Goal: Task Accomplishment & Management: Complete application form

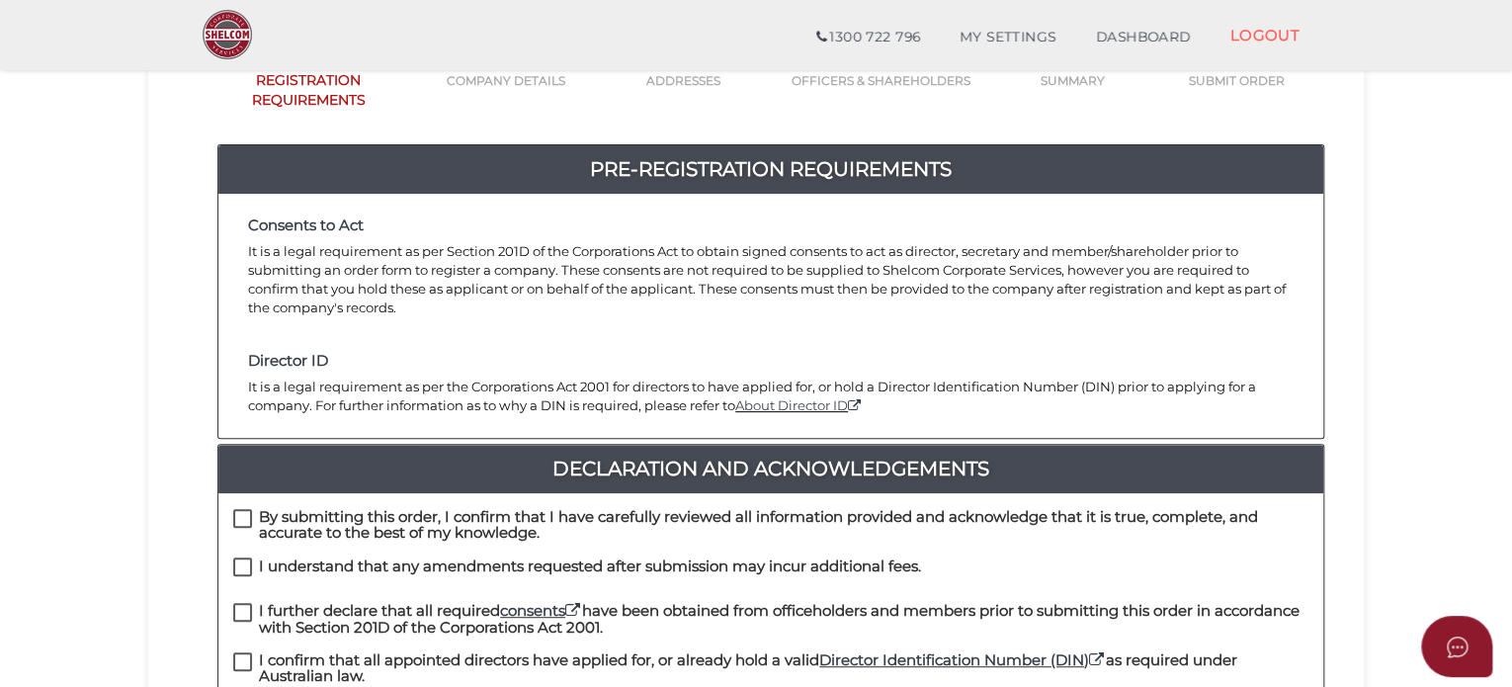
scroll to position [395, 0]
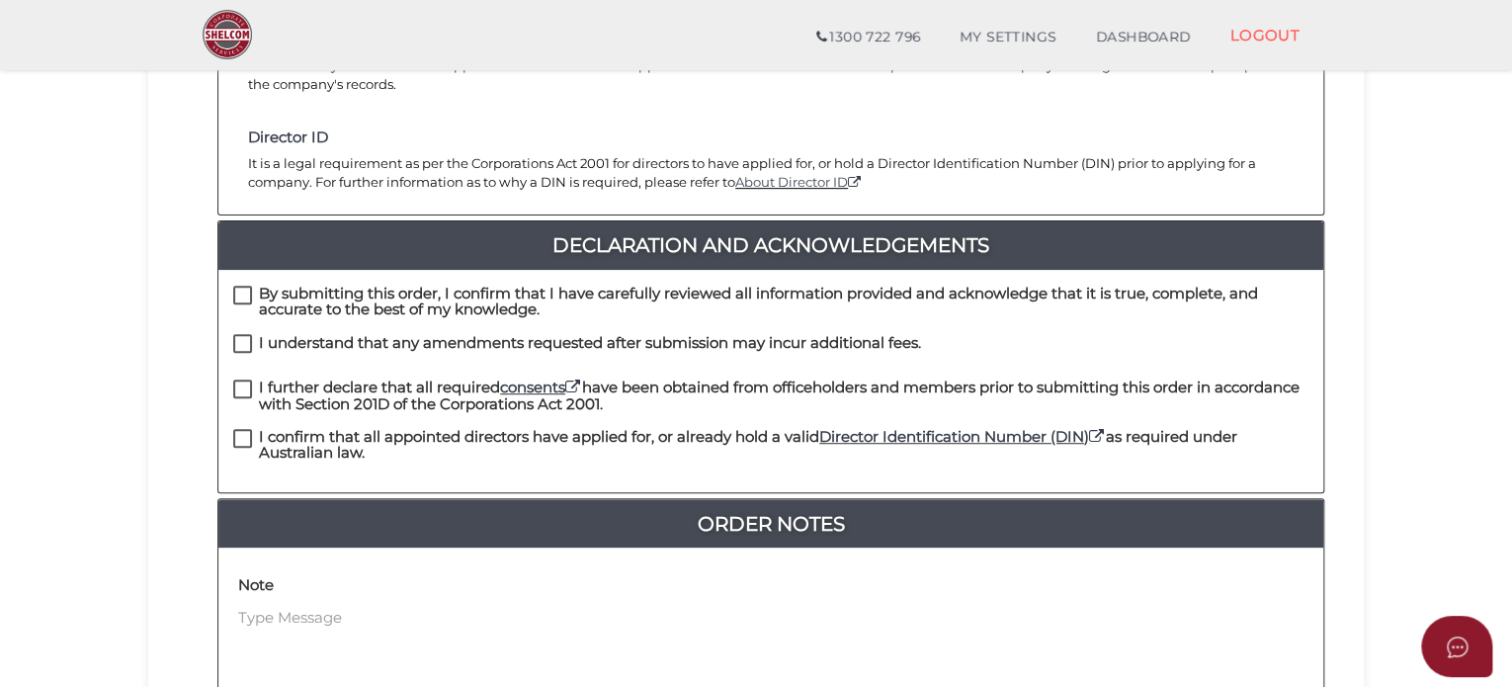
click at [251, 270] on div "By submitting this order, I confirm that I have carefully reviewed all informat…" at bounding box center [770, 381] width 1105 height 222
click at [238, 286] on label "By submitting this order, I confirm that I have carefully reviewed all informat…" at bounding box center [771, 298] width 1076 height 25
checkbox input "true"
click at [242, 335] on label "I understand that any amendments requested after submission may incur additiona…" at bounding box center [577, 347] width 688 height 25
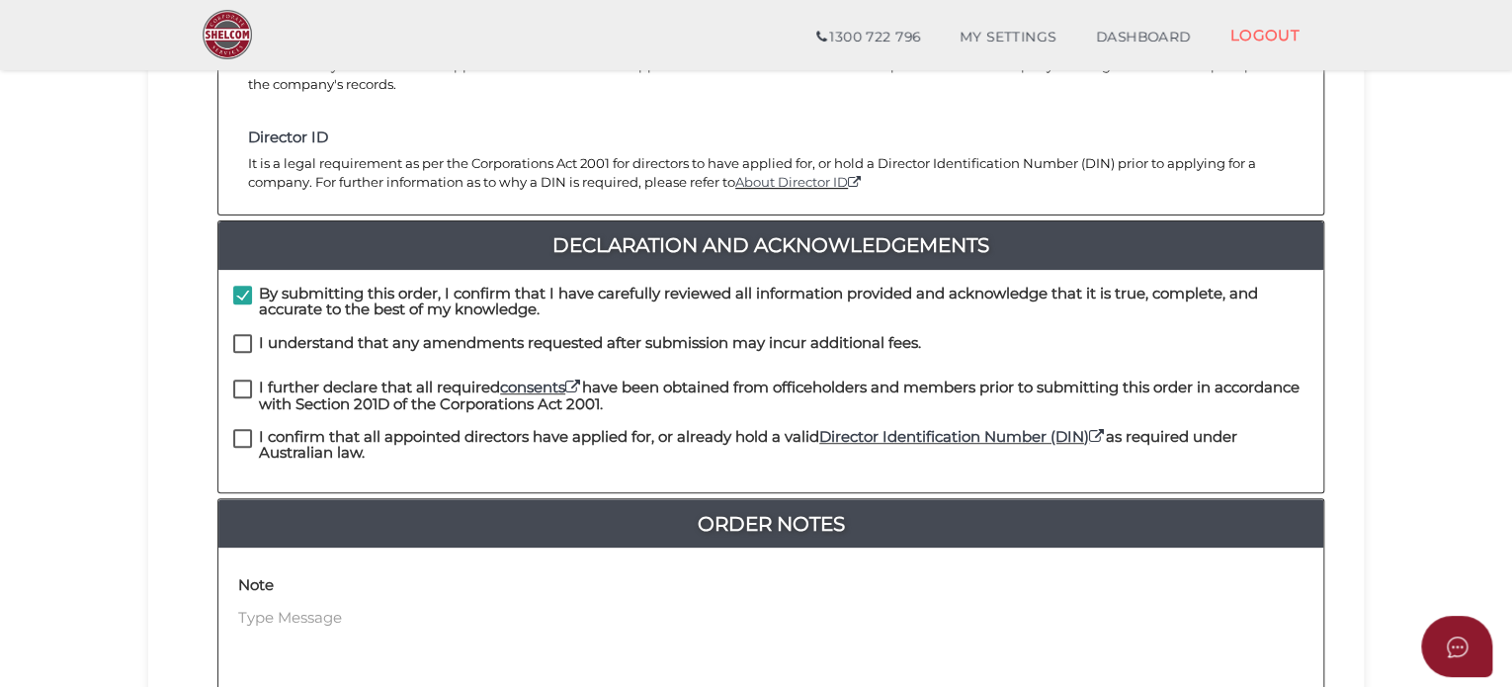
checkbox input "true"
drag, startPoint x: 235, startPoint y: 366, endPoint x: 237, endPoint y: 390, distance: 24.8
click at [236, 380] on label "I further declare that all required consents have been obtained from officehold…" at bounding box center [771, 392] width 1076 height 25
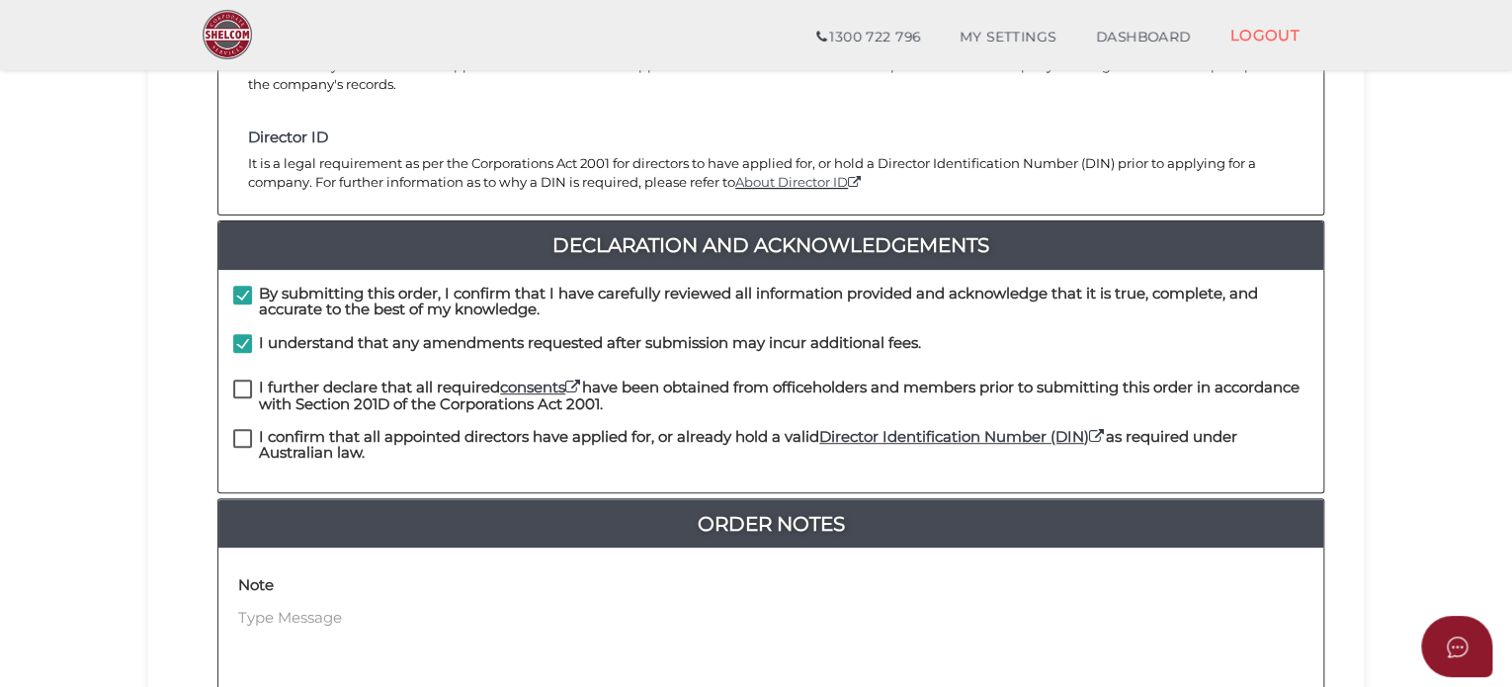
checkbox input "true"
click at [237, 429] on label "I confirm that all appointed directors have applied for, or already hold a vali…" at bounding box center [771, 441] width 1076 height 25
checkbox input "true"
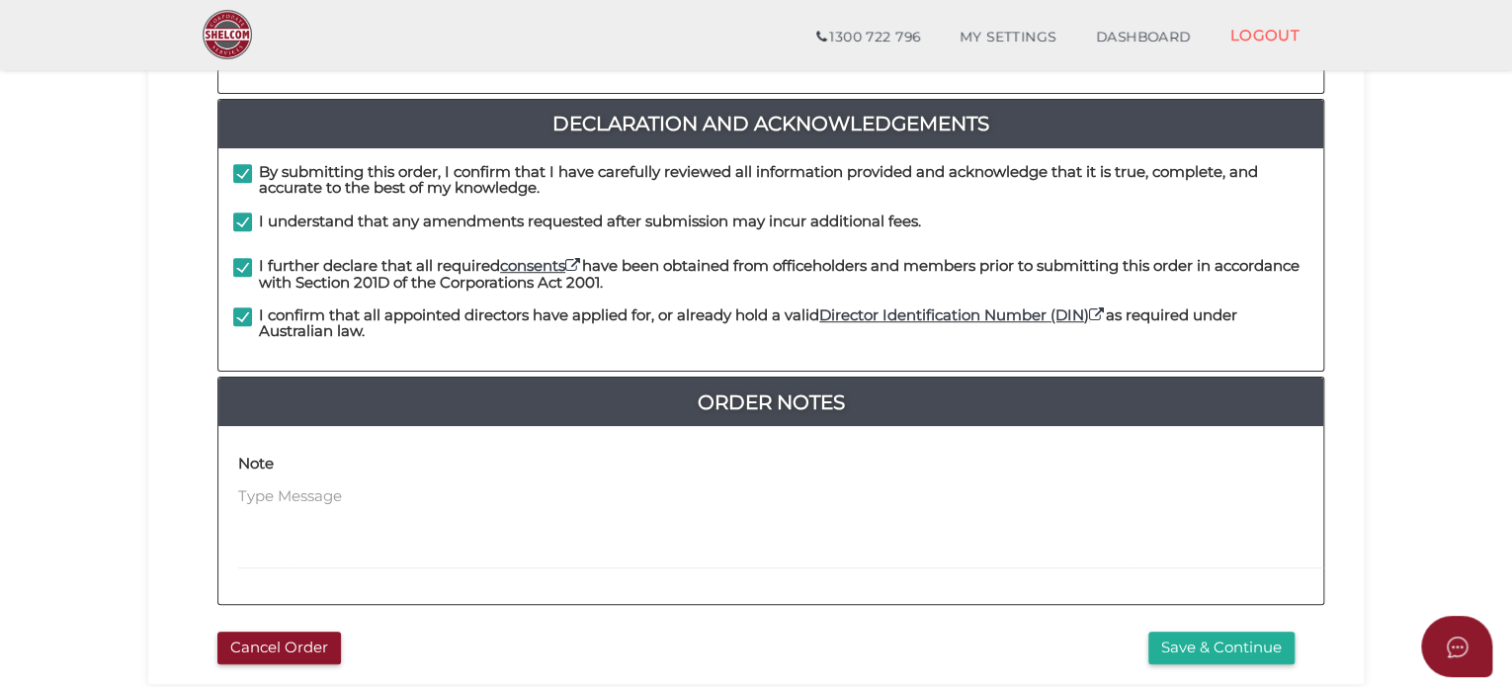
scroll to position [648, 0]
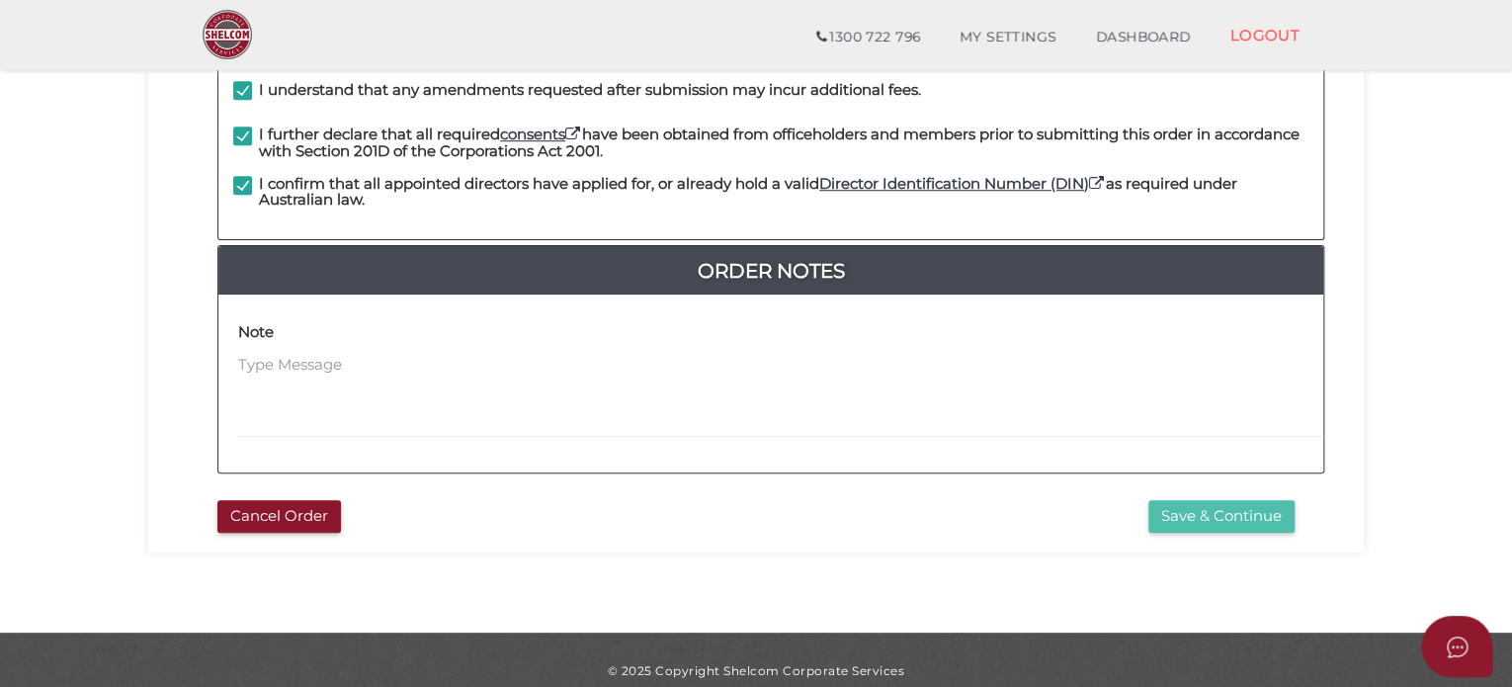
click at [1246, 503] on button "Save & Continue" at bounding box center [1222, 516] width 146 height 33
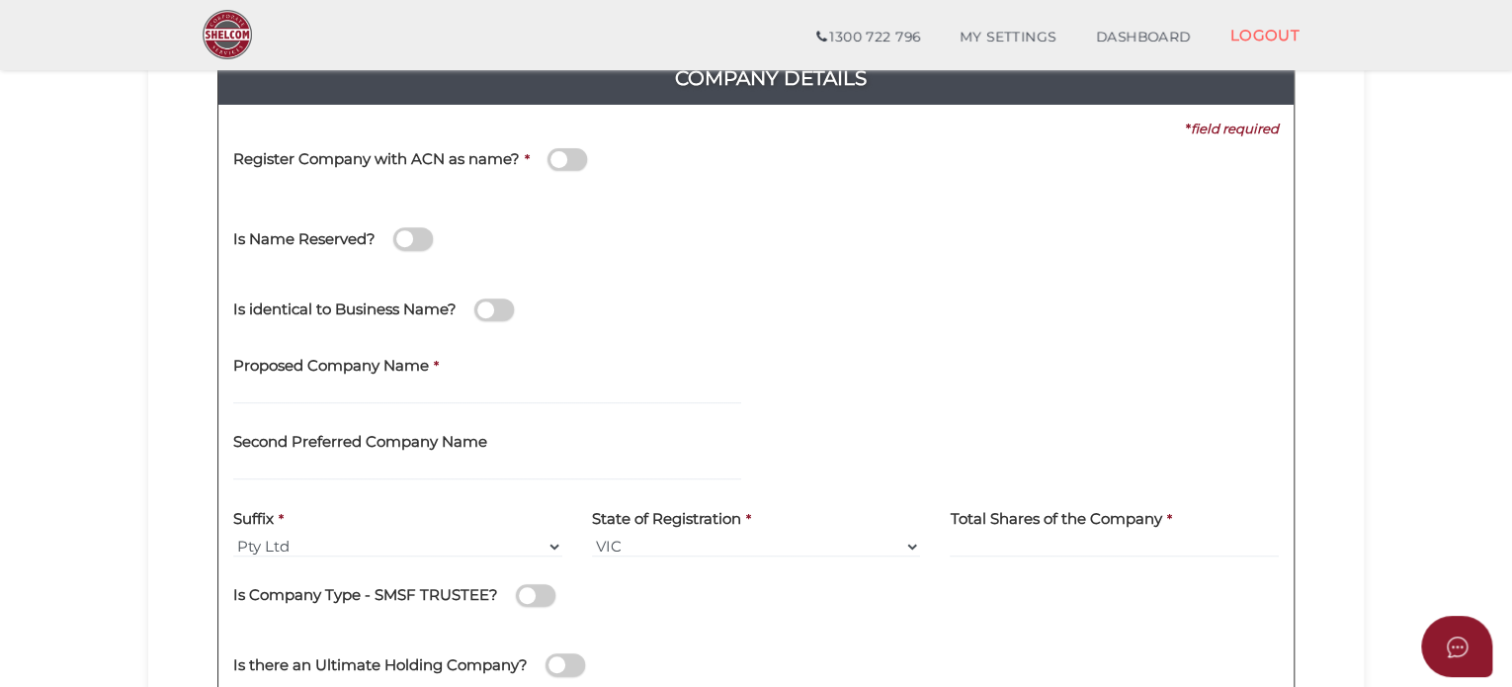
scroll to position [297, 0]
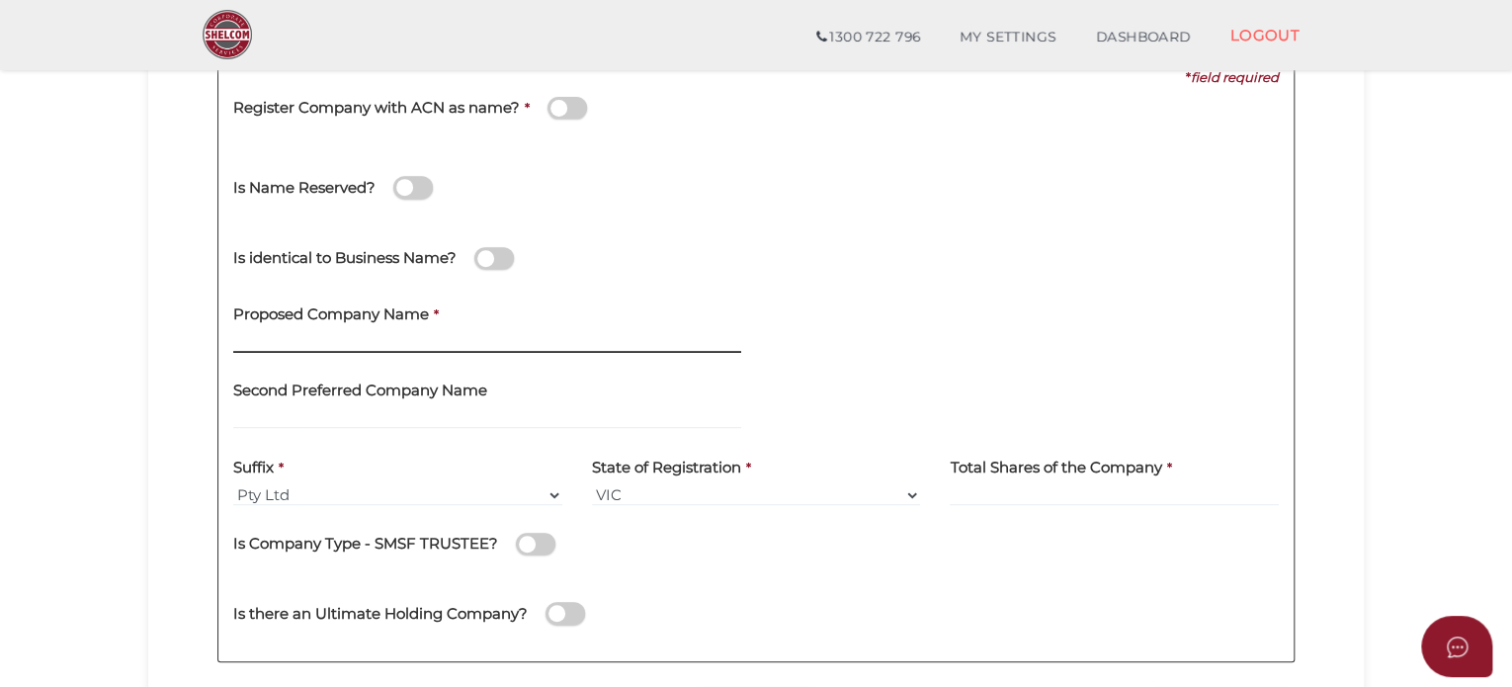
click at [256, 332] on input "text" at bounding box center [487, 342] width 508 height 22
click at [432, 343] on input "Alceon PE Facilitator No.15" at bounding box center [487, 342] width 508 height 22
drag, startPoint x: 437, startPoint y: 345, endPoint x: 182, endPoint y: 337, distance: 255.2
click at [148, 337] on div "a998caf5ff317a34ff7dc10c17a929a5 1 REGISTRATION REQUIREMENTS 2 COMPANY DETAILS …" at bounding box center [756, 296] width 1216 height 890
paste input "2"
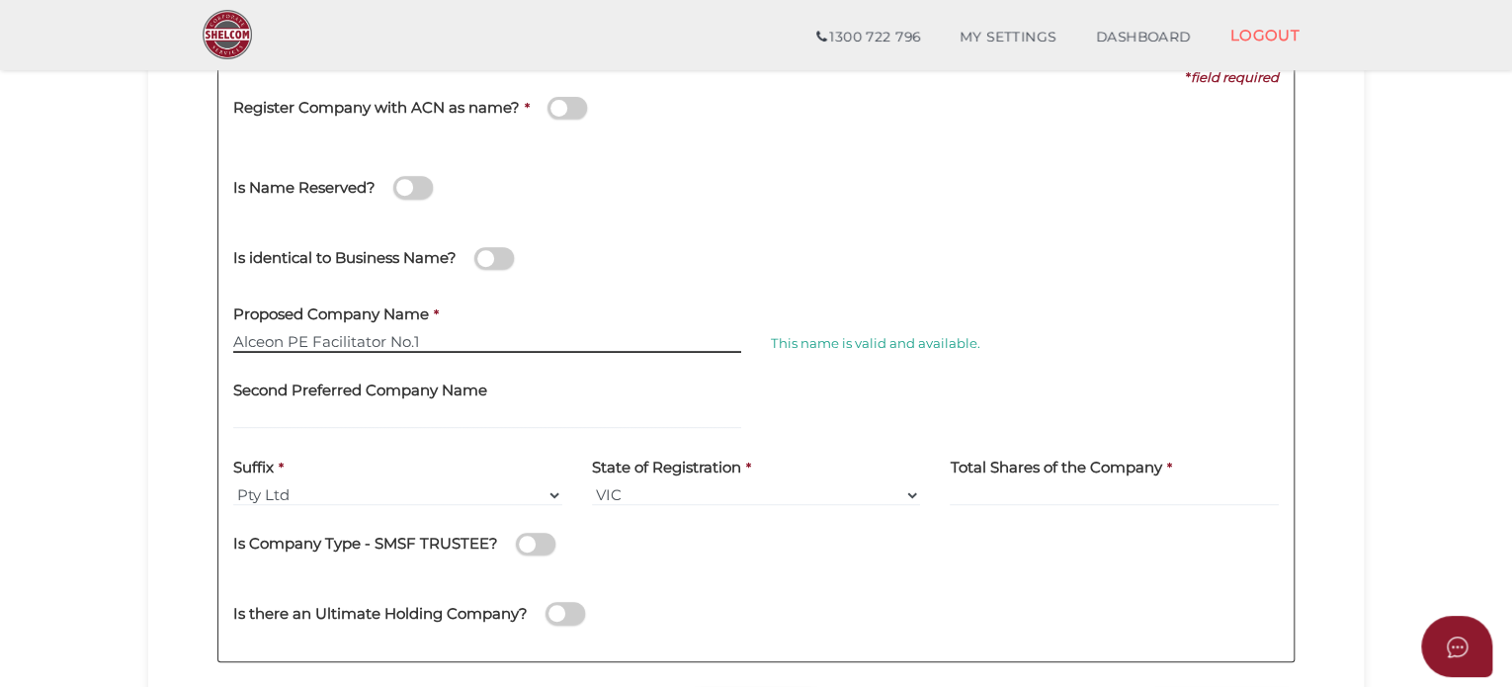
type input "Alceon PE Facilitator No.15"
click at [1023, 254] on div "Is identical to Business Name?" at bounding box center [756, 255] width 1076 height 70
click at [1086, 492] on input at bounding box center [1114, 495] width 329 height 22
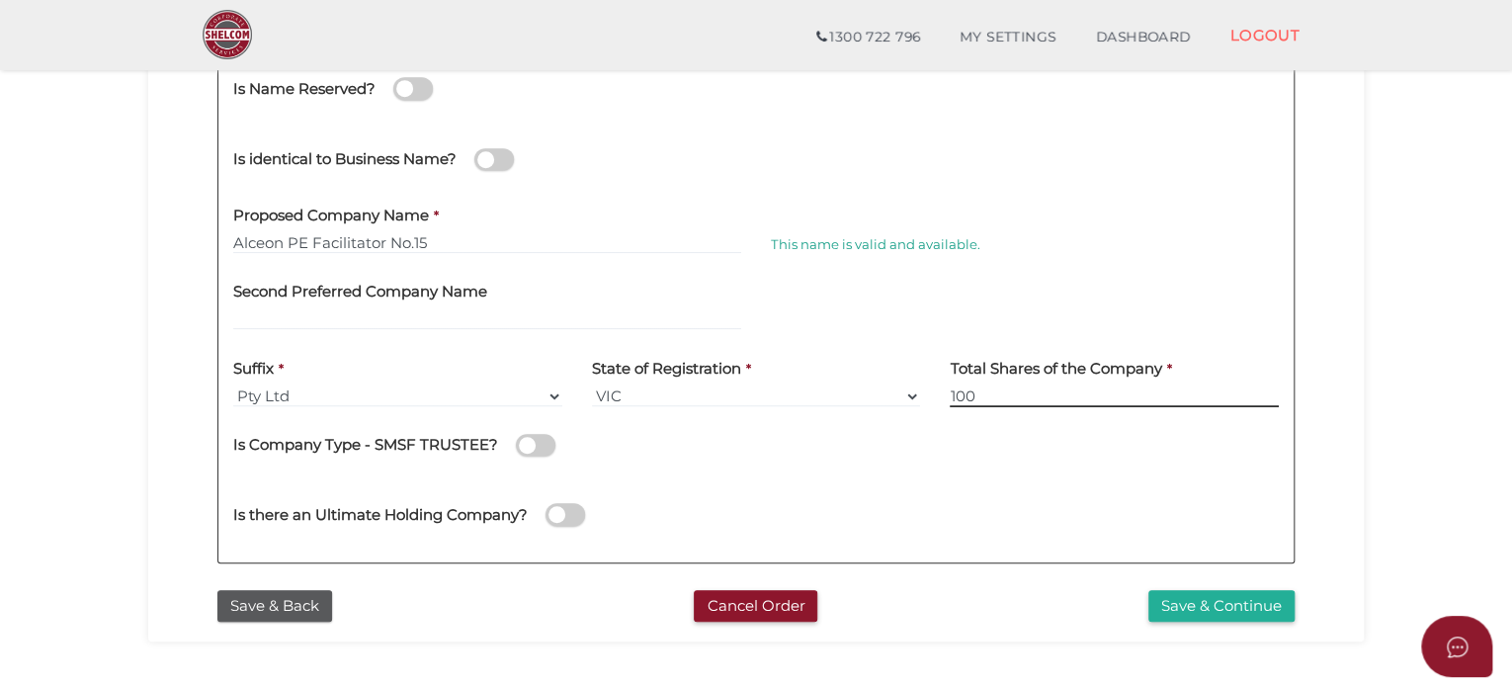
type input "100"
click at [1012, 514] on div "Is there an Ultimate Holding Company?" at bounding box center [756, 511] width 1076 height 70
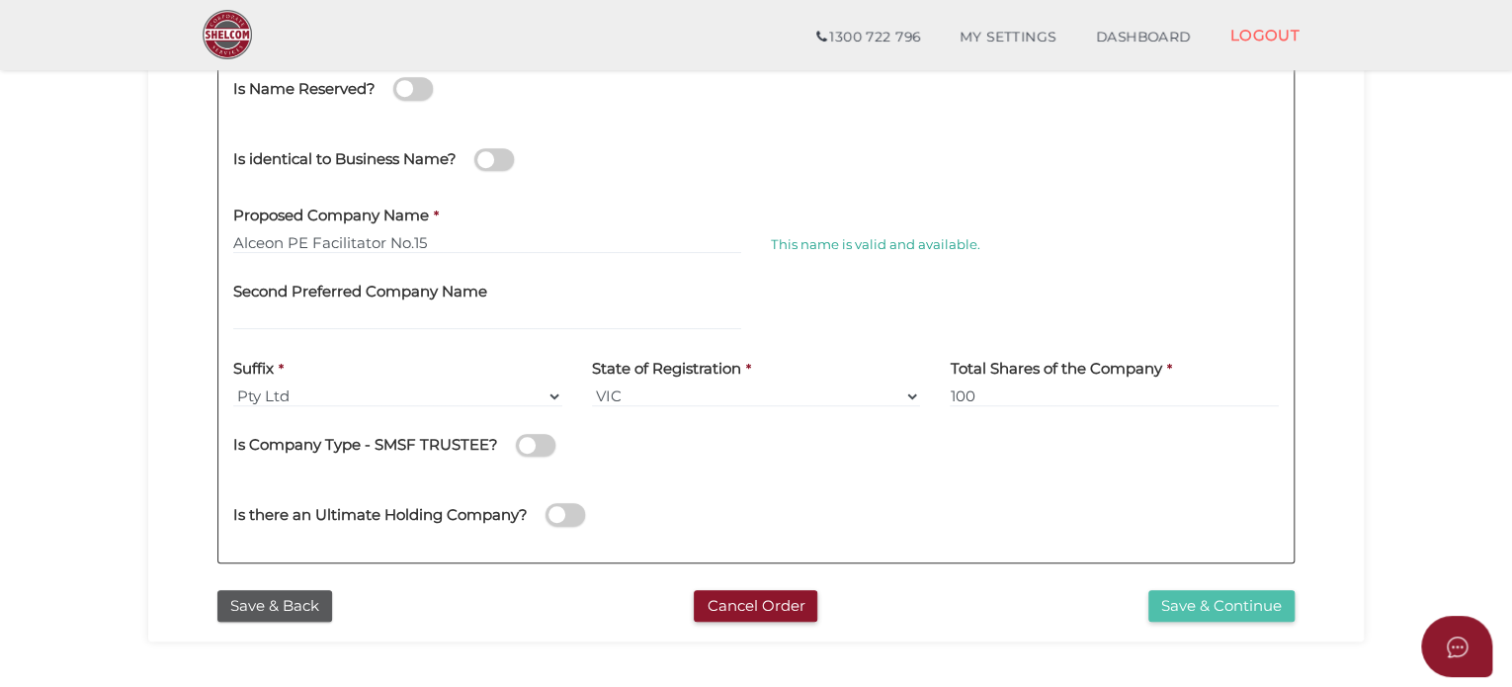
click at [1209, 599] on button "Save & Continue" at bounding box center [1222, 606] width 146 height 33
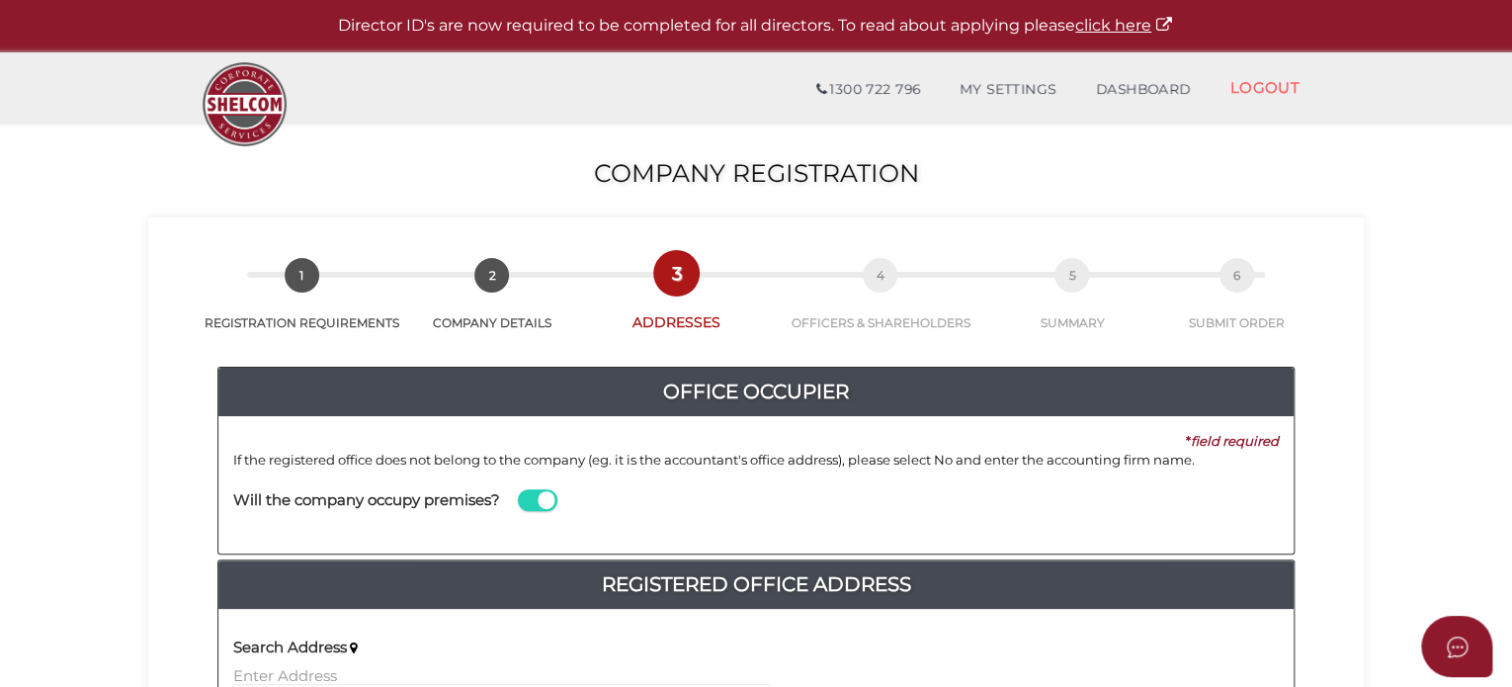
click at [540, 497] on span at bounding box center [538, 500] width 40 height 23
click at [0, 0] on input "checkbox" at bounding box center [0, 0] width 0 height 0
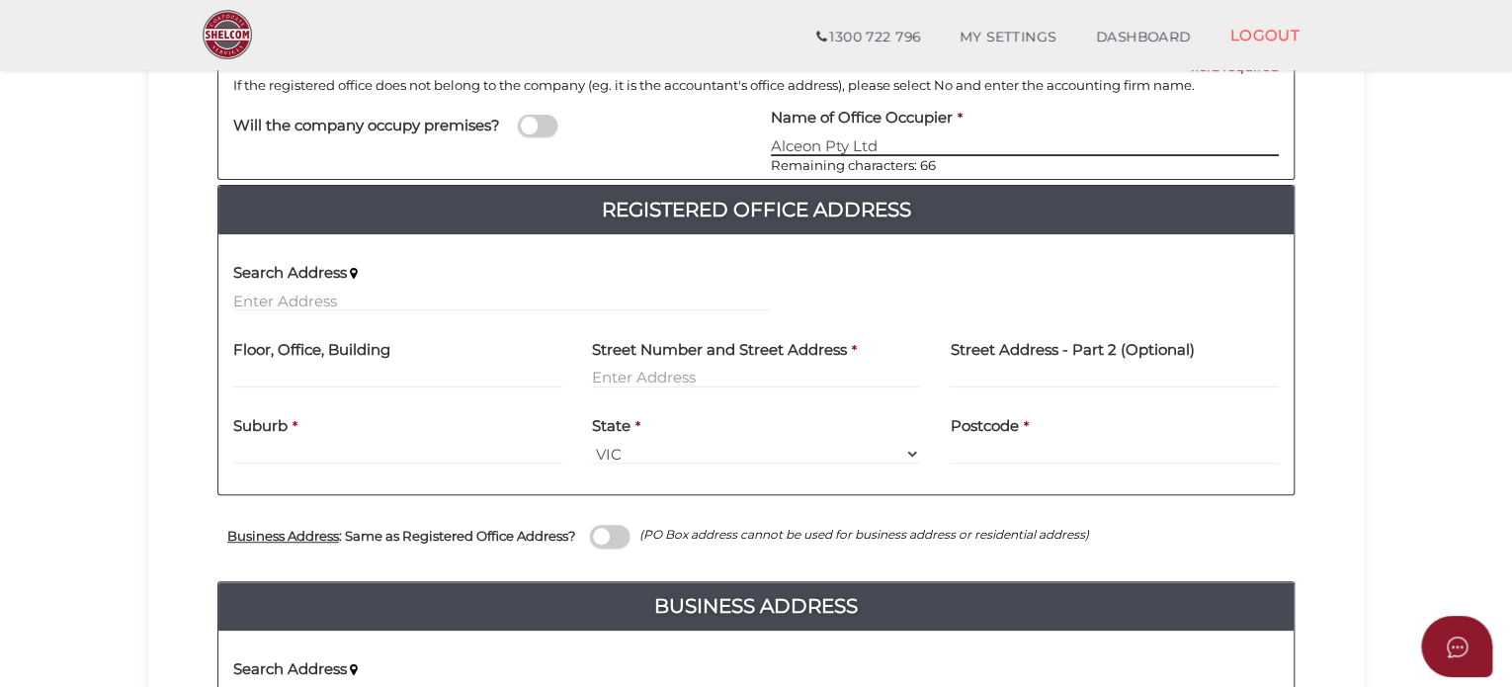
scroll to position [297, 0]
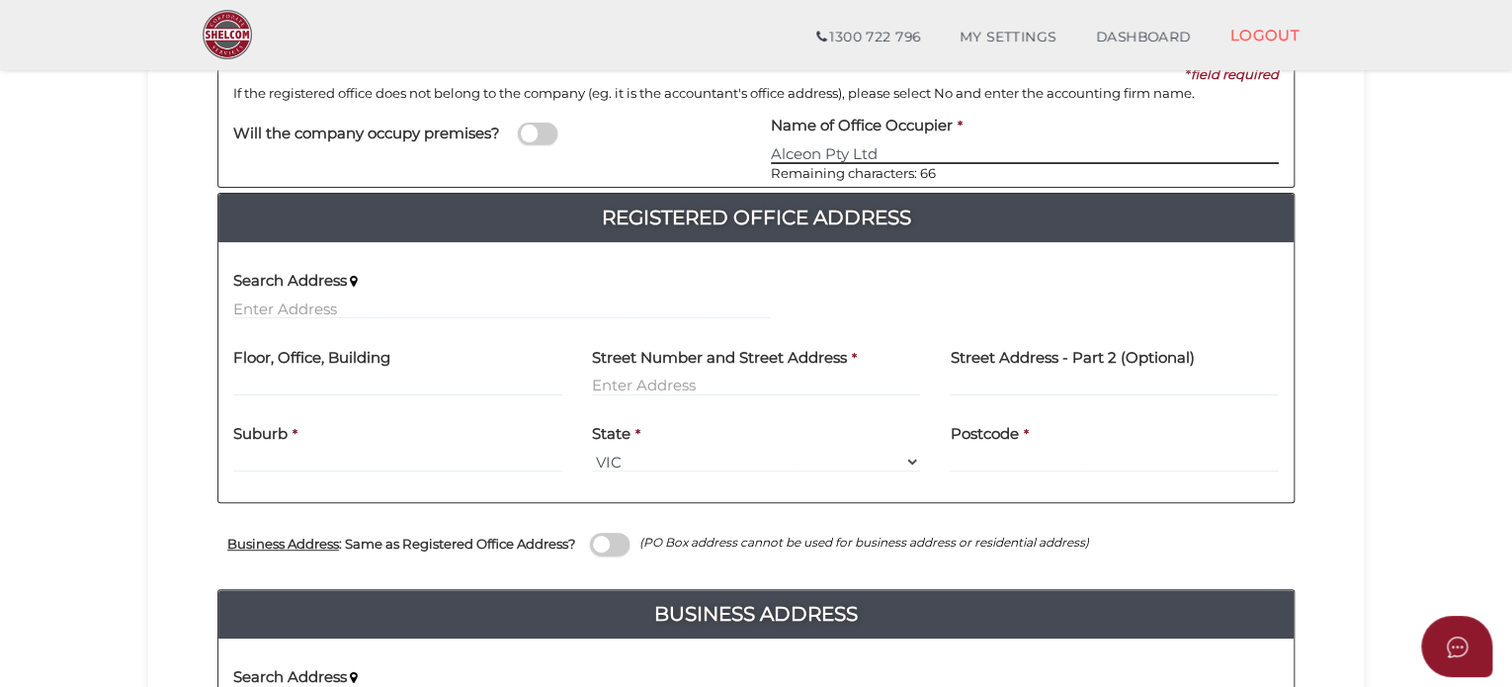
type input "Alceon Pty Ltd"
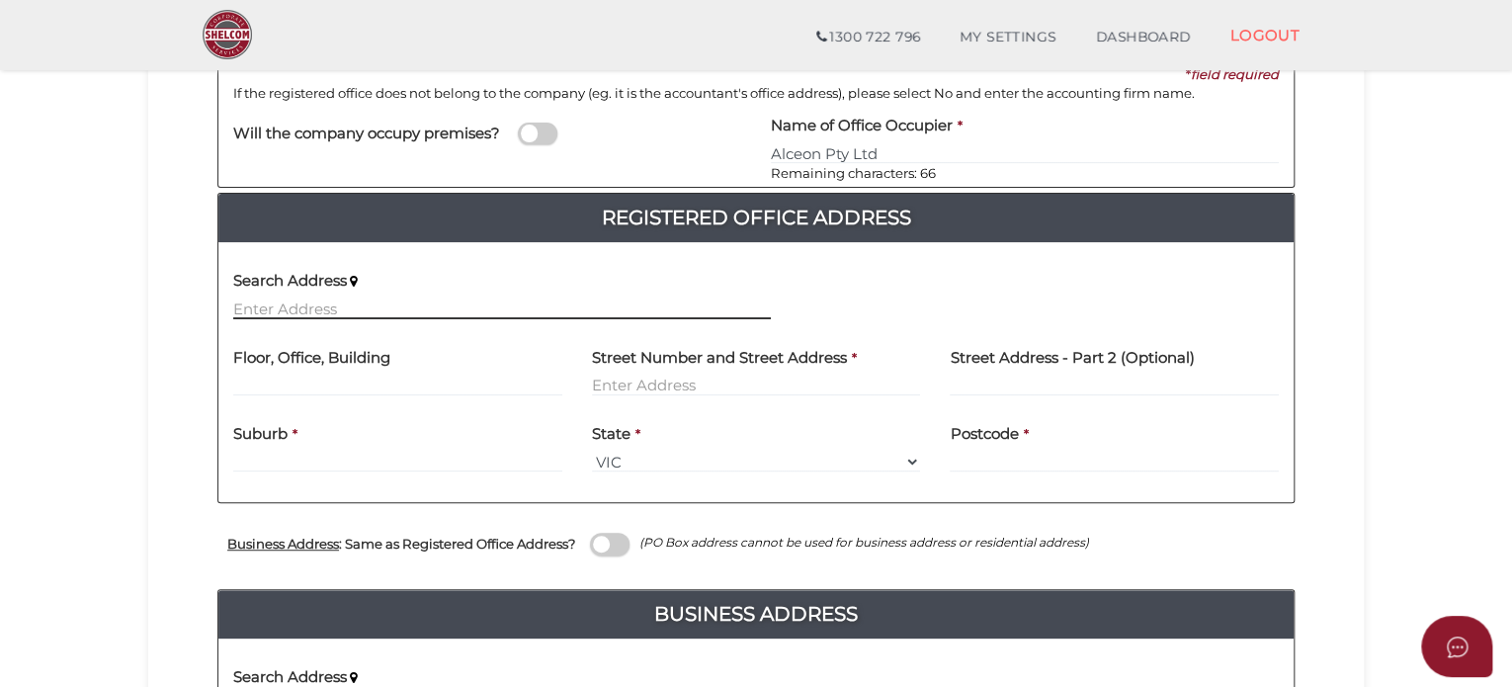
click at [382, 303] on input "text" at bounding box center [502, 309] width 538 height 22
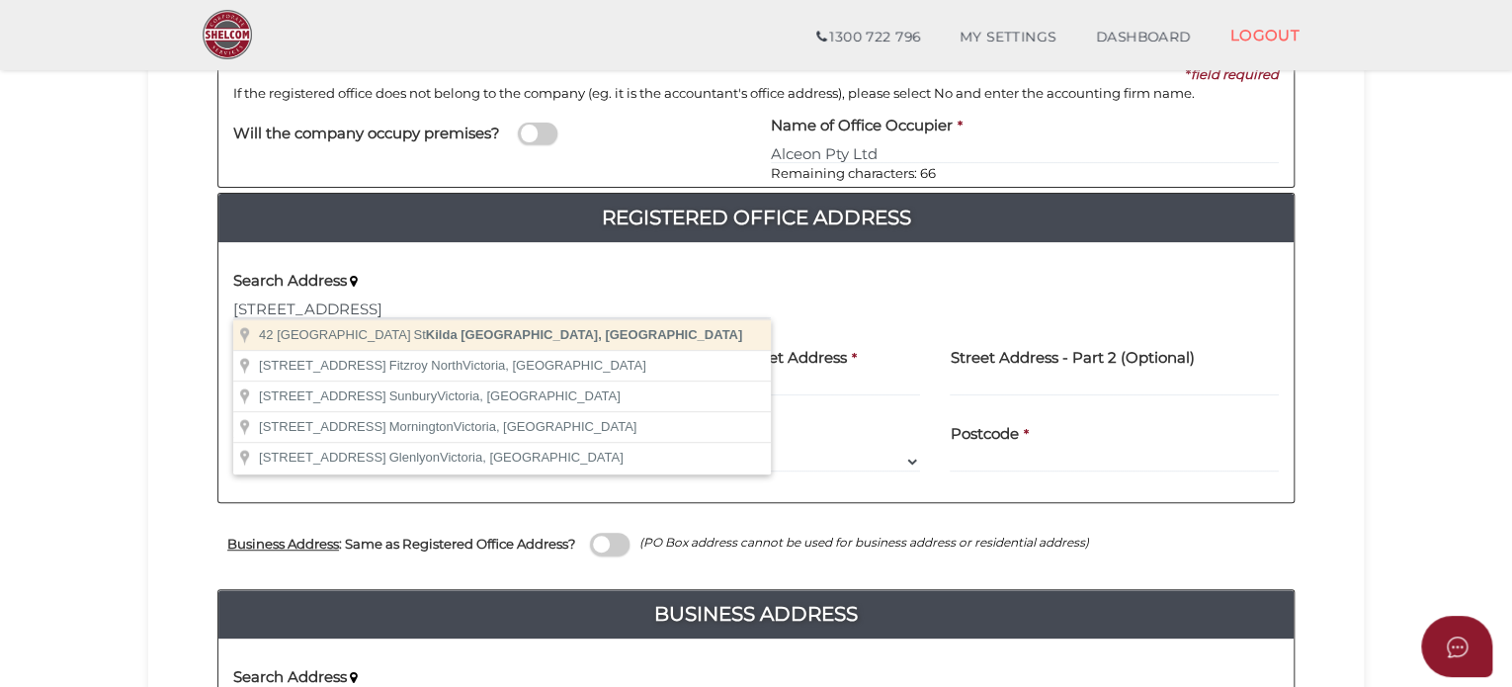
type input "42 Barkly Street, St Kilda Victoria, Australia"
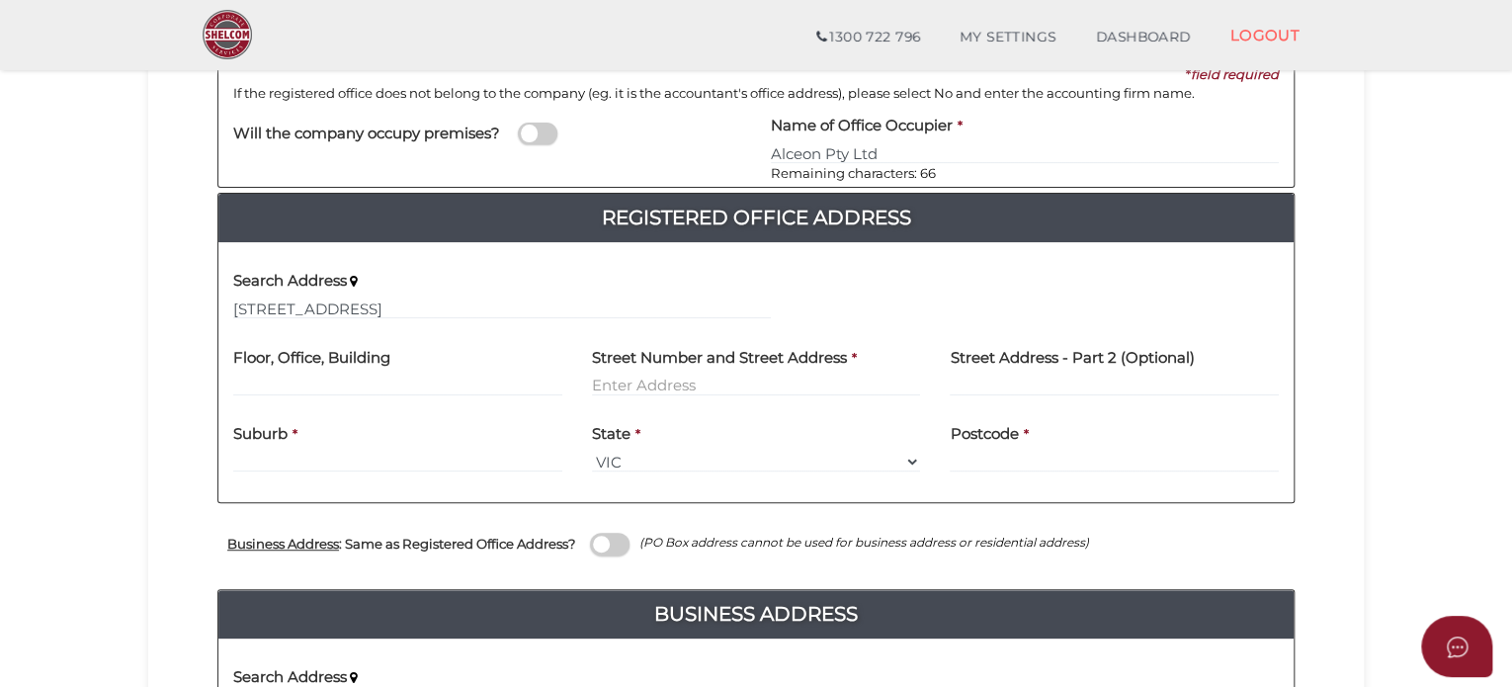
type input "42 Barkly Street"
type input "St Kilda"
select select "VIC"
type input "3182"
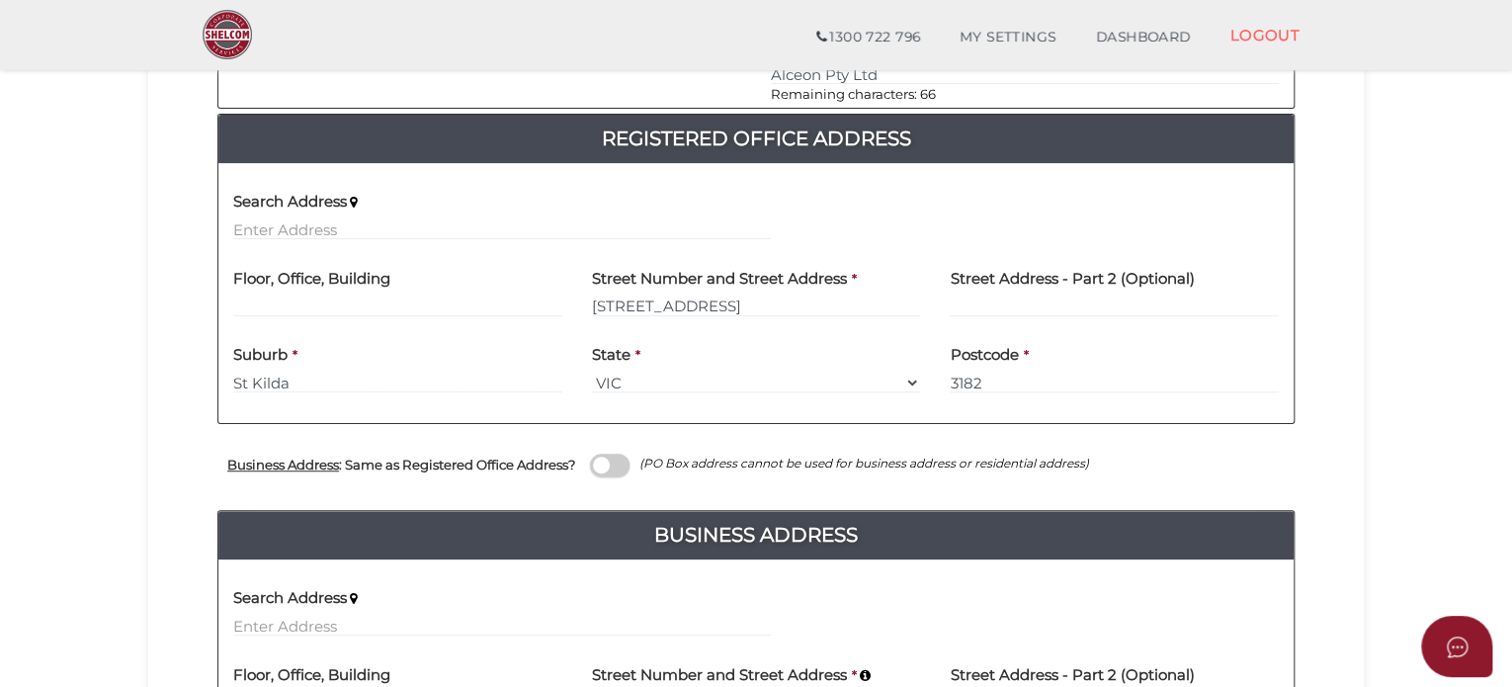
scroll to position [494, 0]
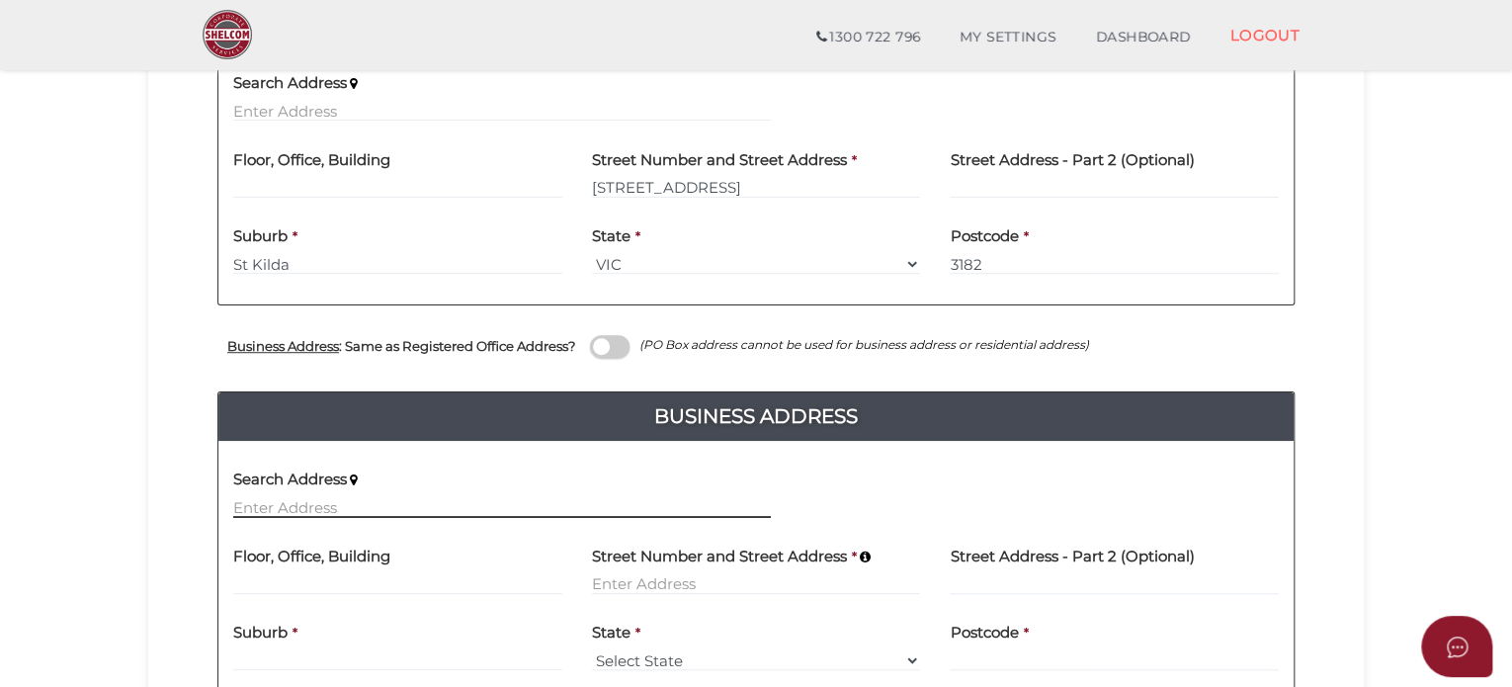
click at [301, 509] on input "text" at bounding box center [502, 507] width 538 height 22
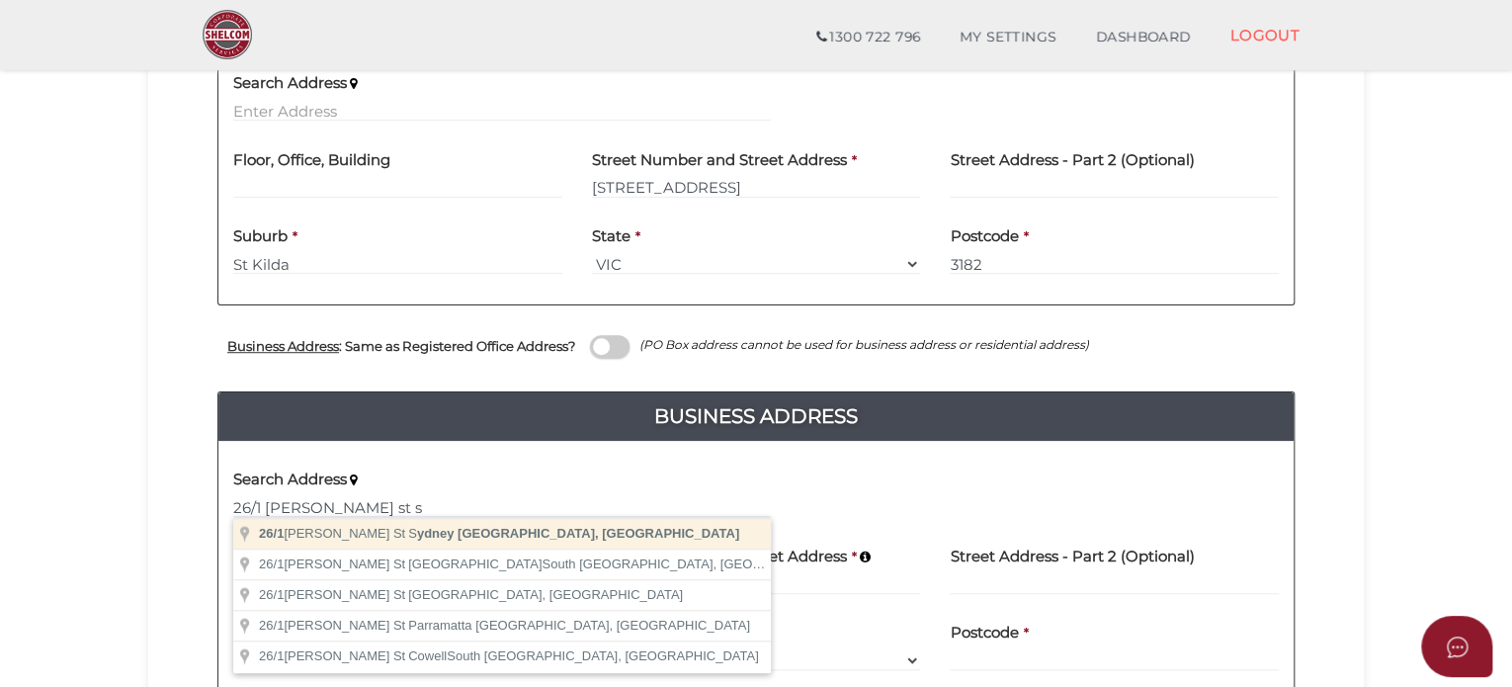
type input "26/1 O'Connell St, Sydney New South Wales, Australia"
type input "26"
type input "1 O'Connell Street"
type input "[GEOGRAPHIC_DATA]"
select select "[GEOGRAPHIC_DATA]"
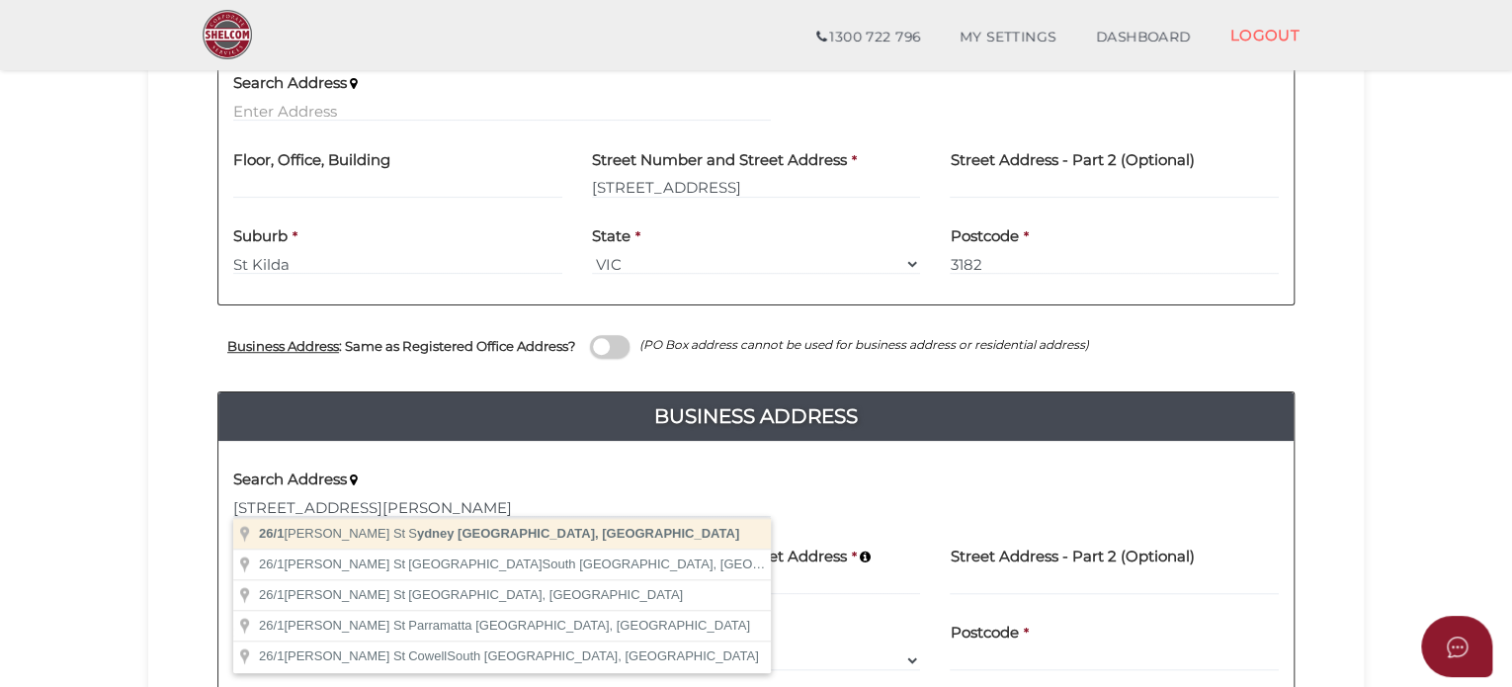
type input "2000"
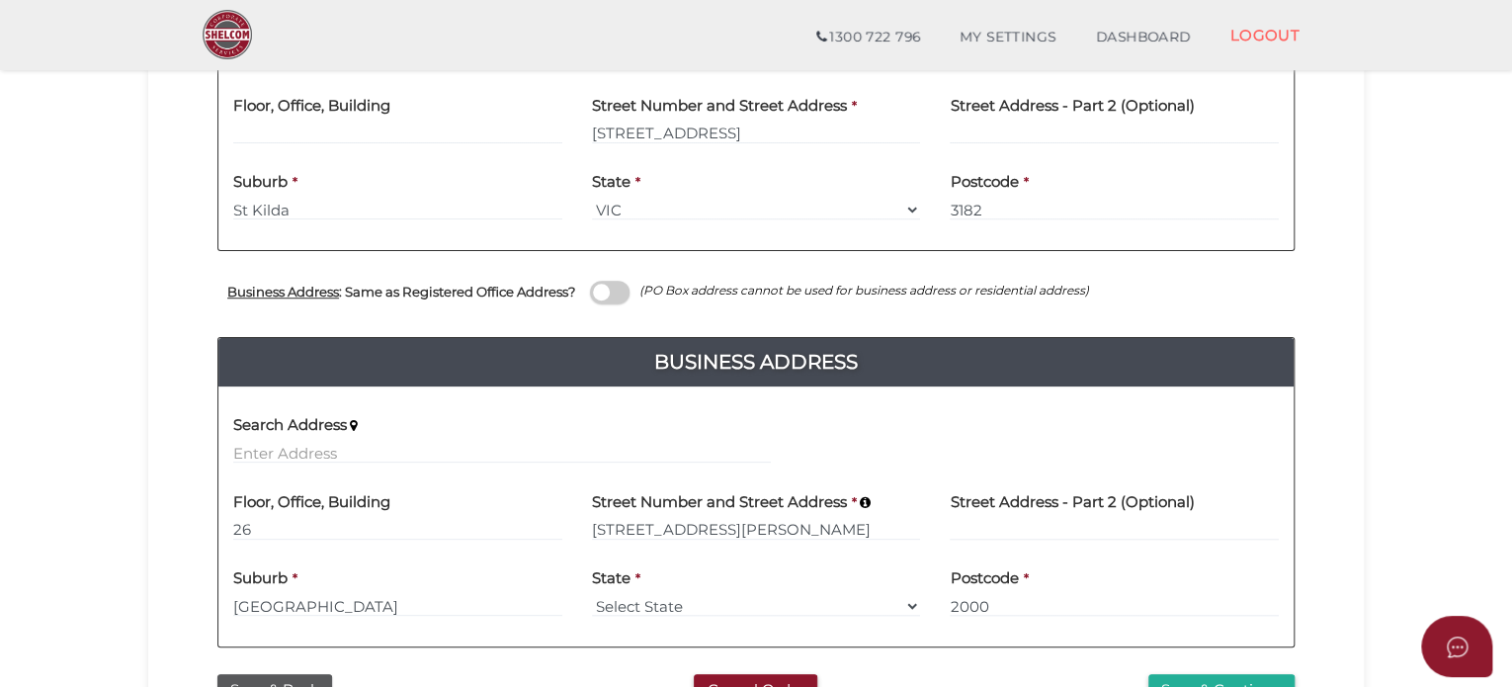
scroll to position [593, 0]
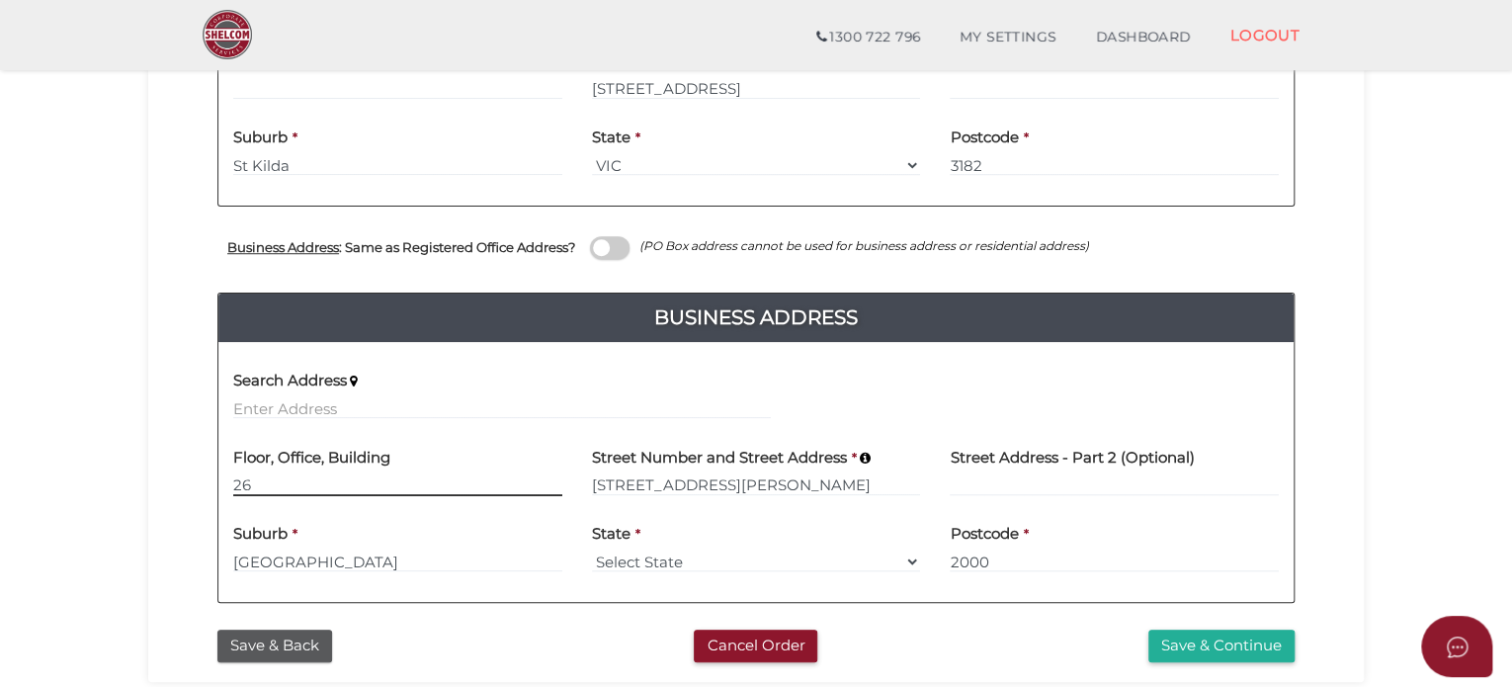
click at [235, 481] on input "26" at bounding box center [397, 485] width 329 height 22
type input "Level 26"
click at [1165, 644] on button "Save & Continue" at bounding box center [1222, 646] width 146 height 33
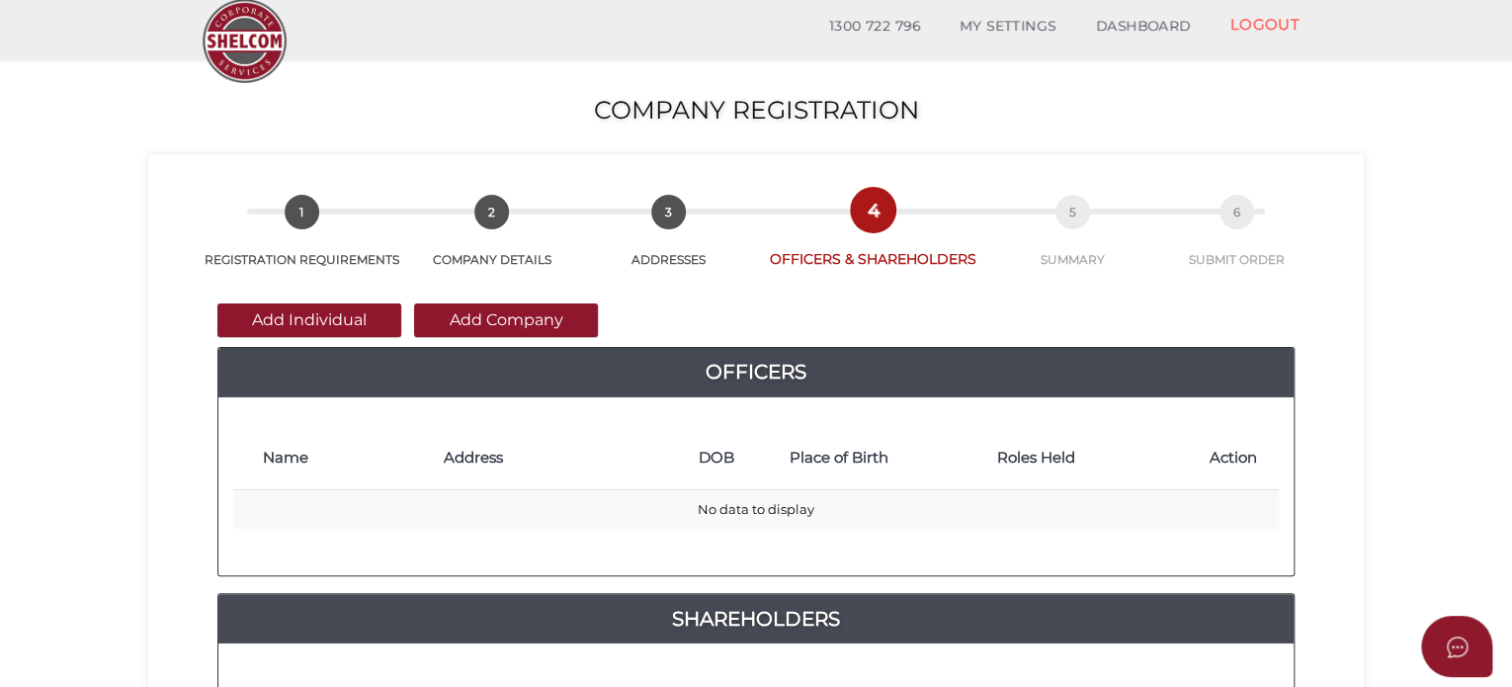
scroll to position [99, 0]
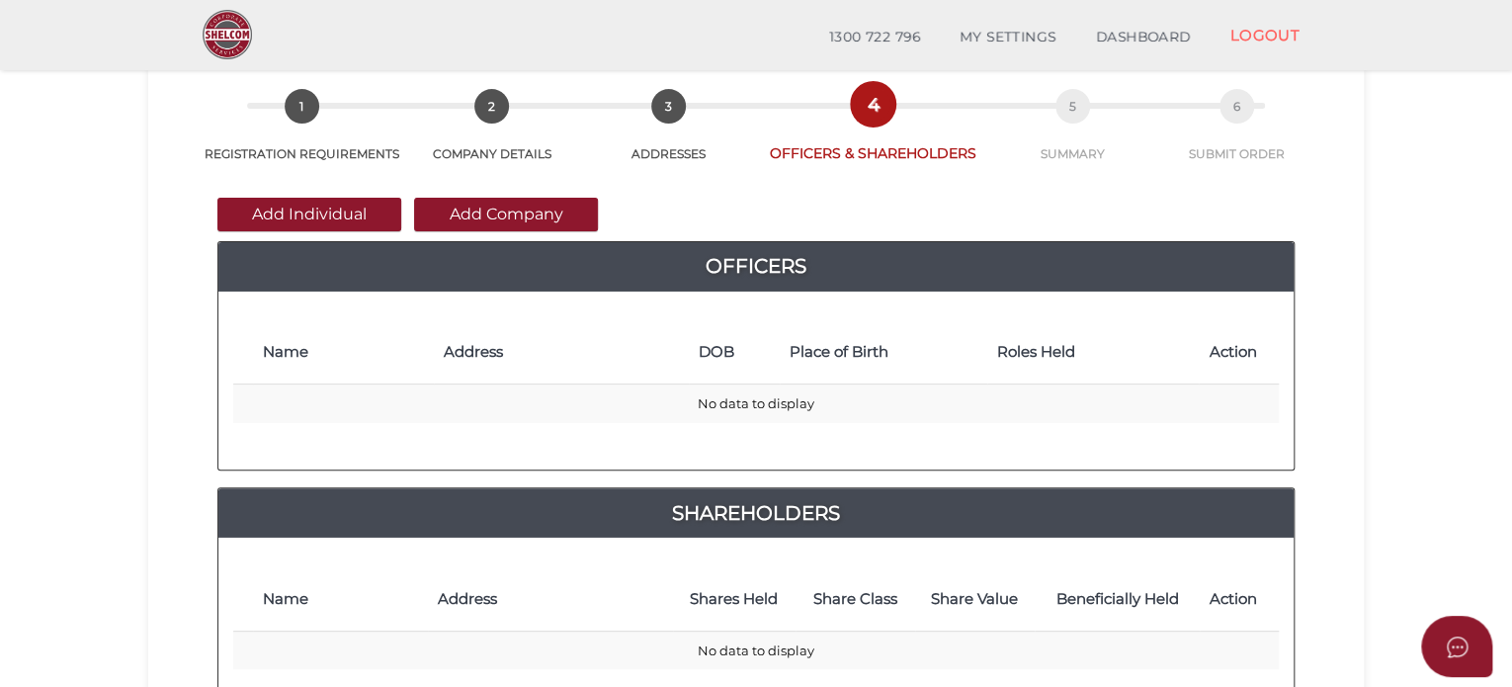
click at [336, 215] on button "Add Individual" at bounding box center [309, 215] width 184 height 34
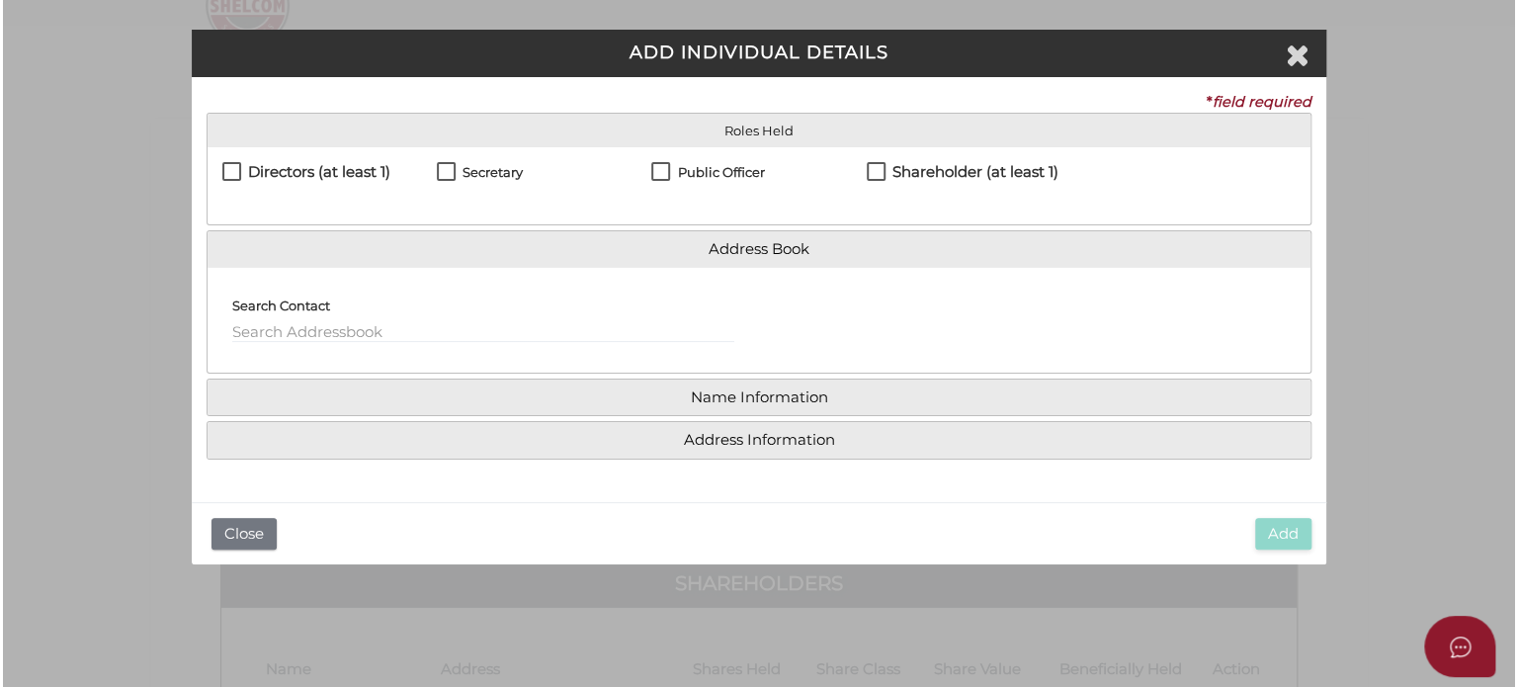
scroll to position [0, 0]
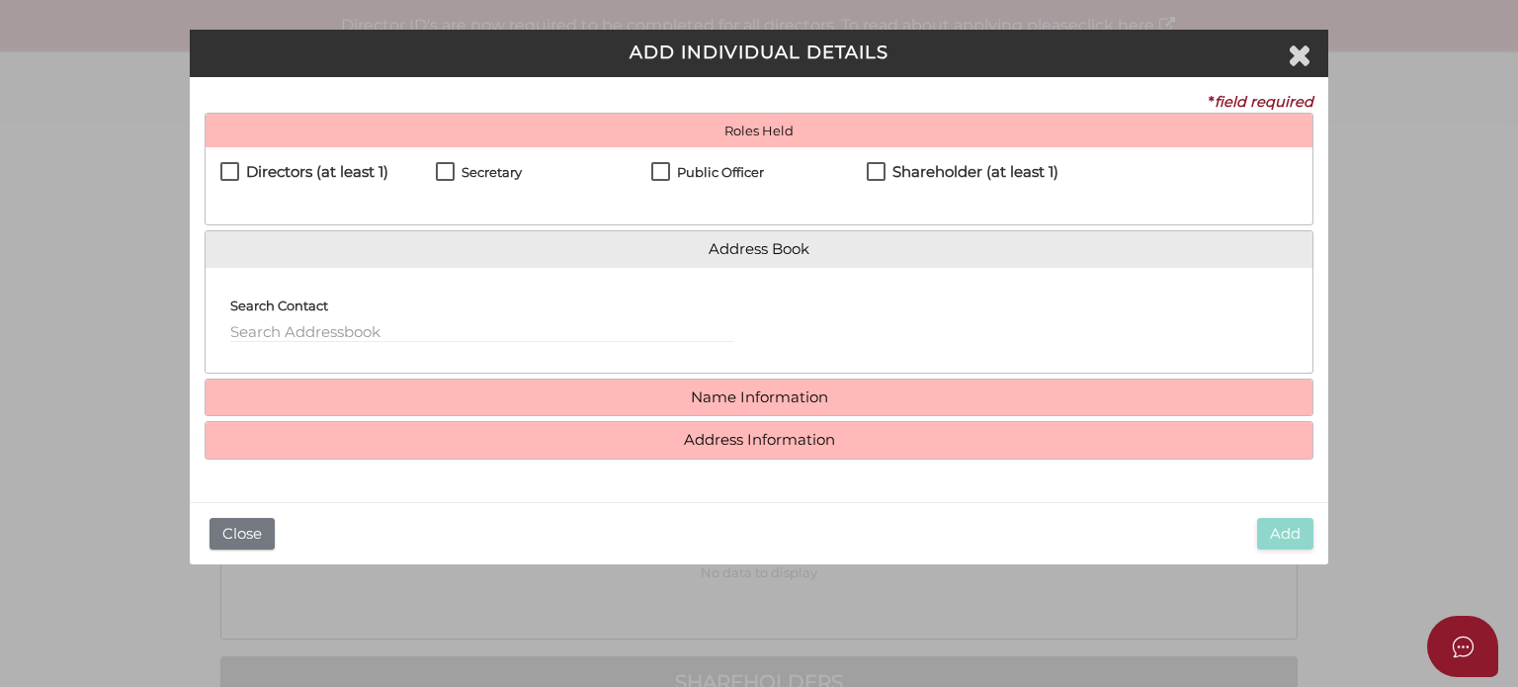
drag, startPoint x: 350, startPoint y: 176, endPoint x: 339, endPoint y: 202, distance: 27.9
click at [350, 175] on h4 "Directors (at least 1)" at bounding box center [317, 172] width 142 height 17
checkbox input "true"
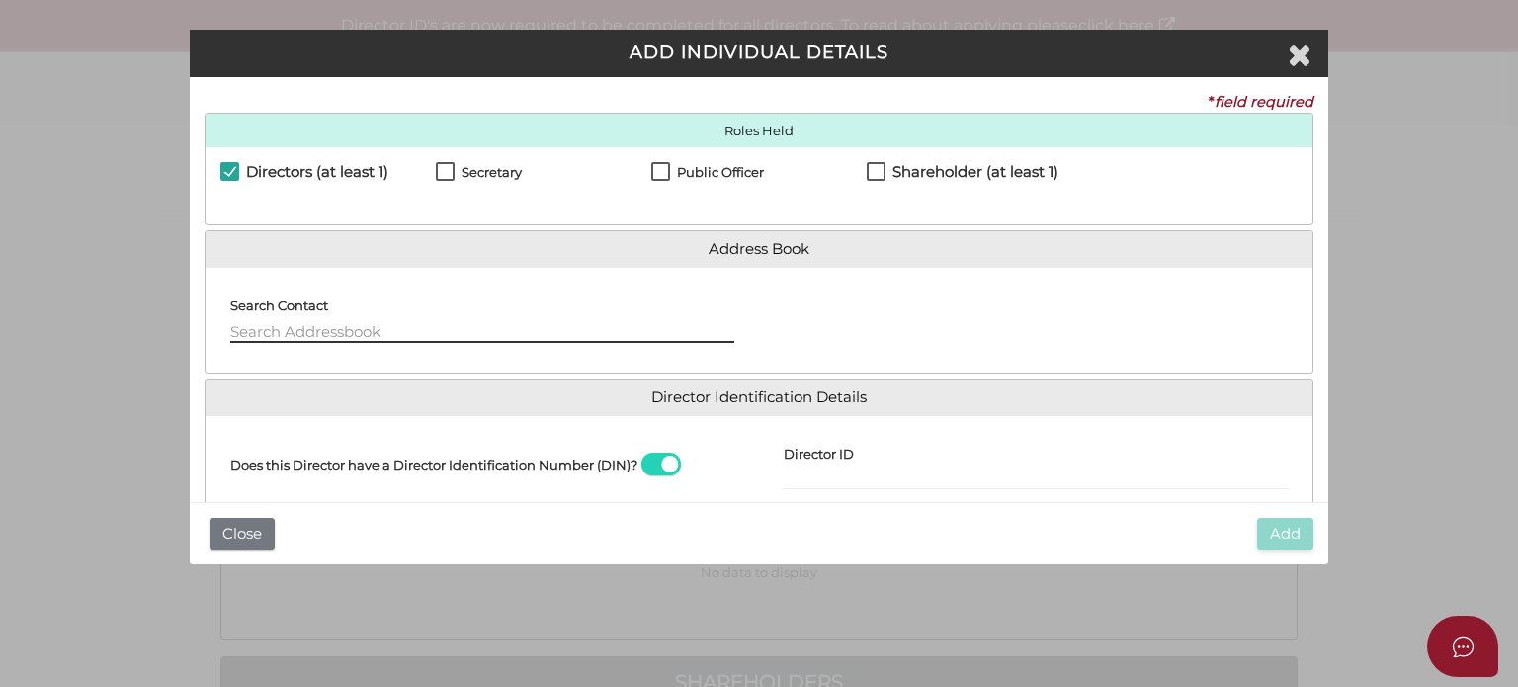
click at [330, 336] on input "text" at bounding box center [482, 332] width 504 height 22
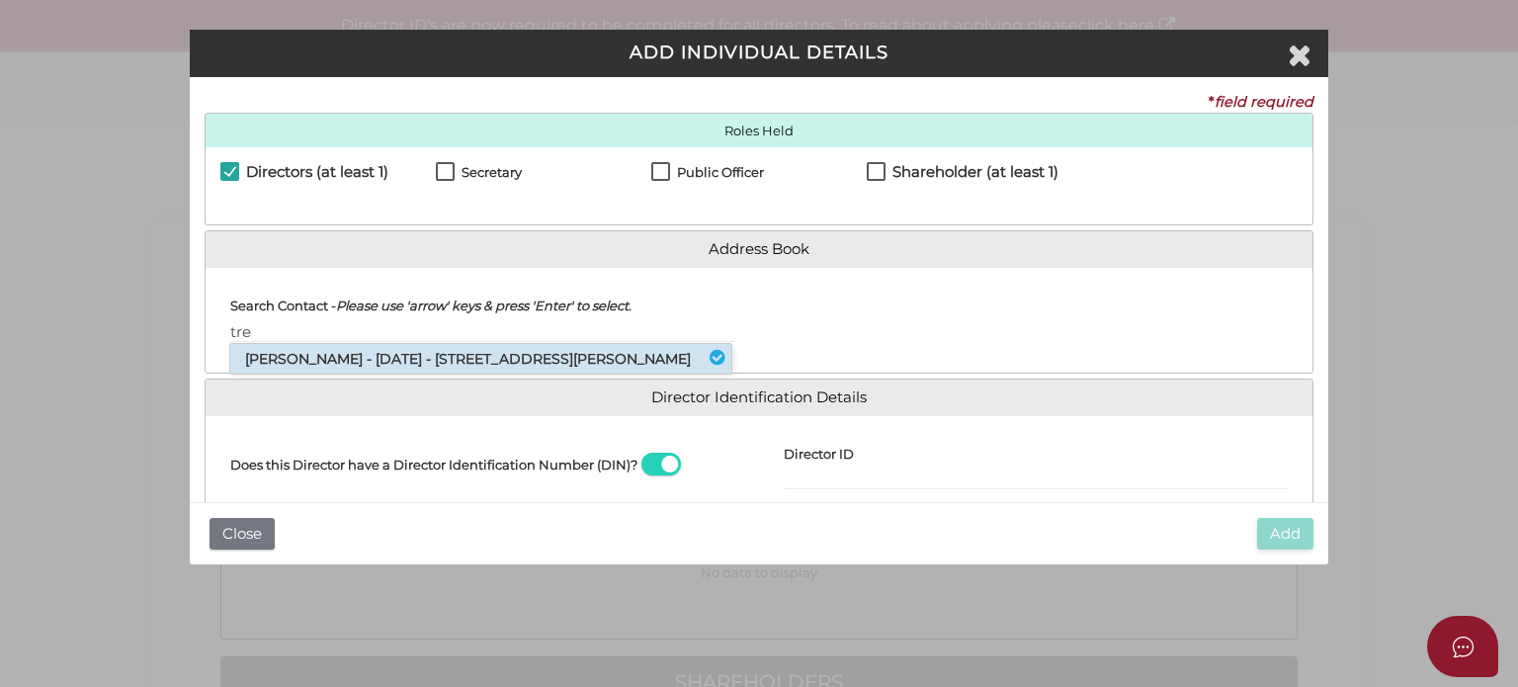
click at [334, 351] on li "Trevor Loewensohn - 04/04/1960 - 32 Plunkett Road, Mosman, NSW, 2088" at bounding box center [480, 359] width 501 height 30
type input "Trevor"
select select "[GEOGRAPHIC_DATA]"
type input "Johannesburg"
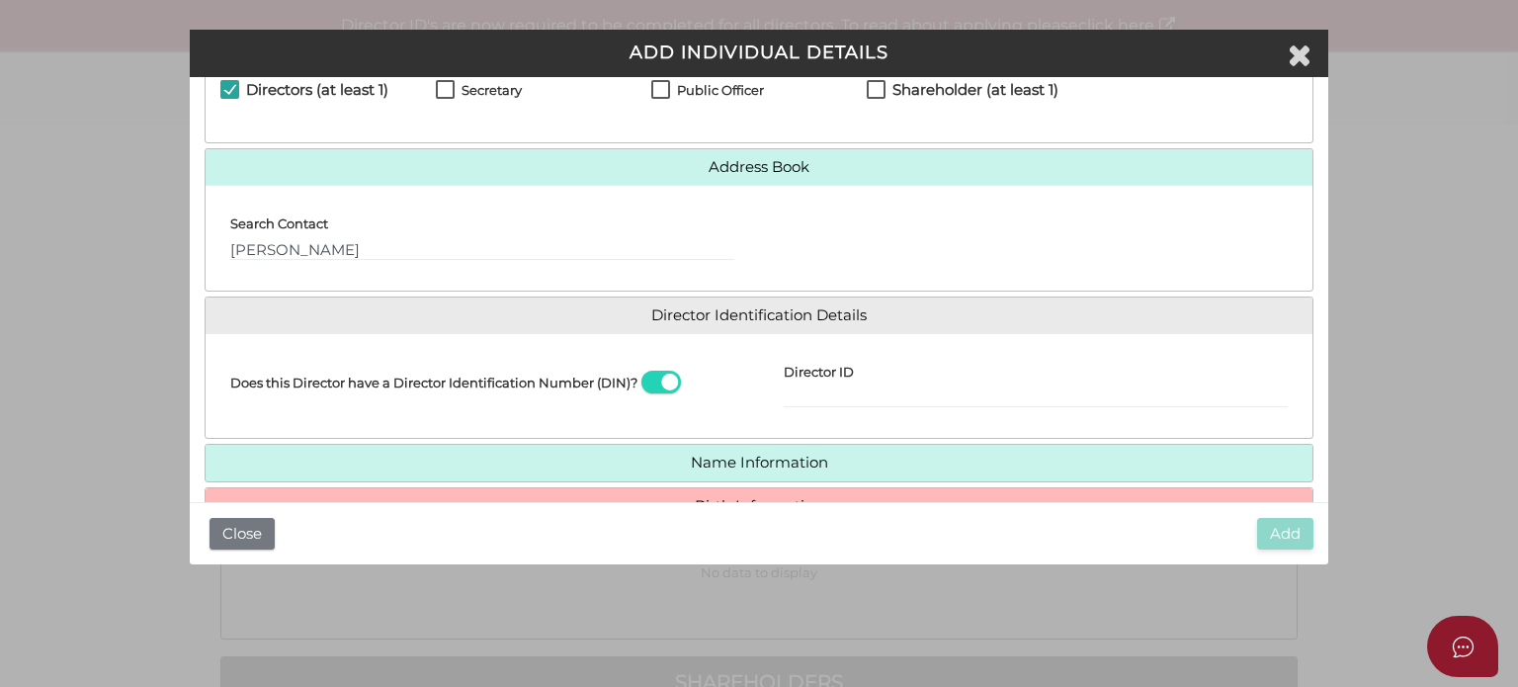
scroll to position [178, 0]
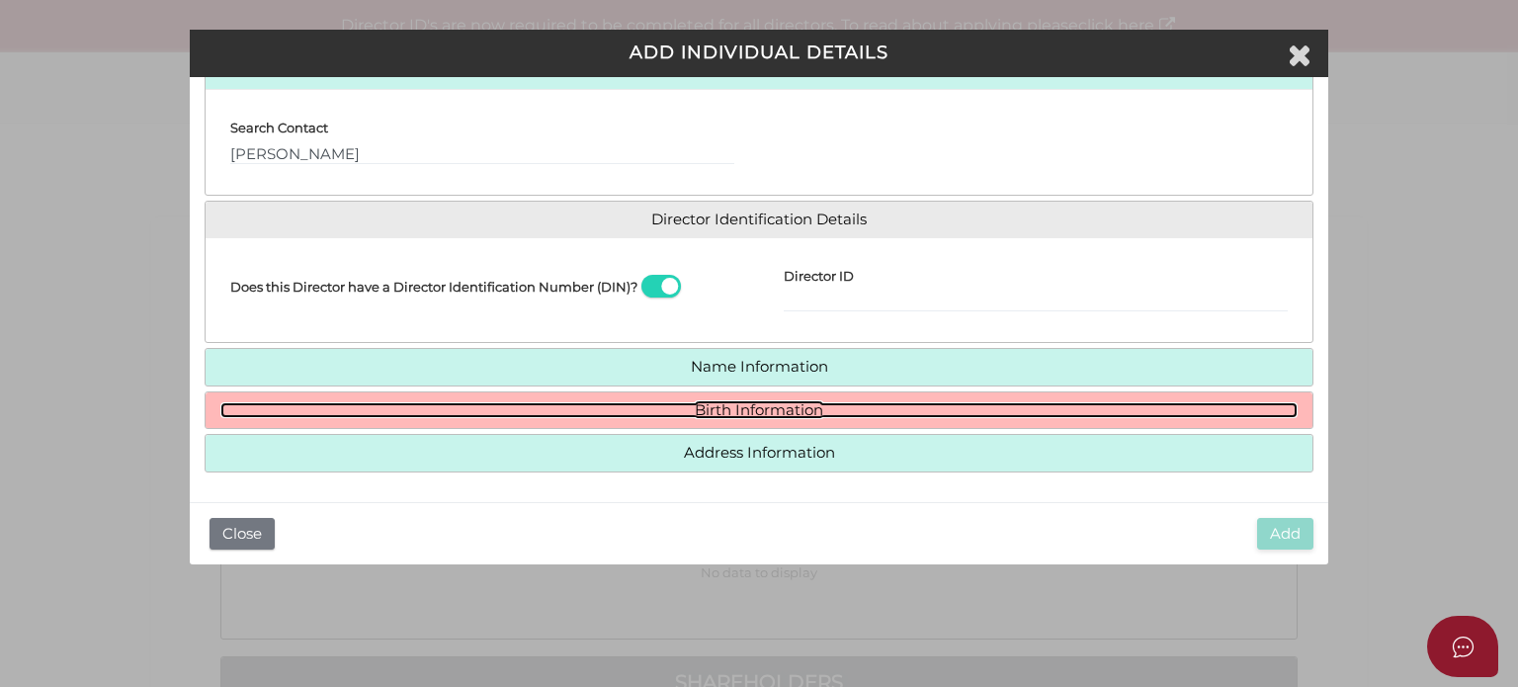
click at [405, 406] on link "Birth Information" at bounding box center [758, 410] width 1077 height 17
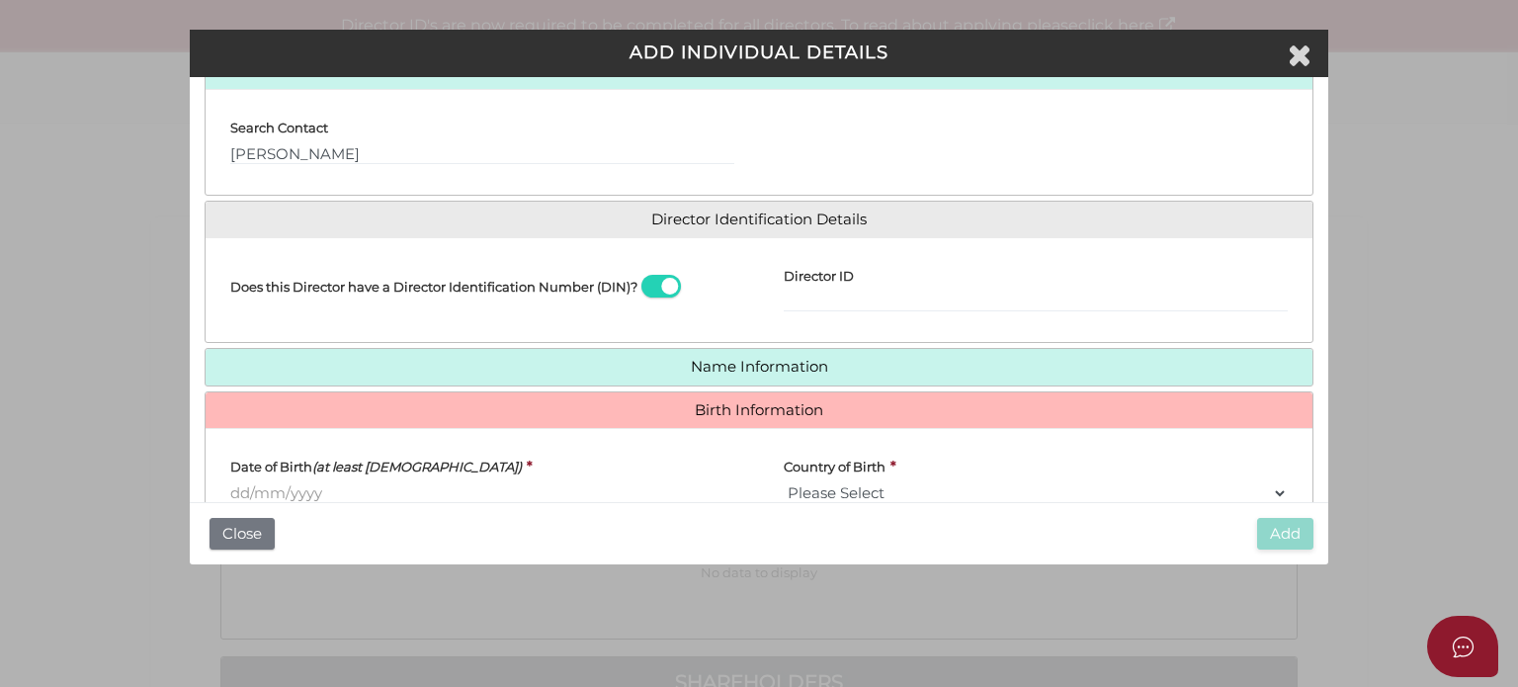
click at [255, 485] on input "Date of Birth (at least 18 years old)" at bounding box center [482, 493] width 504 height 22
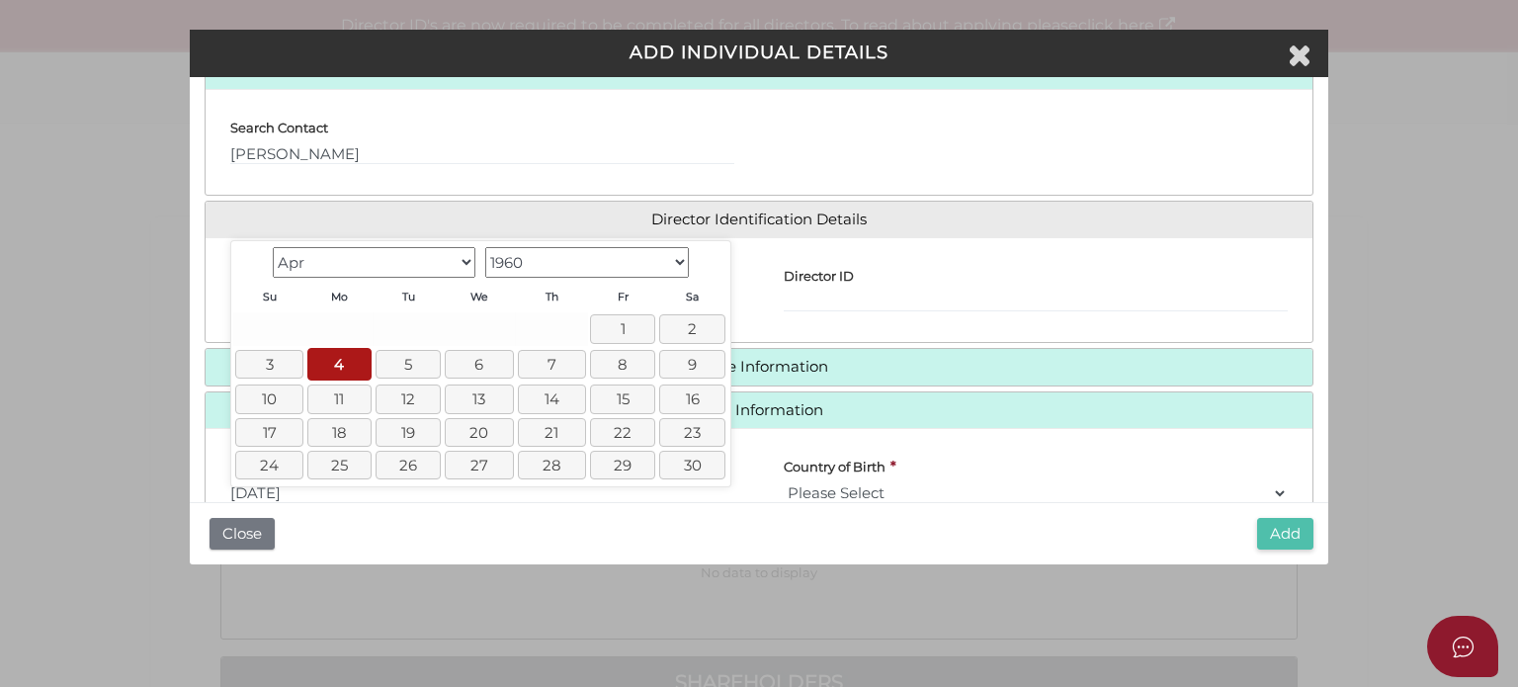
type input "[DATE]"
click at [1277, 527] on button "Add" at bounding box center [1285, 534] width 56 height 33
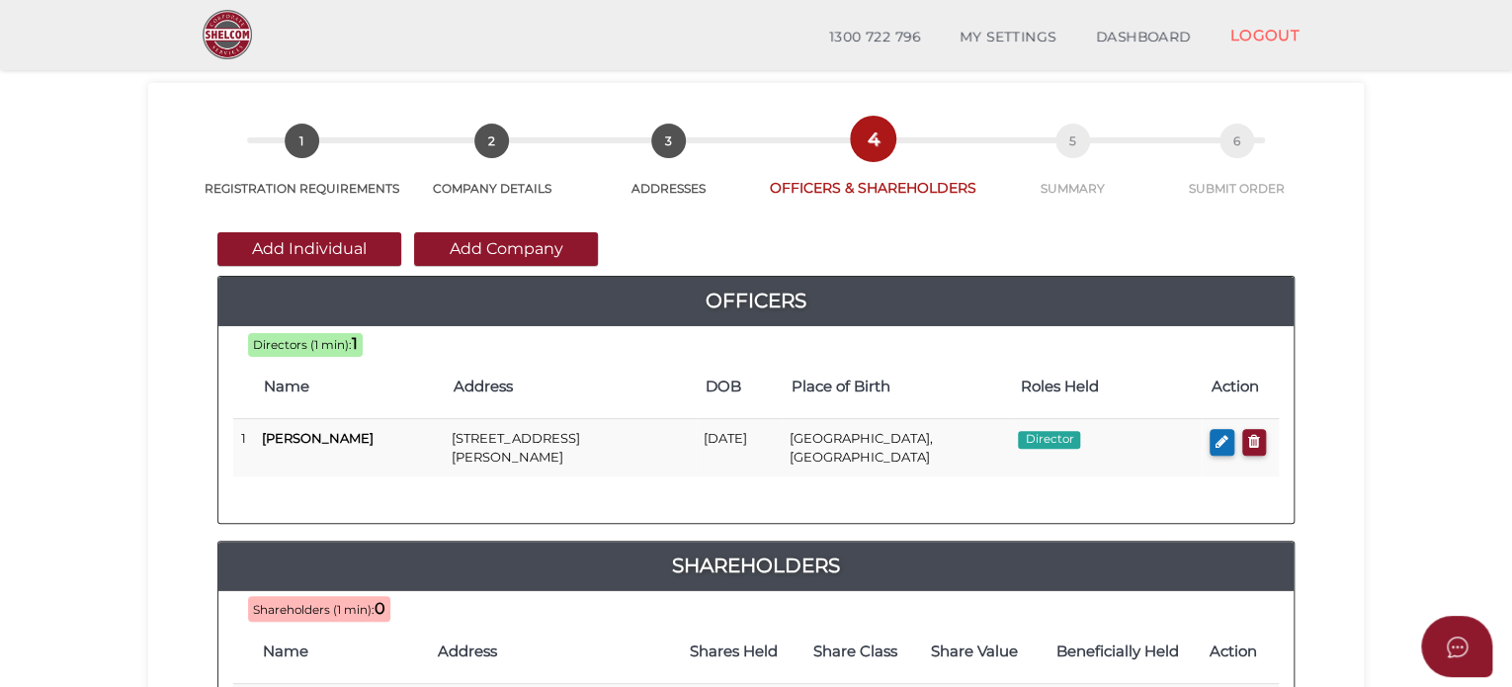
scroll to position [99, 0]
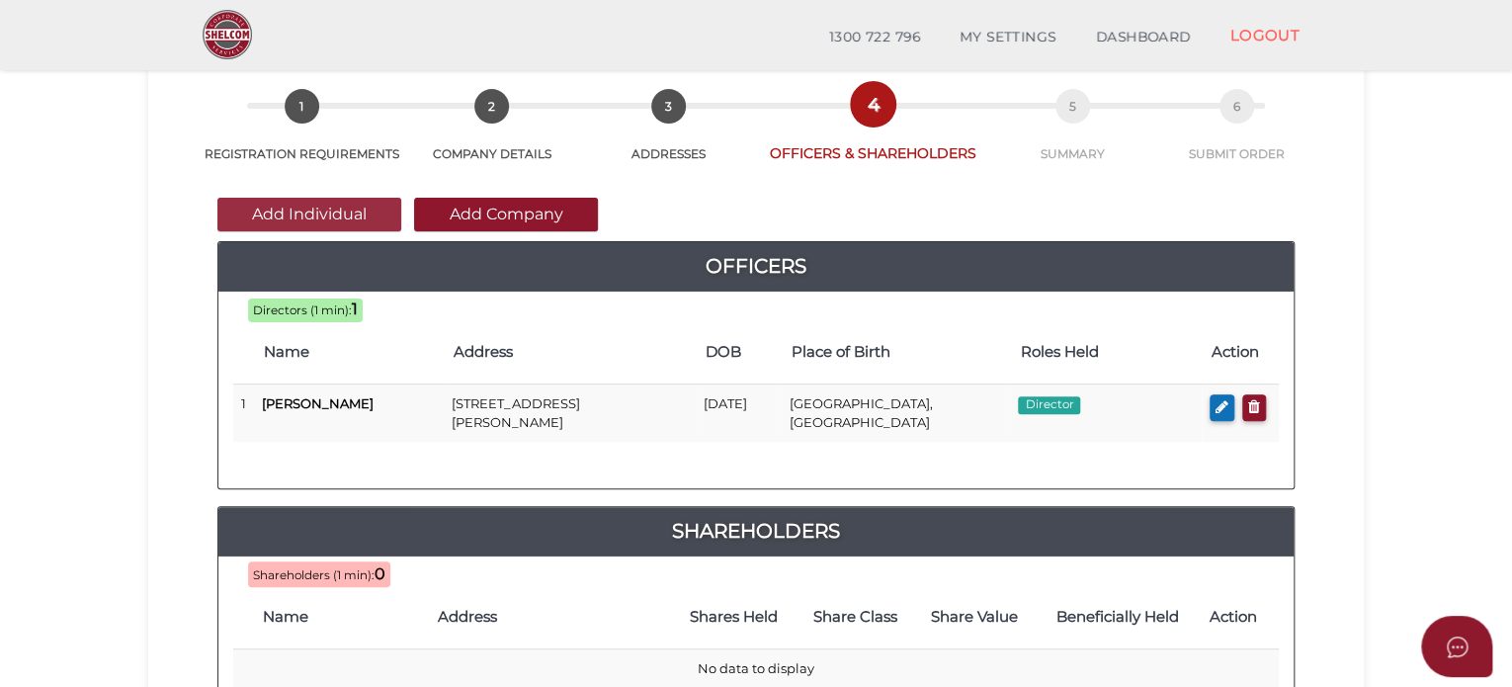
drag, startPoint x: 313, startPoint y: 214, endPoint x: 301, endPoint y: 226, distance: 18.2
click at [313, 213] on button "Add Individual" at bounding box center [309, 215] width 184 height 34
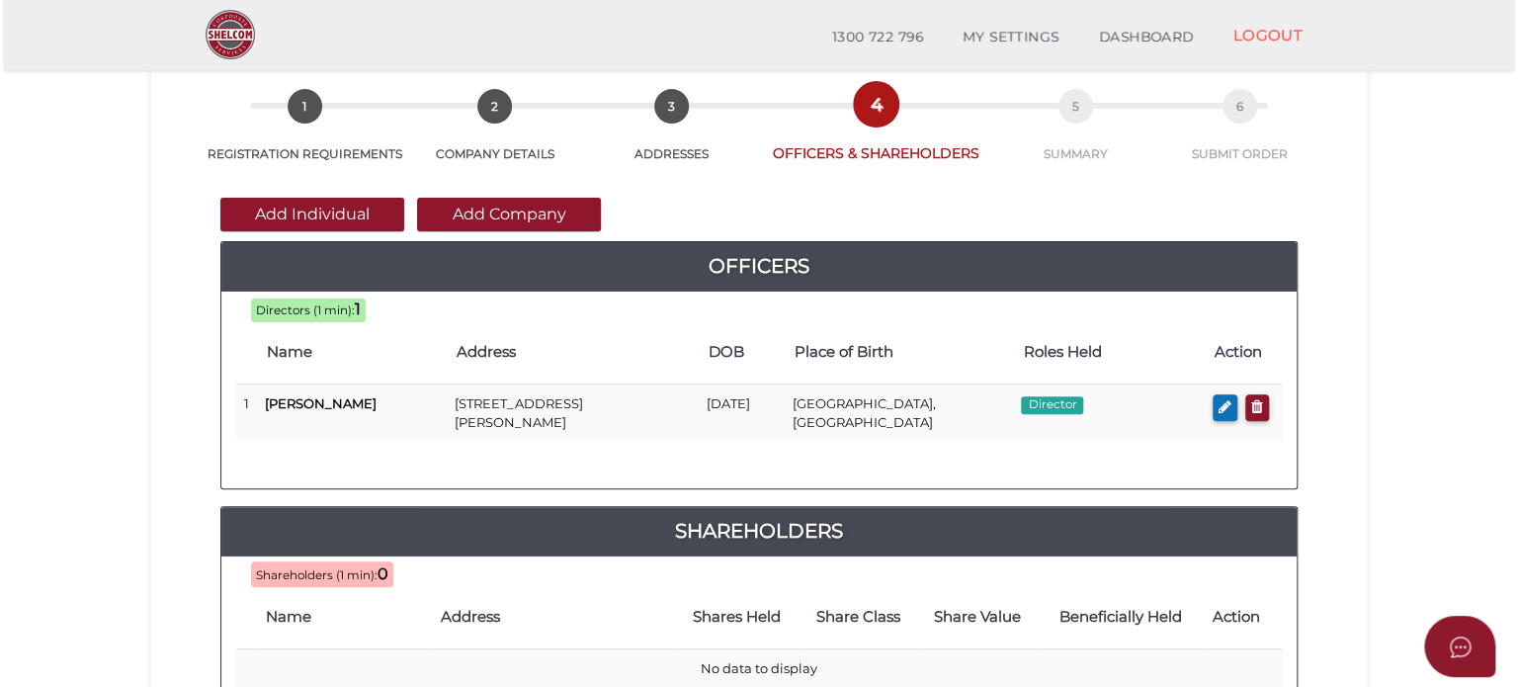
scroll to position [0, 0]
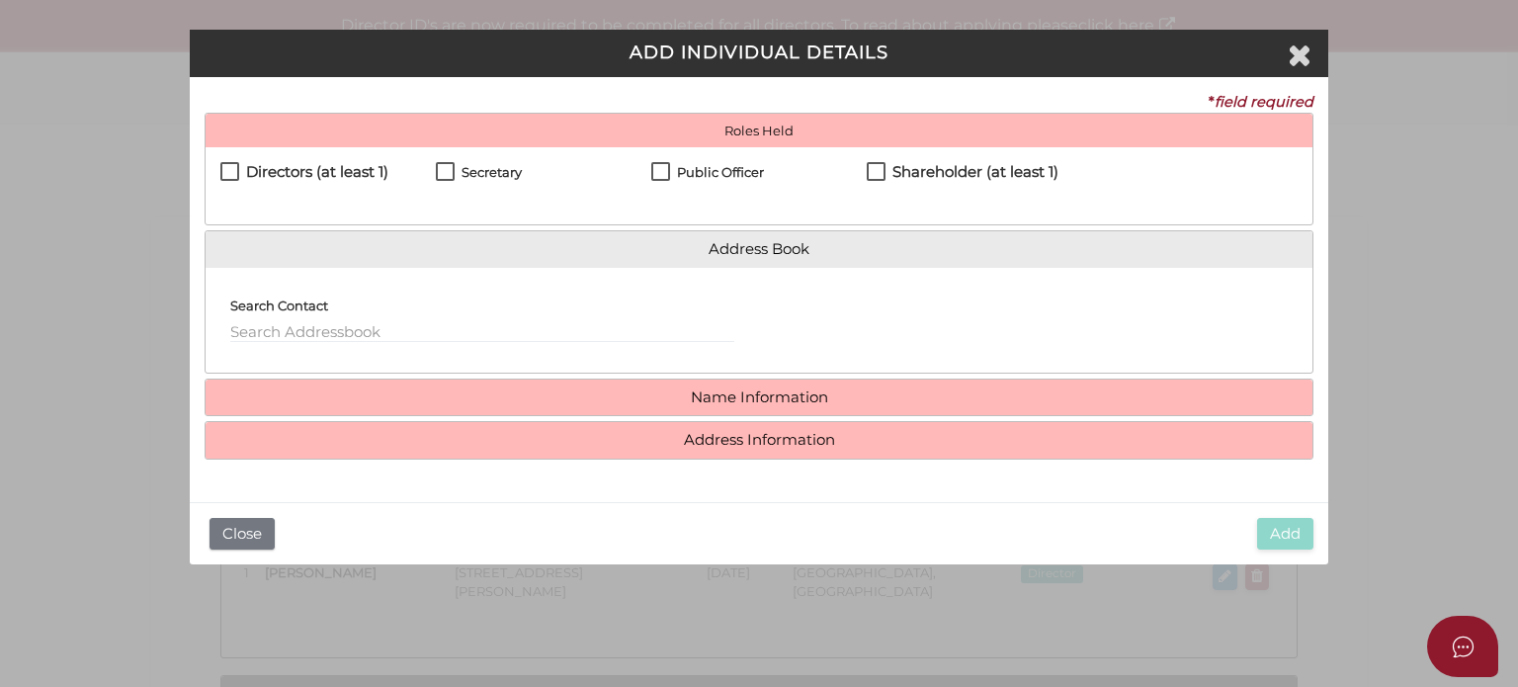
click at [260, 171] on h4 "Directors (at least 1)" at bounding box center [317, 172] width 142 height 17
checkbox input "true"
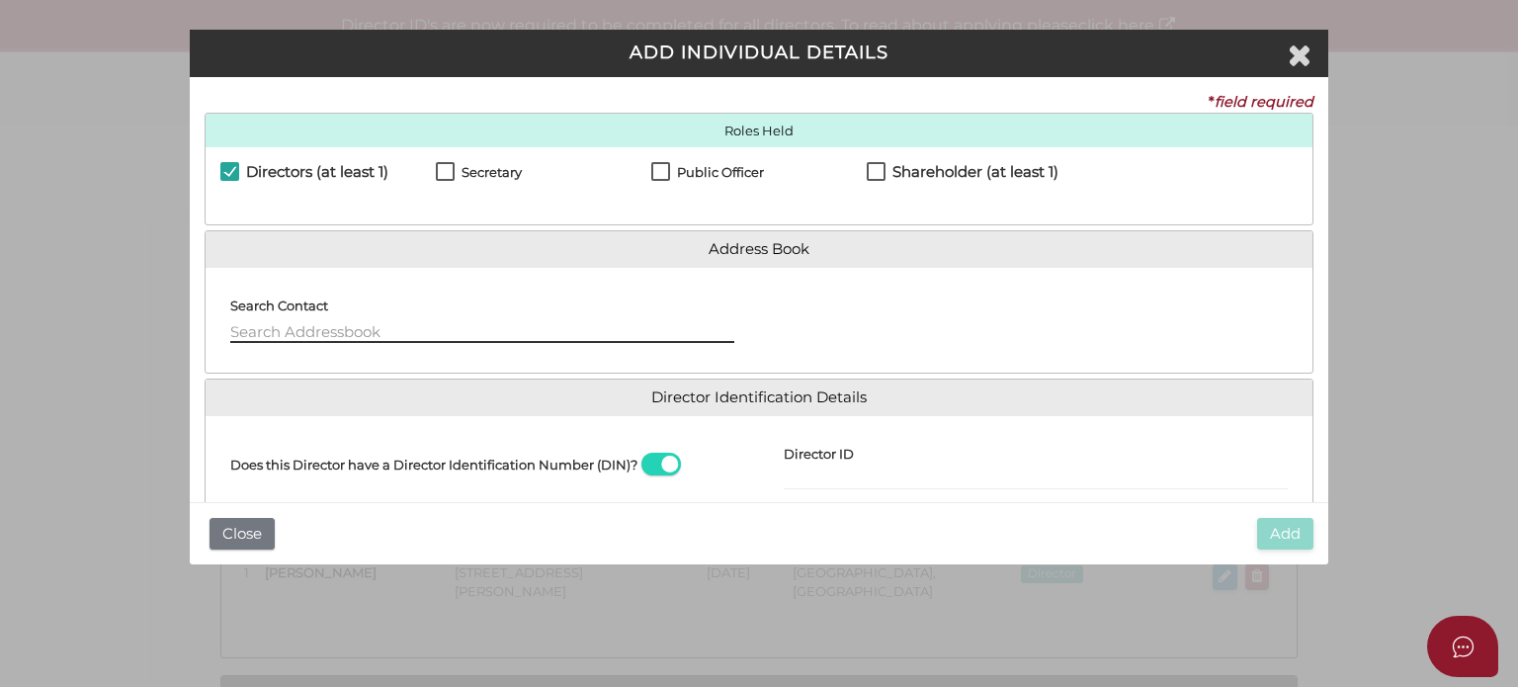
click at [252, 324] on input "text" at bounding box center [482, 332] width 504 height 22
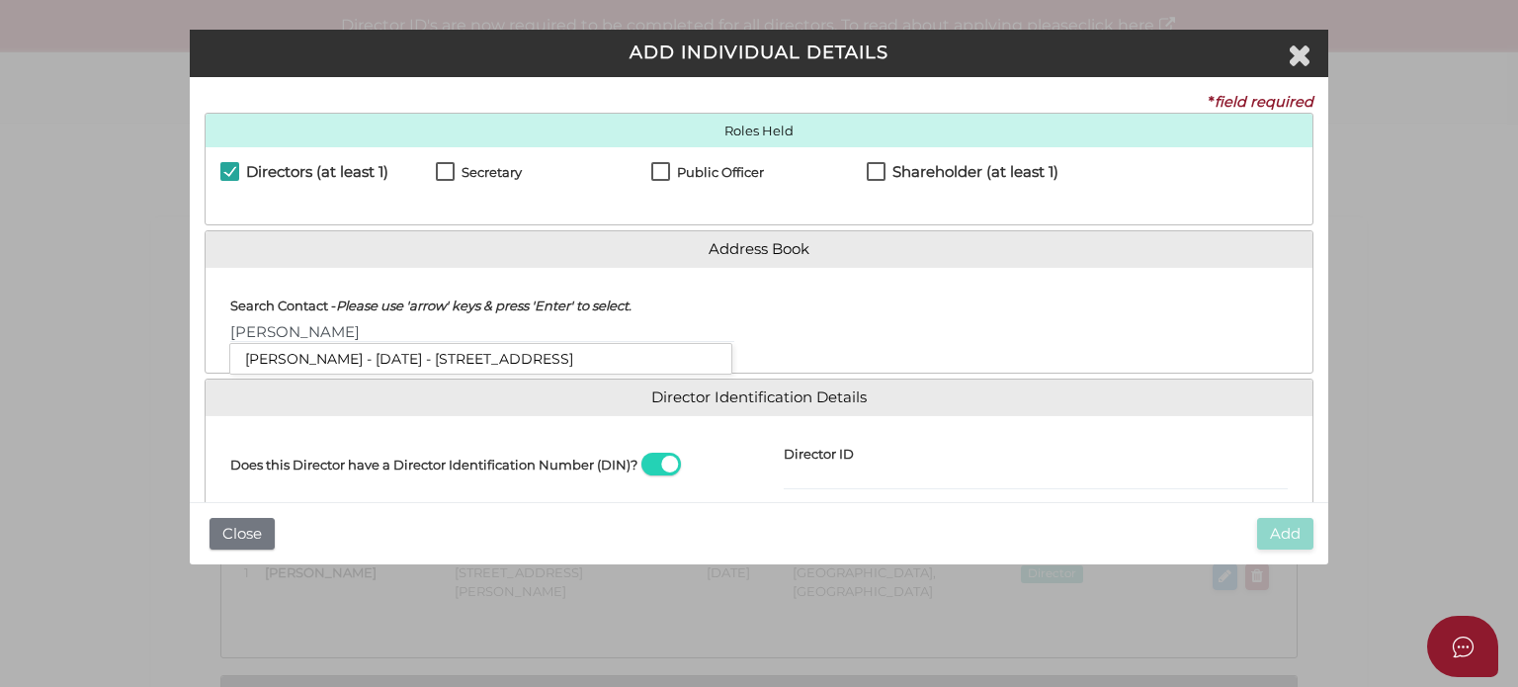
click at [297, 354] on li "Morris Symonds - 23/04/1959 - 981 Barrenjoey Road, Palm Beach, NSW, 2108" at bounding box center [480, 359] width 501 height 30
type input "Morris"
select select "[GEOGRAPHIC_DATA]"
type input "[GEOGRAPHIC_DATA]"
select select "[GEOGRAPHIC_DATA]"
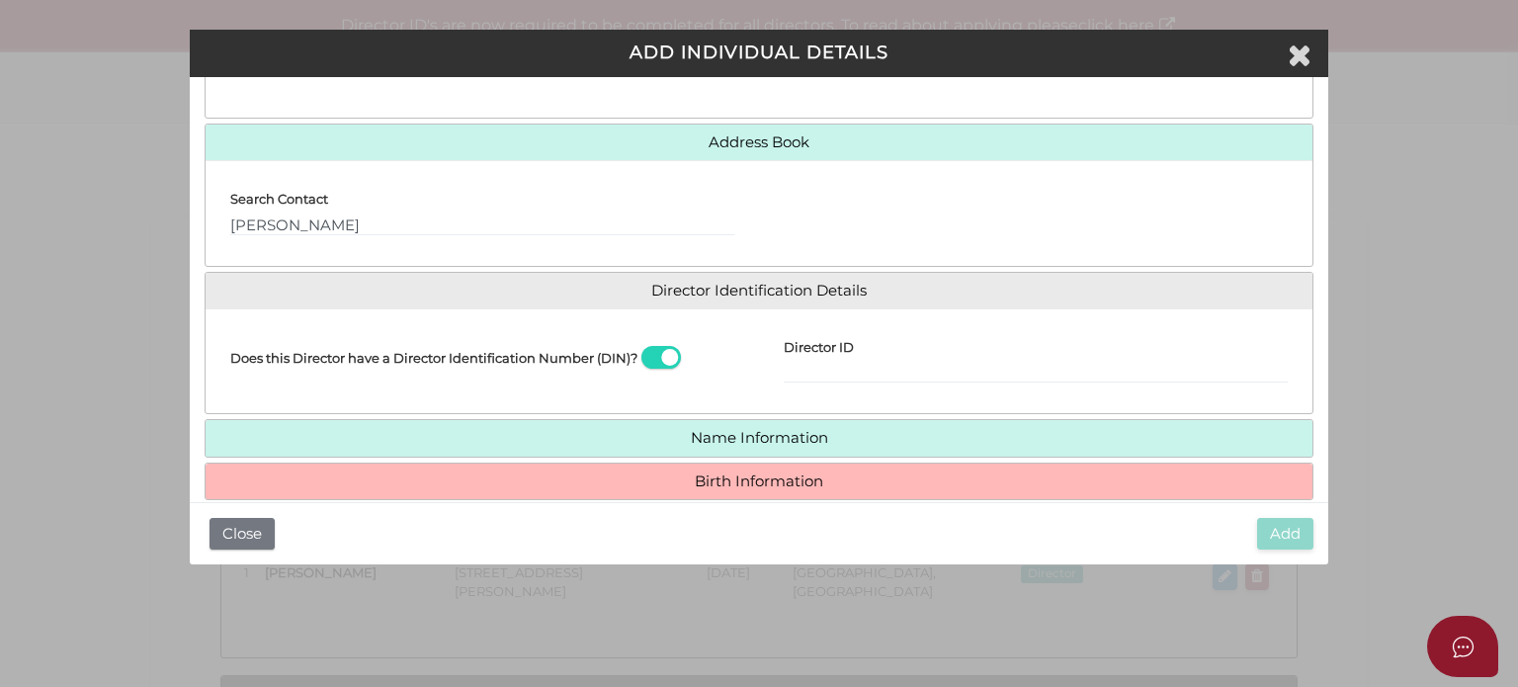
scroll to position [178, 0]
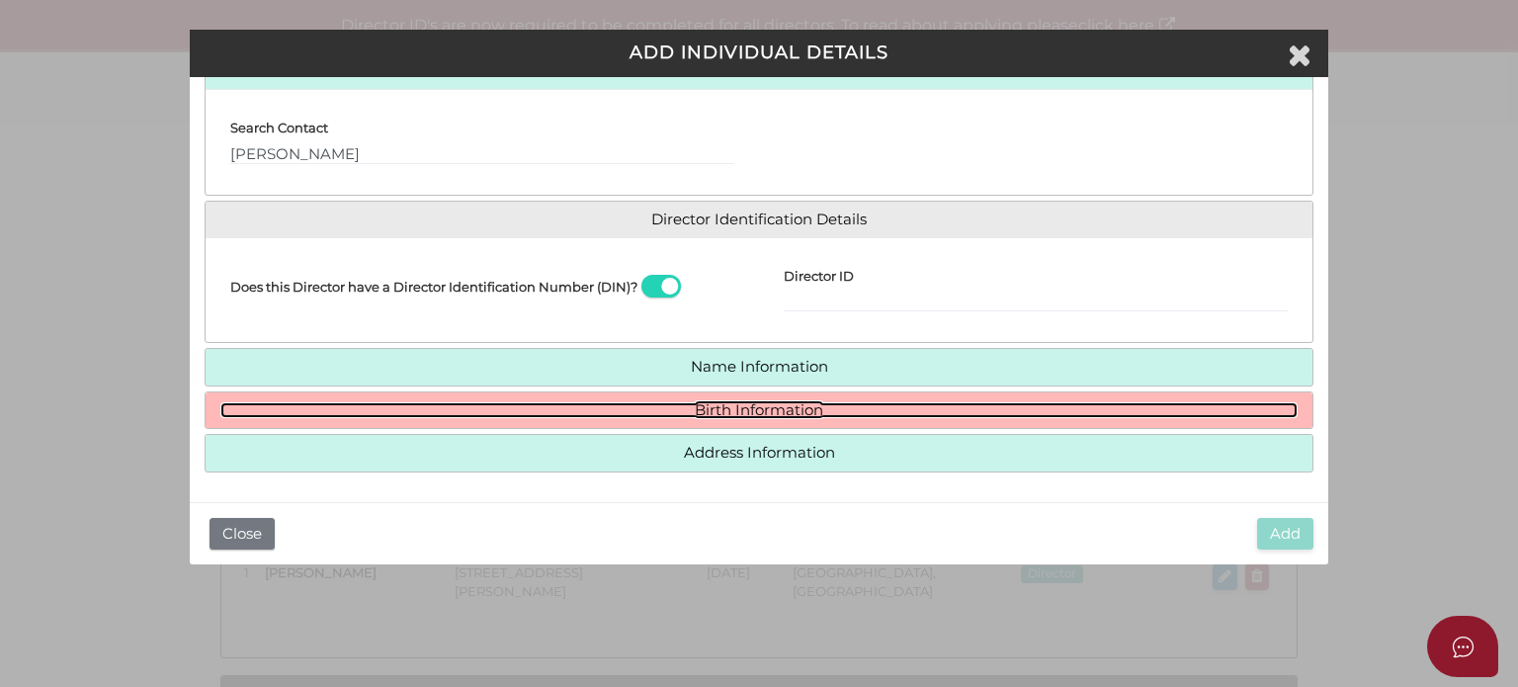
click at [532, 406] on link "Birth Information" at bounding box center [758, 410] width 1077 height 17
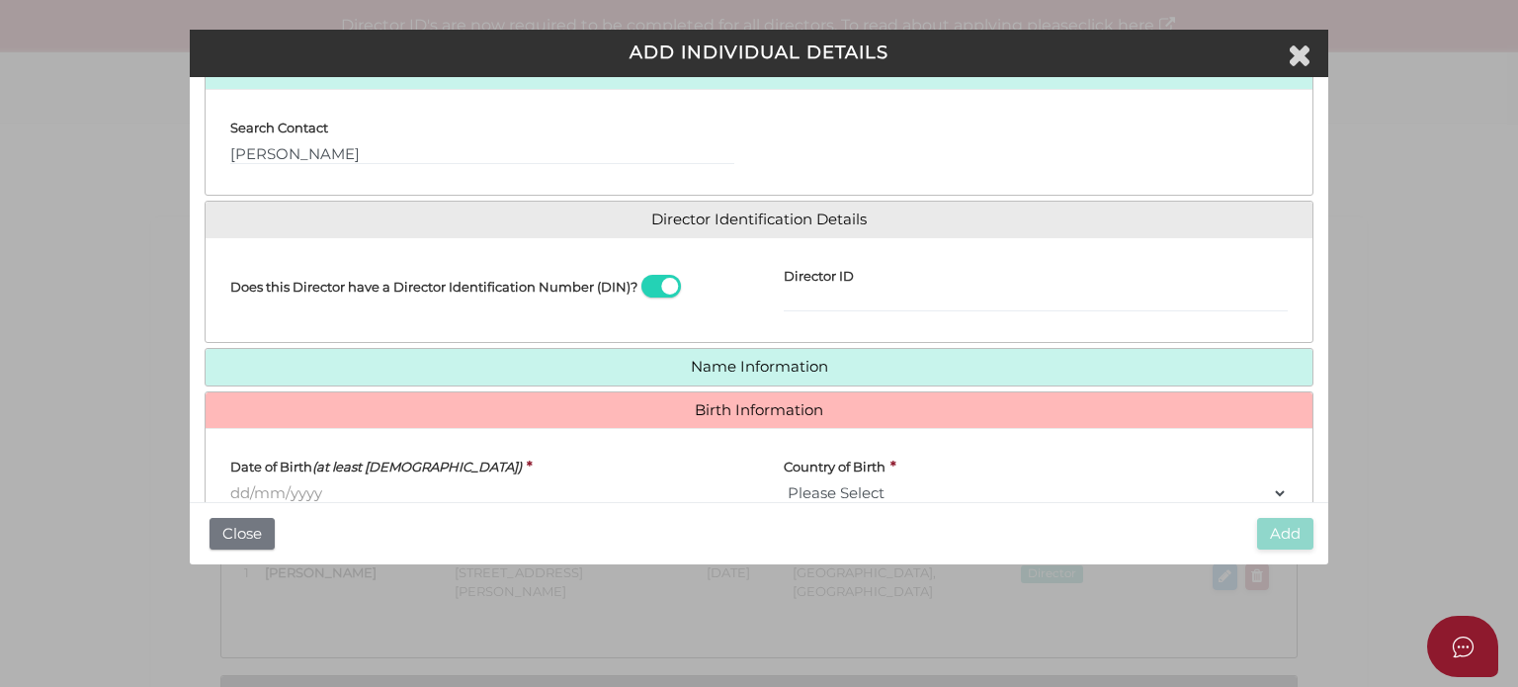
click at [265, 491] on input "Date of Birth (at least 18 years old)" at bounding box center [482, 493] width 504 height 22
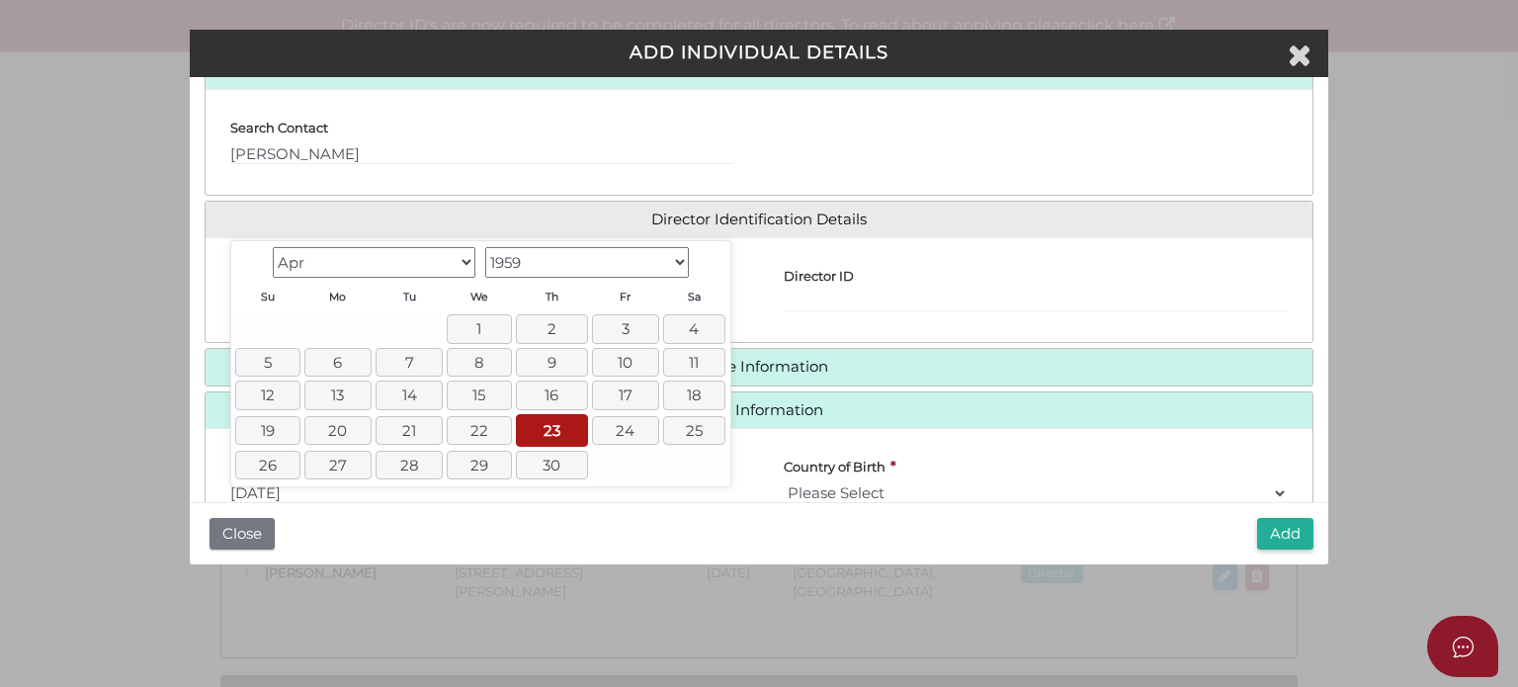
type input "[DATE]"
click at [1317, 523] on div "Add Close" at bounding box center [759, 533] width 1139 height 63
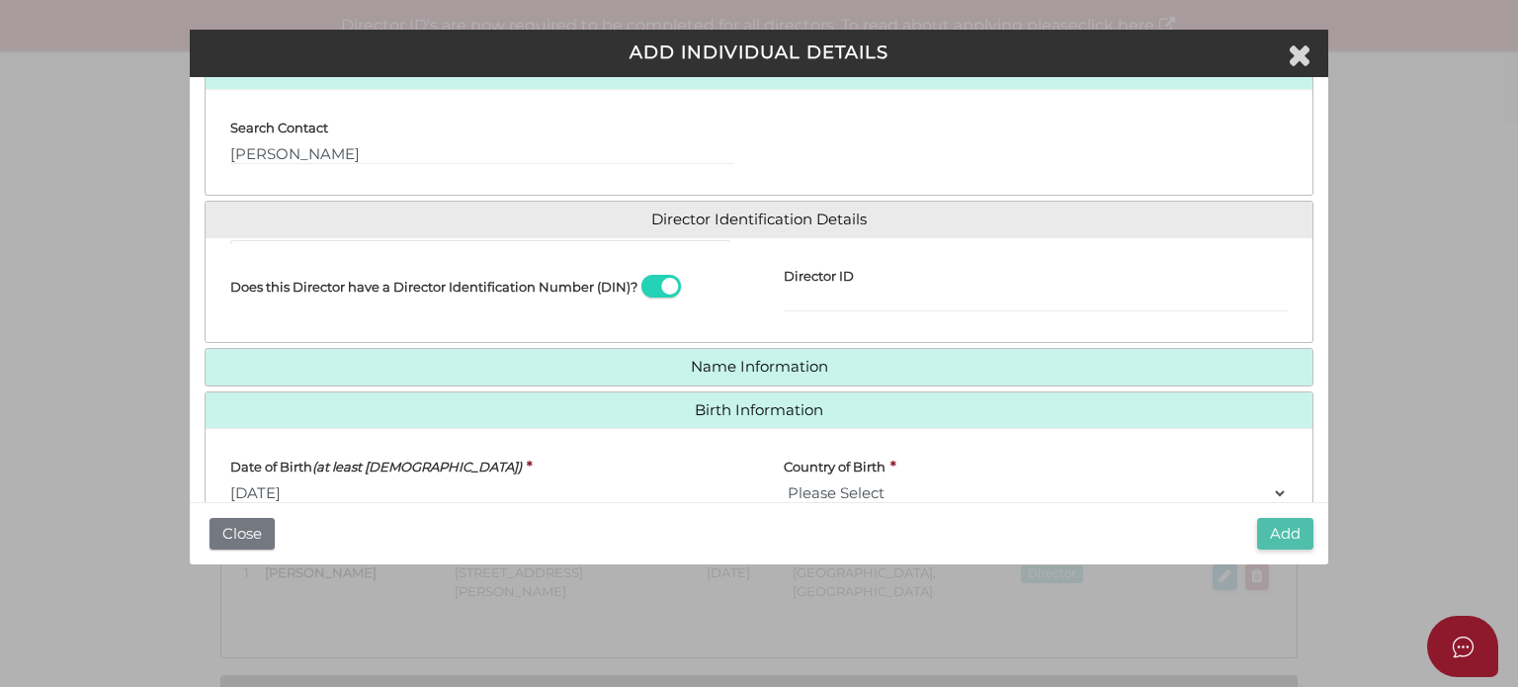
click at [1282, 536] on button "Add" at bounding box center [1285, 534] width 56 height 33
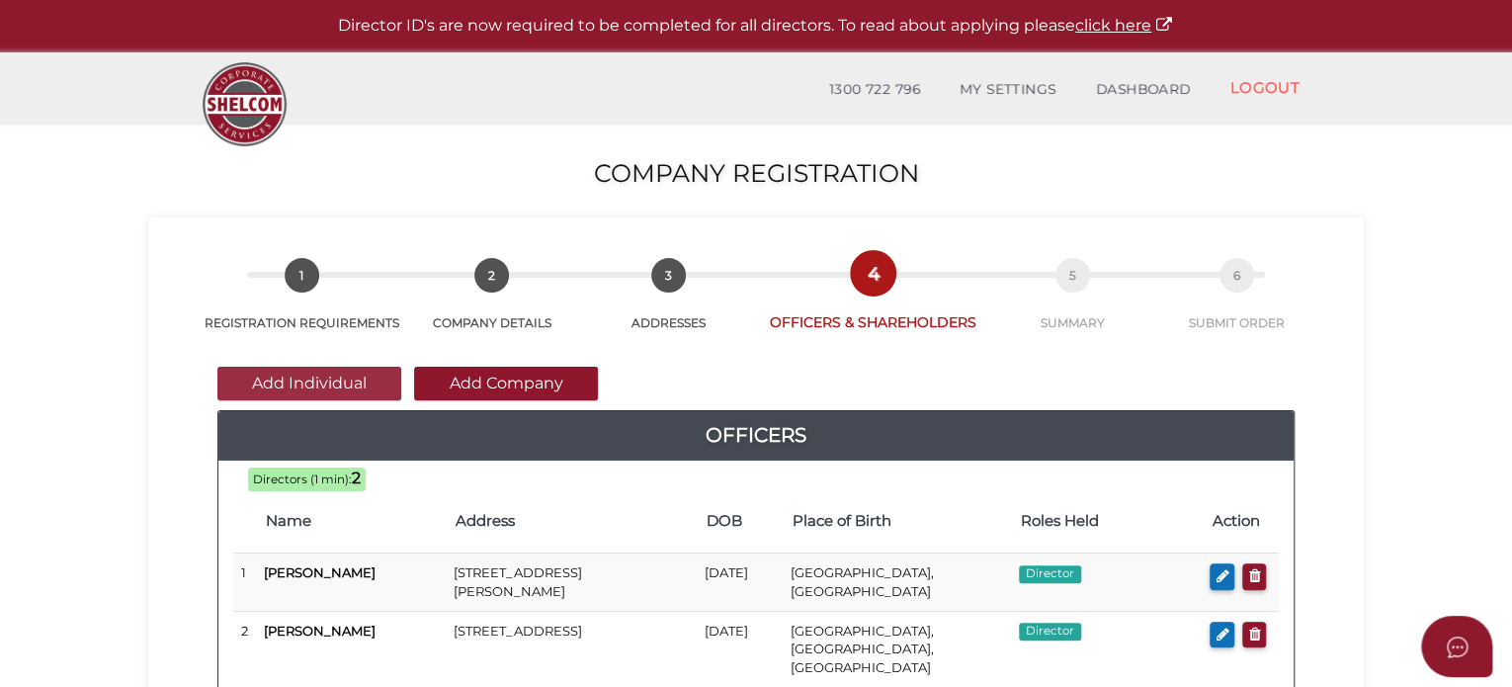
click at [324, 381] on button "Add Individual" at bounding box center [309, 384] width 184 height 34
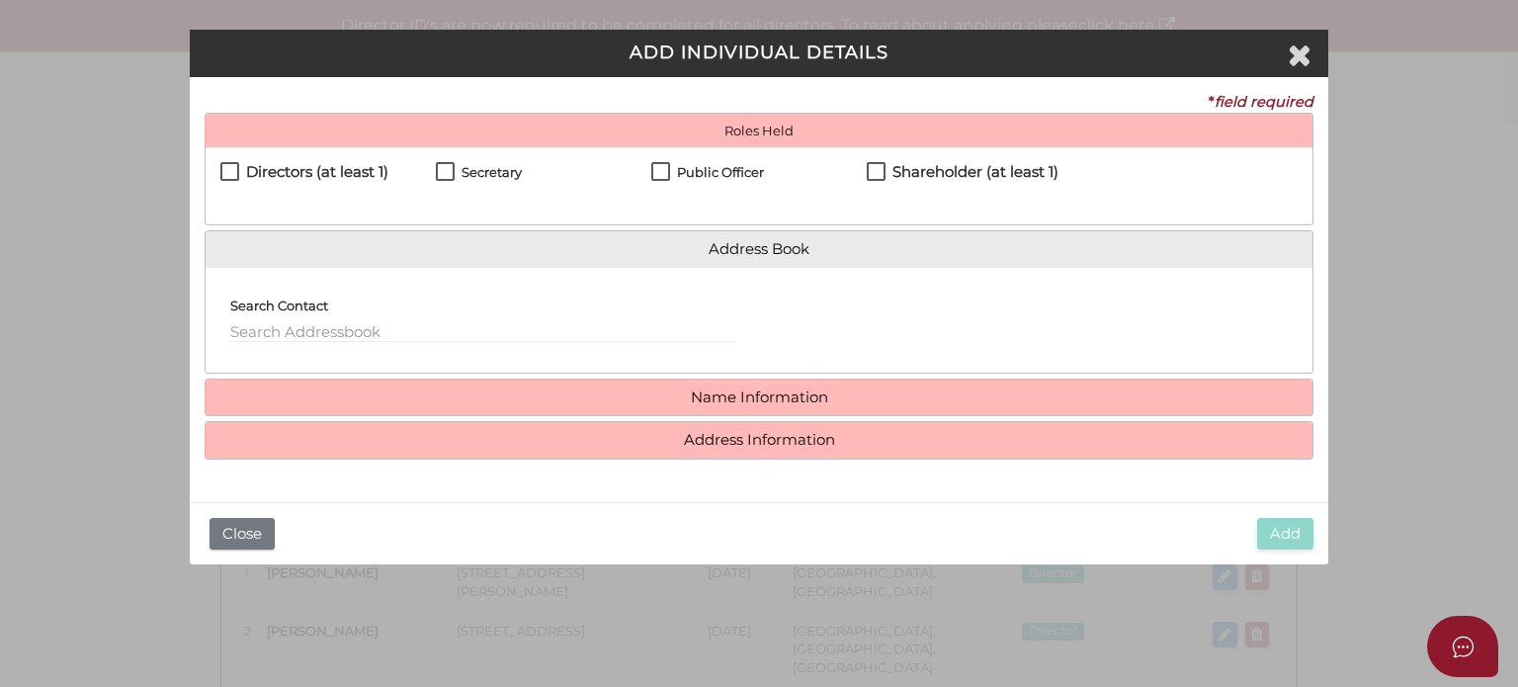
click at [289, 164] on h4 "Directors (at least 1)" at bounding box center [317, 172] width 142 height 17
checkbox input "true"
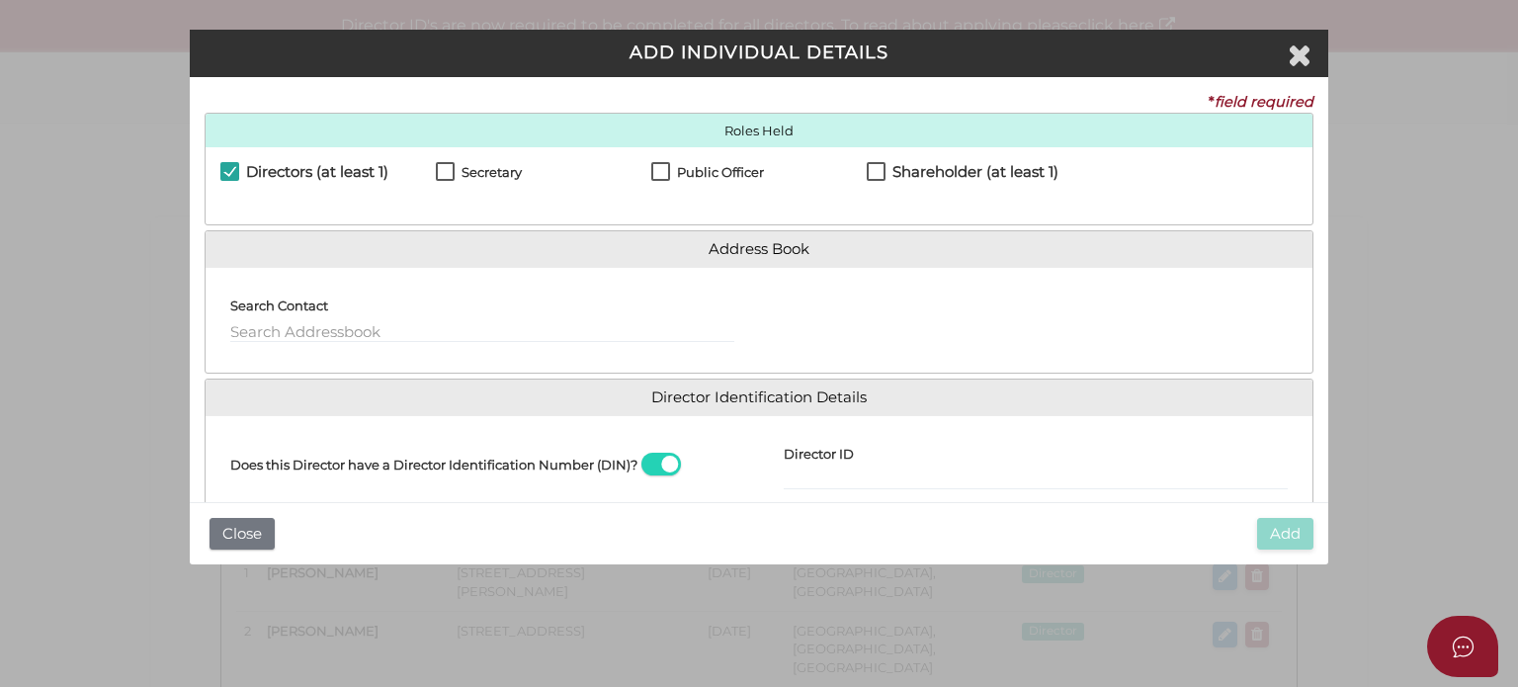
click at [292, 347] on div "Search Contact" at bounding box center [483, 320] width 554 height 74
click at [293, 337] on input "text" at bounding box center [482, 332] width 504 height 22
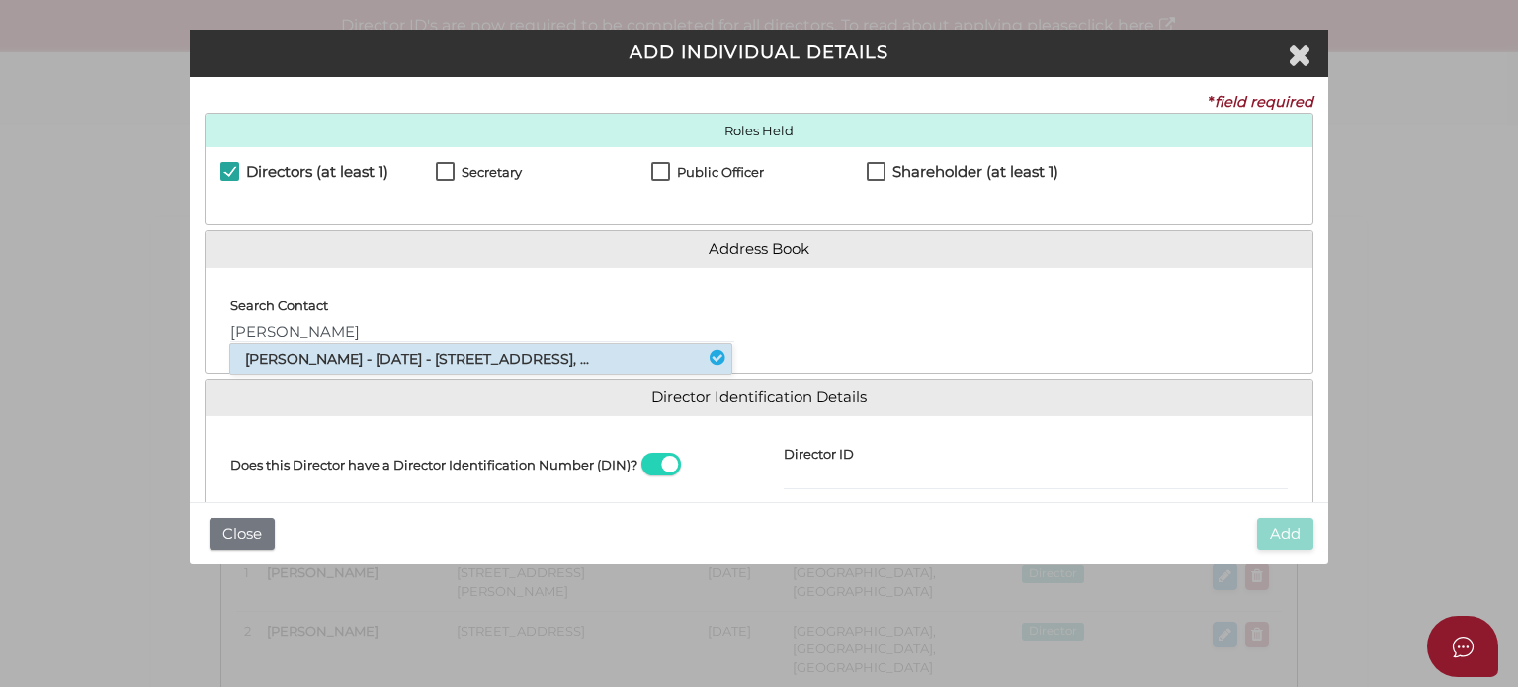
click at [298, 370] on li "[PERSON_NAME] - [DATE] - [STREET_ADDRESS], ..." at bounding box center [480, 359] width 501 height 30
type input "Paul"
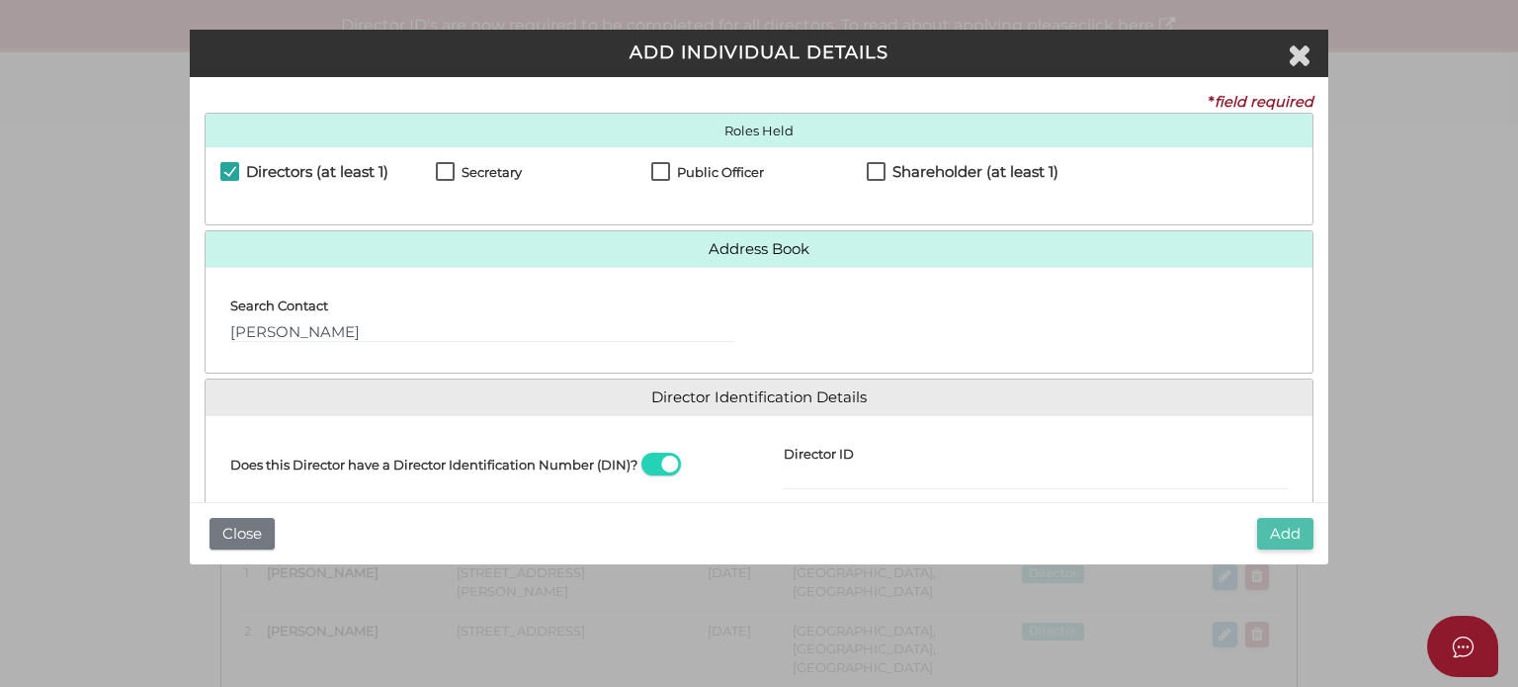
click at [1278, 540] on button "Add" at bounding box center [1285, 534] width 56 height 33
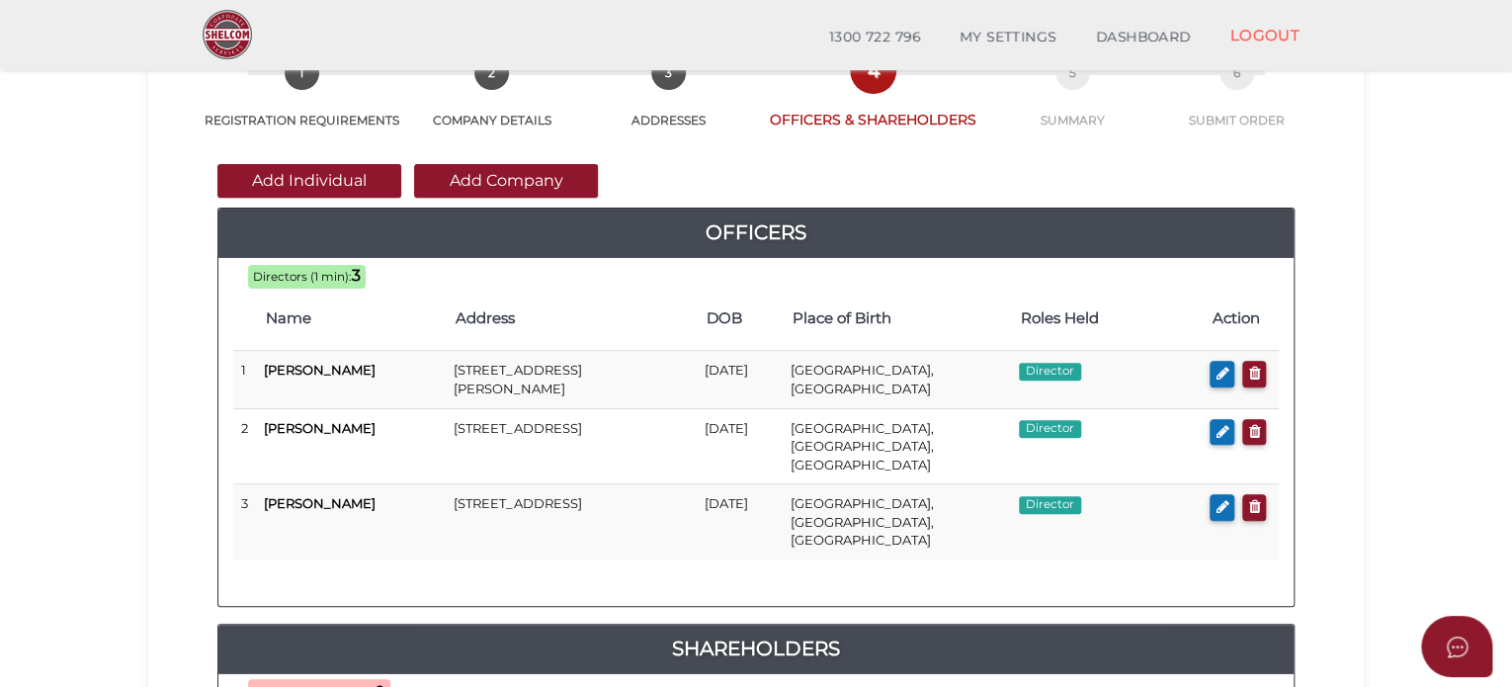
scroll to position [99, 0]
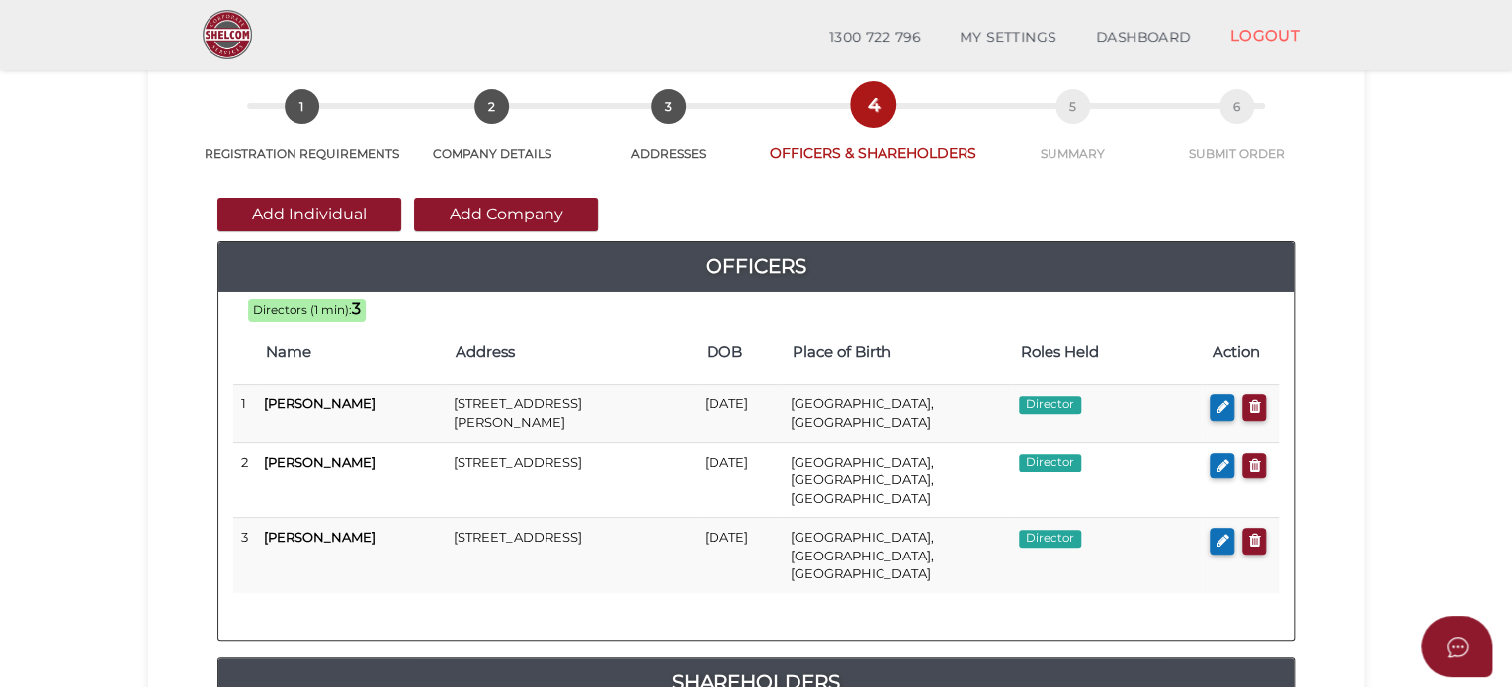
click at [293, 210] on button "Add Individual" at bounding box center [309, 215] width 184 height 34
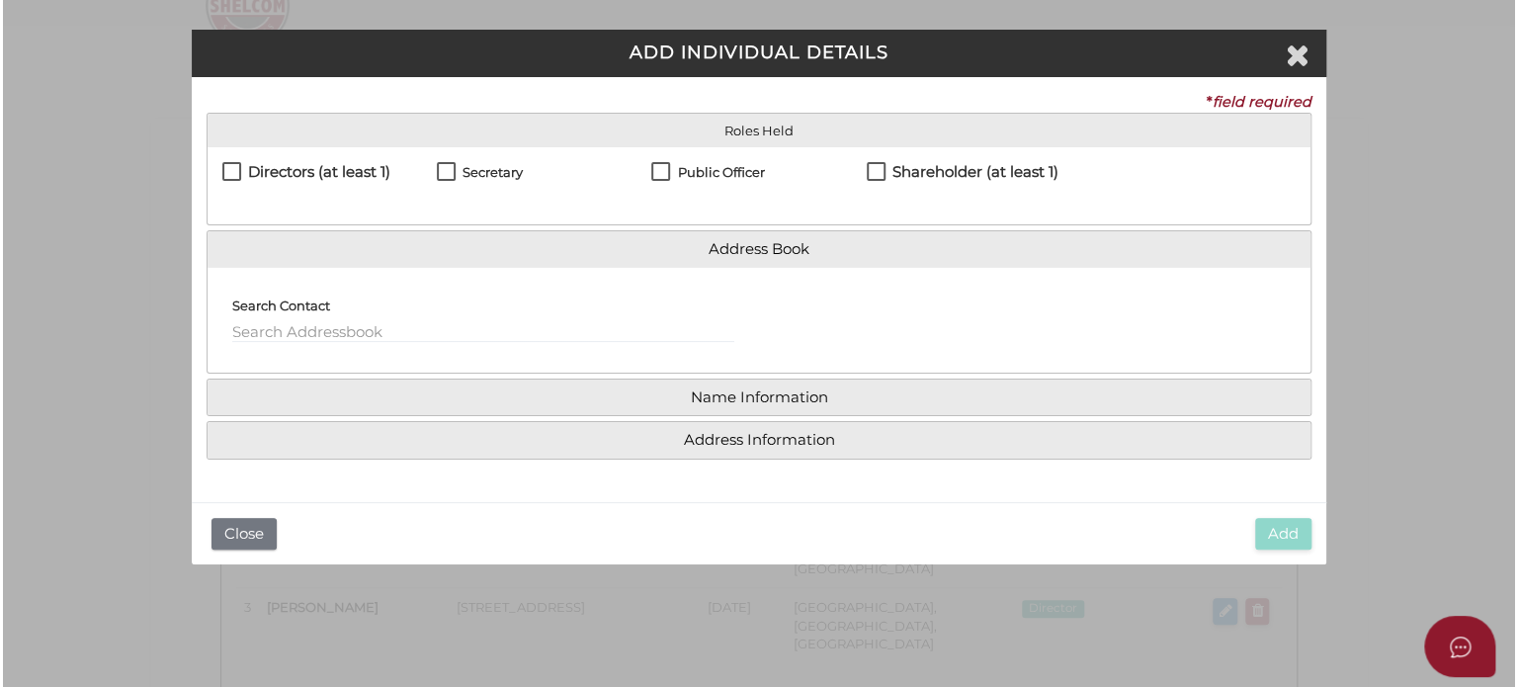
scroll to position [0, 0]
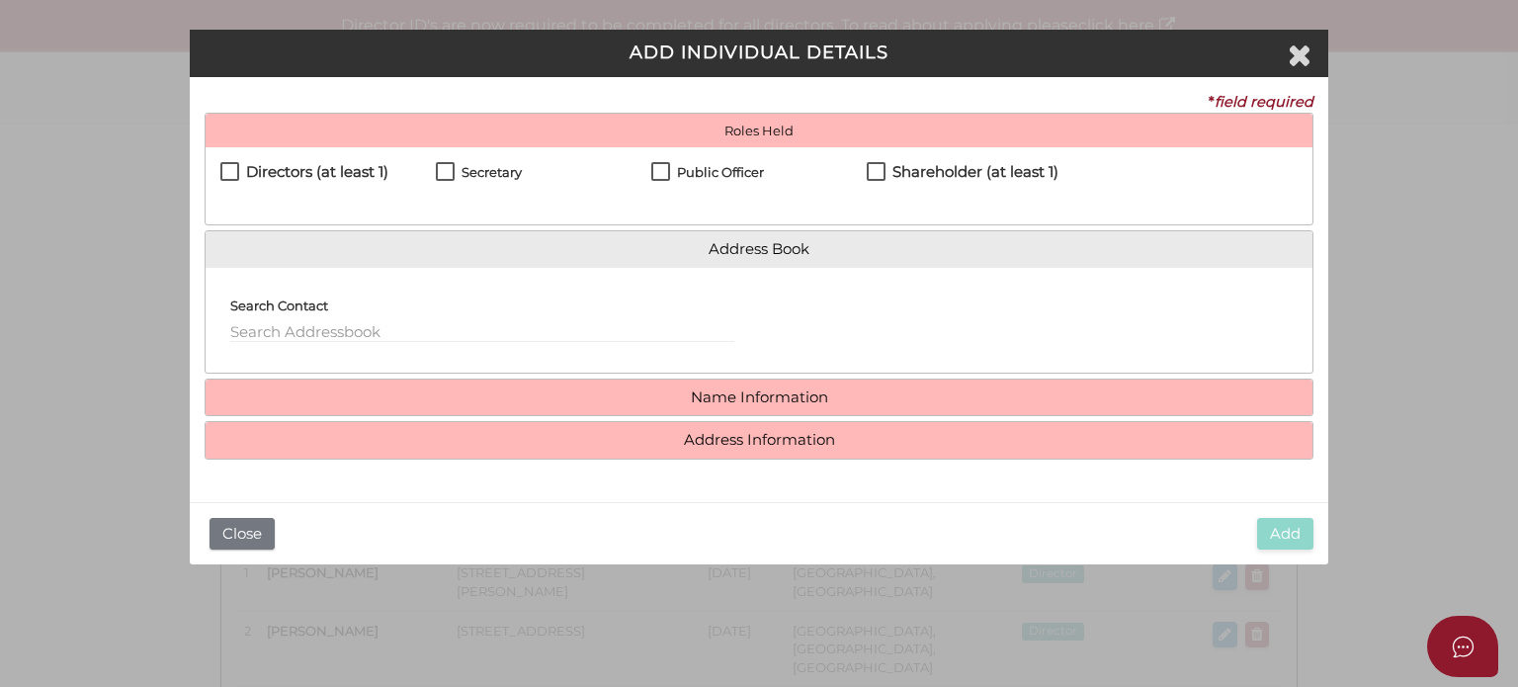
click at [478, 176] on h4 "Secretary" at bounding box center [492, 172] width 60 height 14
checkbox input "true"
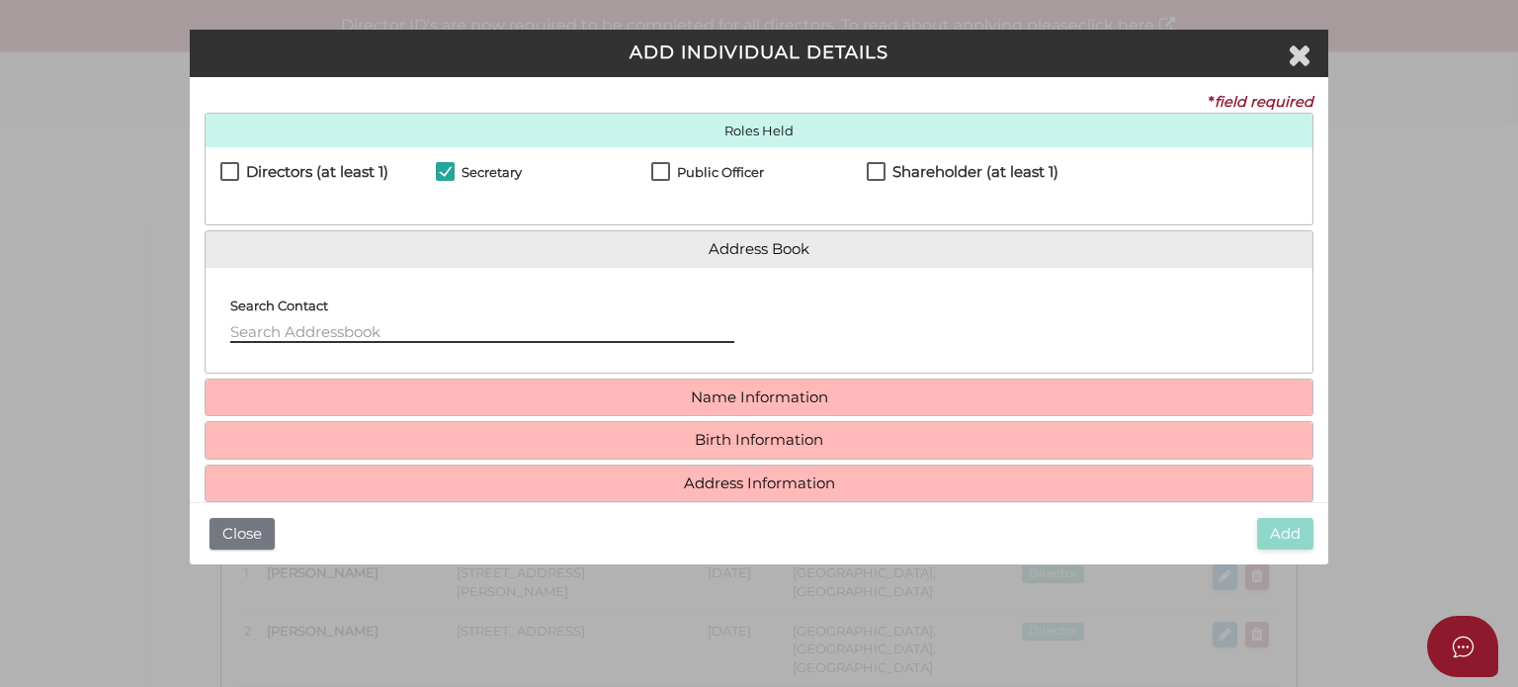
click at [344, 321] on input "text" at bounding box center [482, 332] width 504 height 22
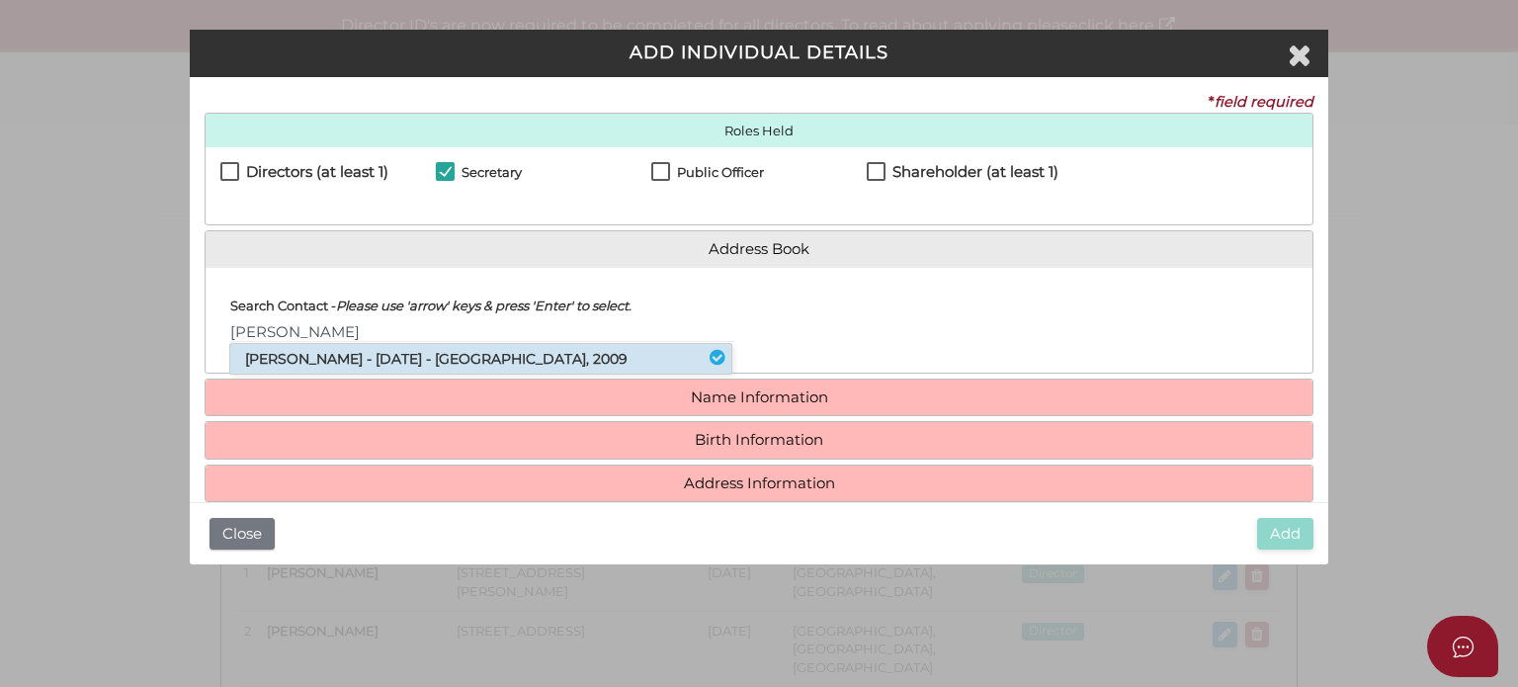
click at [341, 347] on li "Melanie Hedges - 30/11/1971 - 40 Refinery Drive, Pyrmont, NSW, 2009" at bounding box center [480, 359] width 501 height 30
type input "[PERSON_NAME]"
type input "Unit 401"
type input "40 Refinery Drive"
type input "Pyrmont"
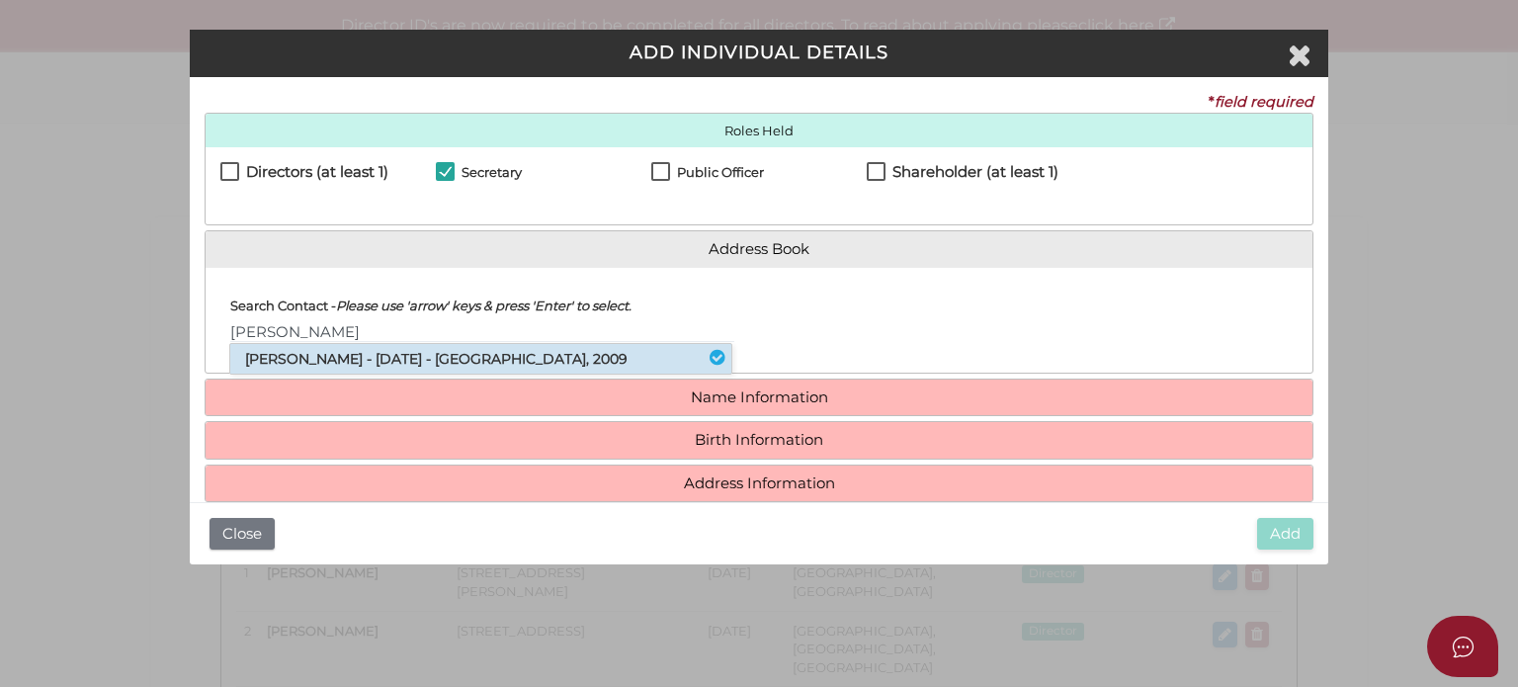
select select "[GEOGRAPHIC_DATA]"
type input "2009"
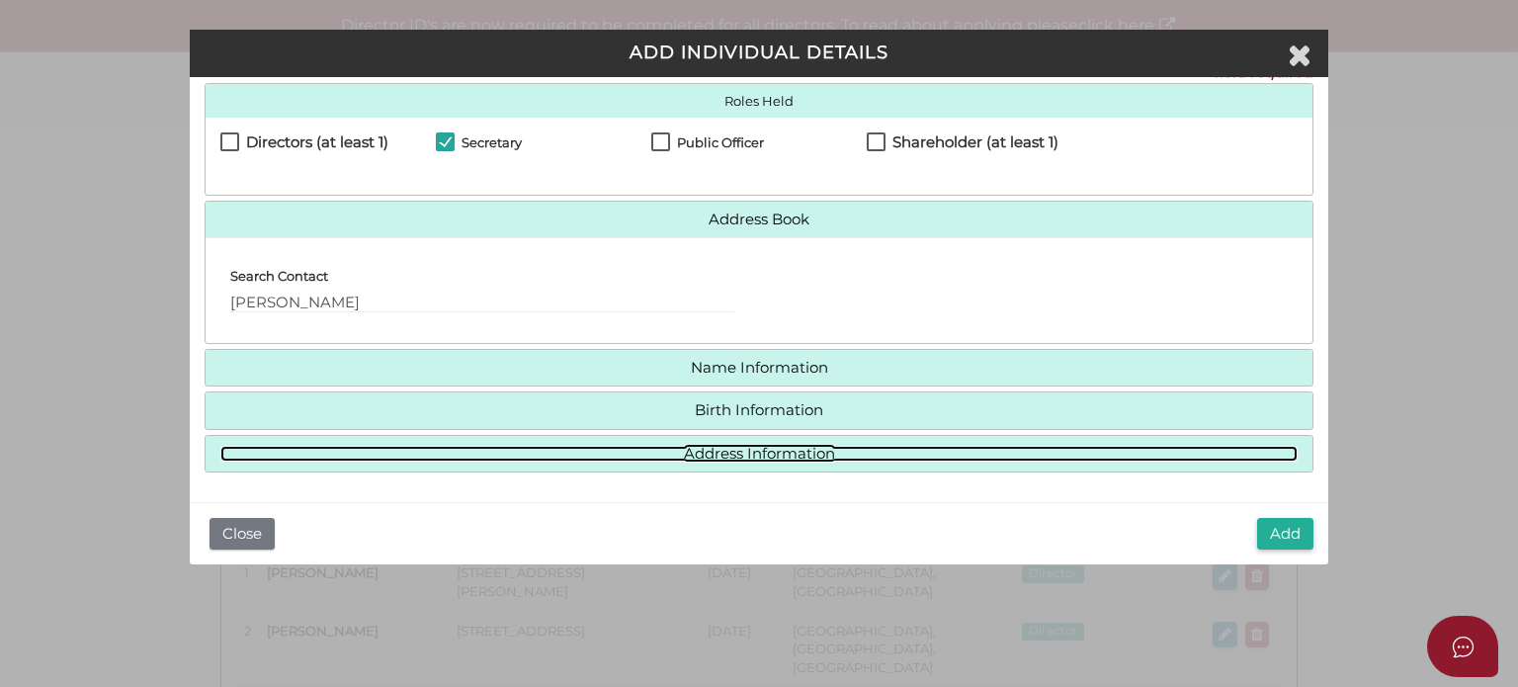
click at [728, 450] on link "Address Information" at bounding box center [758, 454] width 1077 height 17
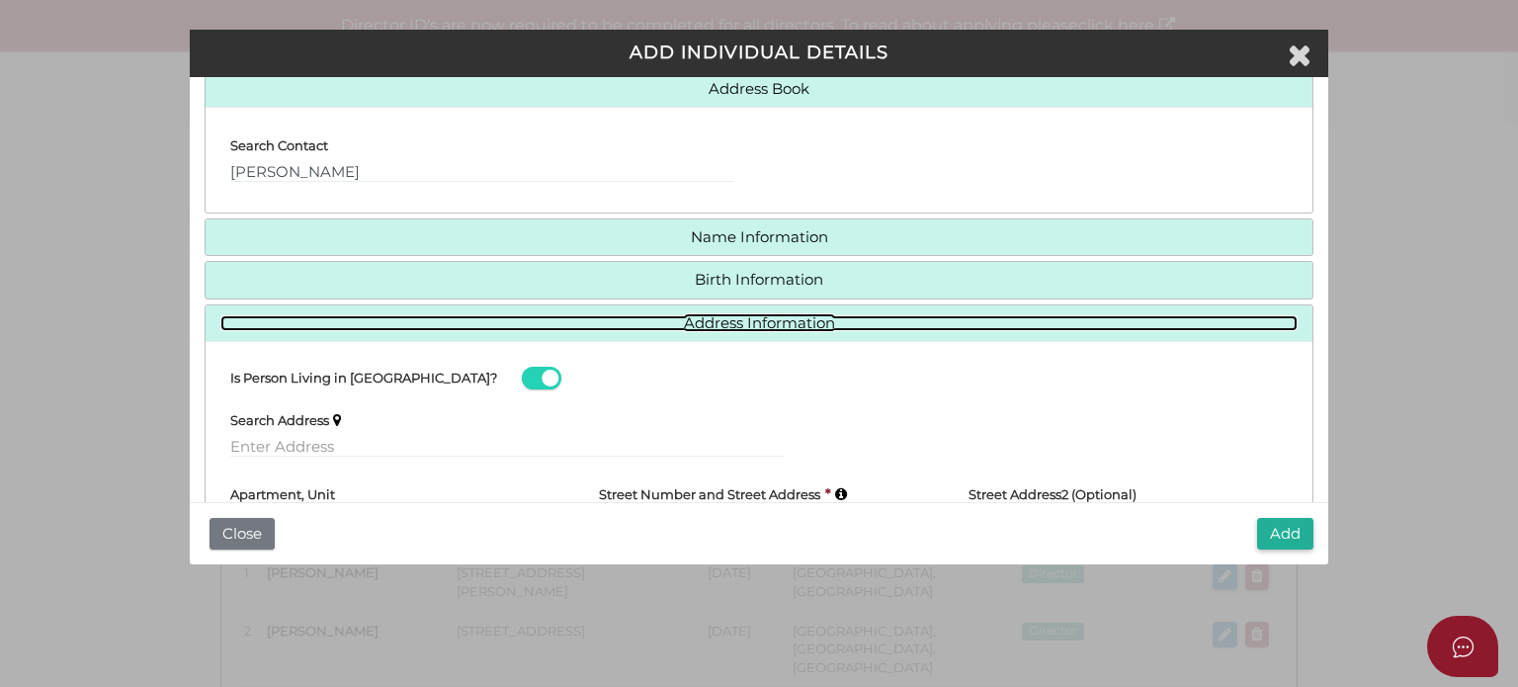
scroll to position [321, 0]
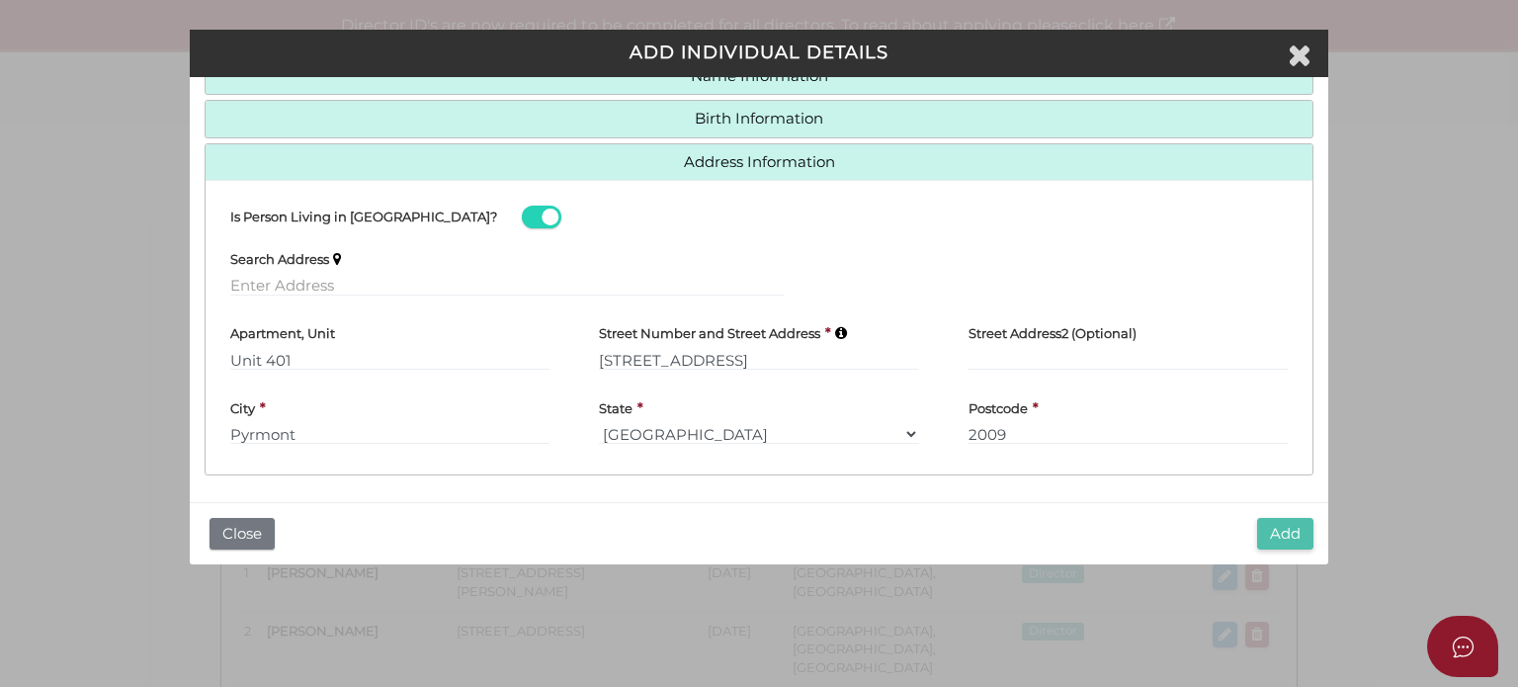
click at [1282, 529] on button "Add" at bounding box center [1285, 534] width 56 height 33
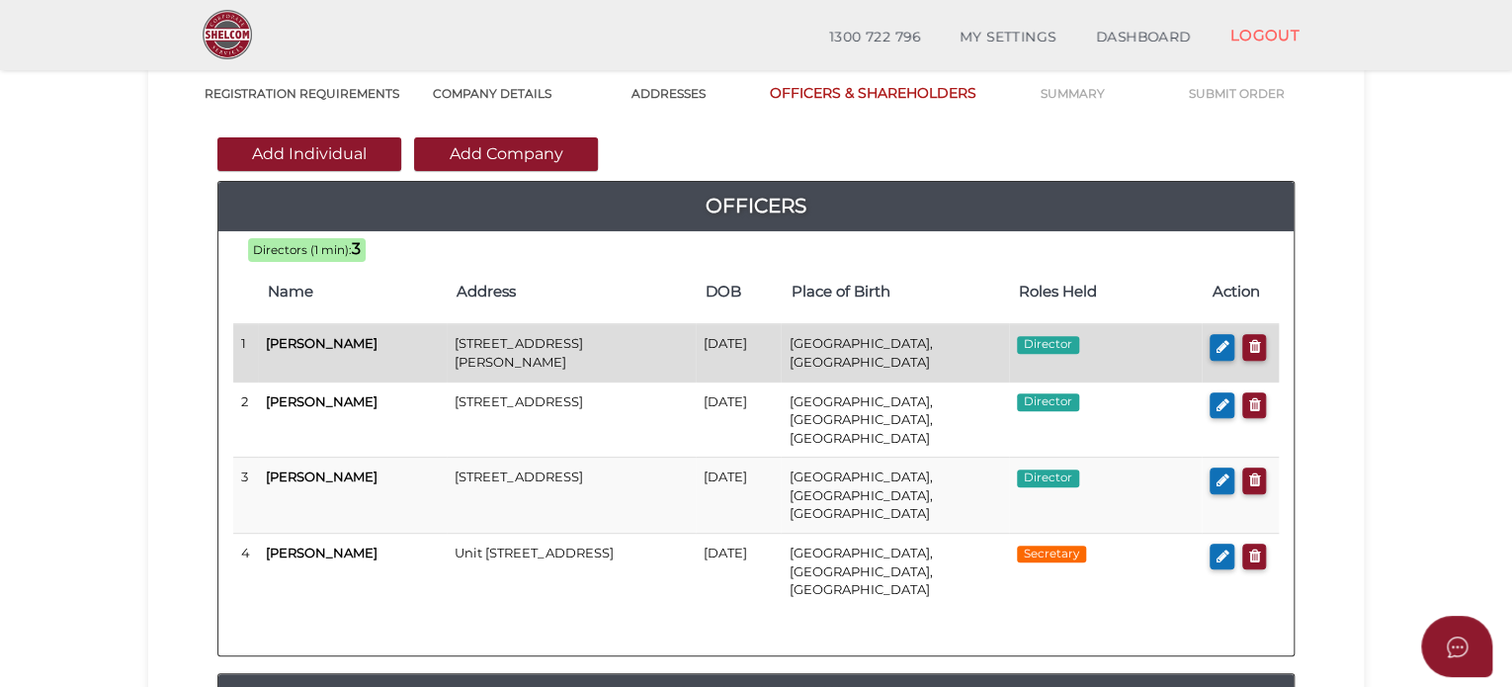
scroll to position [99, 0]
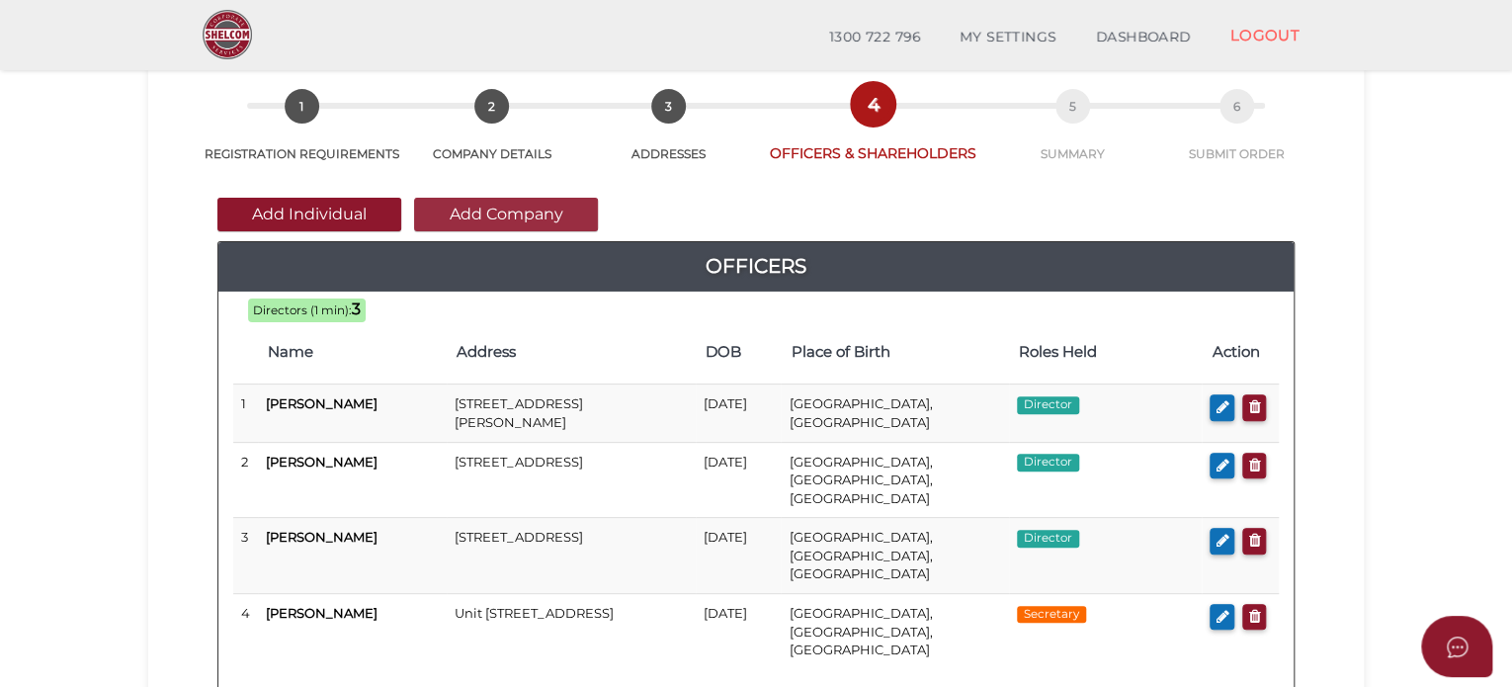
click at [481, 216] on button "Add Company" at bounding box center [506, 215] width 184 height 34
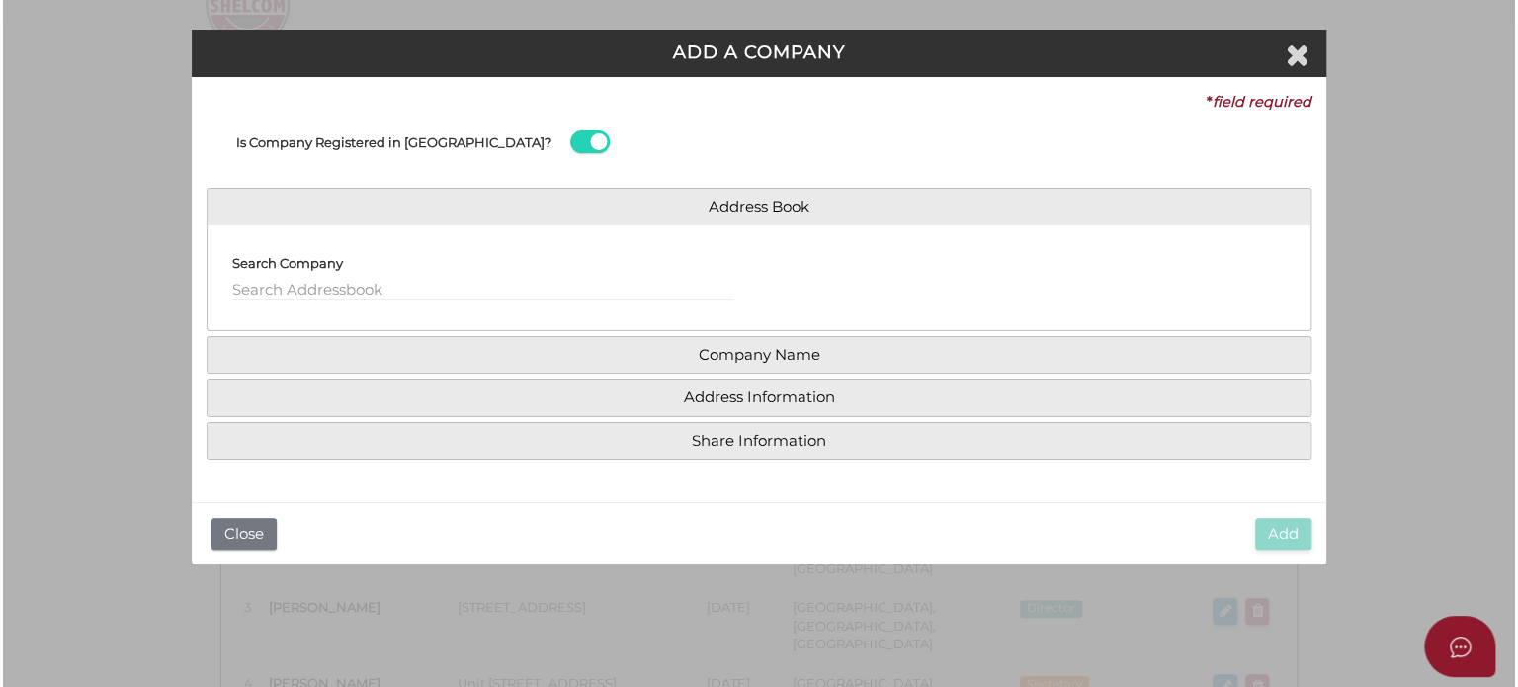
scroll to position [0, 0]
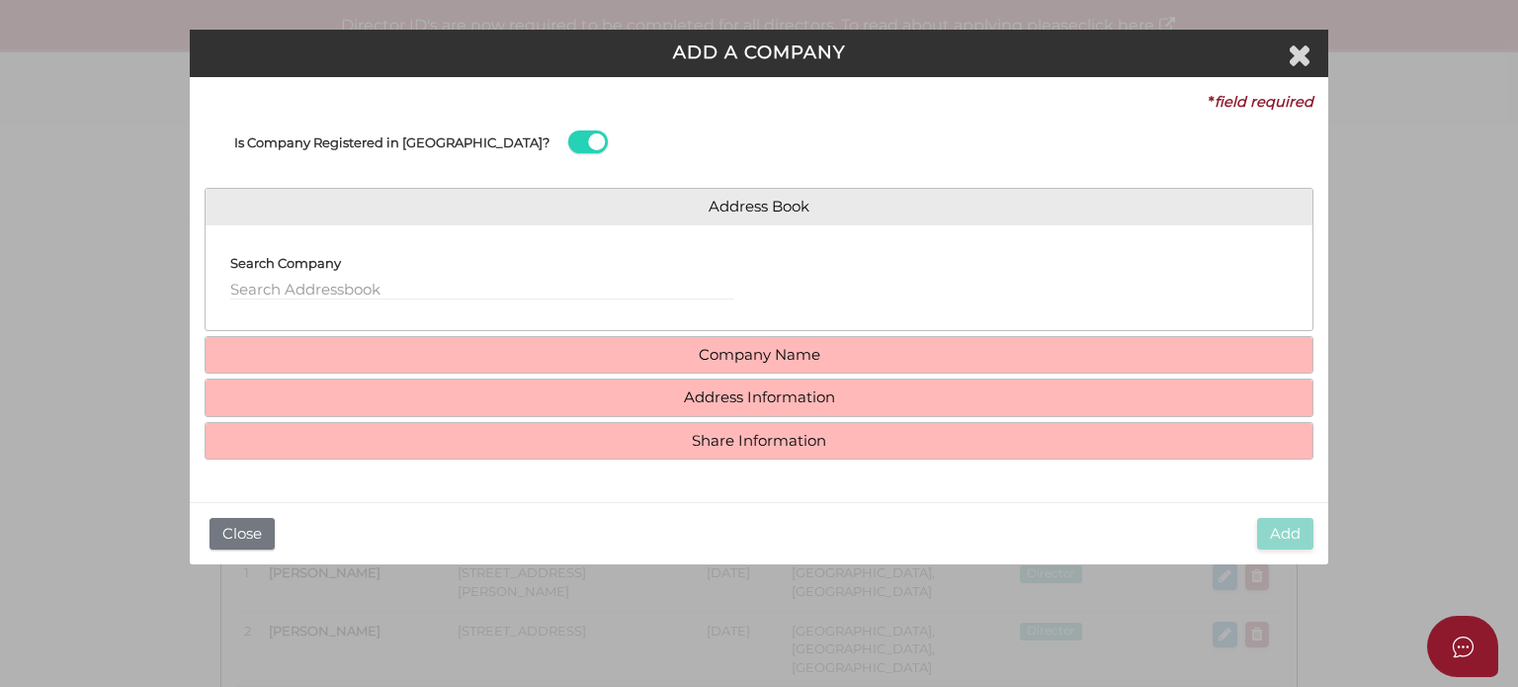
click at [351, 276] on div "Search Company" at bounding box center [482, 269] width 504 height 59
click at [351, 282] on input "text" at bounding box center [482, 290] width 504 height 22
click at [475, 279] on input "text" at bounding box center [482, 290] width 504 height 22
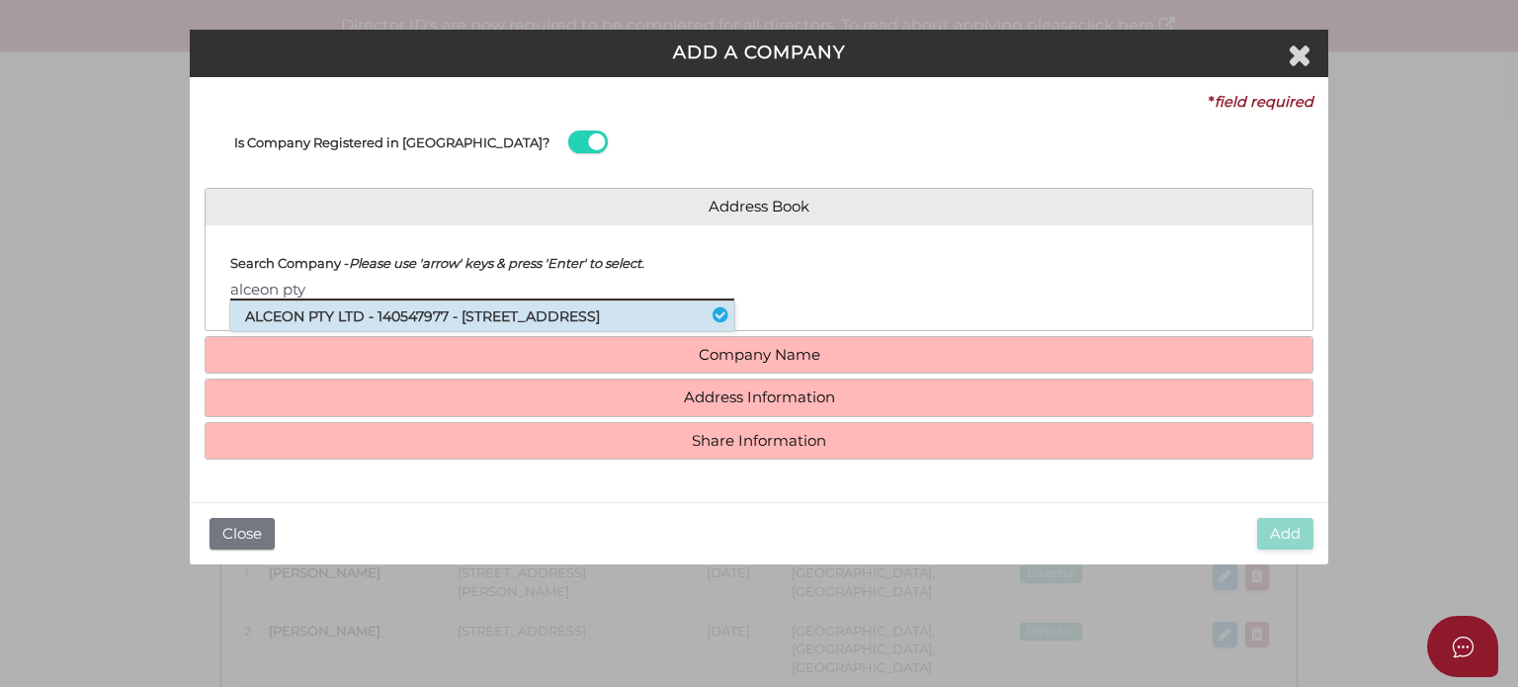
type input "alceon pty"
click at [455, 311] on li "ALCEON PTY LTD - 140547977 - [STREET_ADDRESS]" at bounding box center [482, 316] width 504 height 30
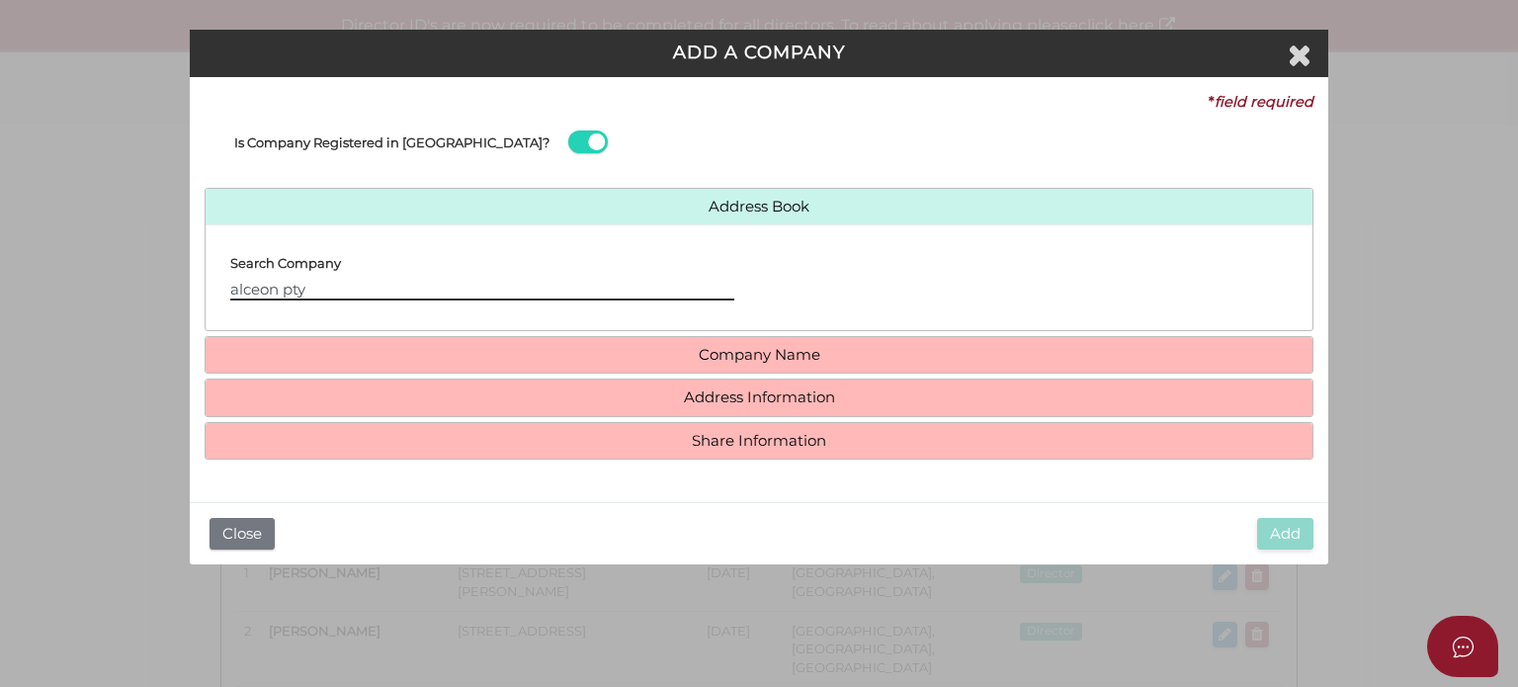
click at [436, 297] on input "alceon pty" at bounding box center [482, 290] width 504 height 22
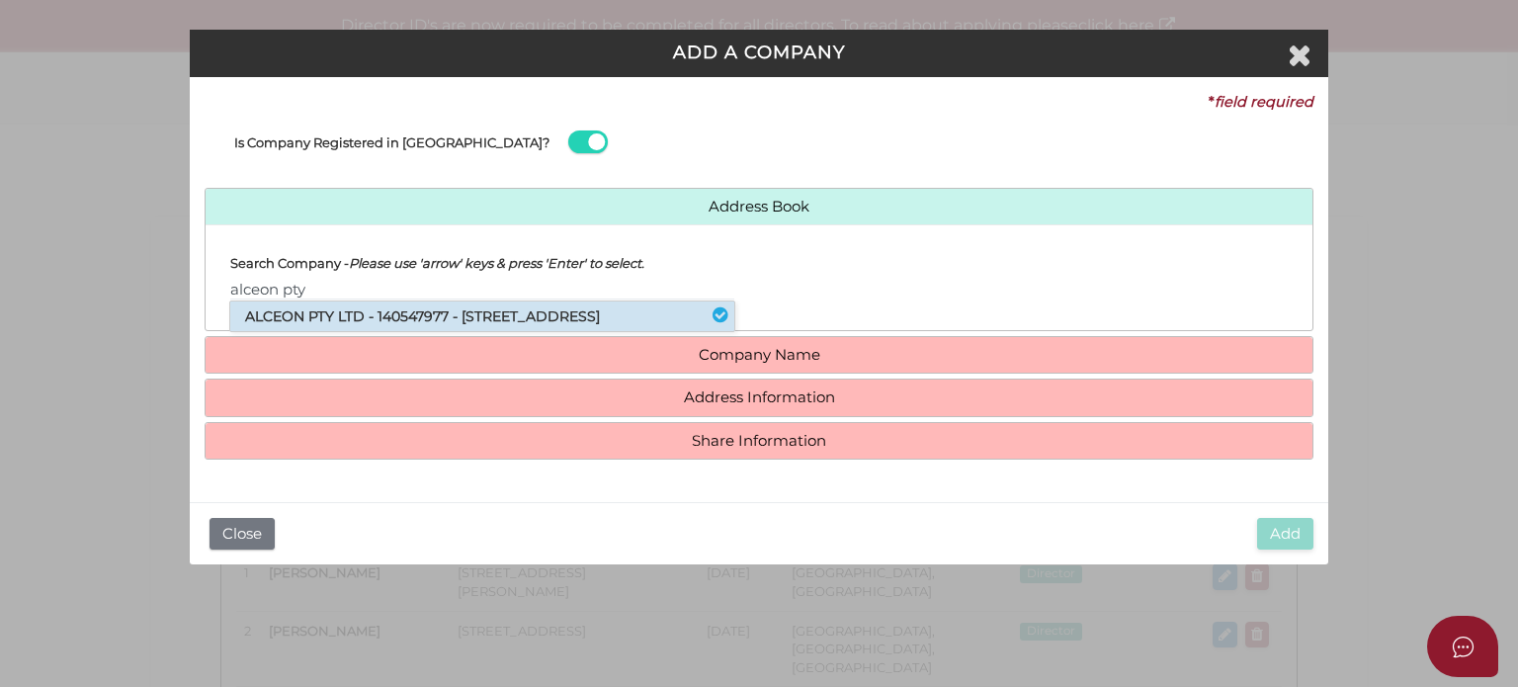
click at [443, 327] on li "ALCEON PTY LTD - 140547977 - [STREET_ADDRESS]" at bounding box center [482, 316] width 504 height 30
type input "140547977"
type input "ALCEON PTY LTD"
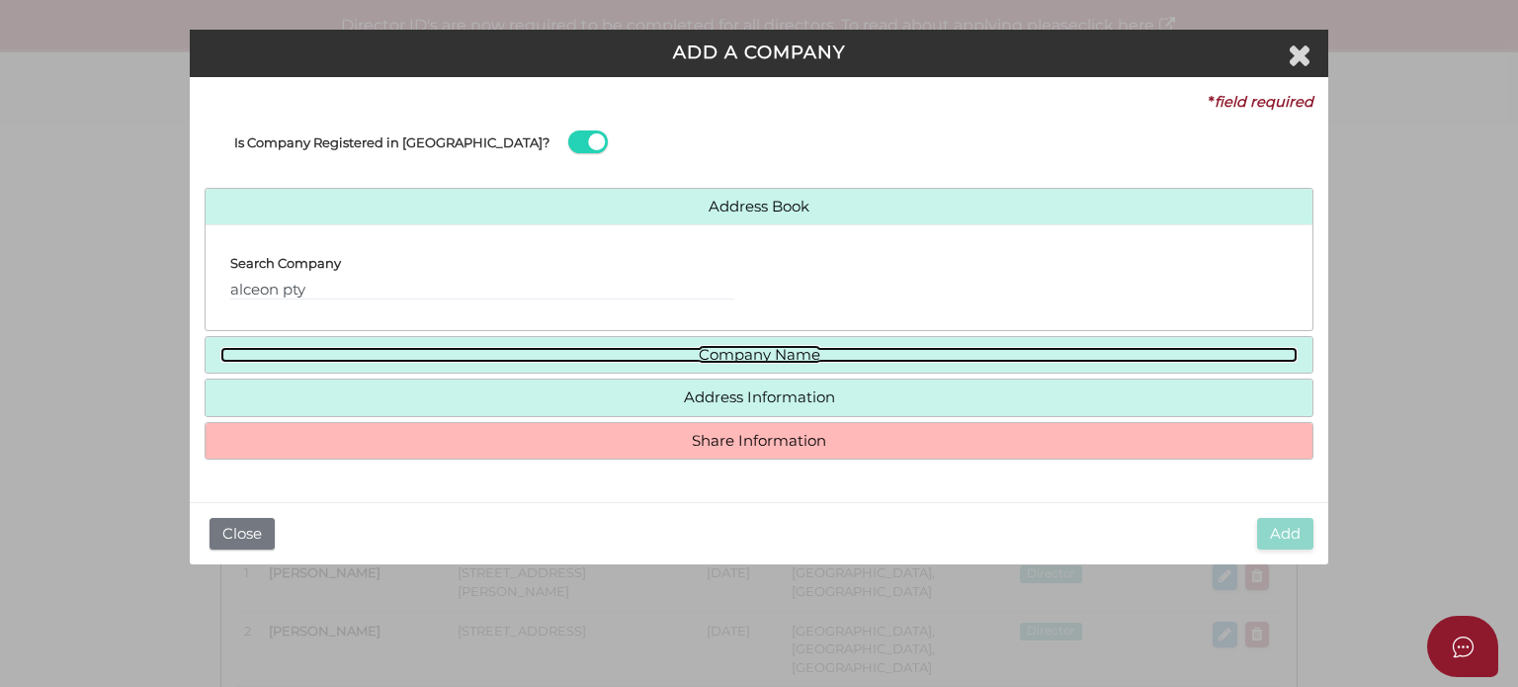
click at [710, 353] on link "Company Name" at bounding box center [758, 355] width 1077 height 17
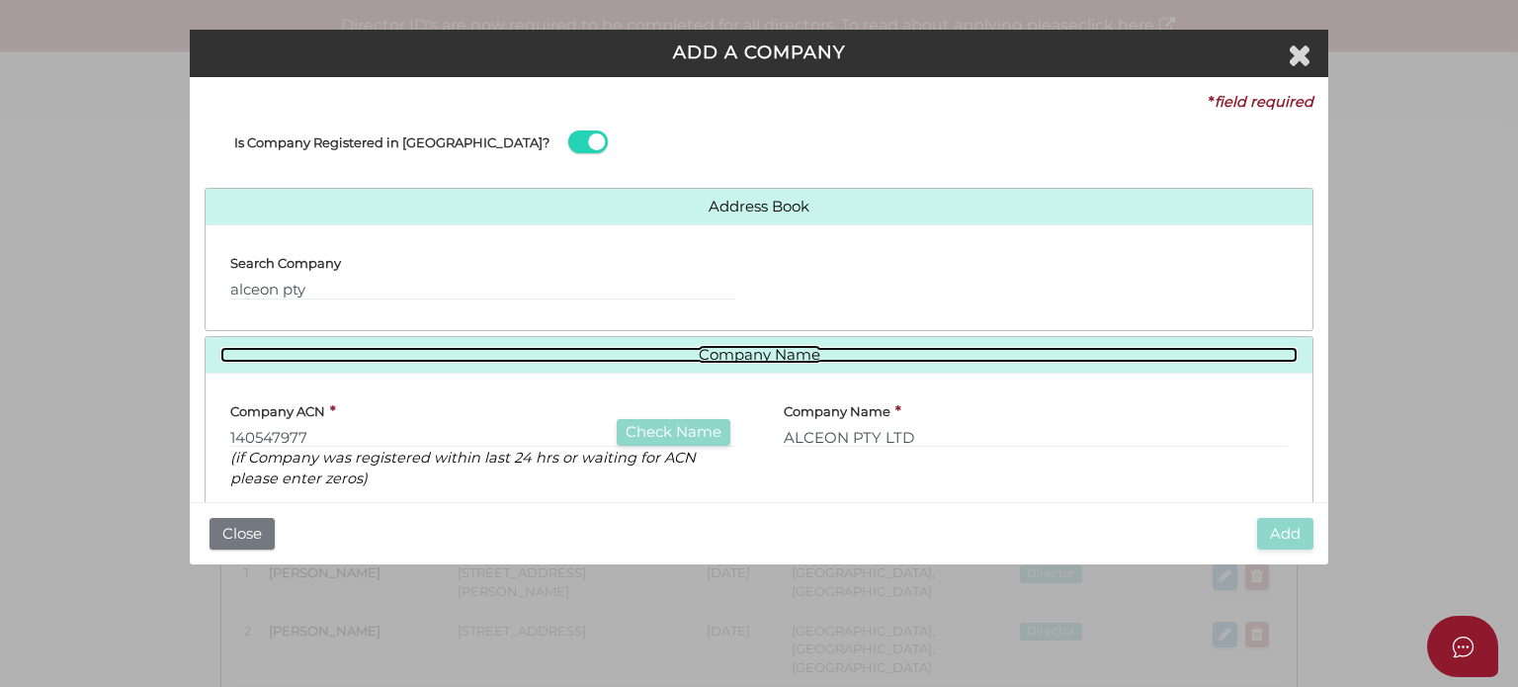
scroll to position [132, 0]
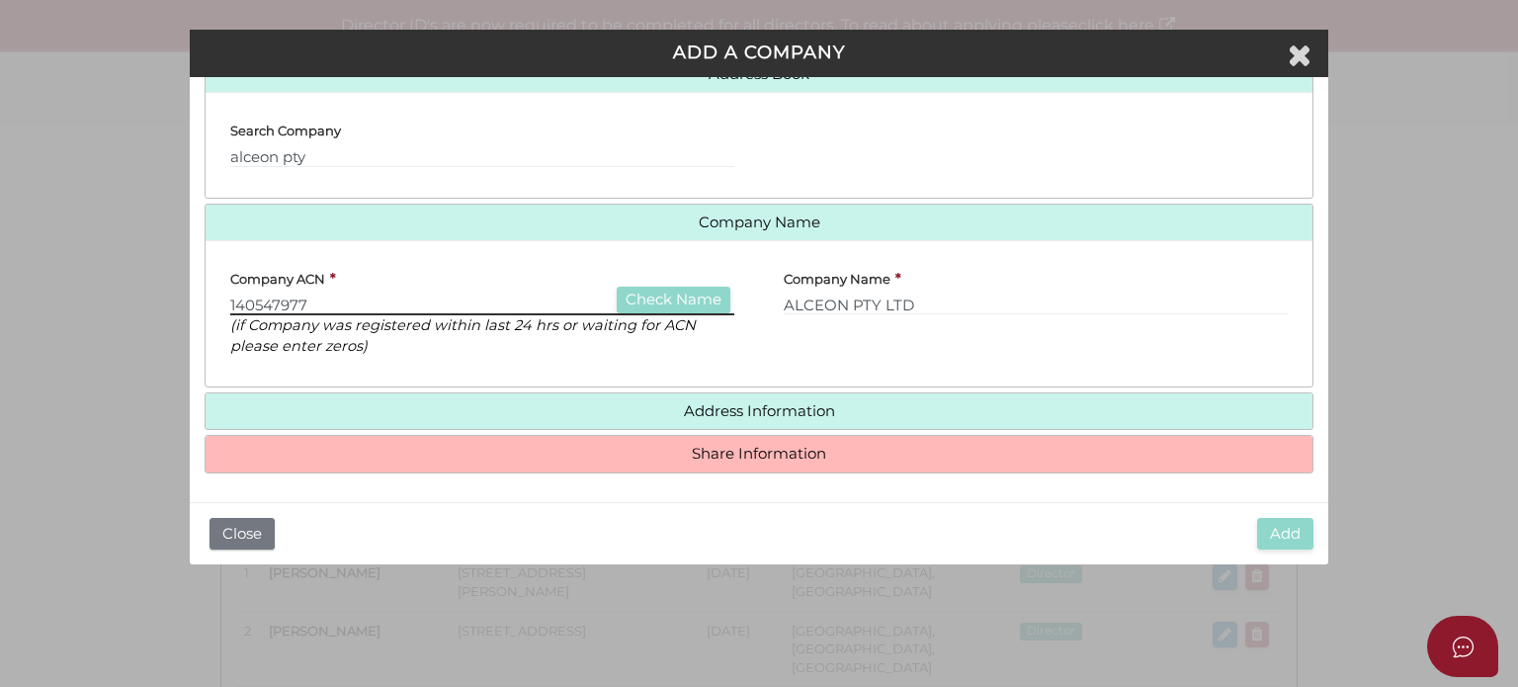
click at [265, 305] on input "140547977" at bounding box center [482, 305] width 504 height 22
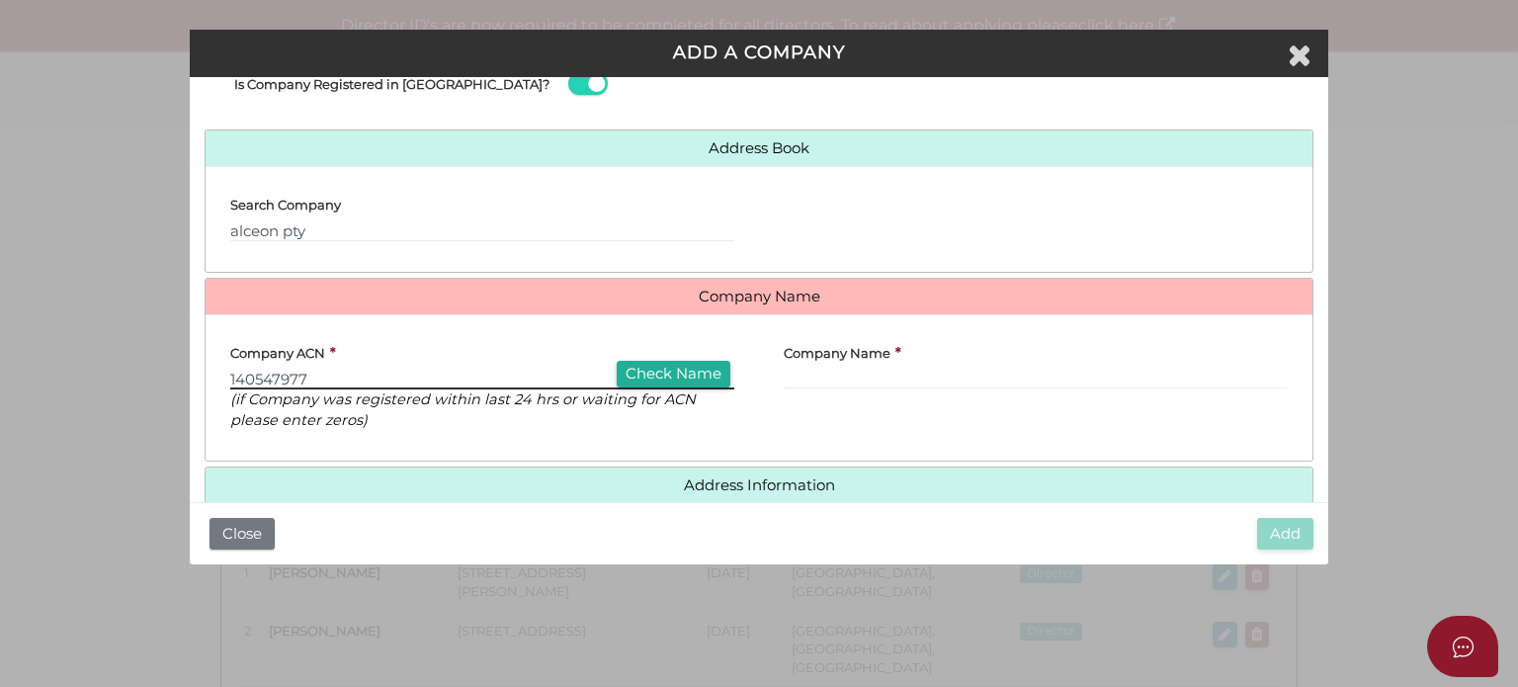
scroll to position [0, 0]
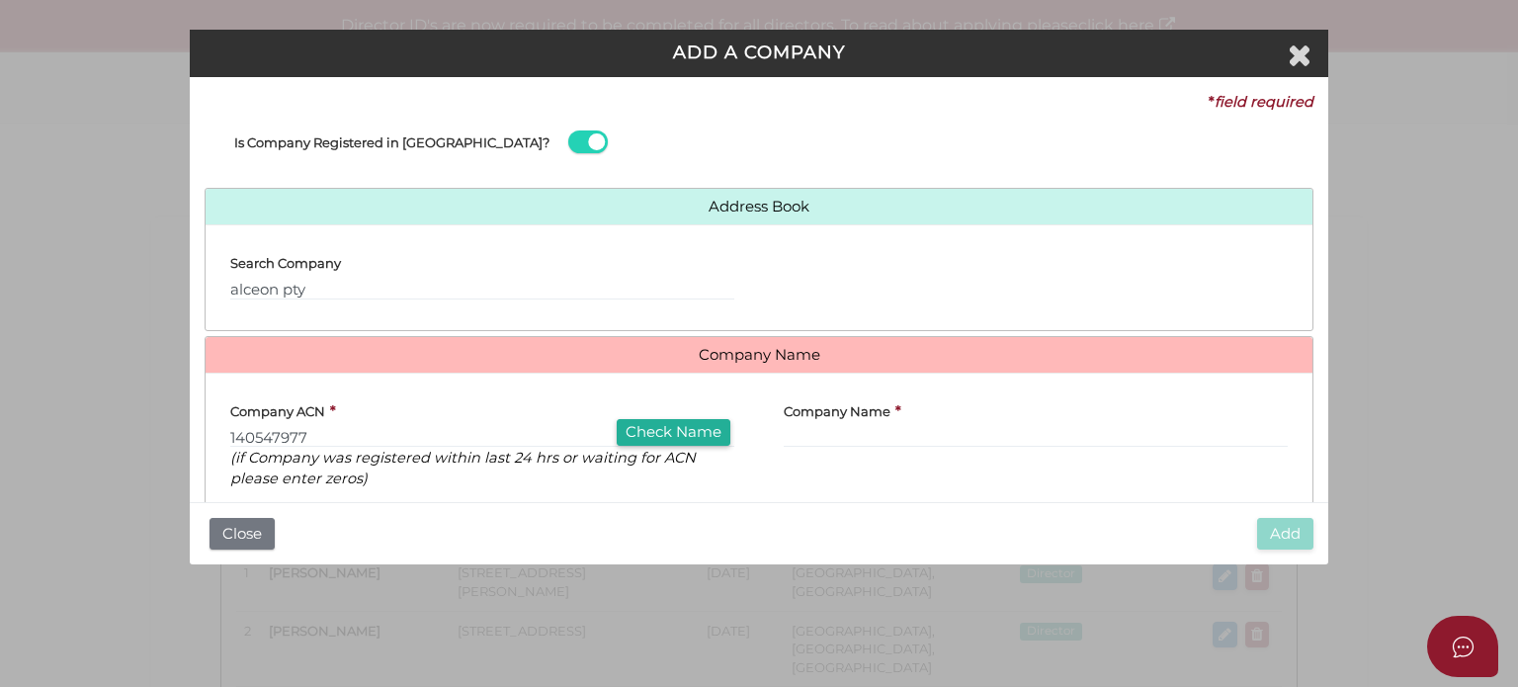
click at [585, 261] on div "Search Company alceon pty" at bounding box center [482, 269] width 504 height 59
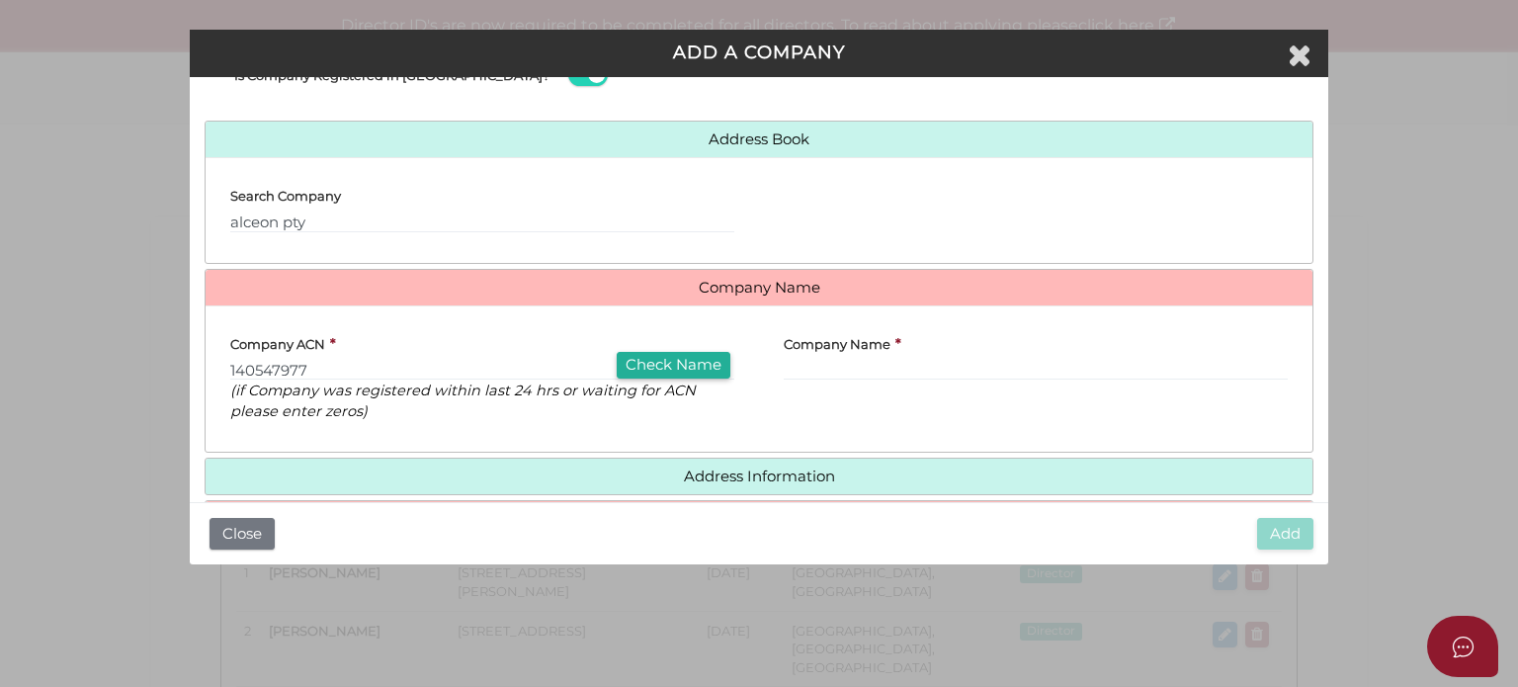
scroll to position [132, 0]
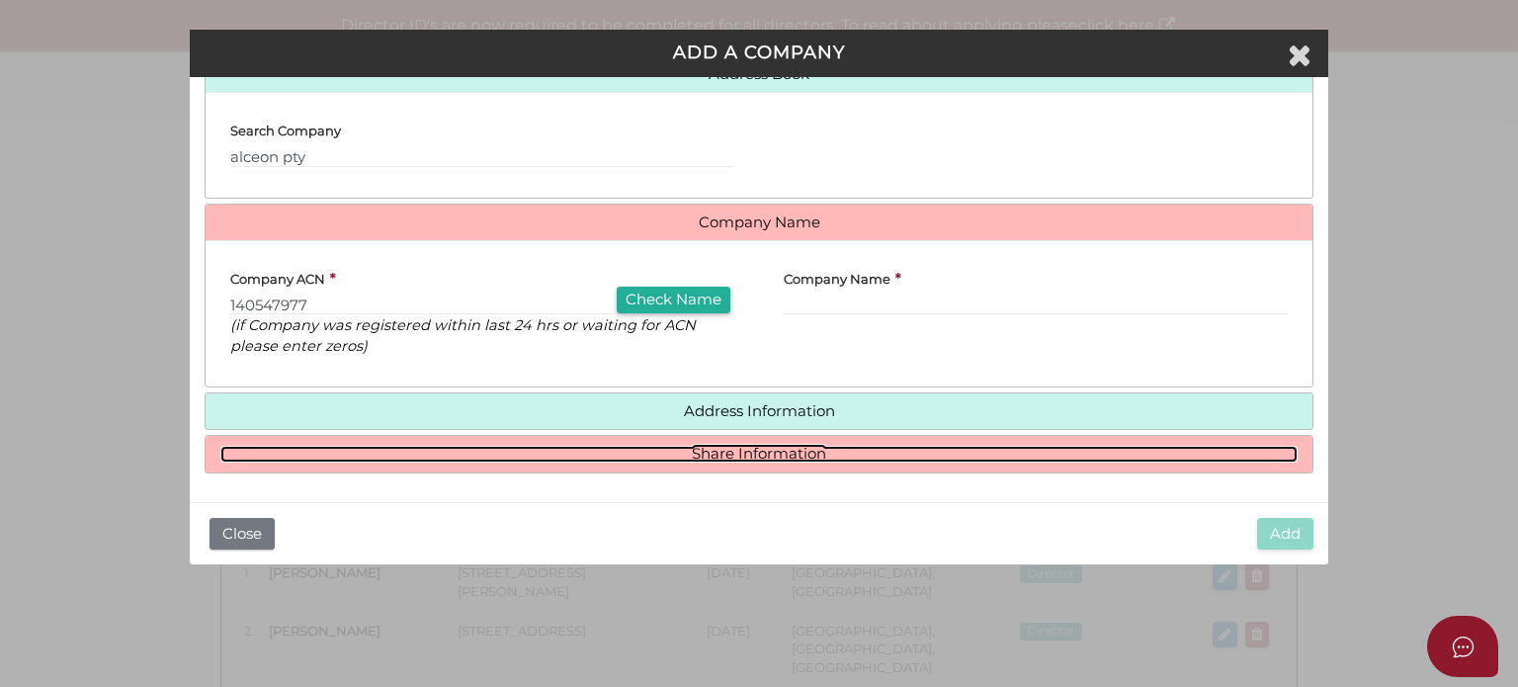
click at [687, 446] on link "Share Information" at bounding box center [758, 454] width 1077 height 17
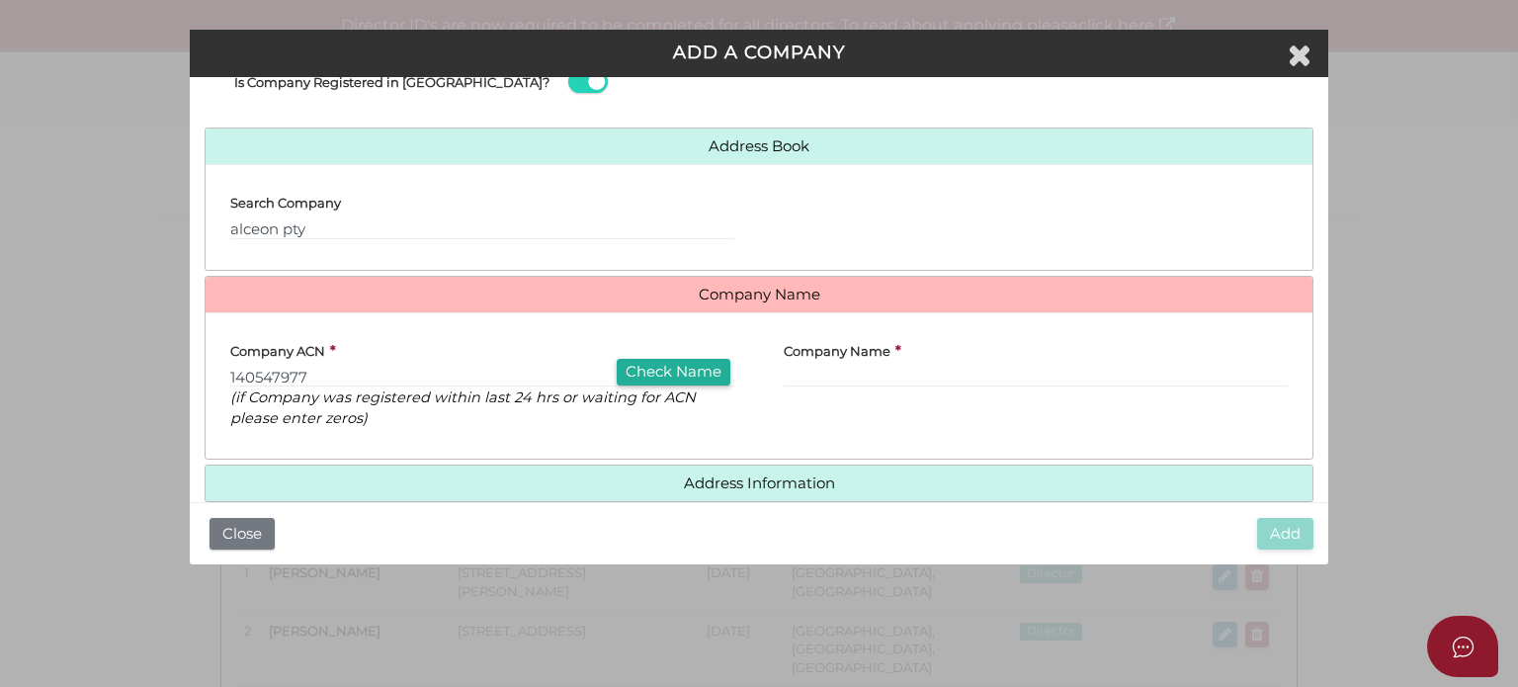
scroll to position [0, 0]
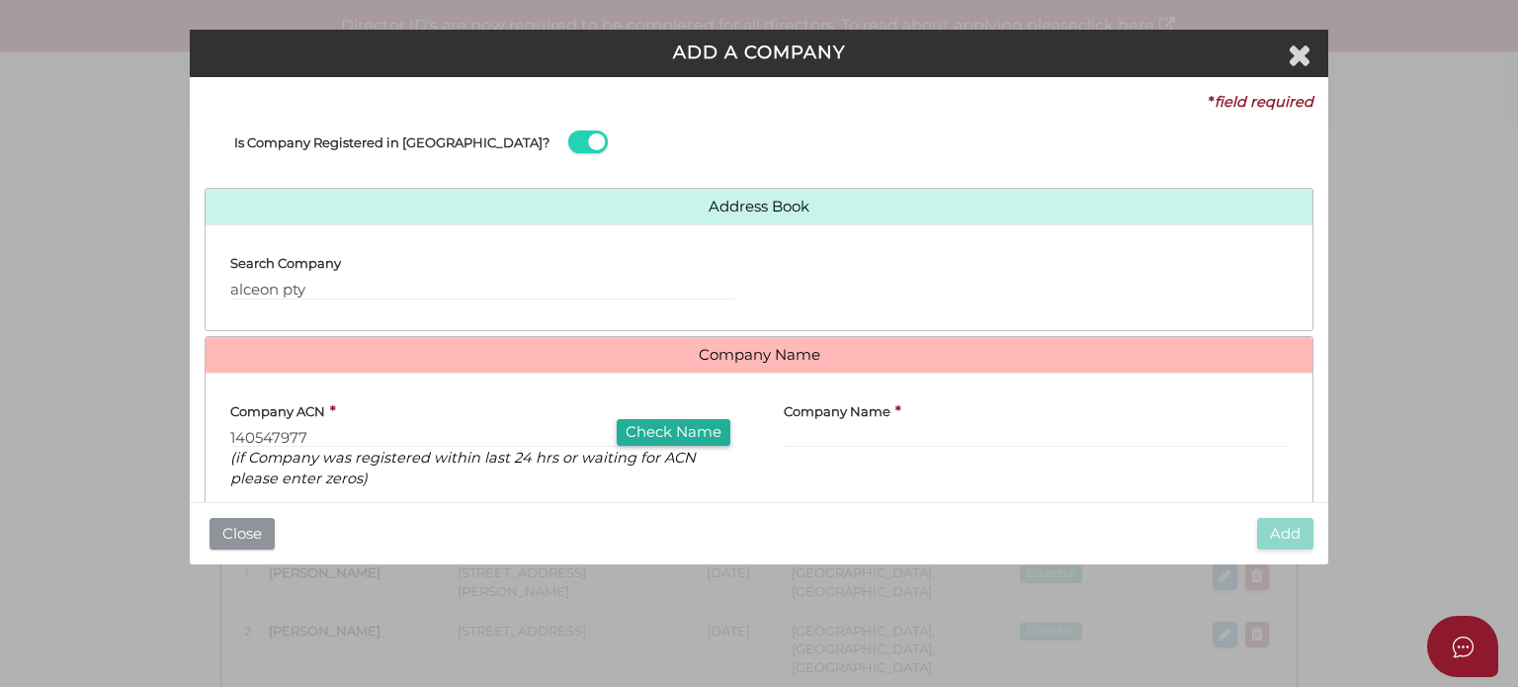
click at [246, 526] on button "Close" at bounding box center [242, 534] width 65 height 33
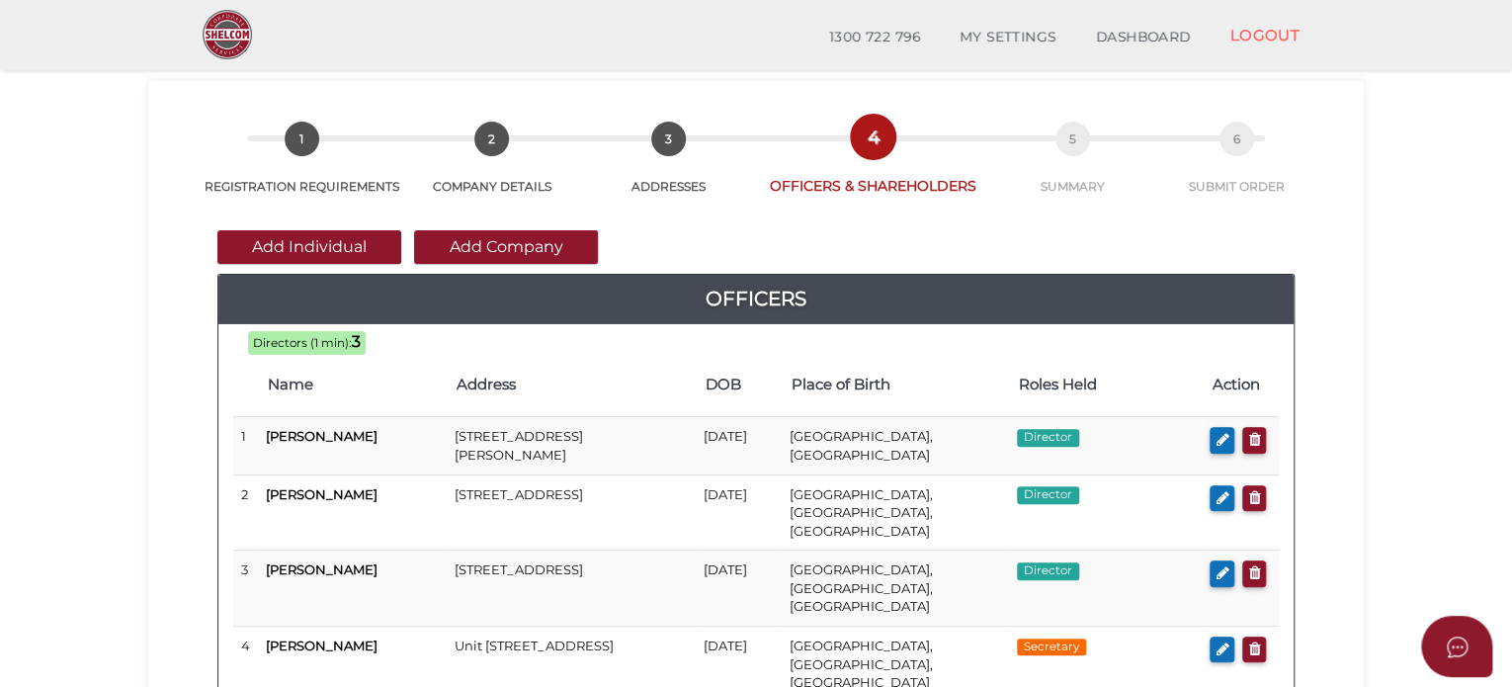
scroll to position [99, 0]
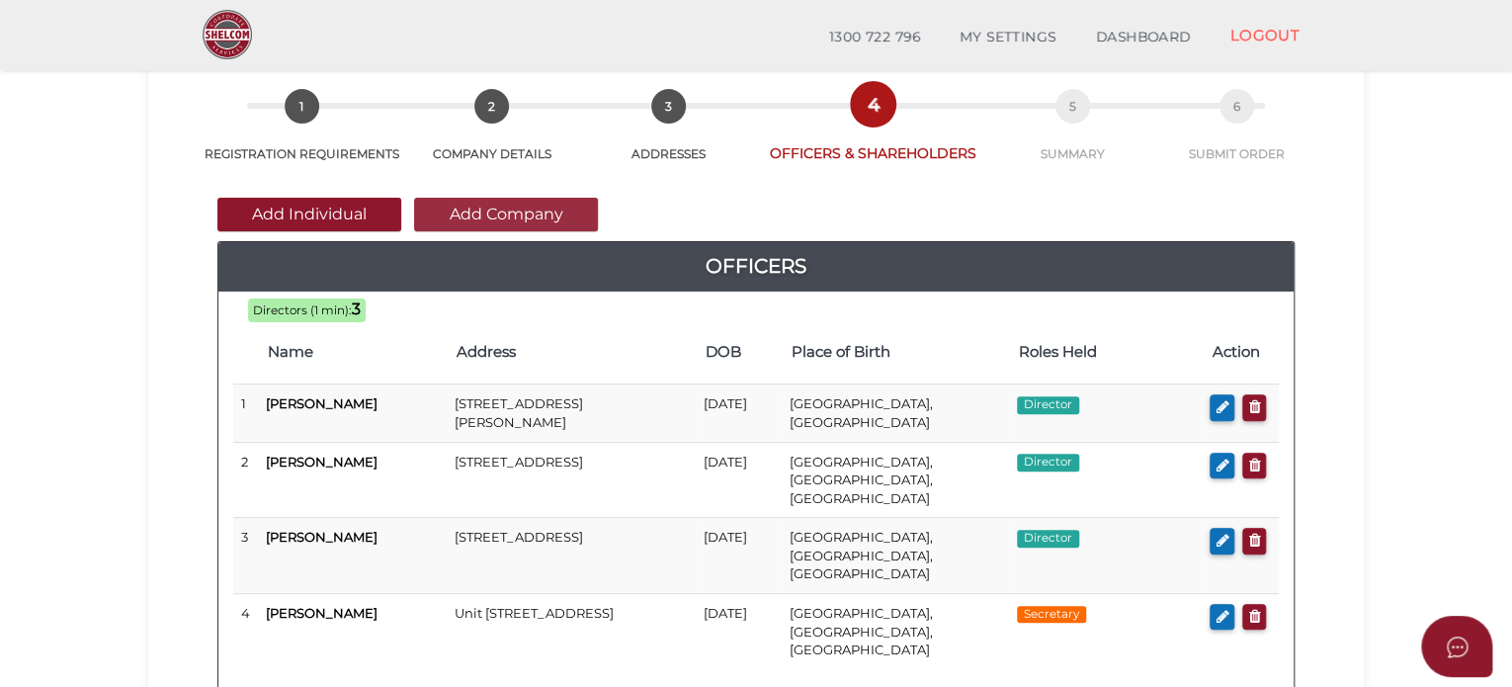
click at [503, 213] on button "Add Company" at bounding box center [506, 215] width 184 height 34
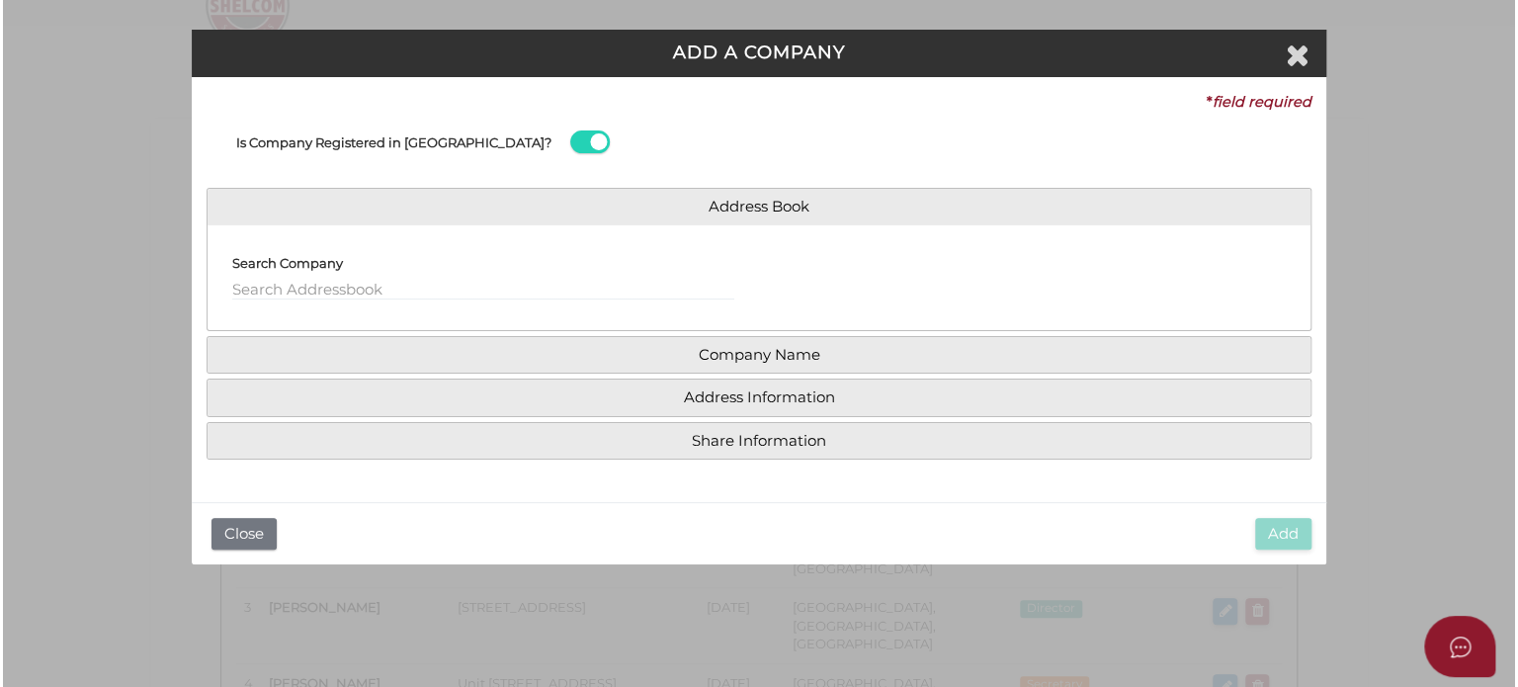
scroll to position [0, 0]
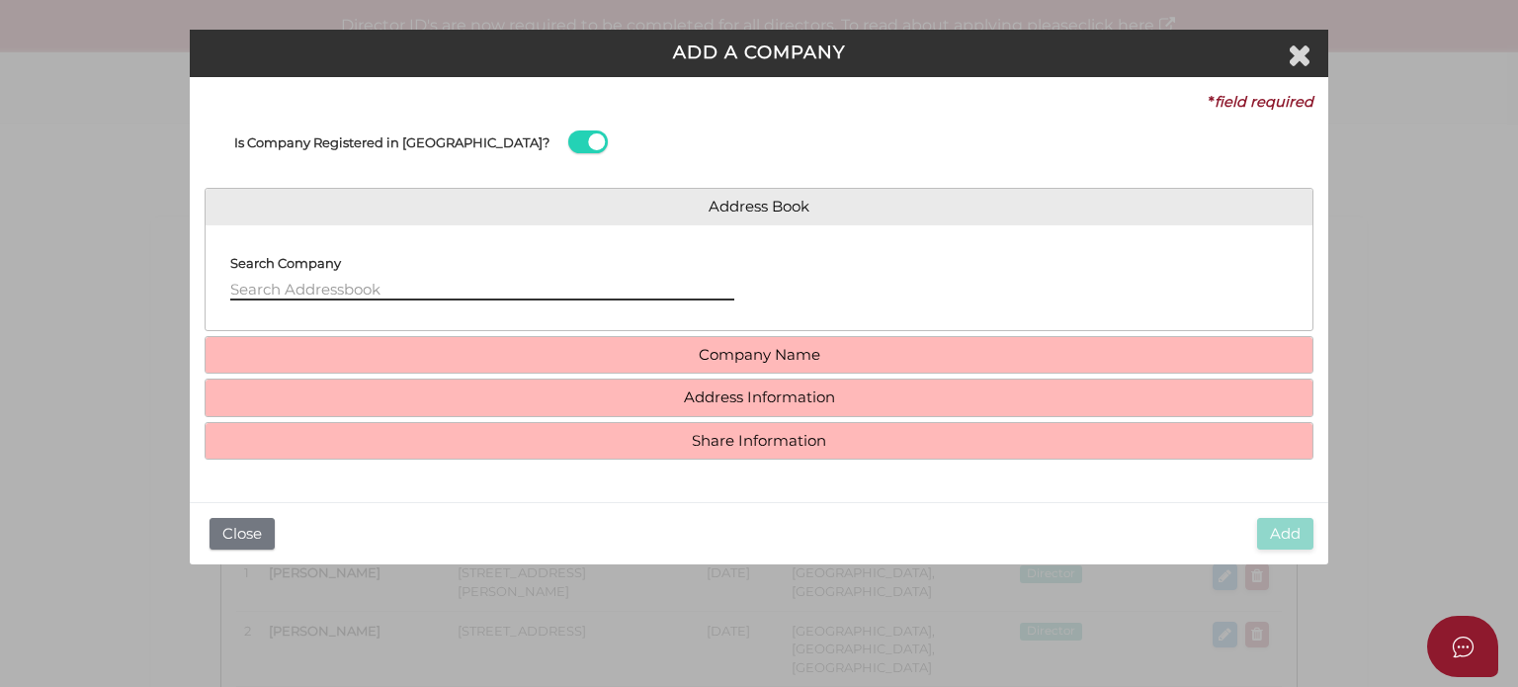
click at [337, 297] on input "text" at bounding box center [482, 290] width 504 height 22
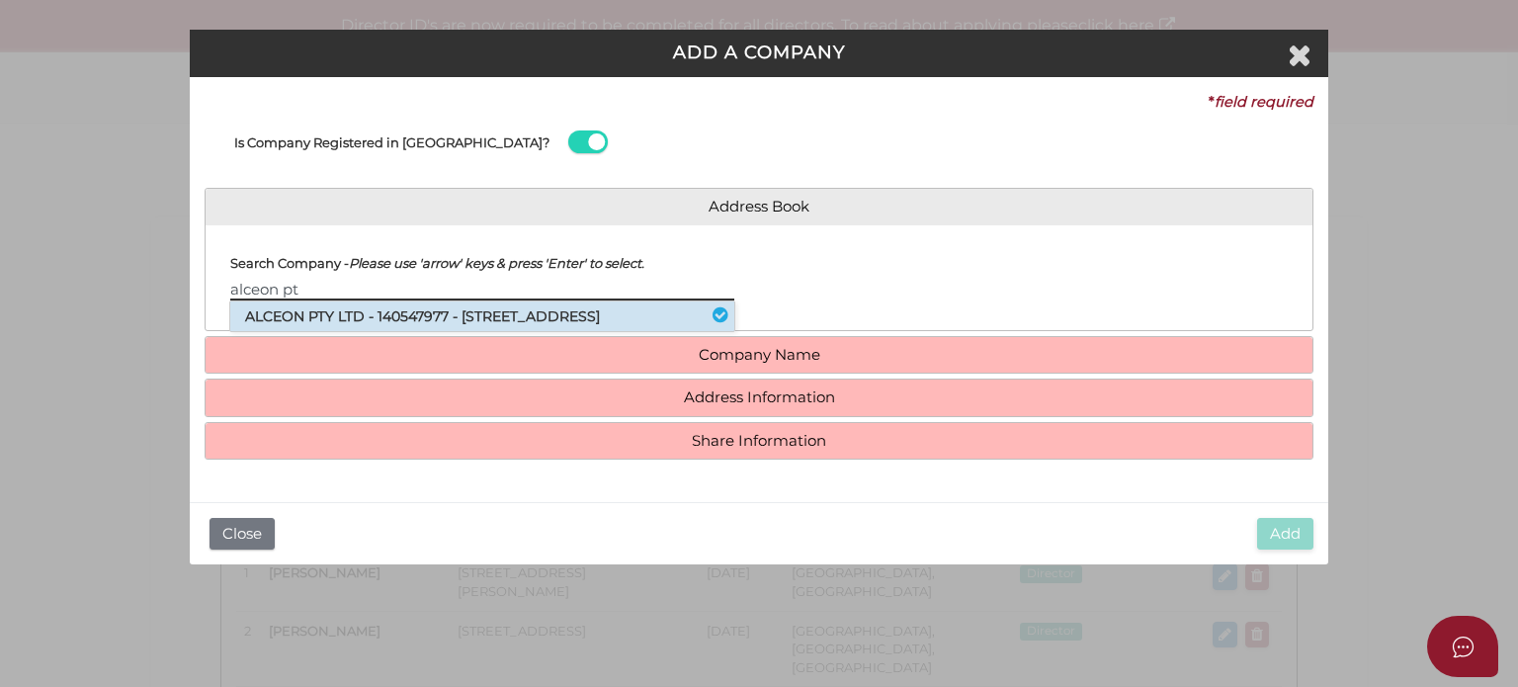
type input "alceon pt"
click at [325, 311] on li "ALCEON PTY LTD - 140547977 - [STREET_ADDRESS]" at bounding box center [482, 316] width 504 height 30
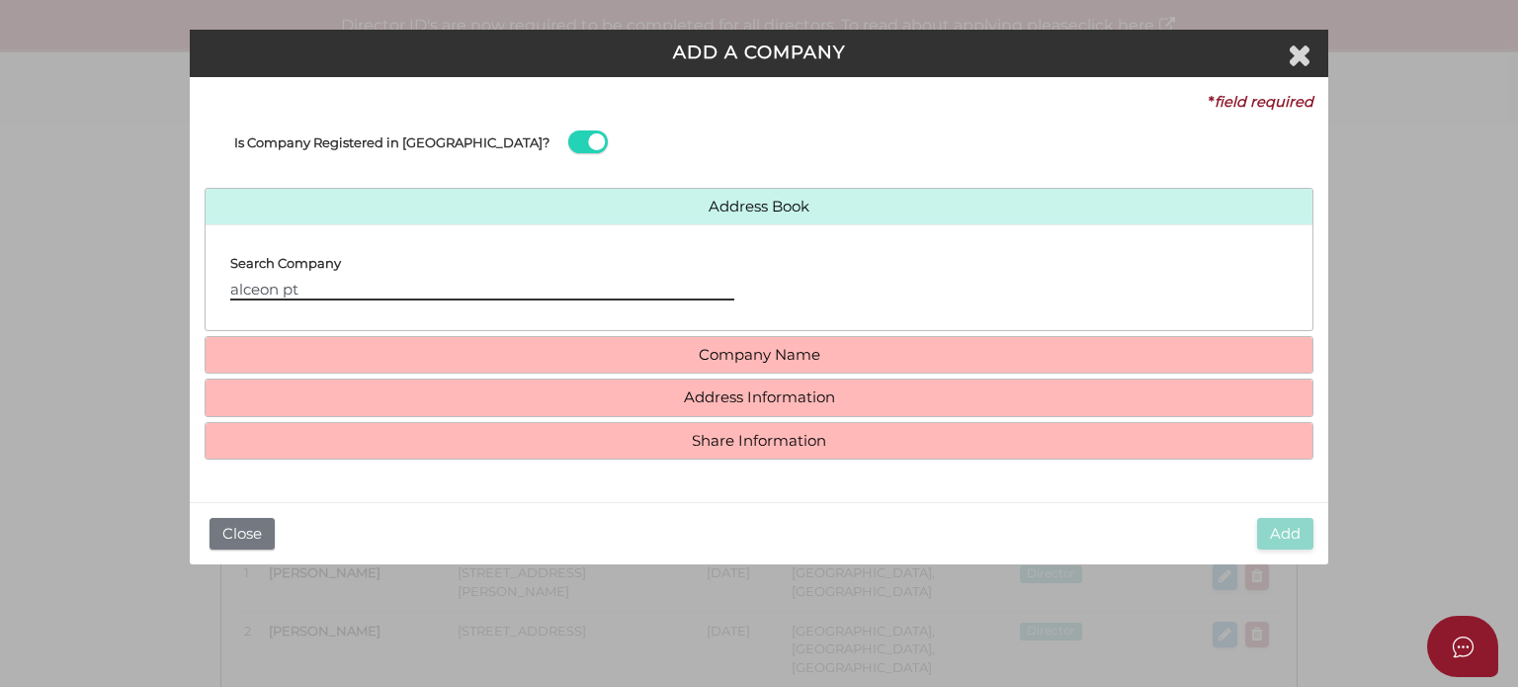
click at [334, 286] on input "alceon pt" at bounding box center [482, 290] width 504 height 22
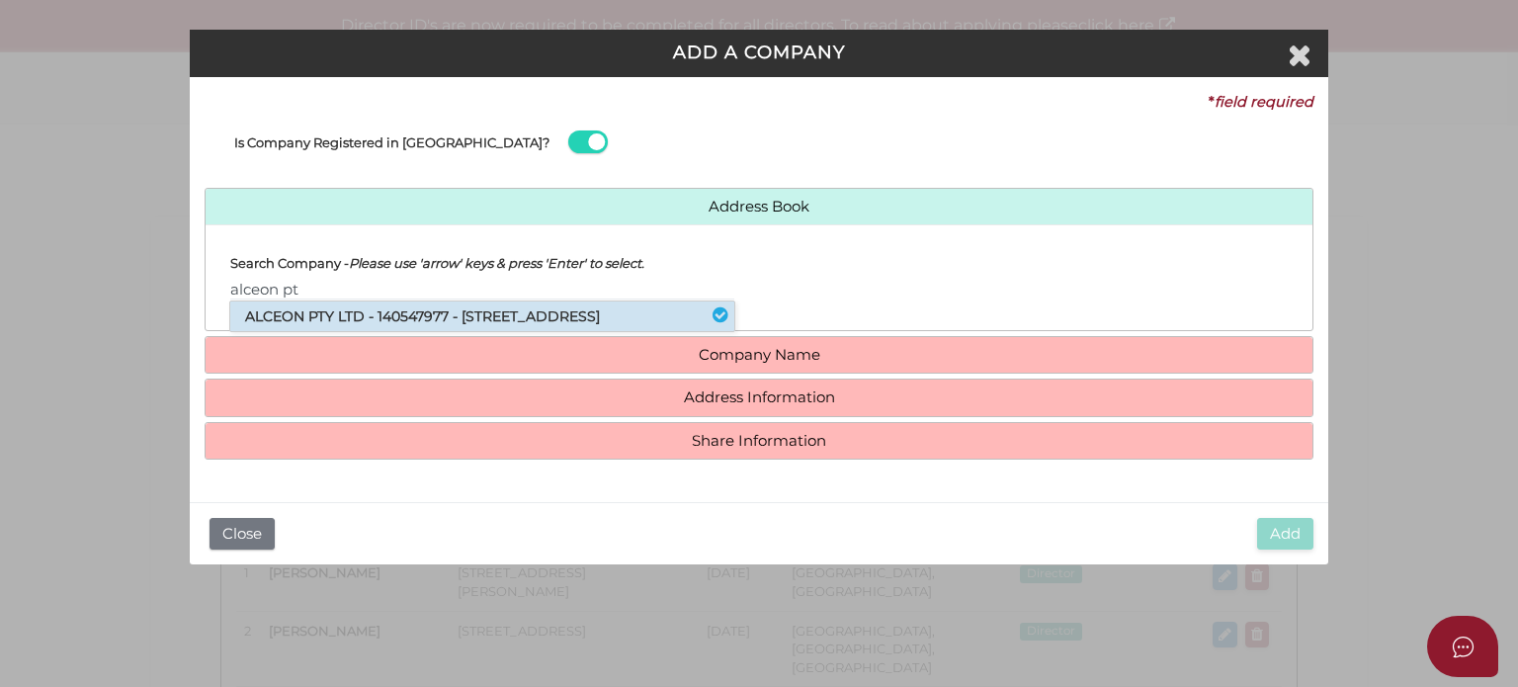
click at [319, 311] on li "ALCEON PTY LTD - 140547977 - 42 Barkly Street, St Kilda, VIC, 3182" at bounding box center [482, 316] width 504 height 30
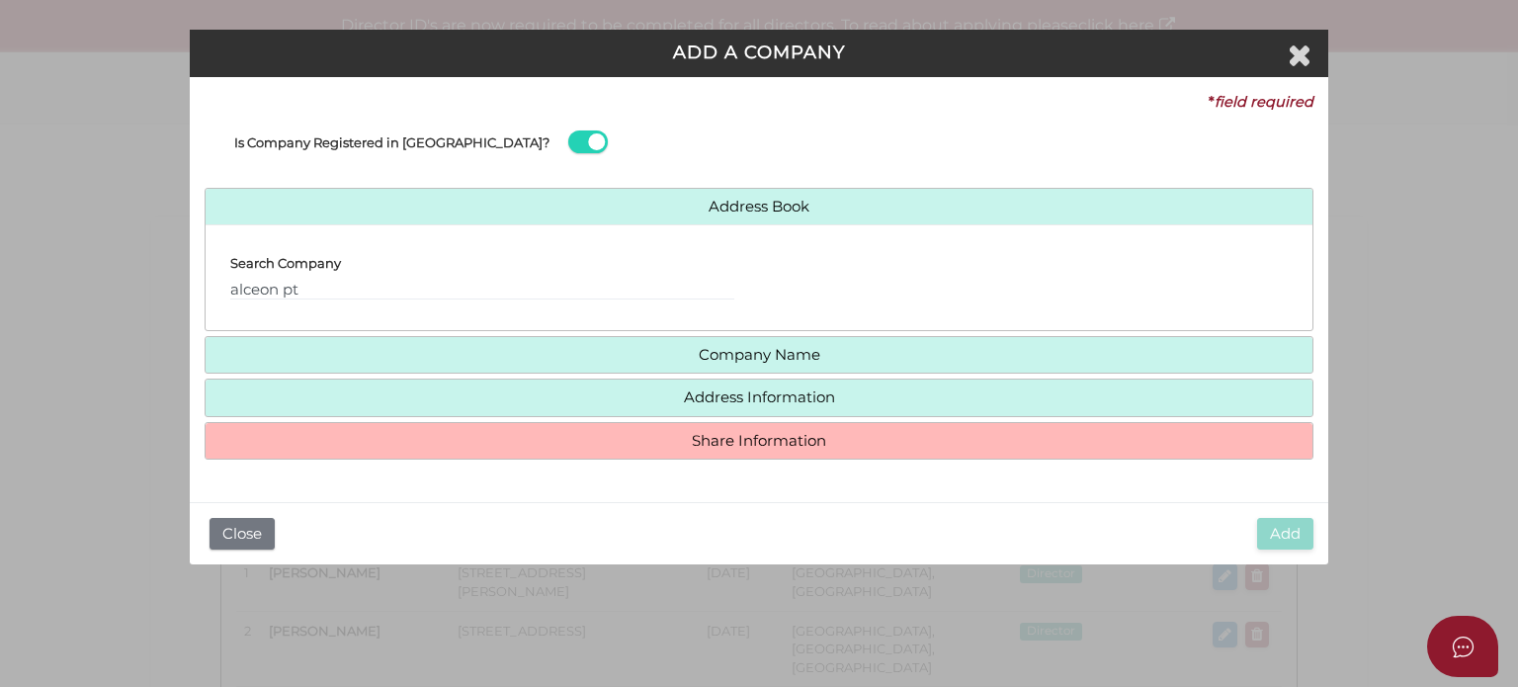
click at [714, 451] on h4 "Share Information" at bounding box center [759, 441] width 1107 height 37
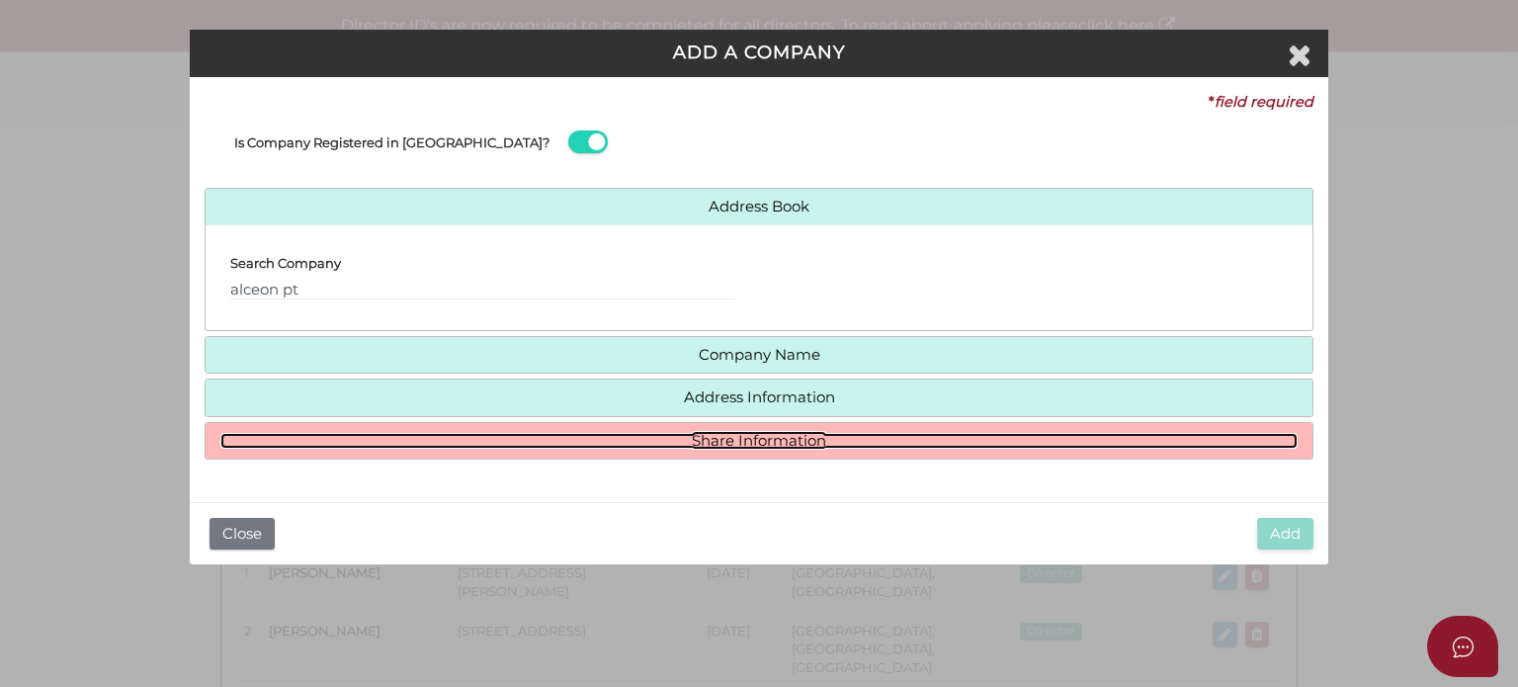
click at [712, 444] on link "Share Information" at bounding box center [758, 441] width 1077 height 17
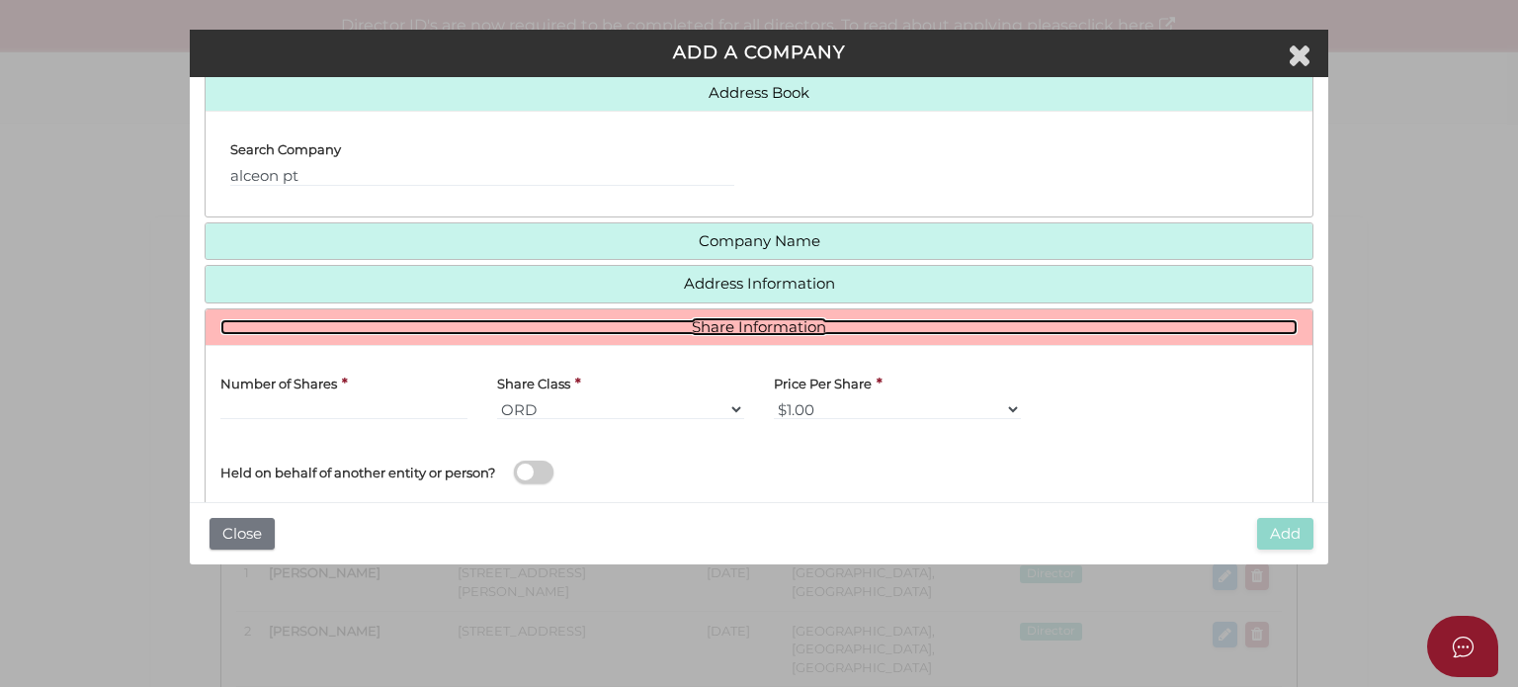
scroll to position [198, 0]
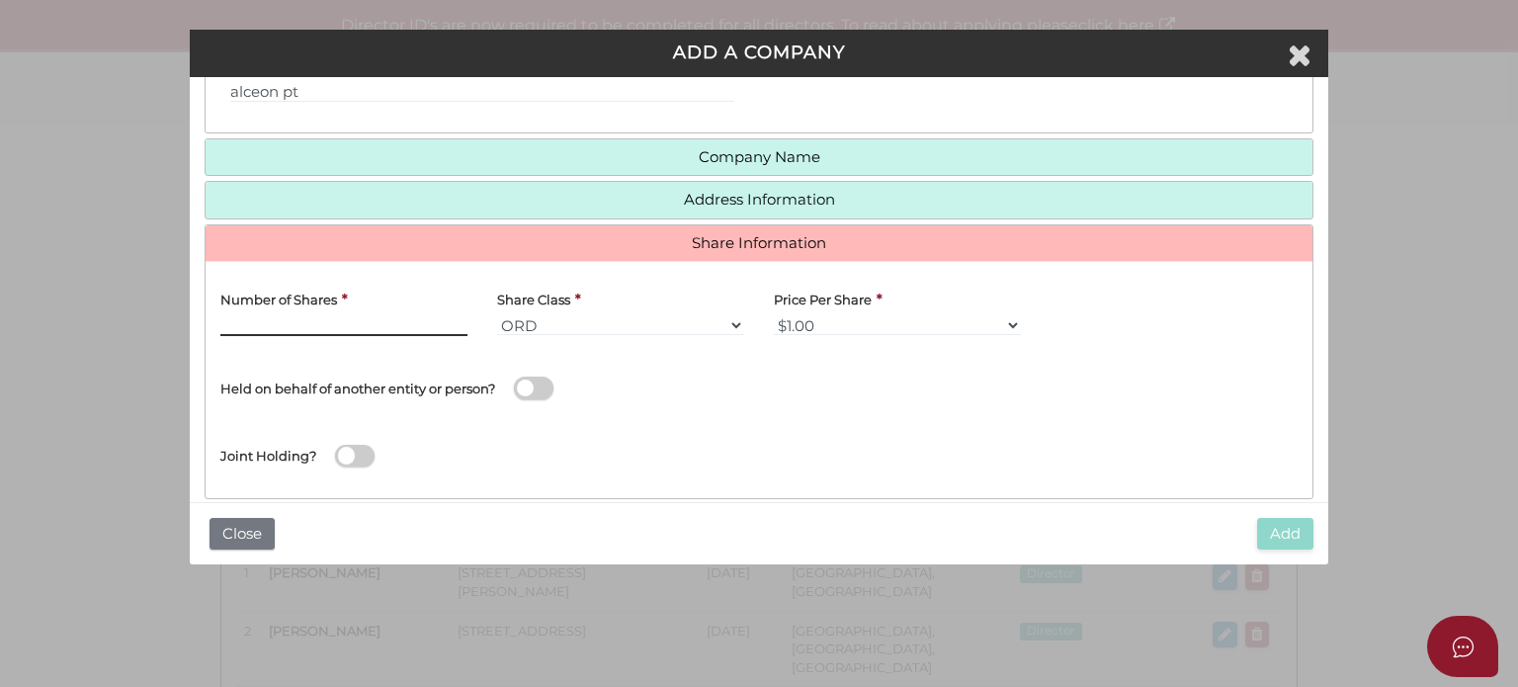
click at [341, 326] on input "text" at bounding box center [343, 325] width 247 height 22
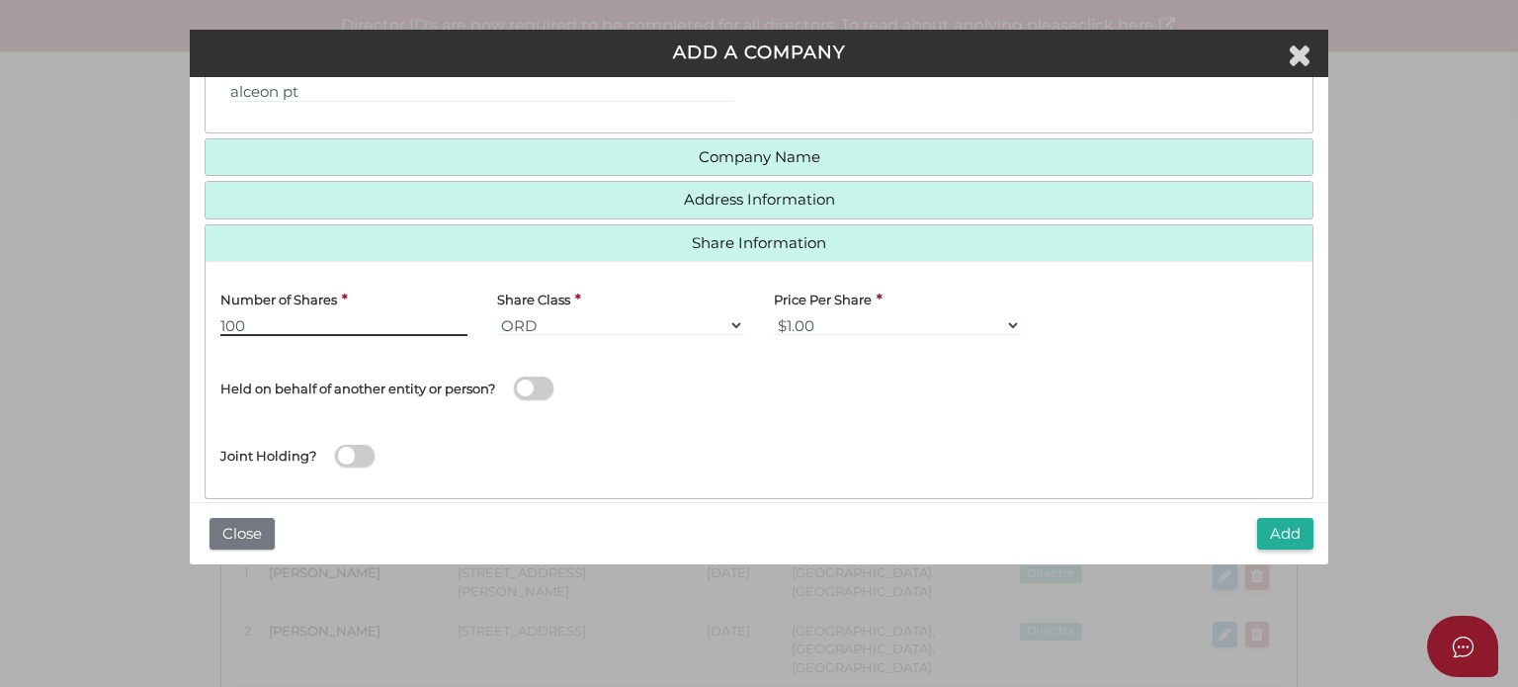
type input "100"
click at [521, 398] on div "Held on behalf of another entity or person?" at bounding box center [482, 377] width 524 height 52
click at [550, 387] on span at bounding box center [534, 388] width 40 height 23
click at [0, 0] on input "checkbox" at bounding box center [0, 0] width 0 height 0
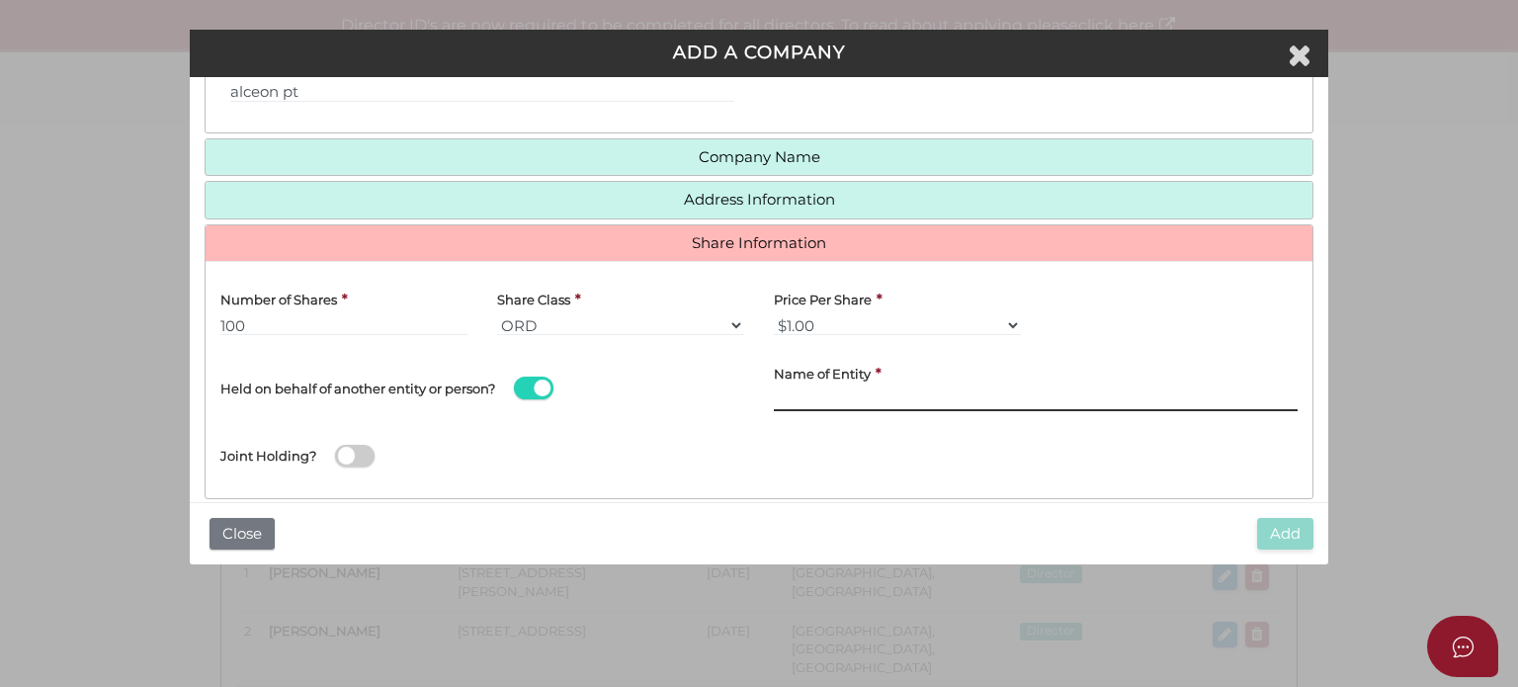
click at [818, 393] on input "text" at bounding box center [1036, 400] width 524 height 22
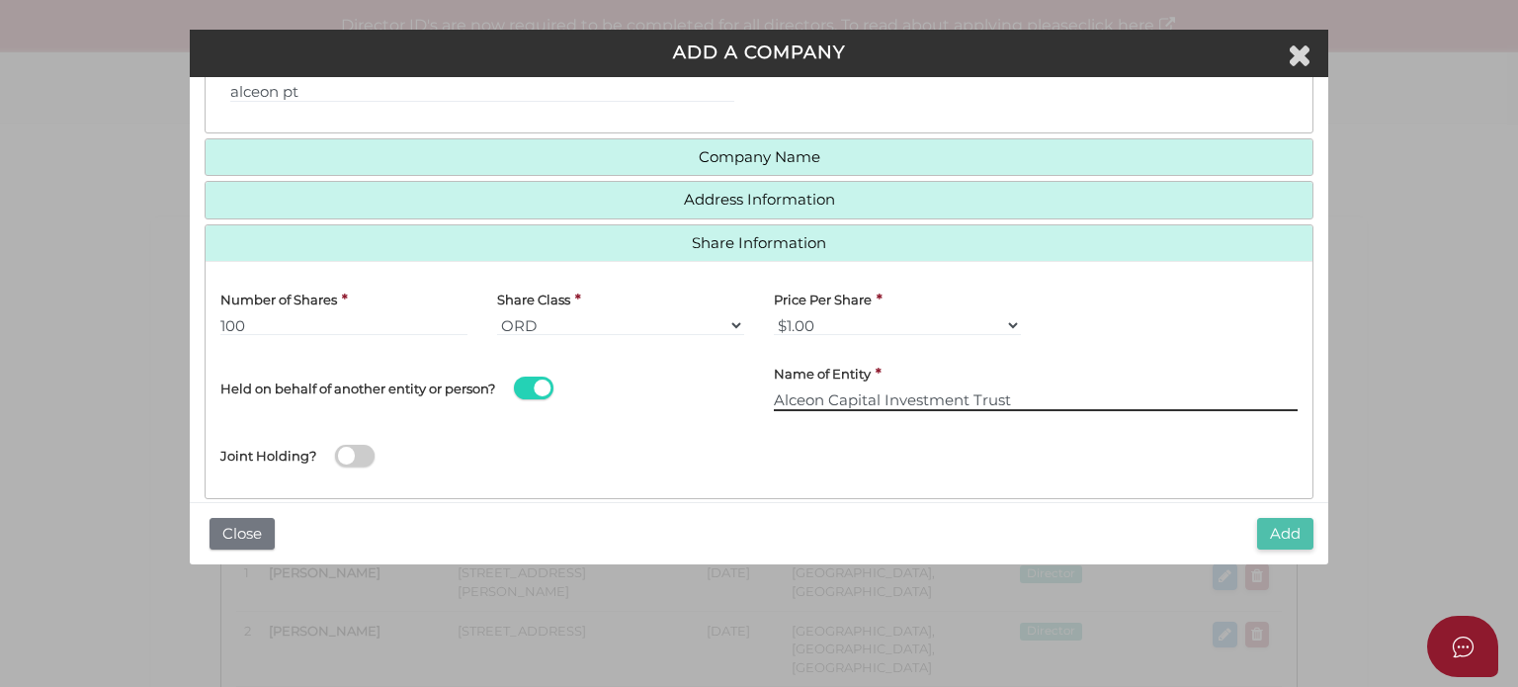
type input "Alceon Capital Investment Trust"
click at [1265, 529] on button "Add" at bounding box center [1285, 534] width 56 height 33
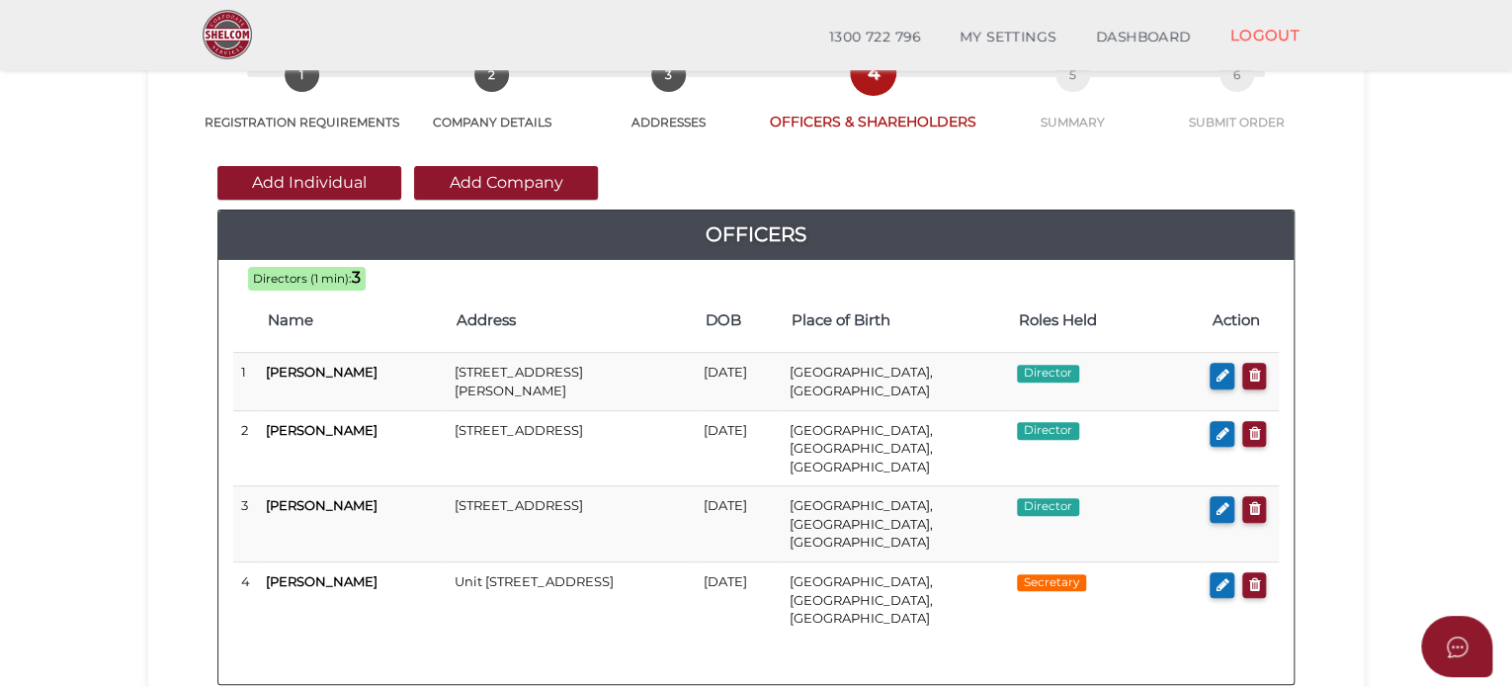
scroll to position [494, 0]
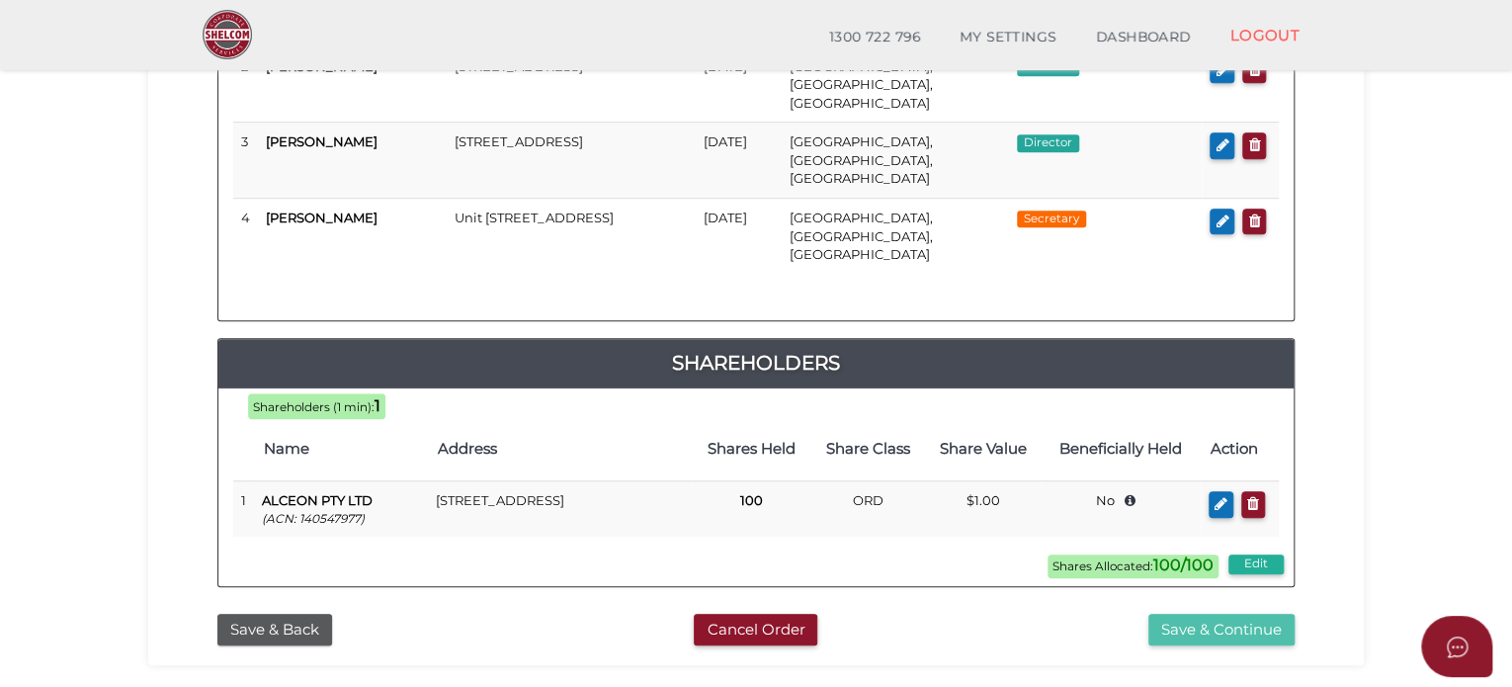
click at [1197, 614] on button "Save & Continue" at bounding box center [1222, 630] width 146 height 33
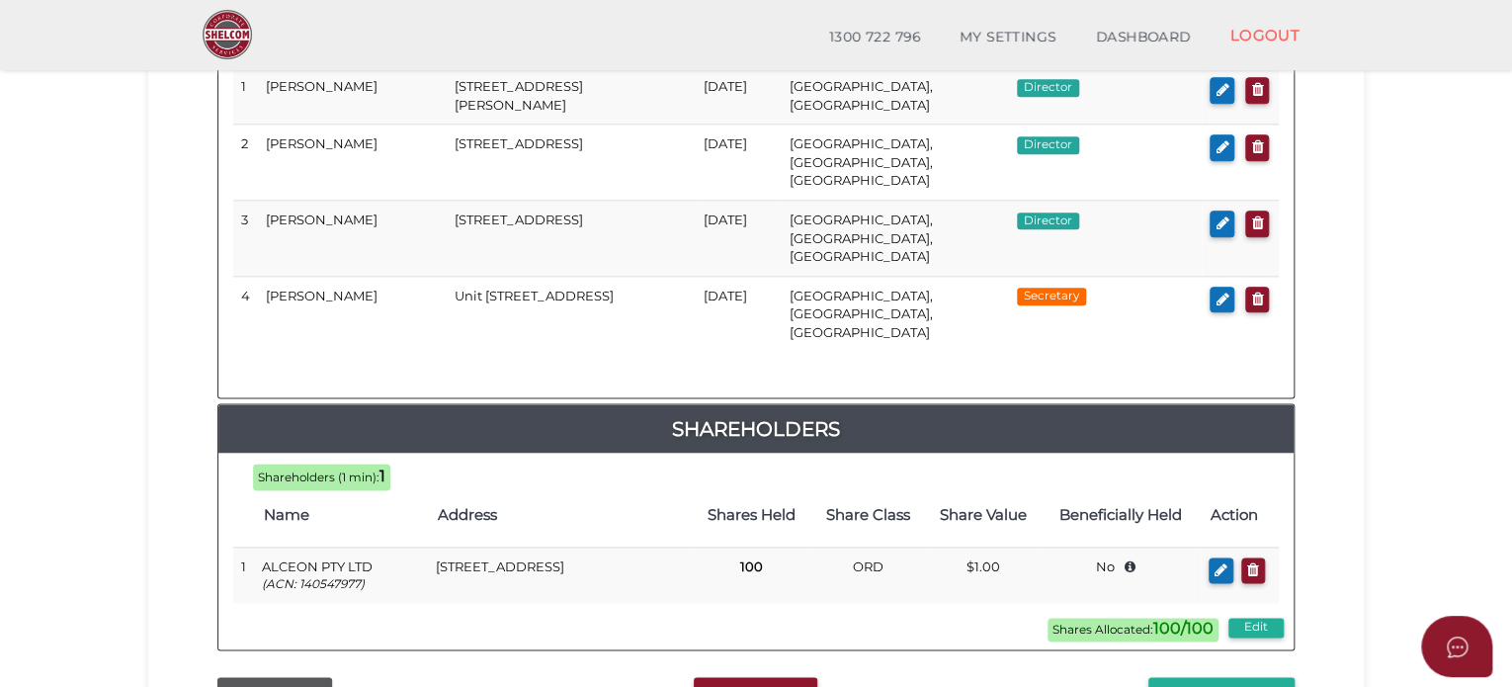
scroll to position [1186, 0]
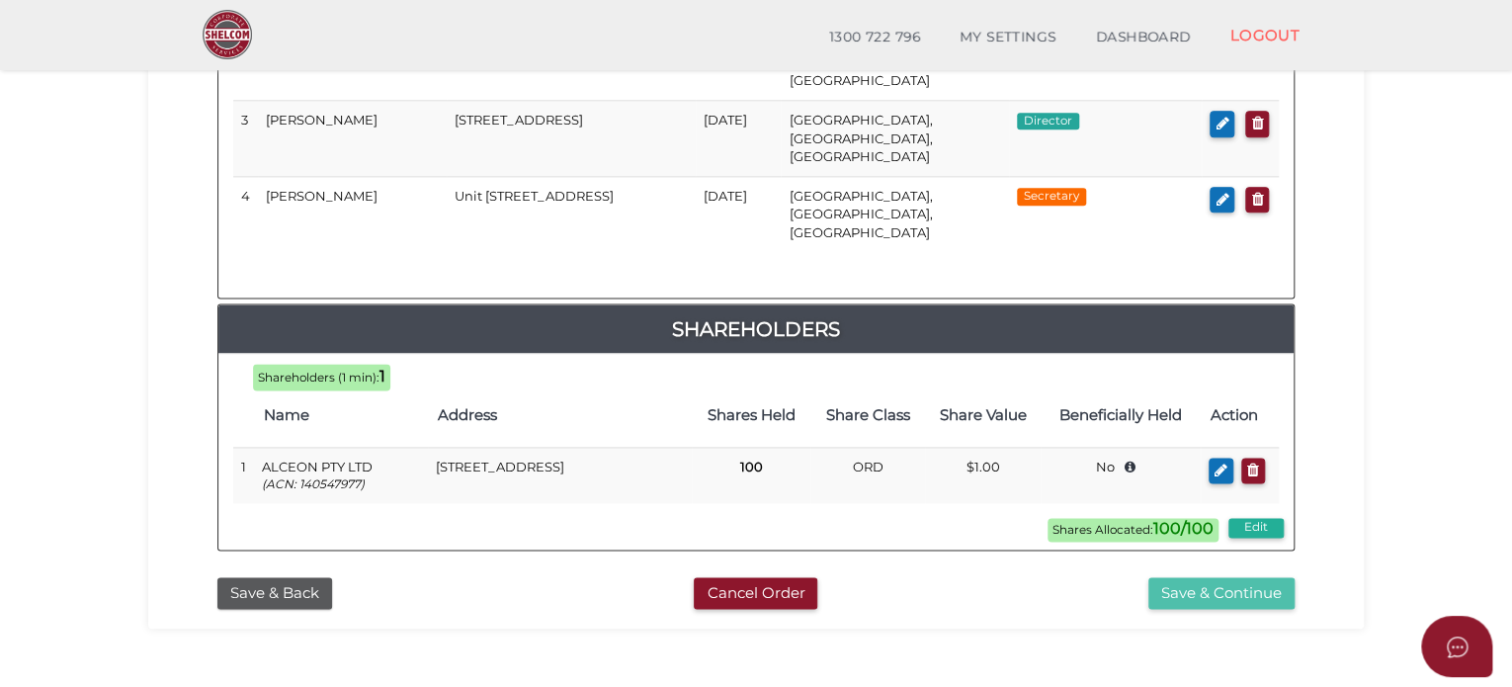
click at [1170, 577] on button "Save & Continue" at bounding box center [1222, 593] width 146 height 33
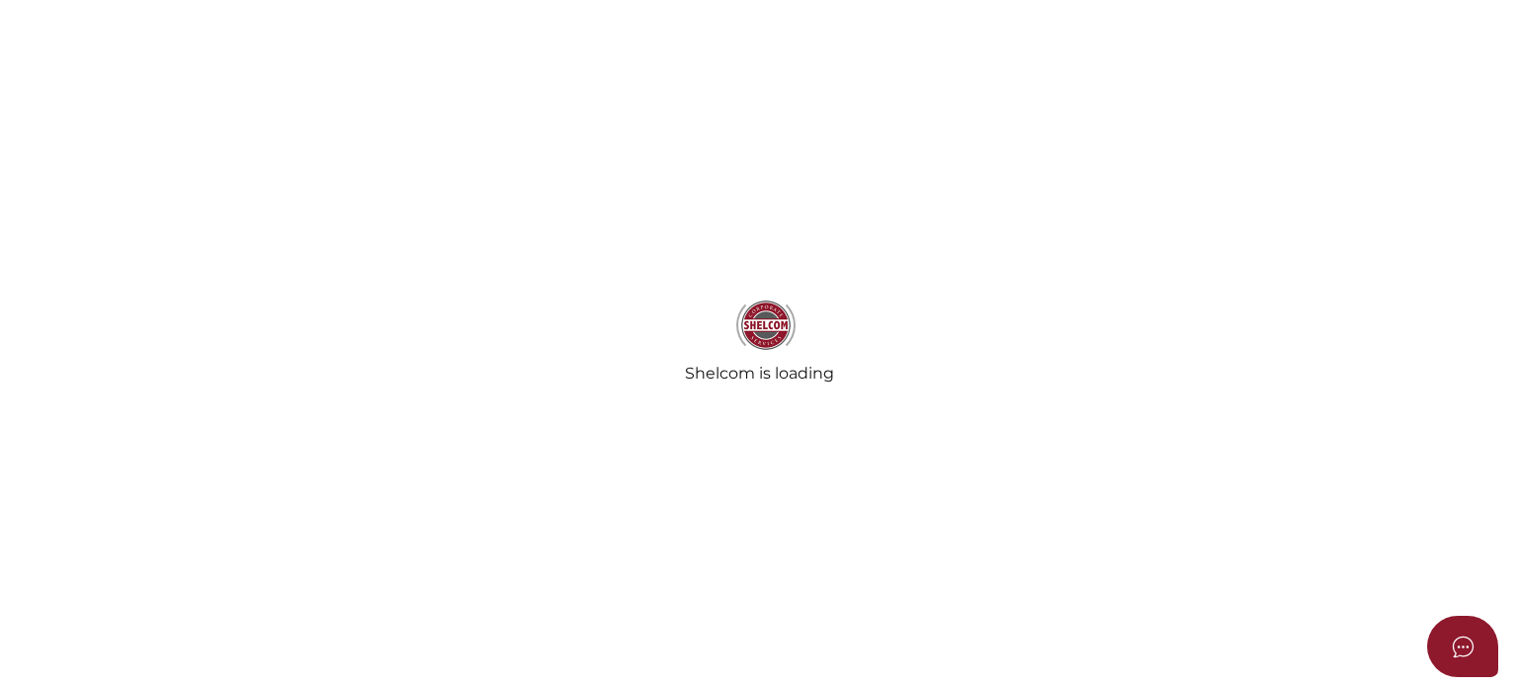
select select "Comb Binding"
select select "No"
radio input "true"
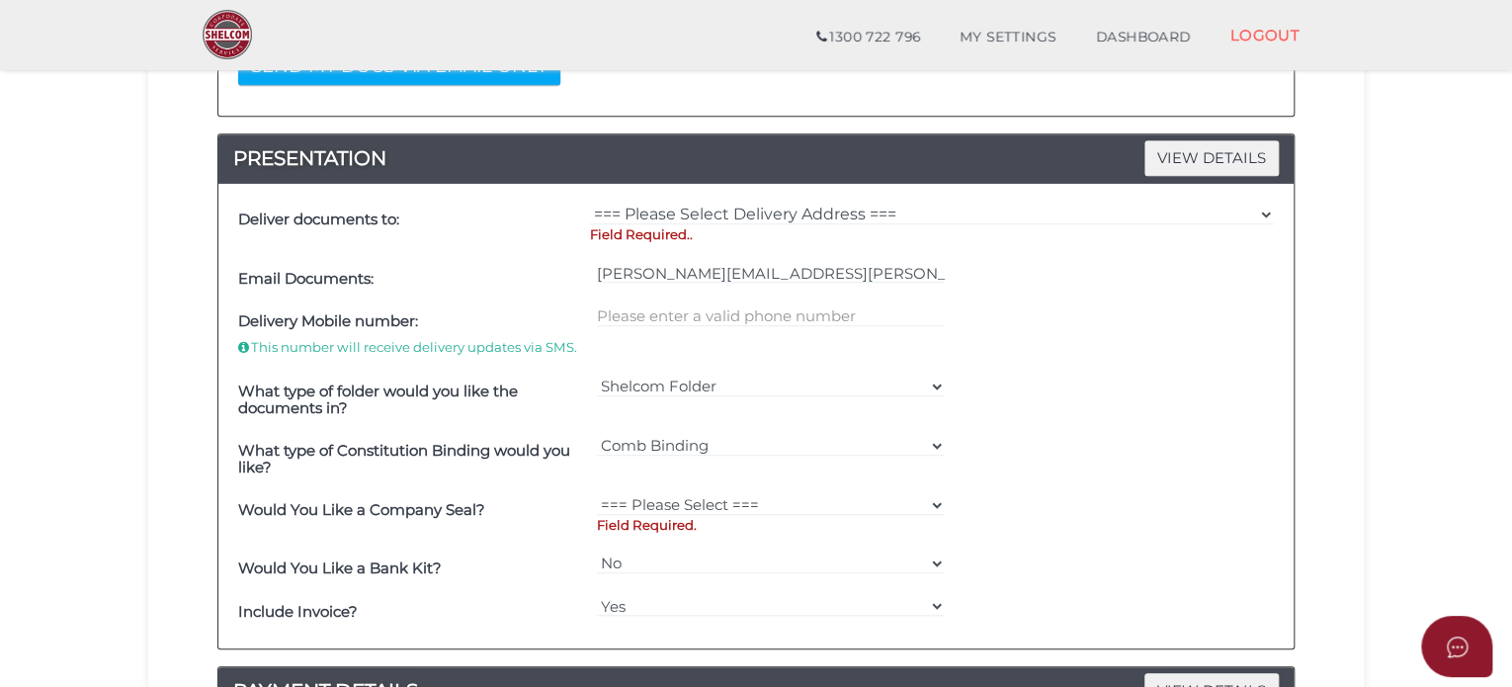
scroll to position [494, 0]
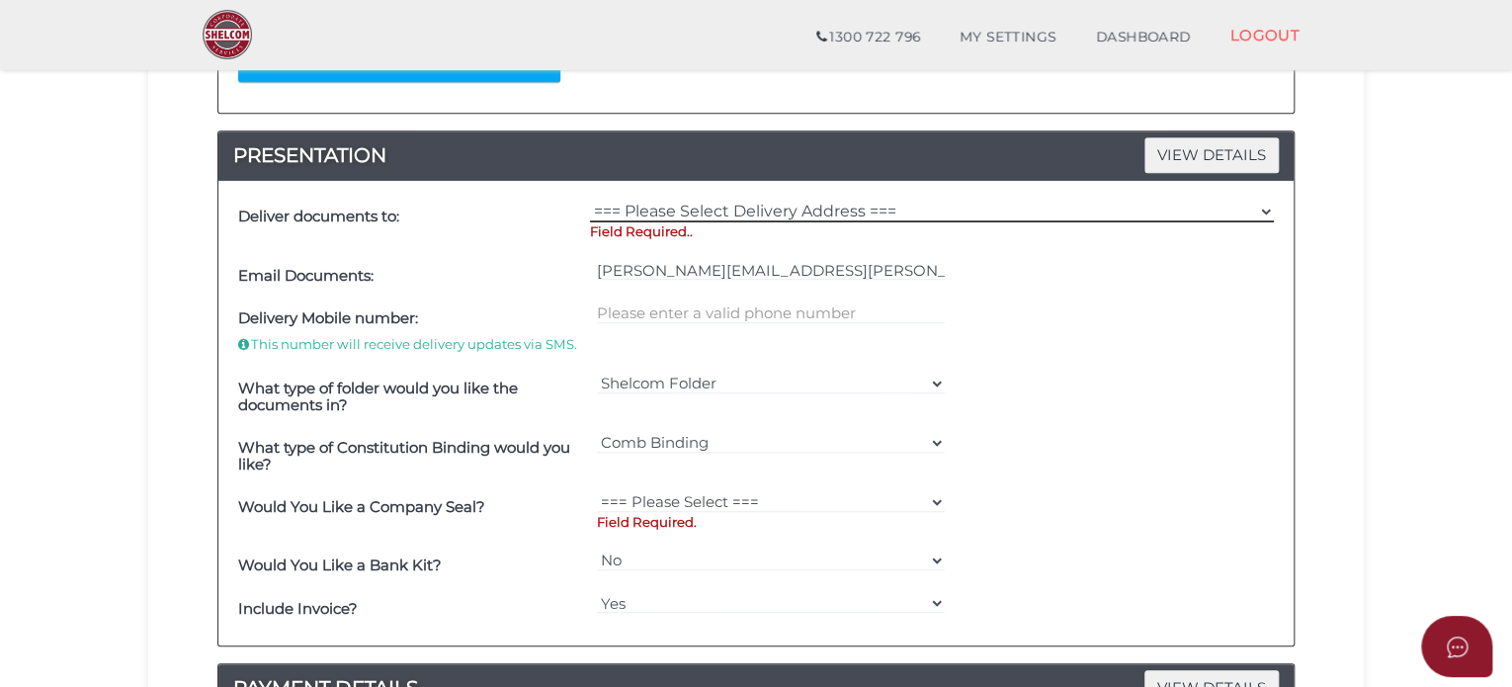
click at [732, 212] on select "=== Please Select Delivery Address === (User Address - Melanie Hedges) Level 26…" at bounding box center [932, 212] width 684 height 22
select select "0"
click at [590, 201] on select "=== Please Select Delivery Address === (User Address - Melanie Hedges) Level 26…" at bounding box center [932, 212] width 684 height 22
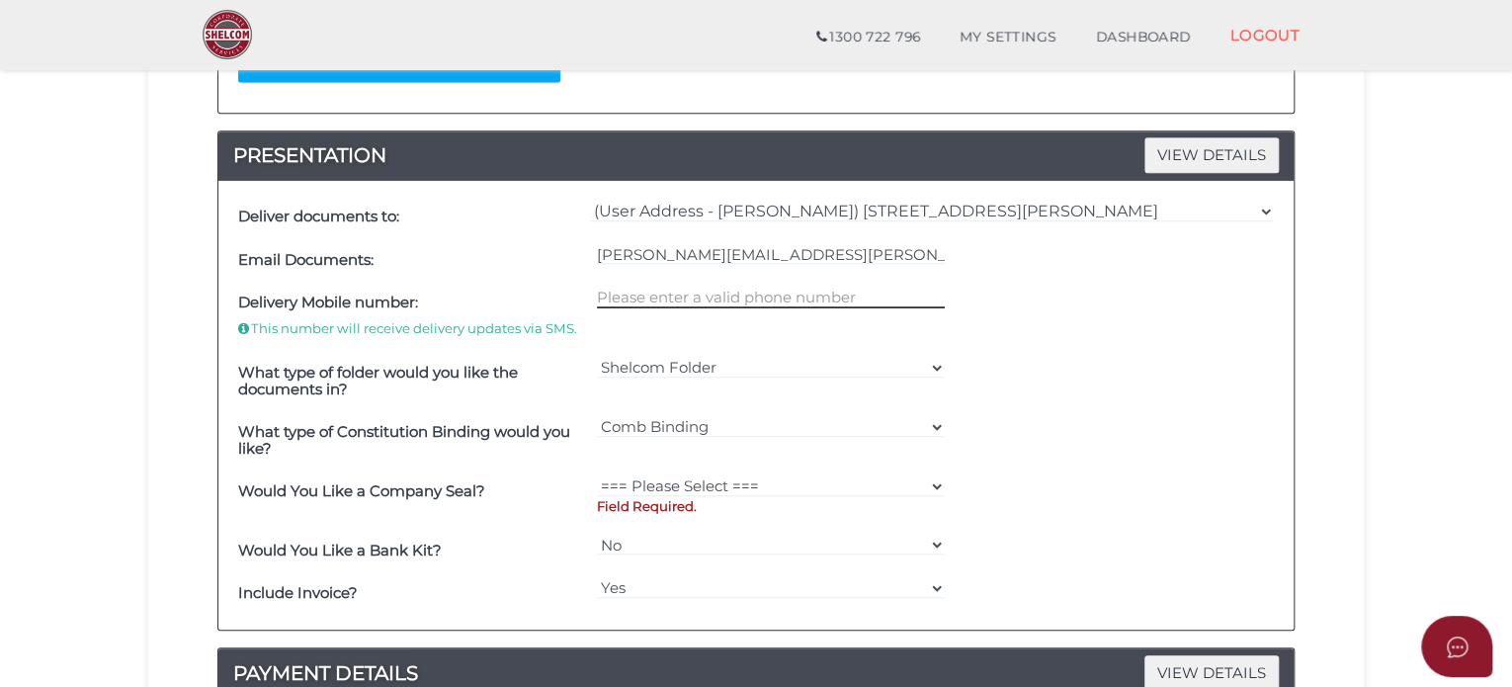
click at [692, 297] on input "text" at bounding box center [771, 298] width 349 height 22
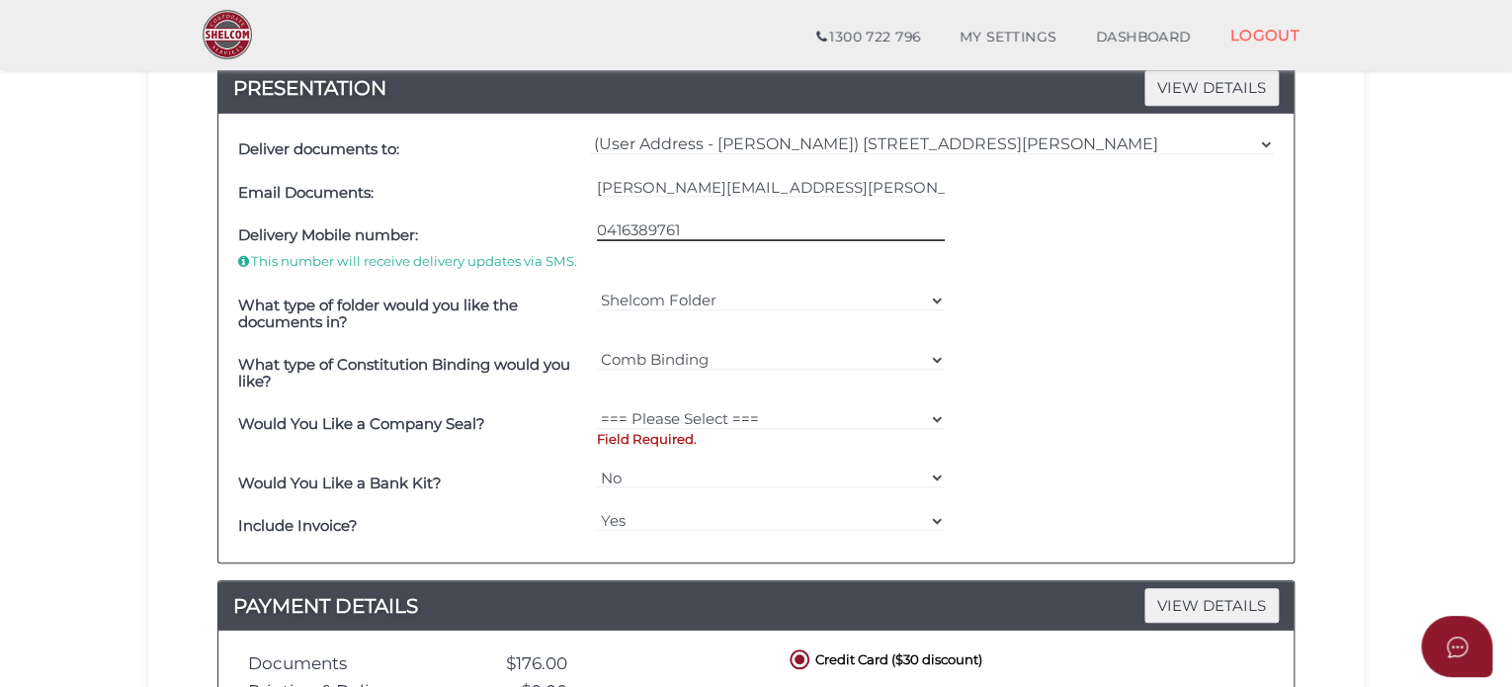
scroll to position [692, 0]
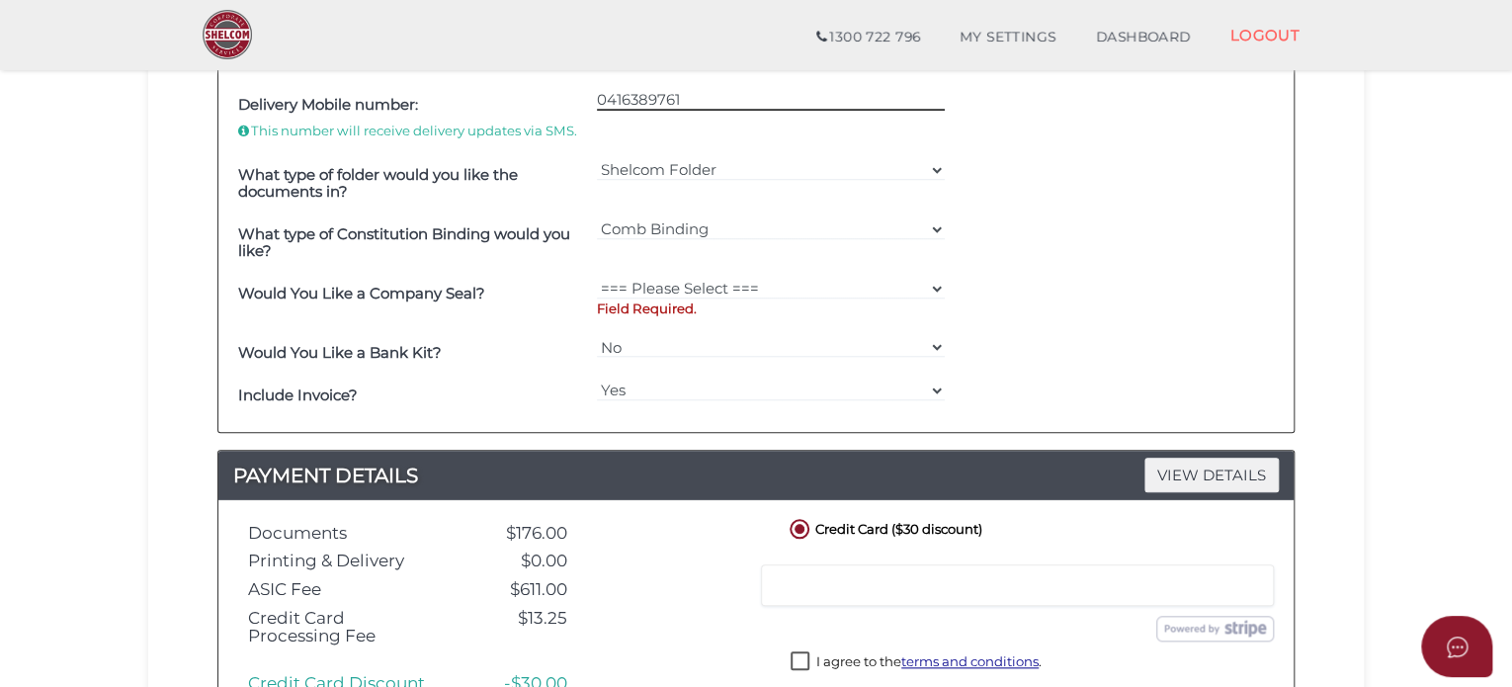
type input "0416389761"
click at [660, 280] on select "=== Please Select === Fold Seal $50 No Seal" at bounding box center [771, 289] width 349 height 22
select select "0"
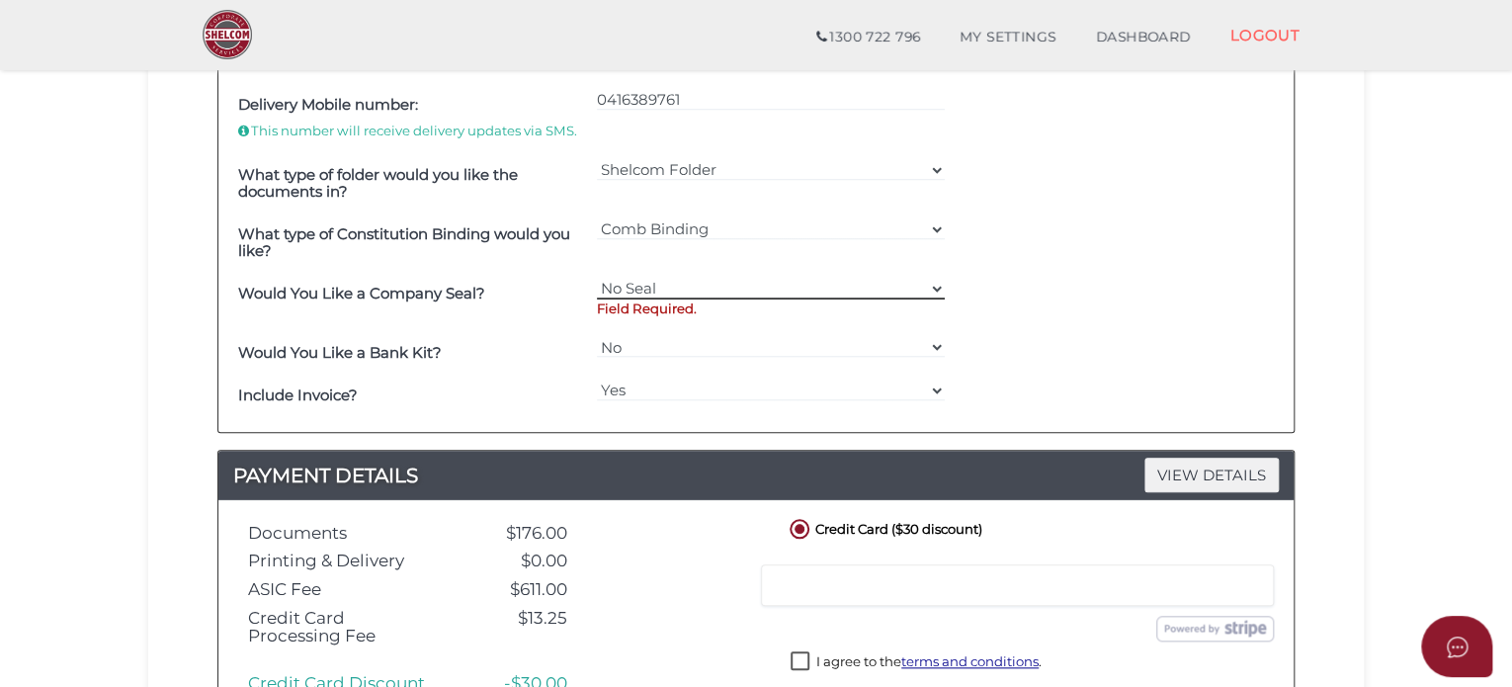
click at [597, 278] on select "=== Please Select === Fold Seal $50 No Seal" at bounding box center [771, 289] width 349 height 22
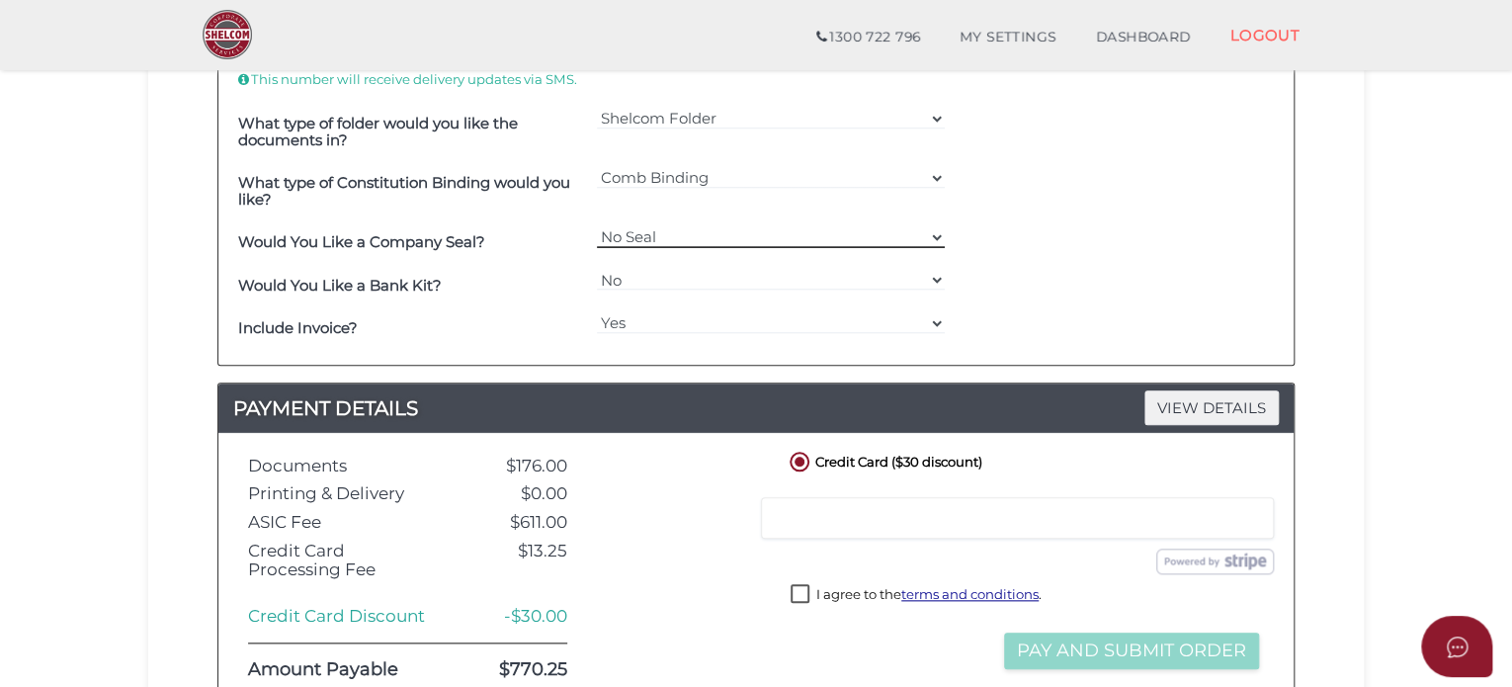
scroll to position [791, 0]
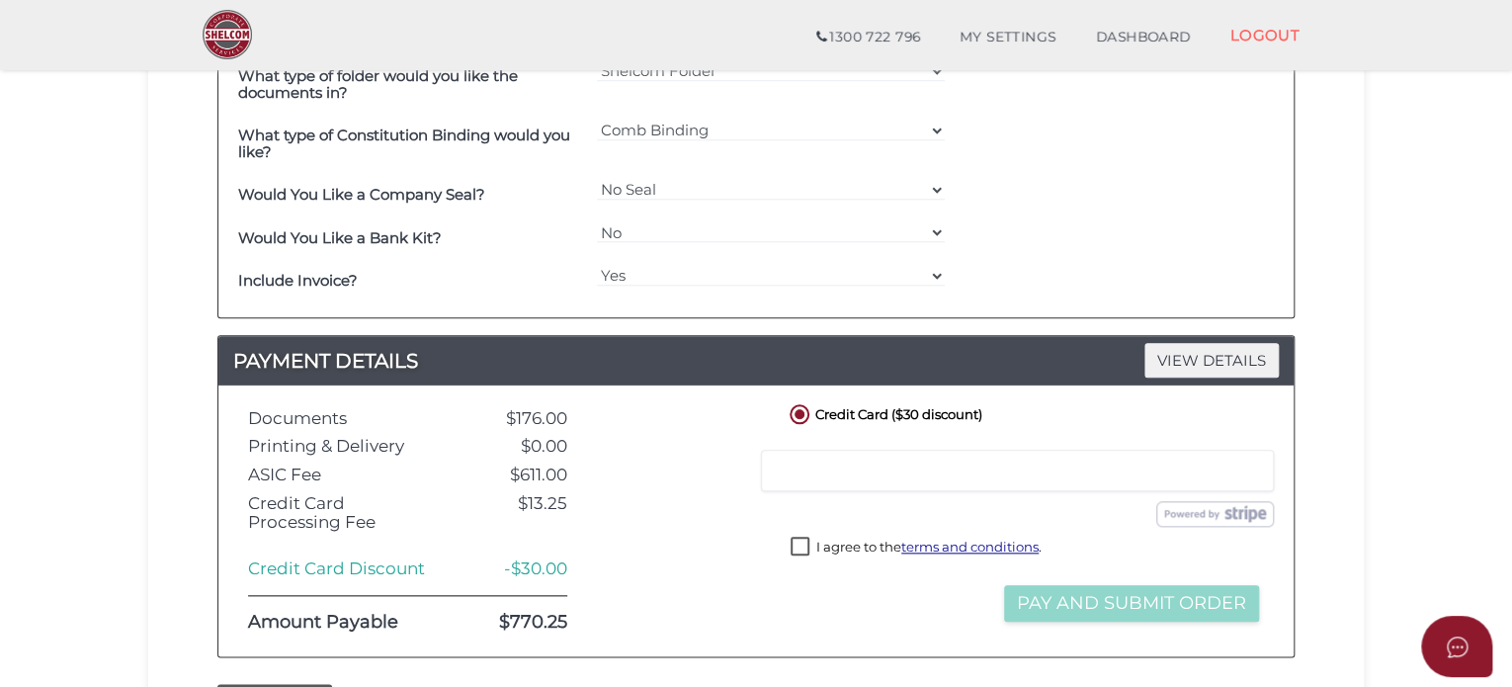
drag, startPoint x: 850, startPoint y: 451, endPoint x: 866, endPoint y: 461, distance: 18.7
click at [851, 450] on div at bounding box center [1017, 471] width 513 height 42
click at [798, 545] on label "I agree to the terms and conditions ." at bounding box center [916, 549] width 251 height 25
checkbox input "true"
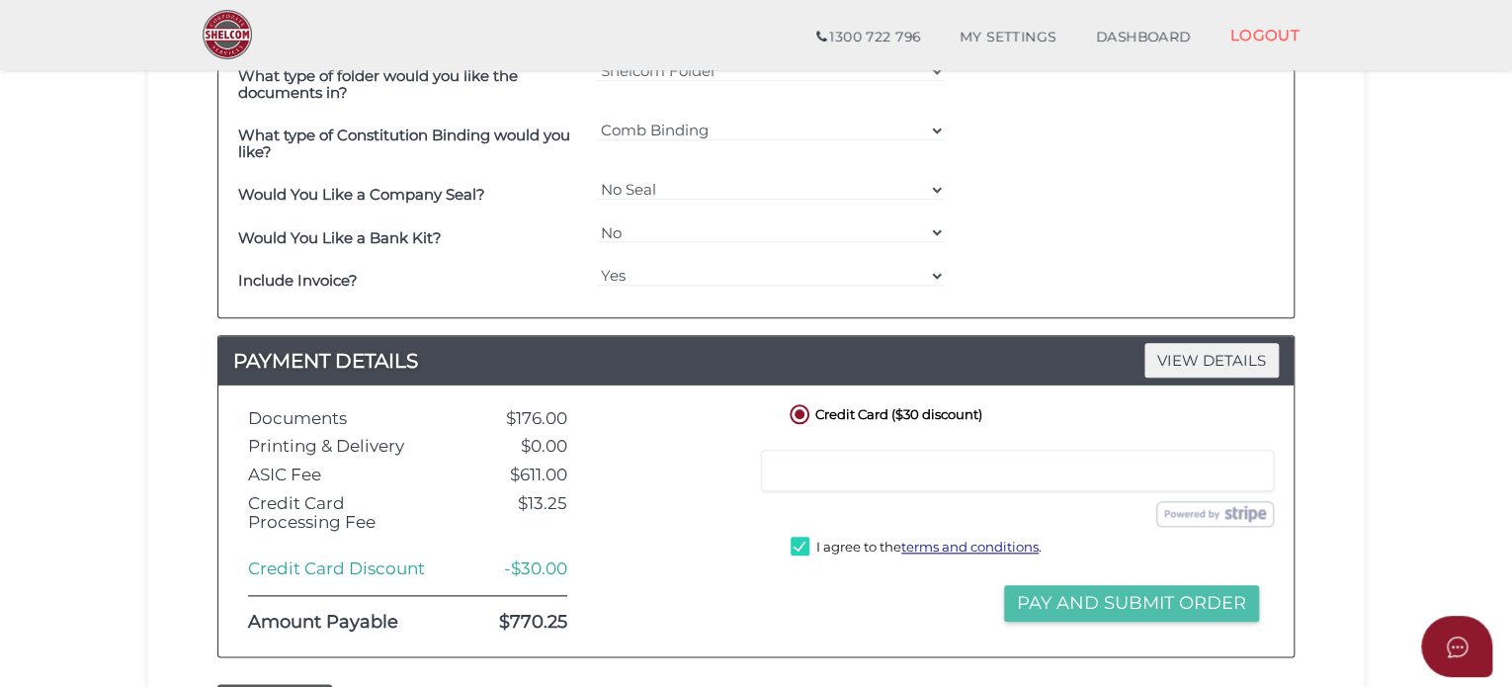
click at [1077, 587] on button "Pay and Submit Order" at bounding box center [1131, 603] width 255 height 37
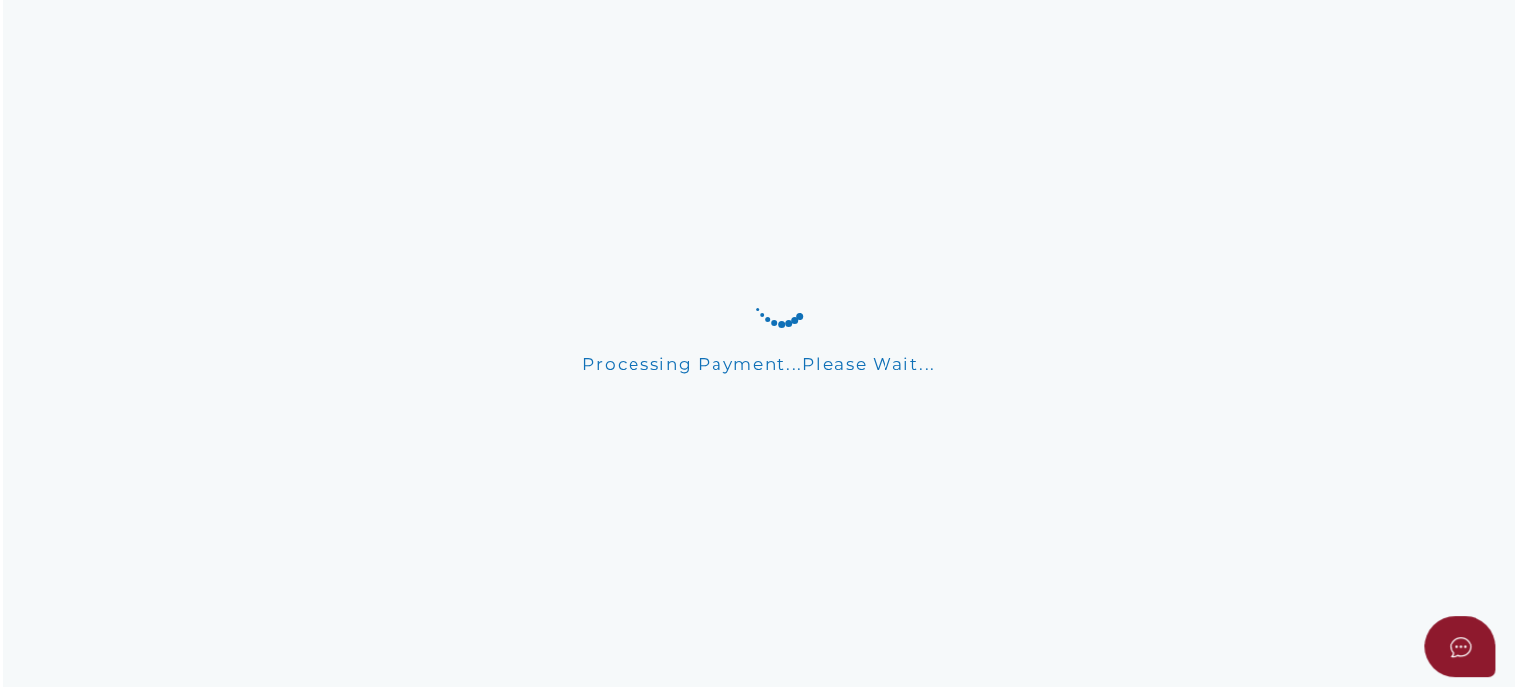
scroll to position [0, 0]
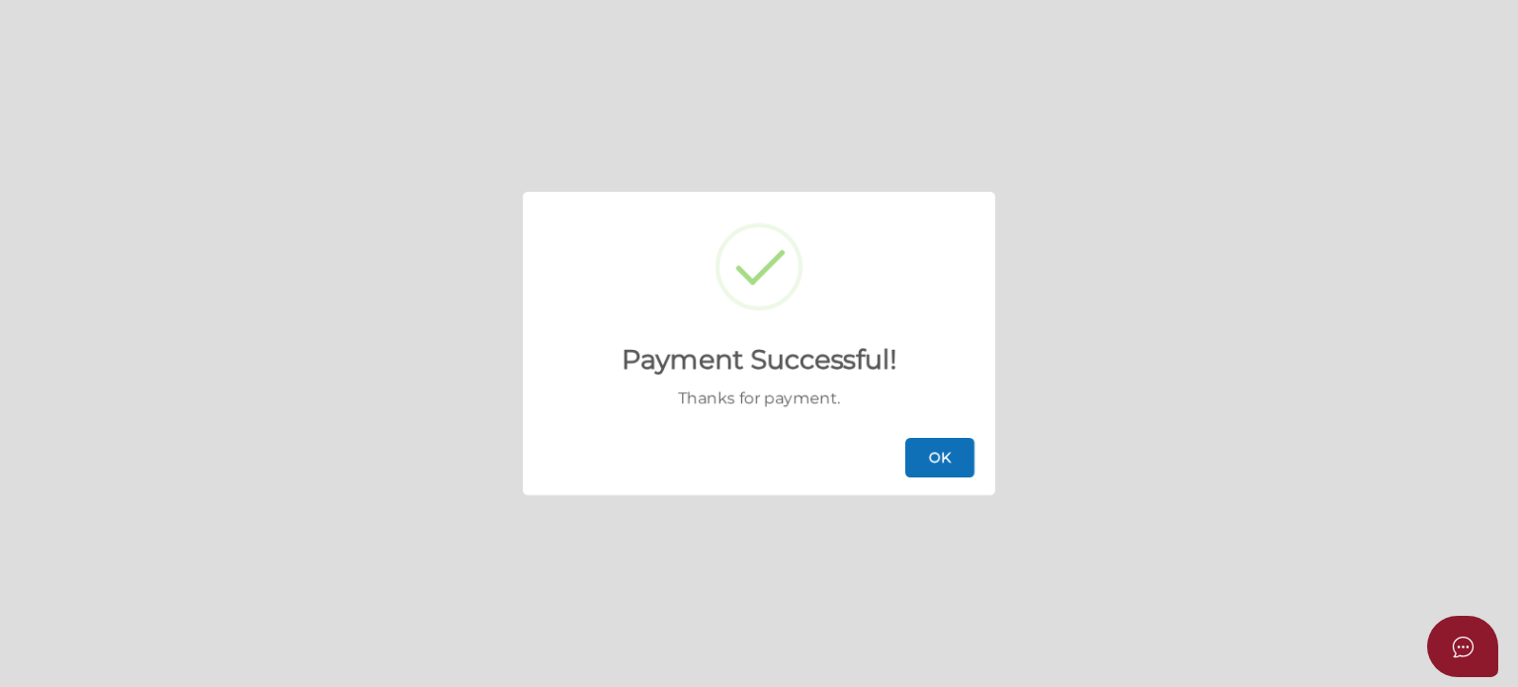
click at [923, 450] on button "OK" at bounding box center [939, 458] width 69 height 40
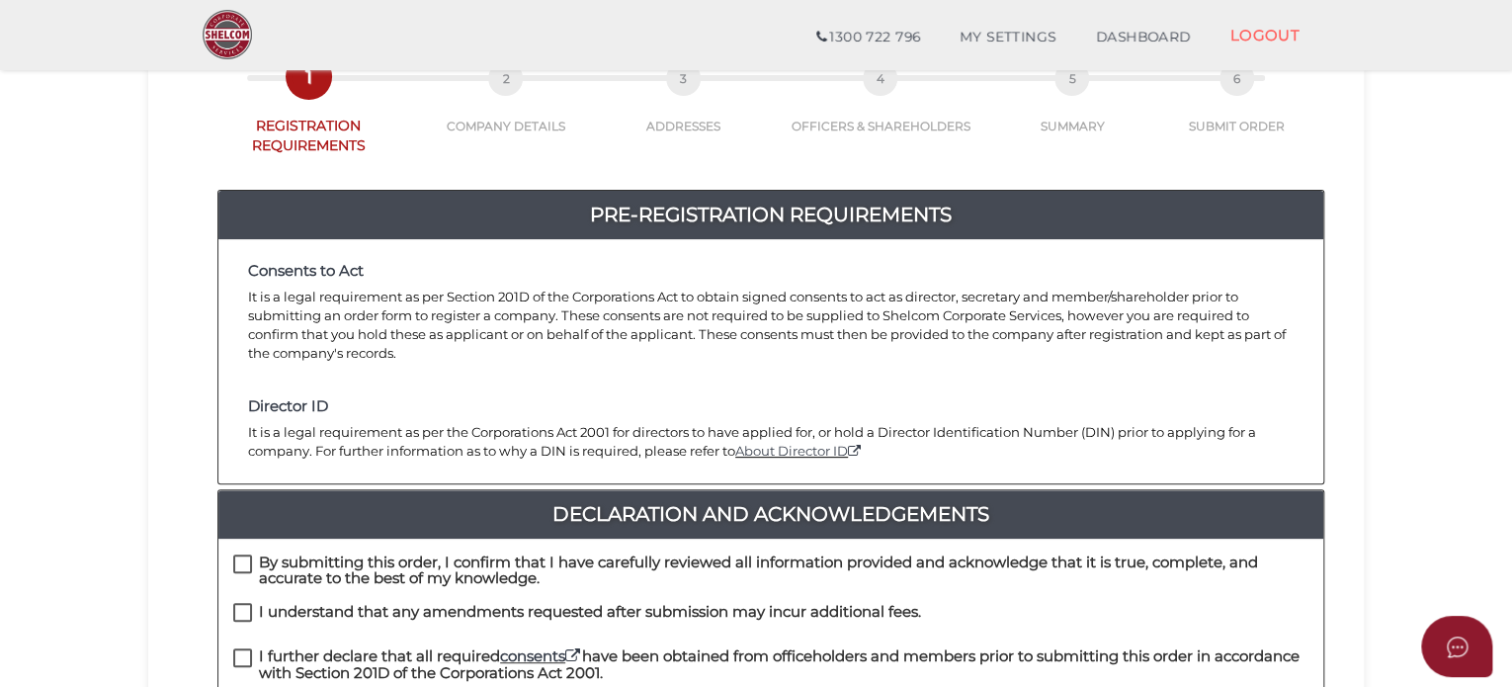
scroll to position [297, 0]
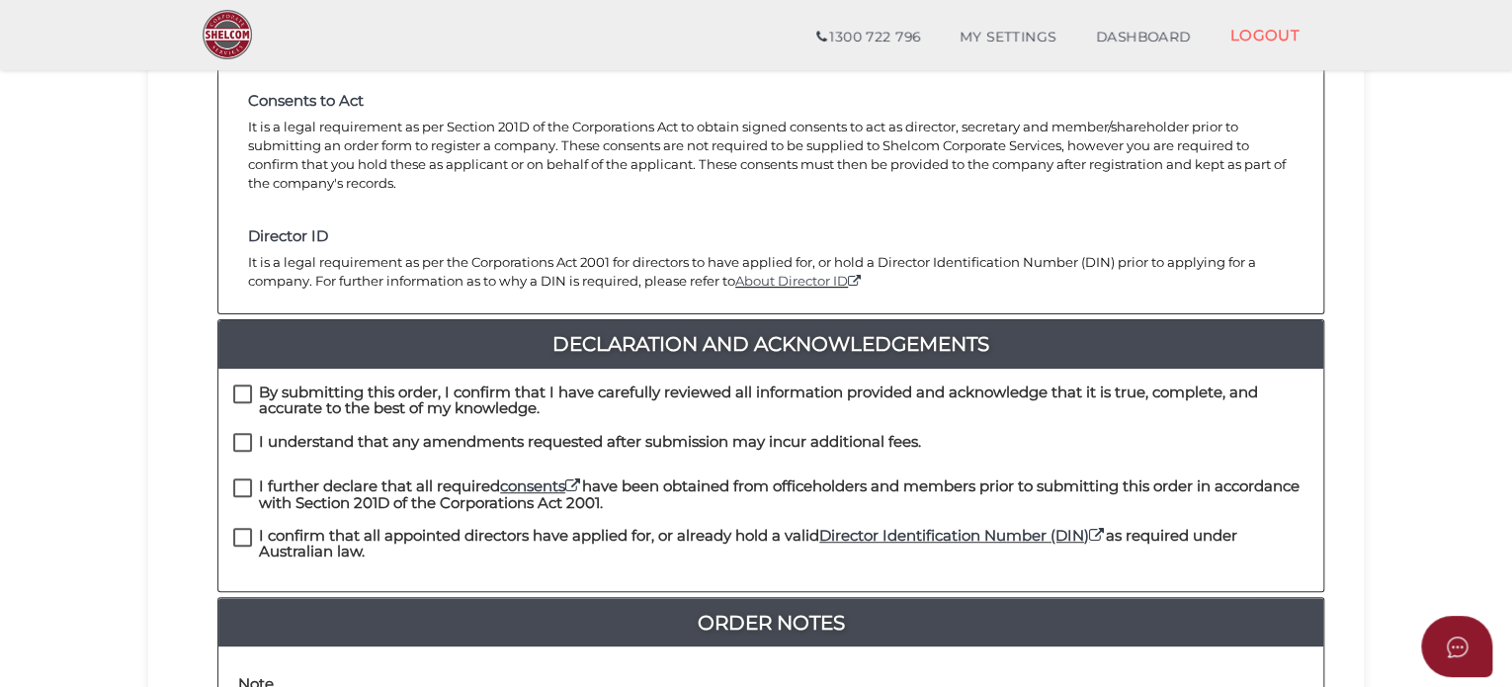
click at [249, 385] on label "By submitting this order, I confirm that I have carefully reviewed all informat…" at bounding box center [771, 397] width 1076 height 25
checkbox input "true"
drag, startPoint x: 240, startPoint y: 424, endPoint x: 243, endPoint y: 440, distance: 16.1
click at [241, 434] on label "I understand that any amendments requested after submission may incur additiona…" at bounding box center [577, 446] width 688 height 25
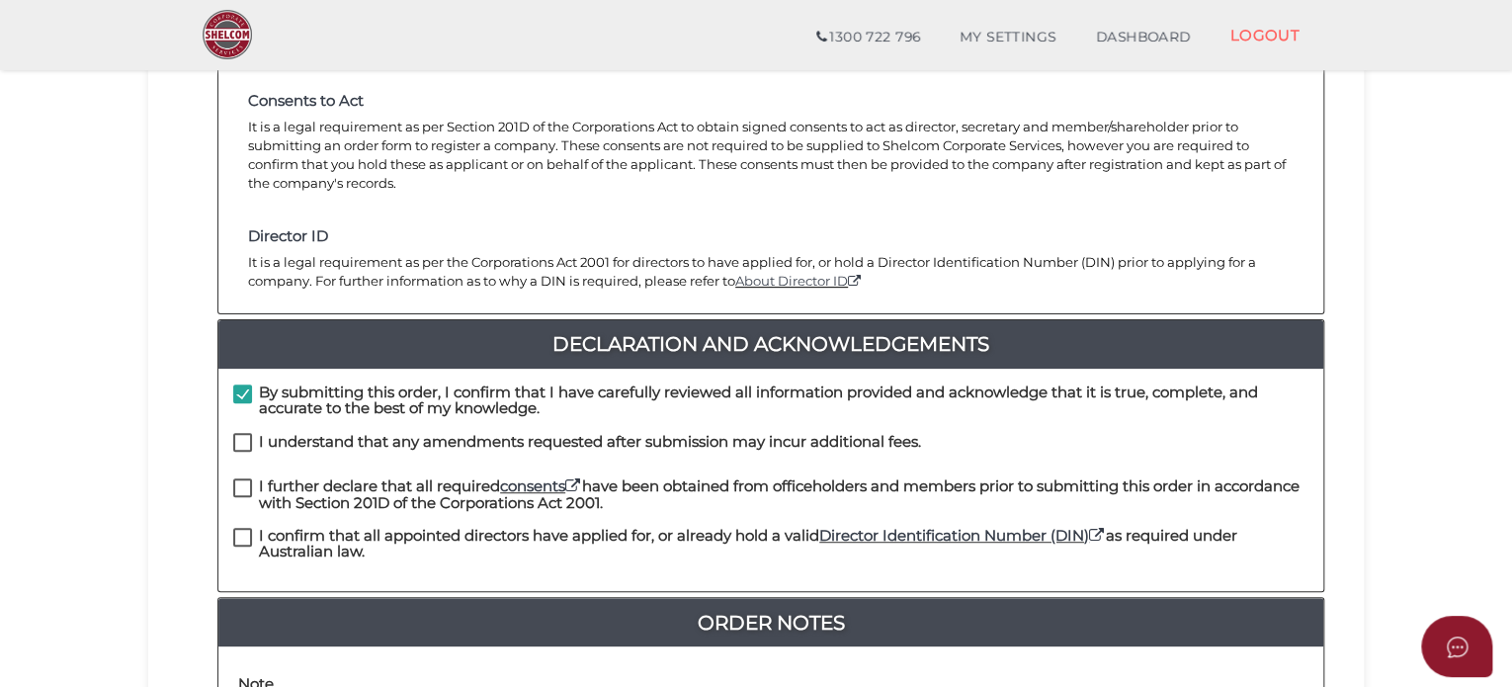
checkbox input "true"
click at [245, 478] on label "I further declare that all required consents have been obtained from officehold…" at bounding box center [771, 490] width 1076 height 25
checkbox input "true"
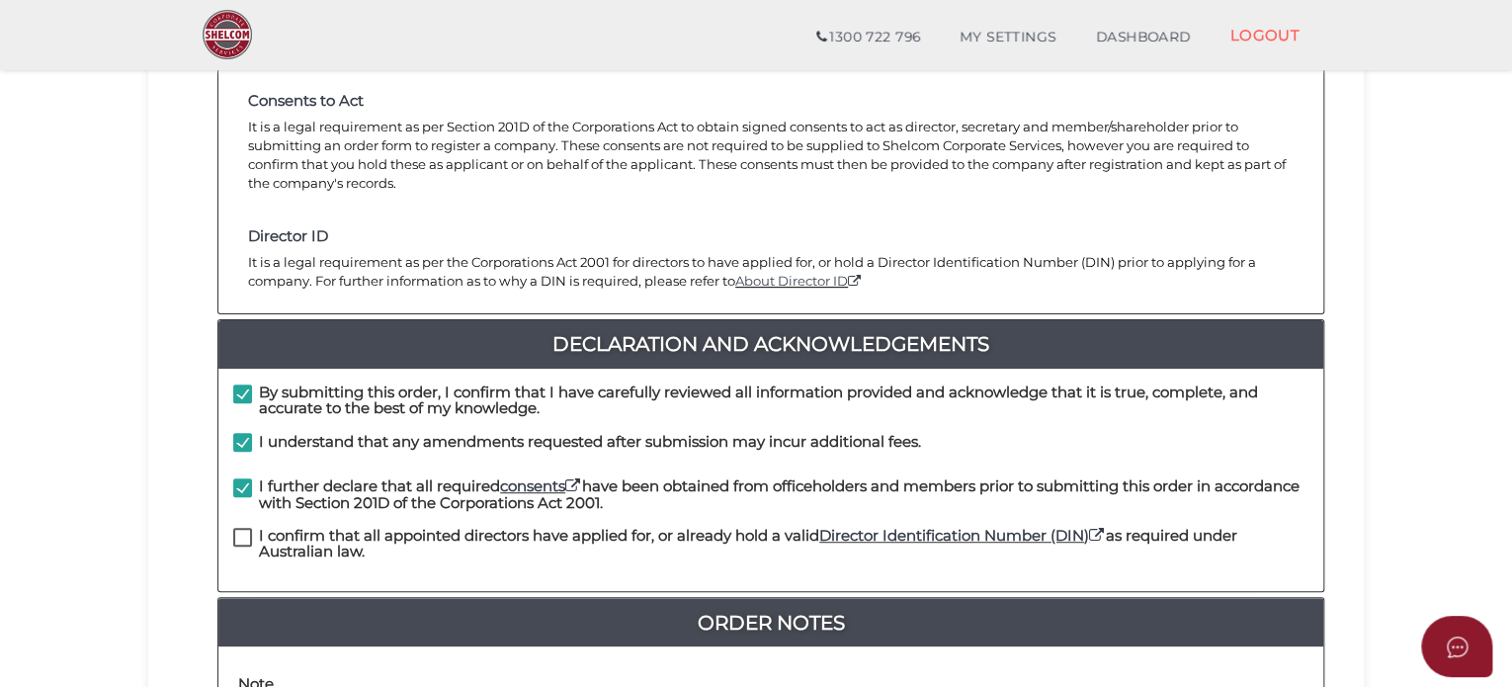
click at [245, 528] on label "I confirm that all appointed directors have applied for, or already hold a vali…" at bounding box center [771, 540] width 1076 height 25
checkbox input "true"
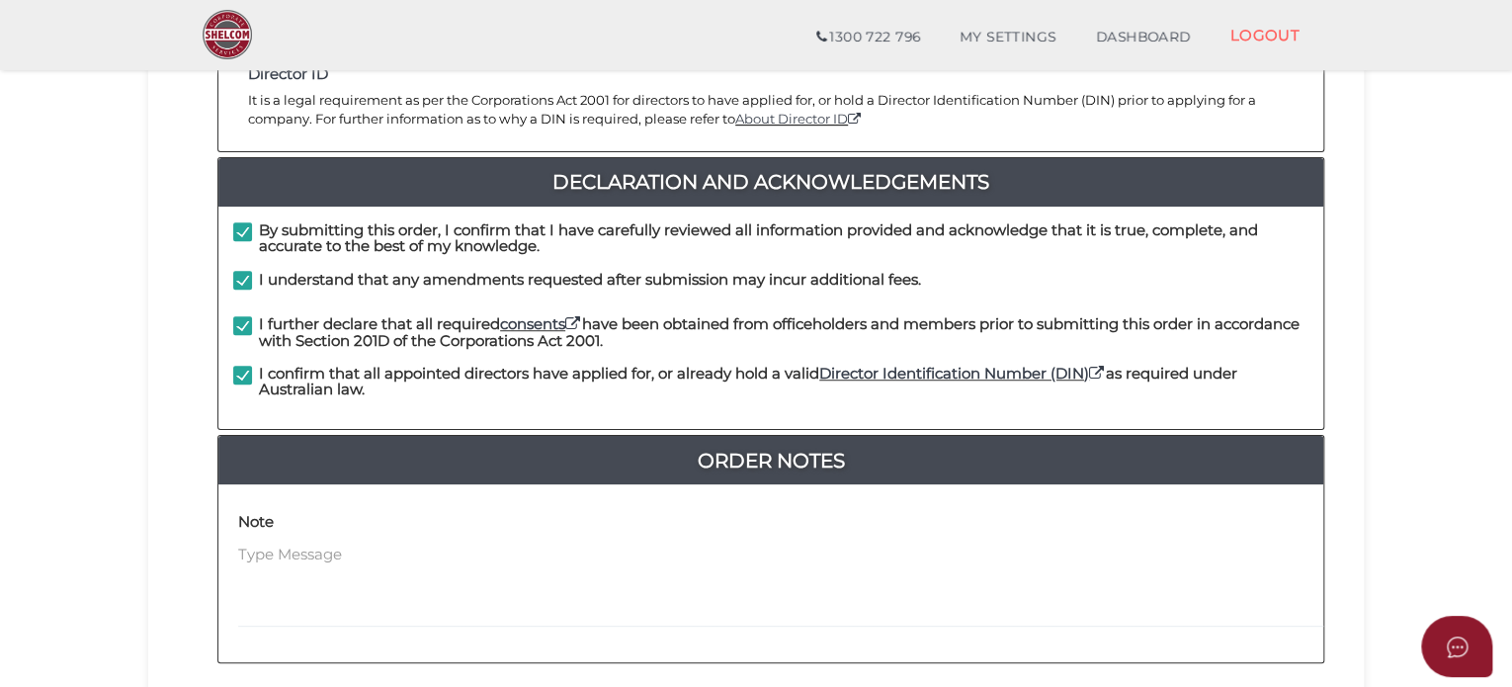
scroll to position [648, 0]
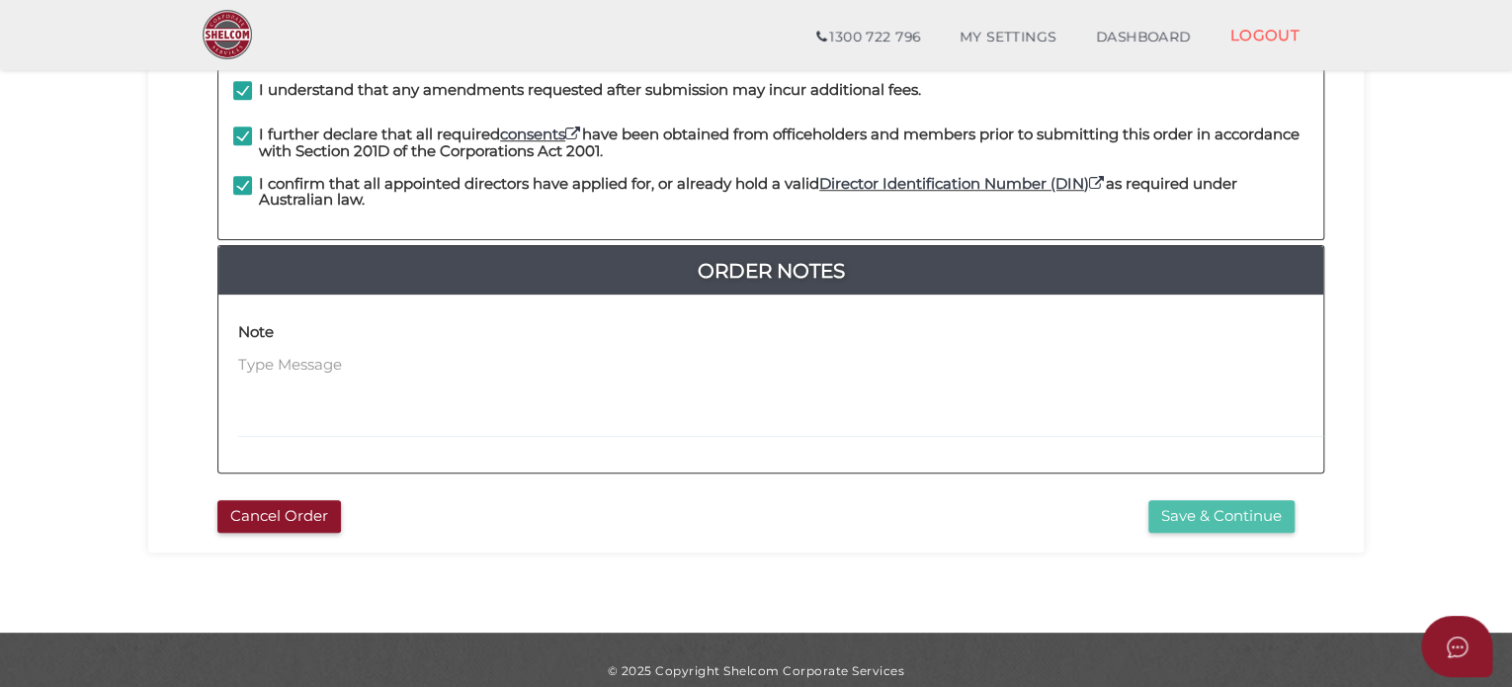
click at [1258, 500] on button "Save & Continue" at bounding box center [1222, 516] width 146 height 33
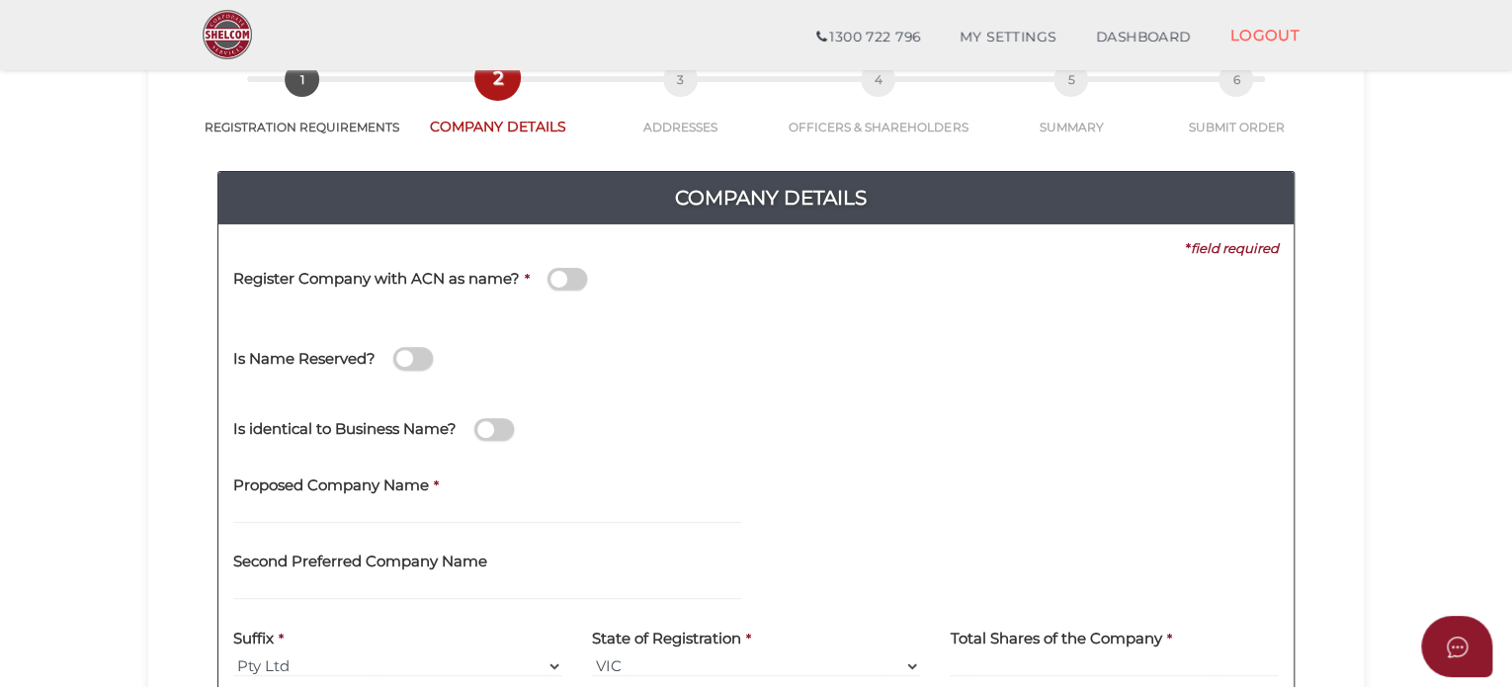
scroll to position [395, 0]
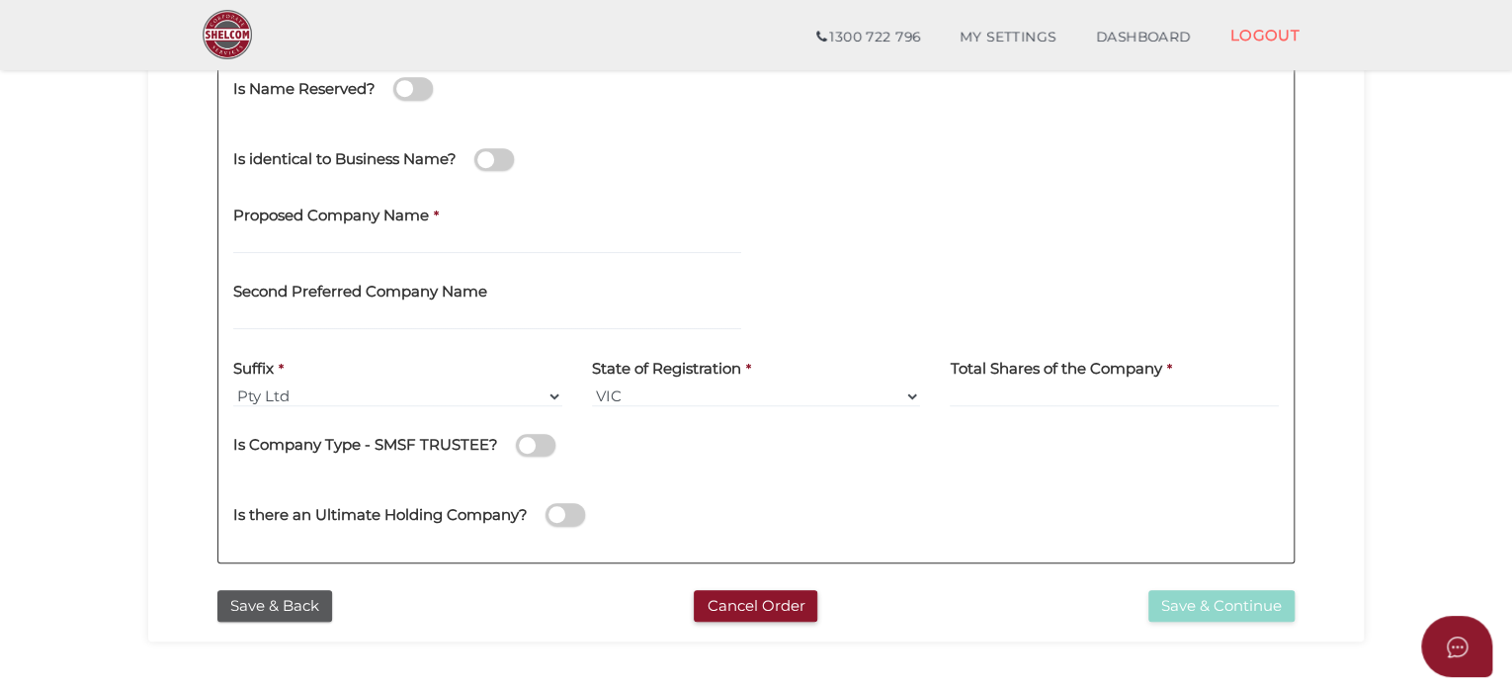
click at [349, 231] on label "Proposed Company Name" at bounding box center [331, 212] width 196 height 41
click at [307, 238] on input "text" at bounding box center [487, 243] width 508 height 22
paste input "Alceon PE Facilitator No.15"
type input "Alceon PE Facilitator No.16"
click at [1044, 390] on input at bounding box center [1114, 397] width 329 height 22
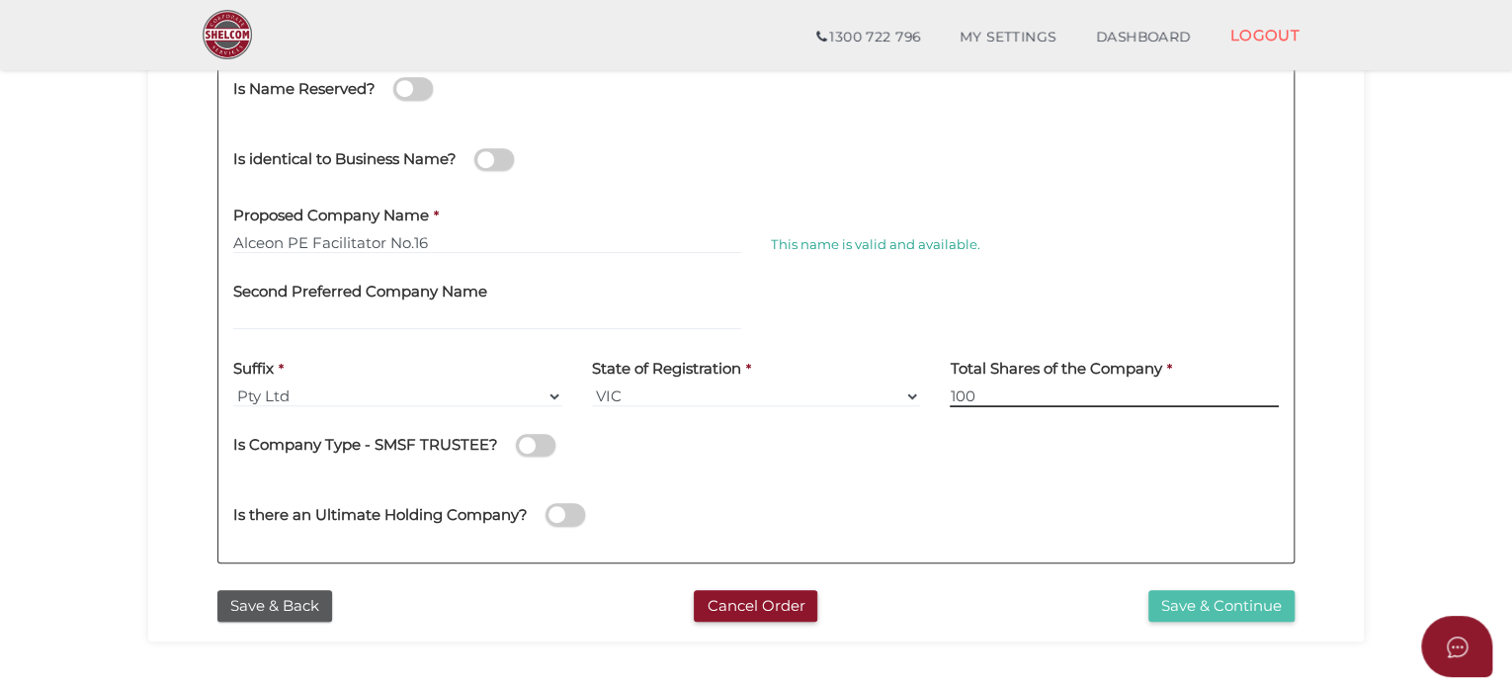
type input "100"
click at [1243, 604] on button "Save & Continue" at bounding box center [1222, 606] width 146 height 33
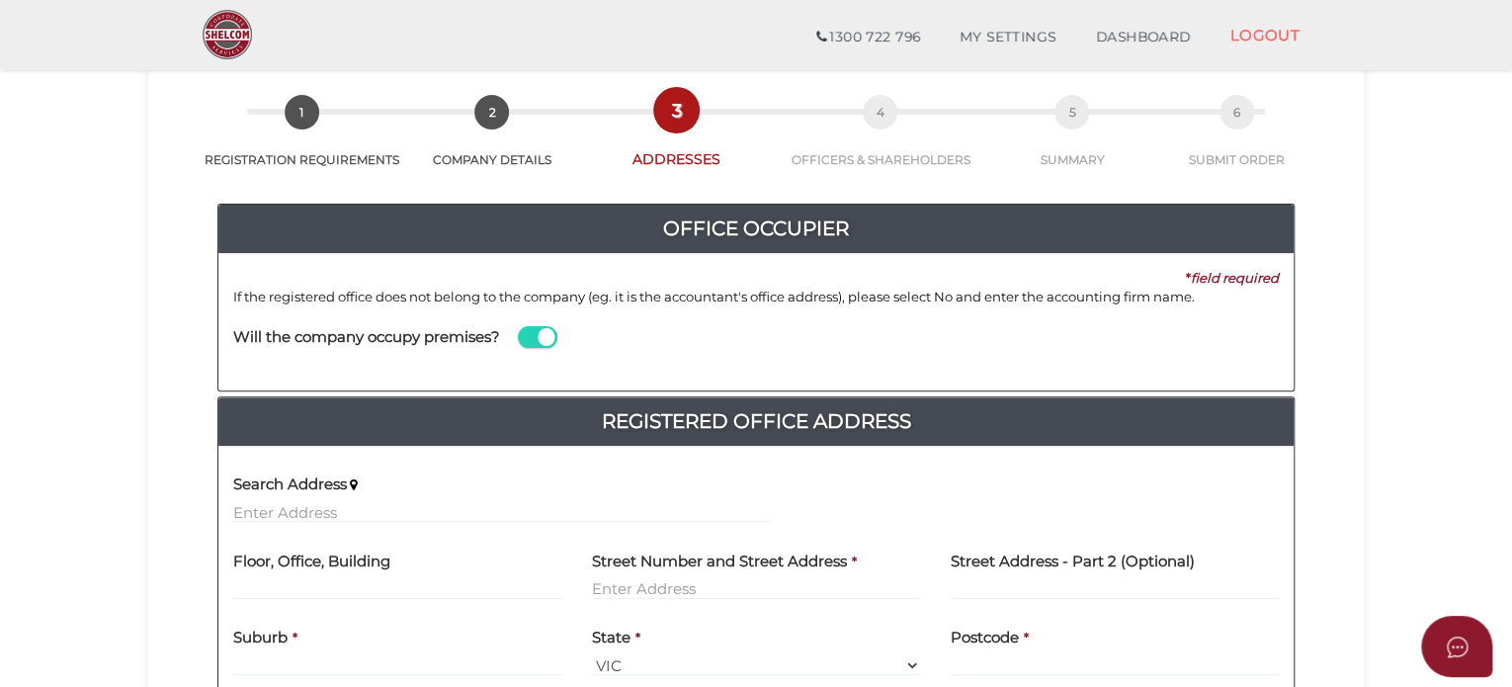
scroll to position [198, 0]
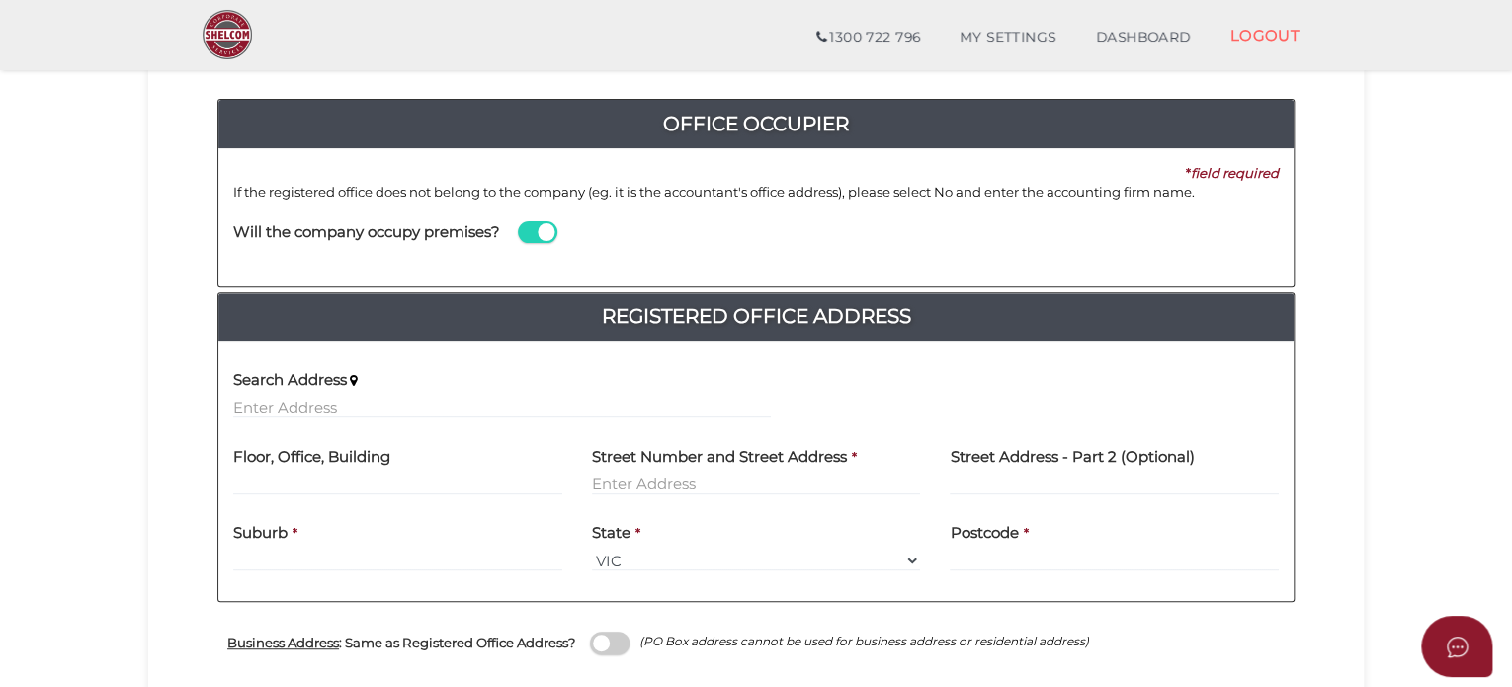
drag, startPoint x: 534, startPoint y: 233, endPoint x: 546, endPoint y: 240, distance: 13.7
click at [534, 234] on span at bounding box center [538, 232] width 40 height 23
click at [0, 0] on input "checkbox" at bounding box center [0, 0] width 0 height 0
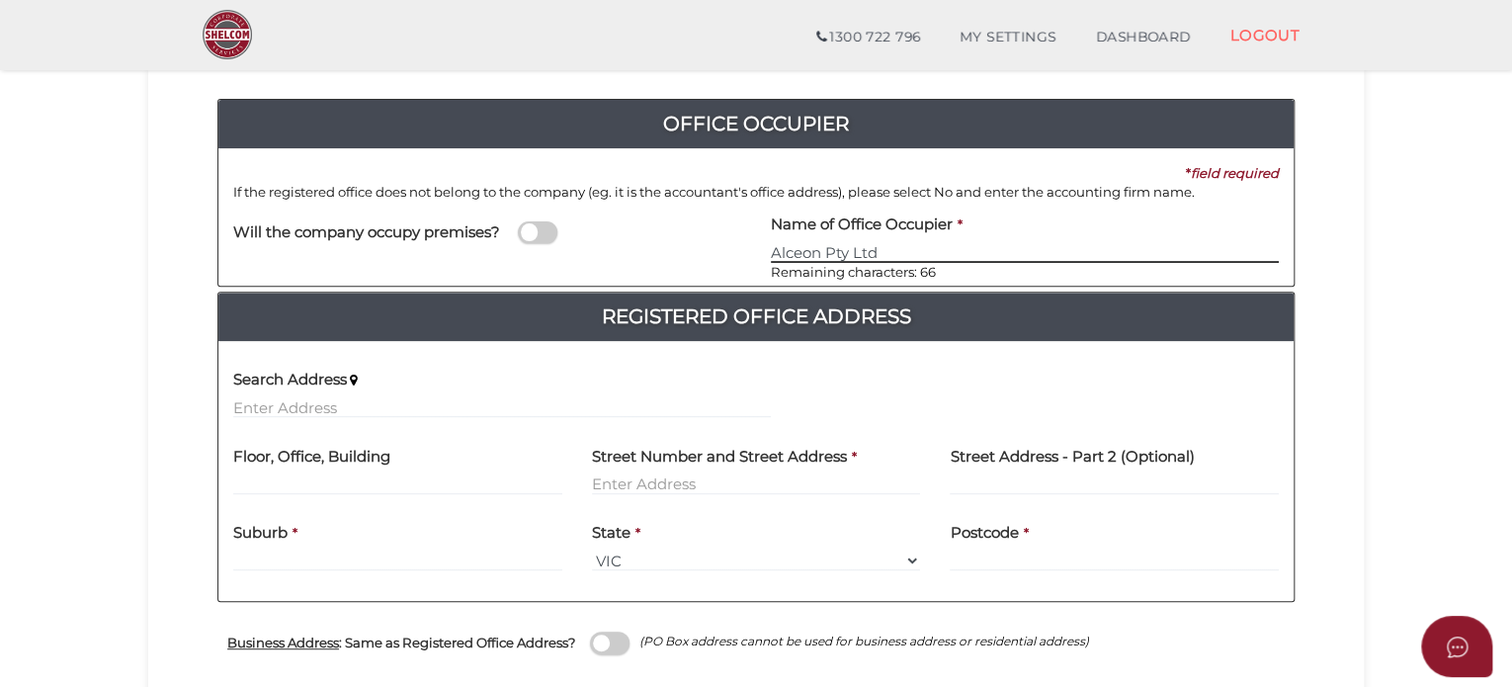
type input "Alceon Pty Ltd"
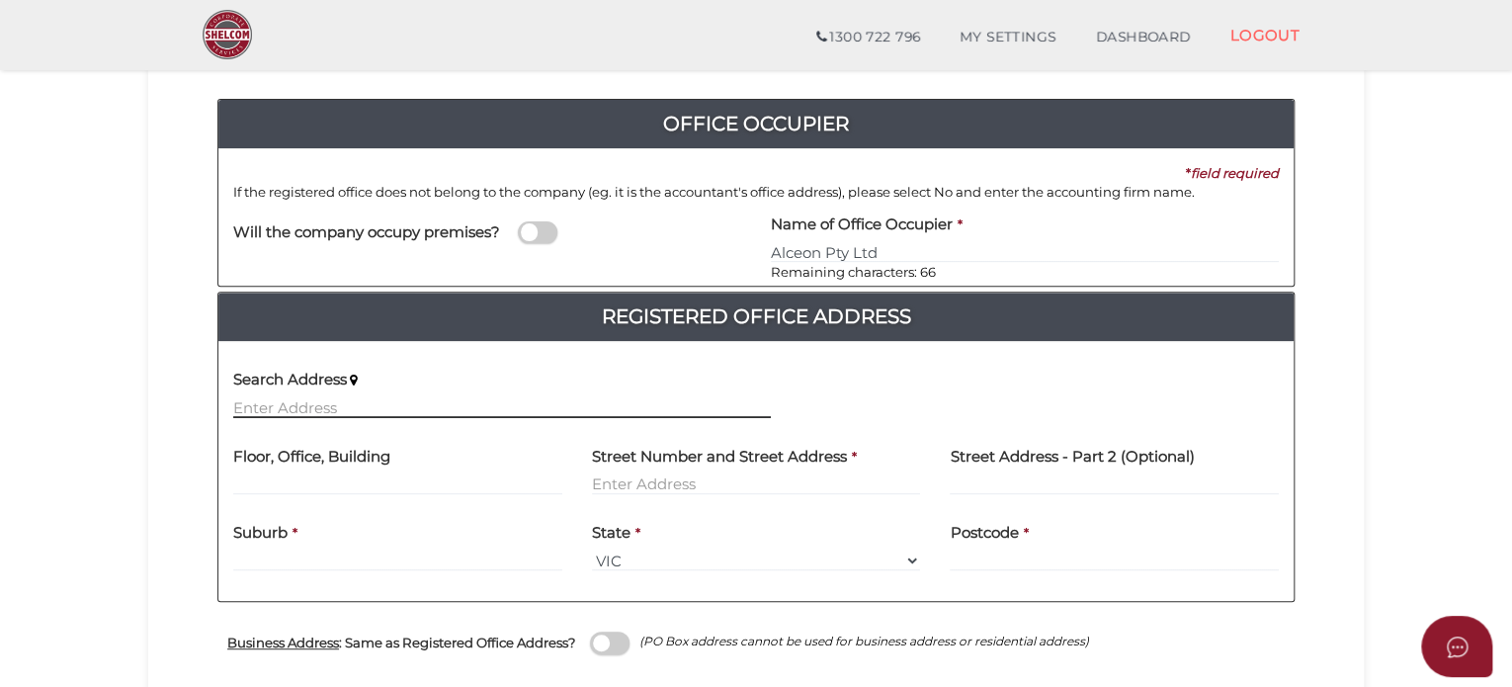
click at [242, 406] on input "text" at bounding box center [502, 407] width 538 height 22
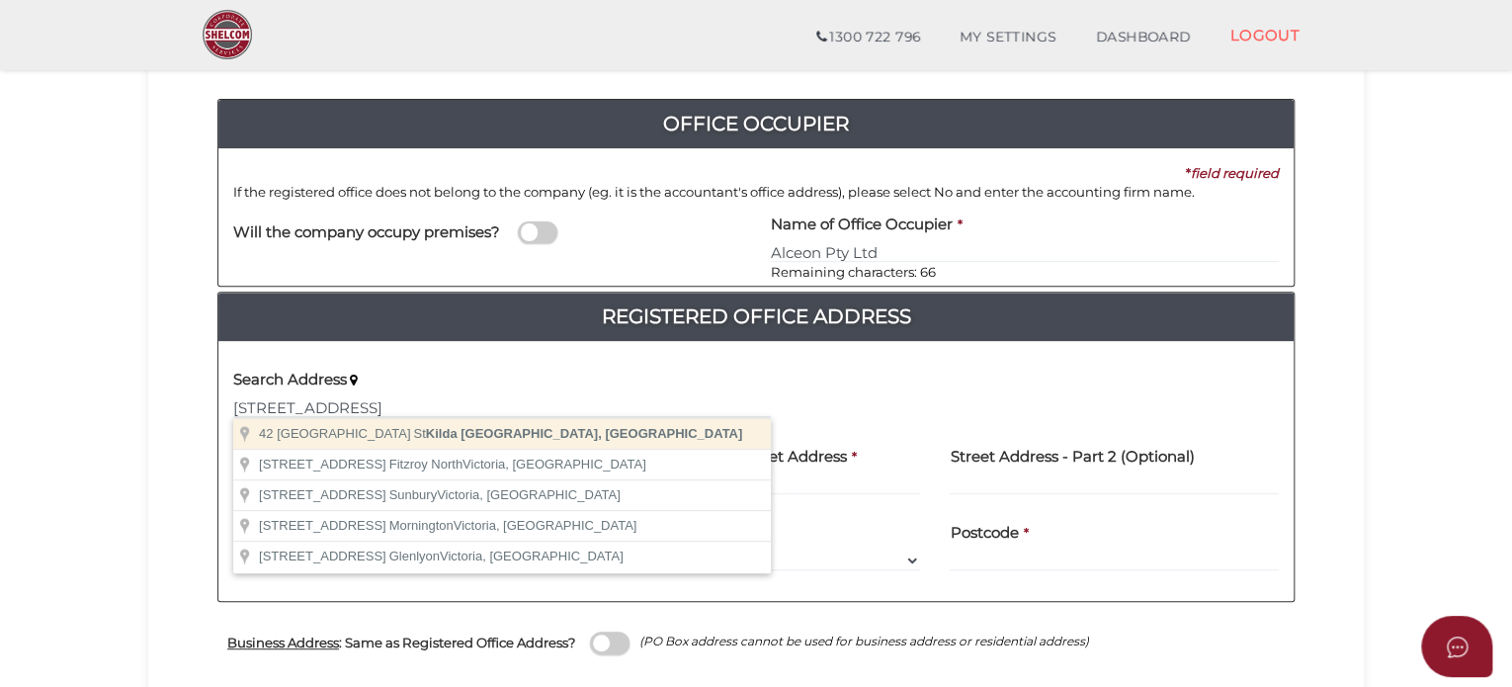
type input "42 Barkly Street, St Kilda Victoria, Australia"
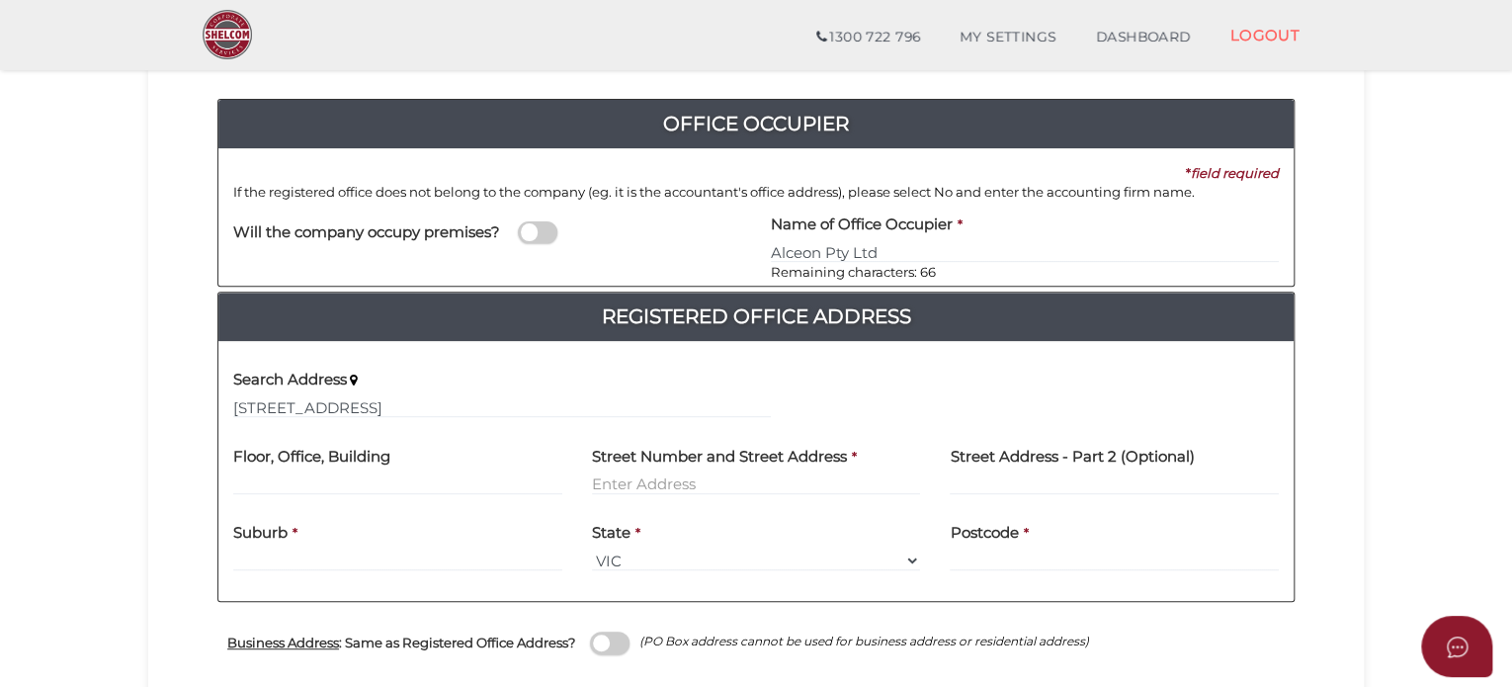
type input "42 Barkly Street"
type input "St Kilda"
select select "VIC"
type input "3182"
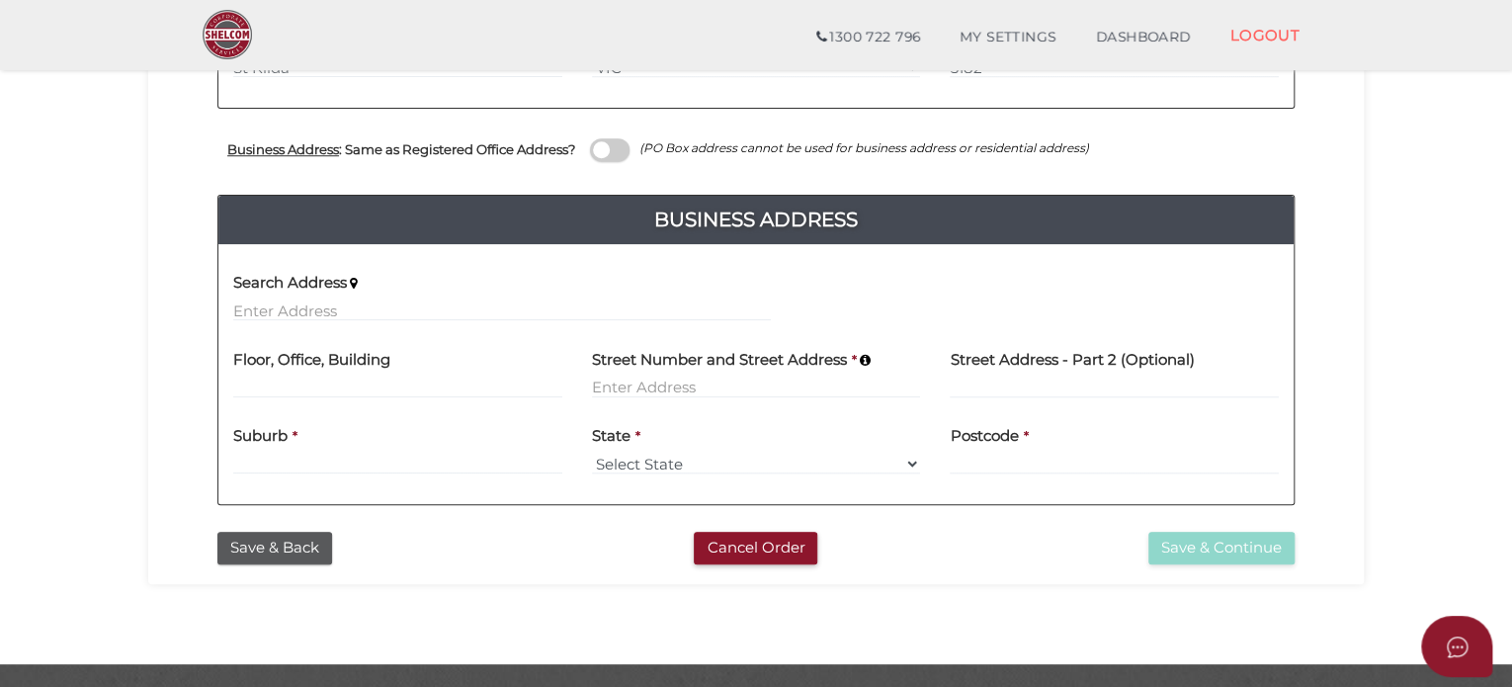
scroll to position [692, 0]
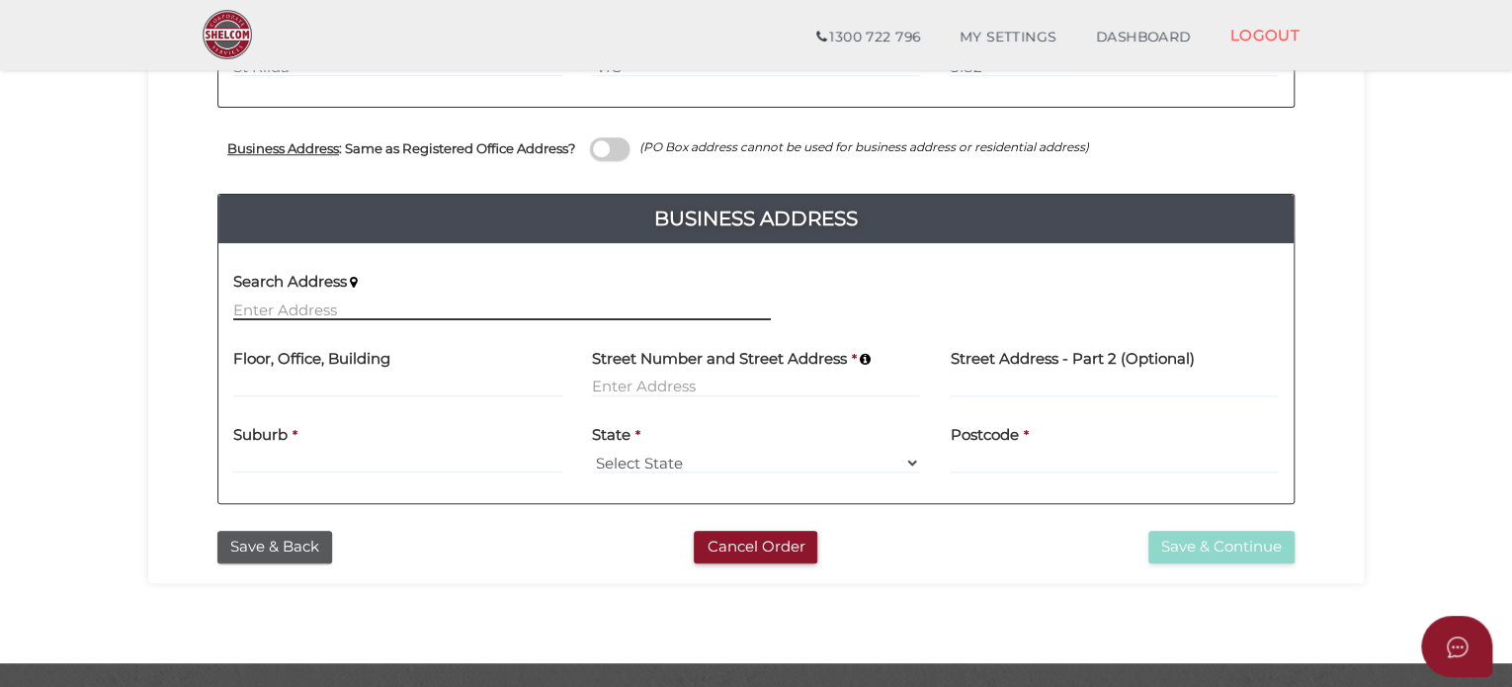
click at [342, 300] on input "text" at bounding box center [502, 310] width 538 height 22
type input "6"
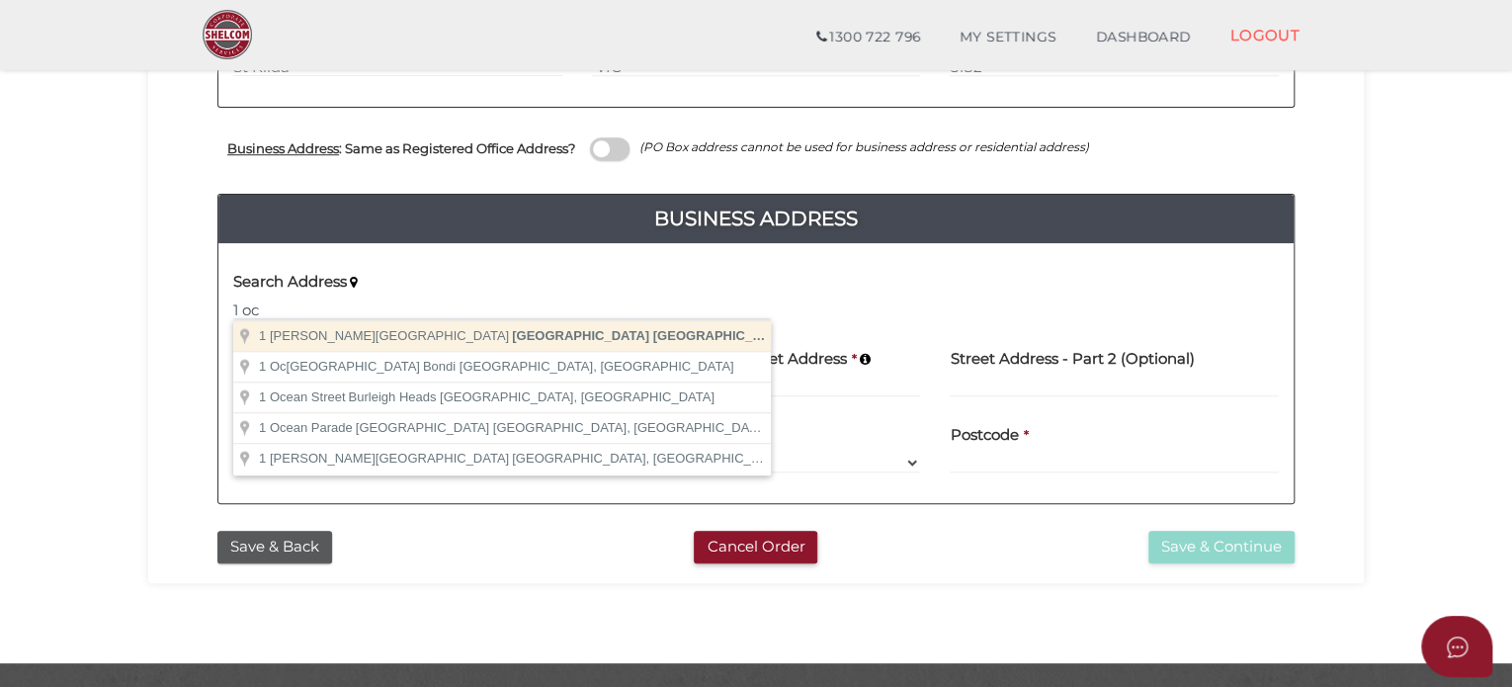
type input "1 O'Connell Street, Sydney New South Wales, Australia"
type input "1 O'Connell Street"
type input "Sydney"
select select "[GEOGRAPHIC_DATA]"
type input "2000"
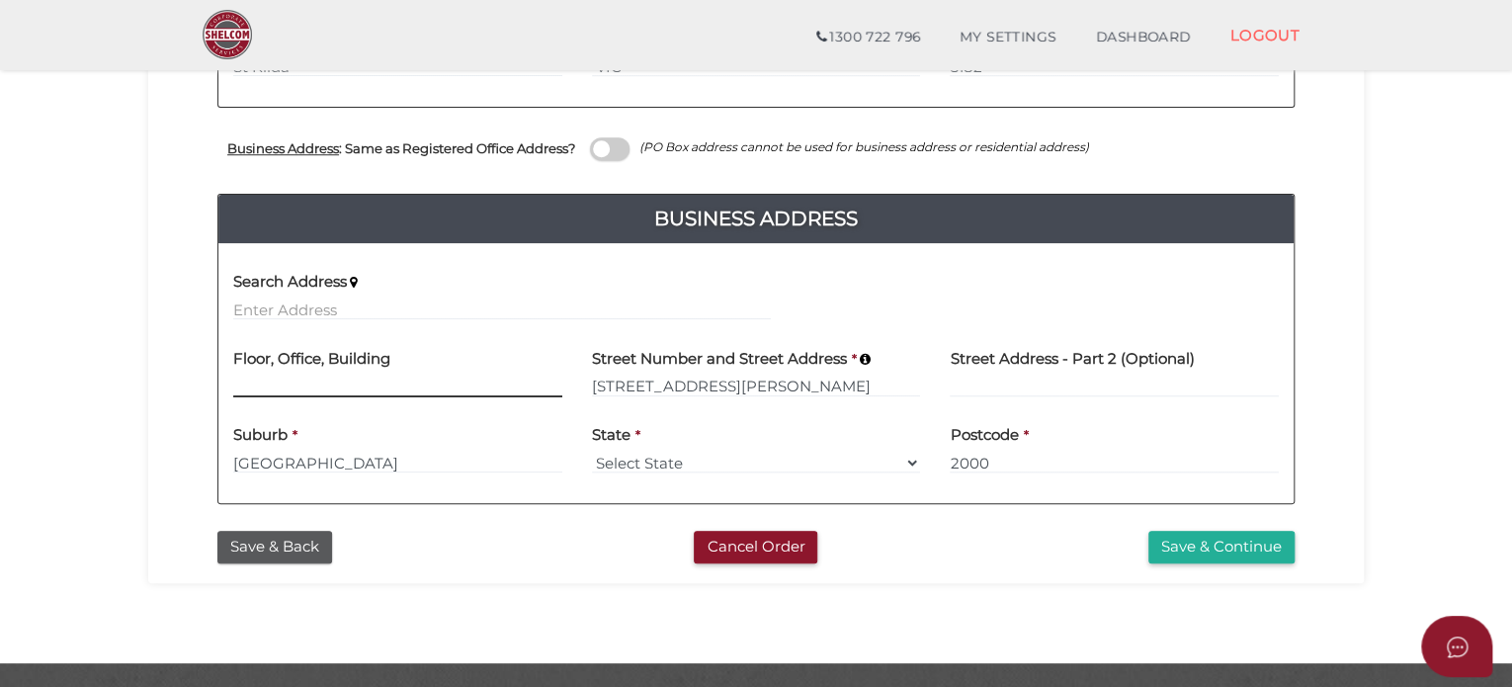
click at [314, 389] on input at bounding box center [397, 387] width 329 height 22
type input "l"
type input "Level 26"
click at [1246, 550] on button "Save & Continue" at bounding box center [1222, 547] width 146 height 33
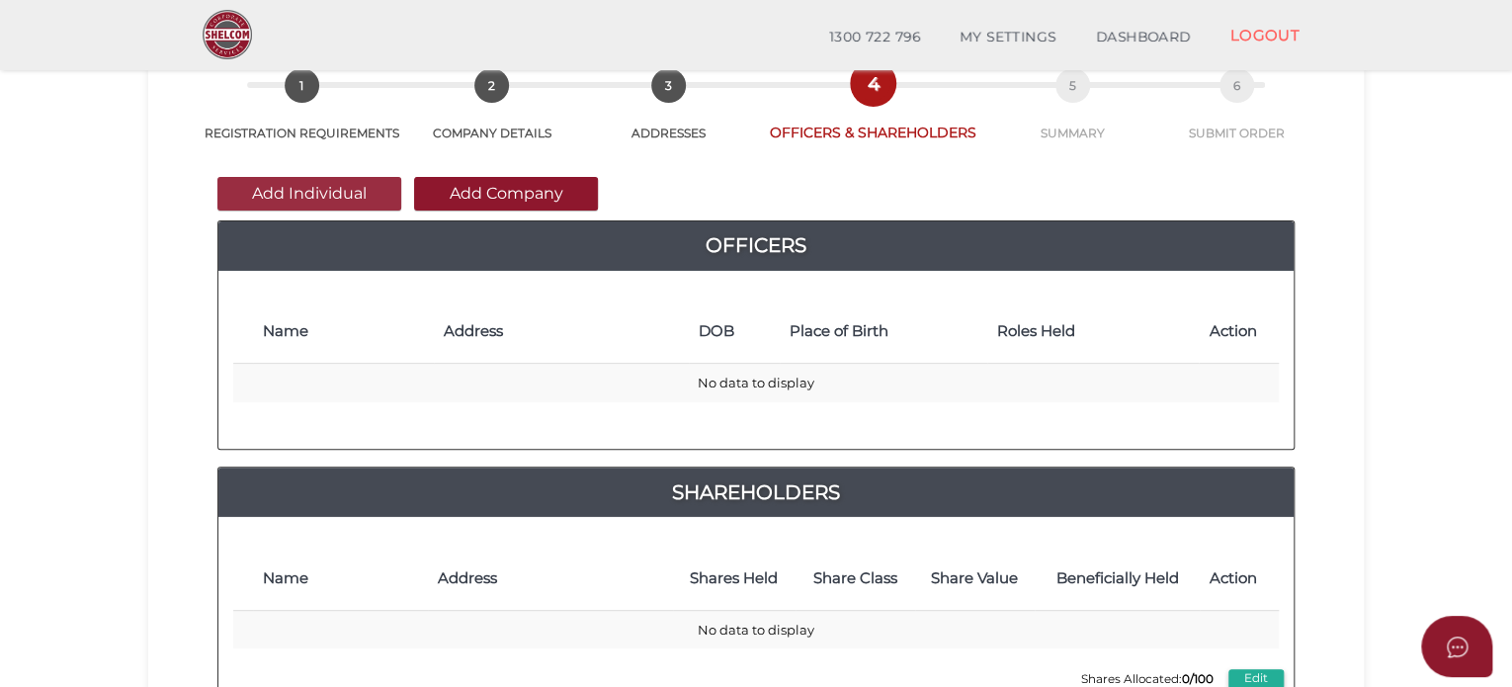
scroll to position [99, 0]
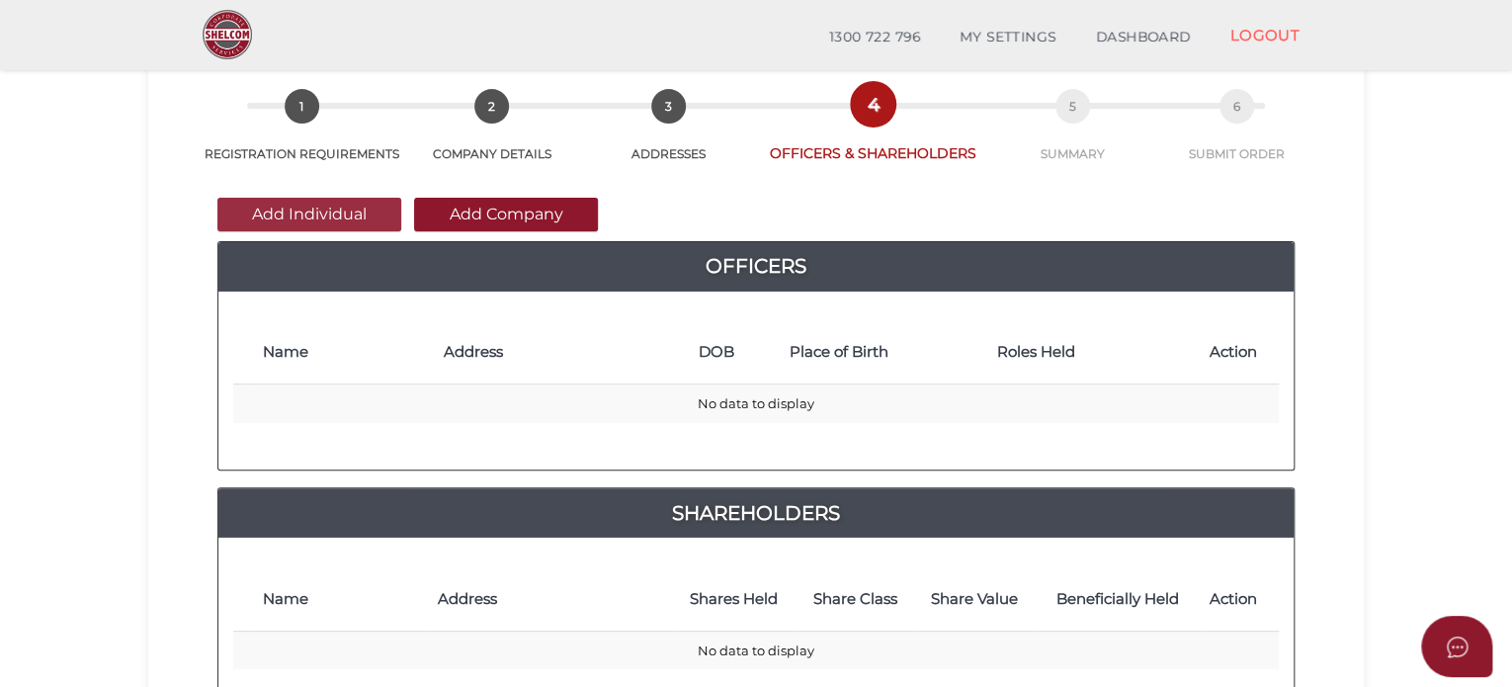
click at [317, 218] on button "Add Individual" at bounding box center [309, 215] width 184 height 34
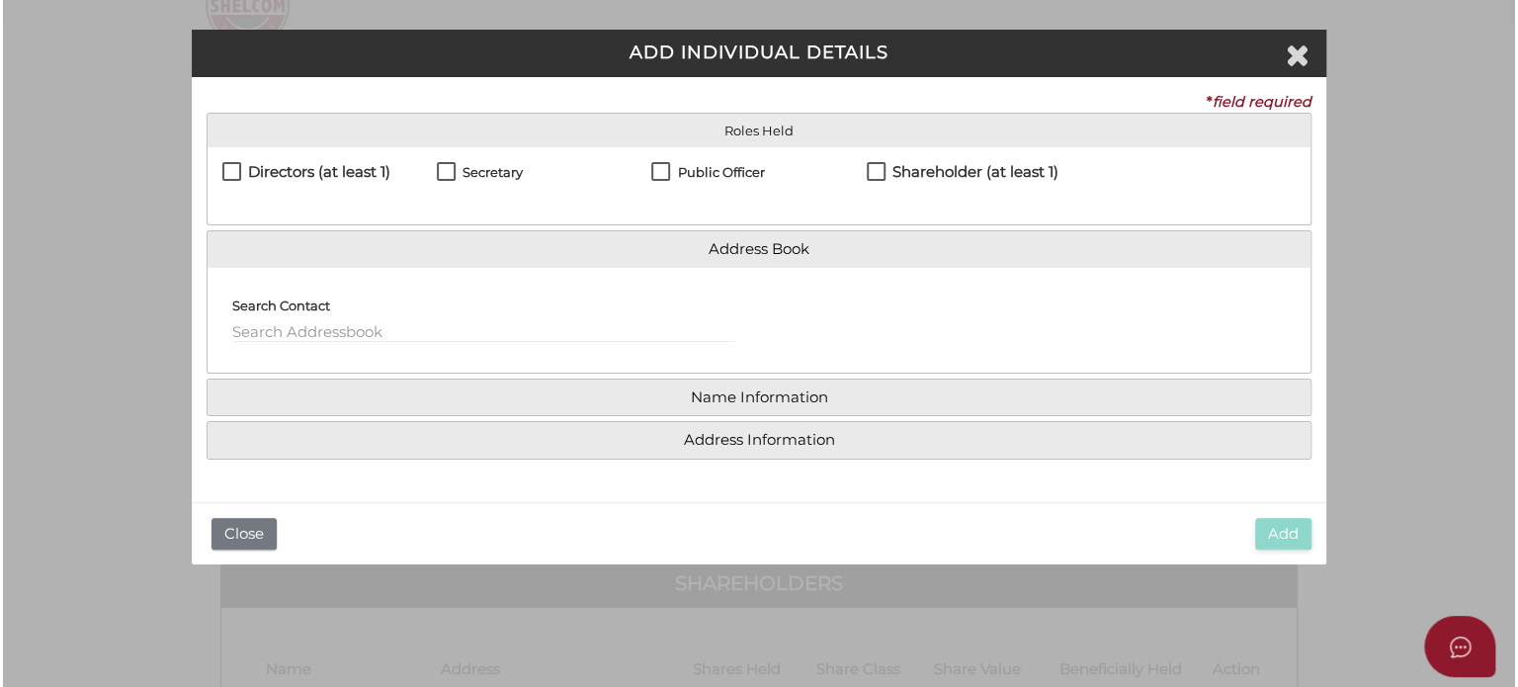
scroll to position [0, 0]
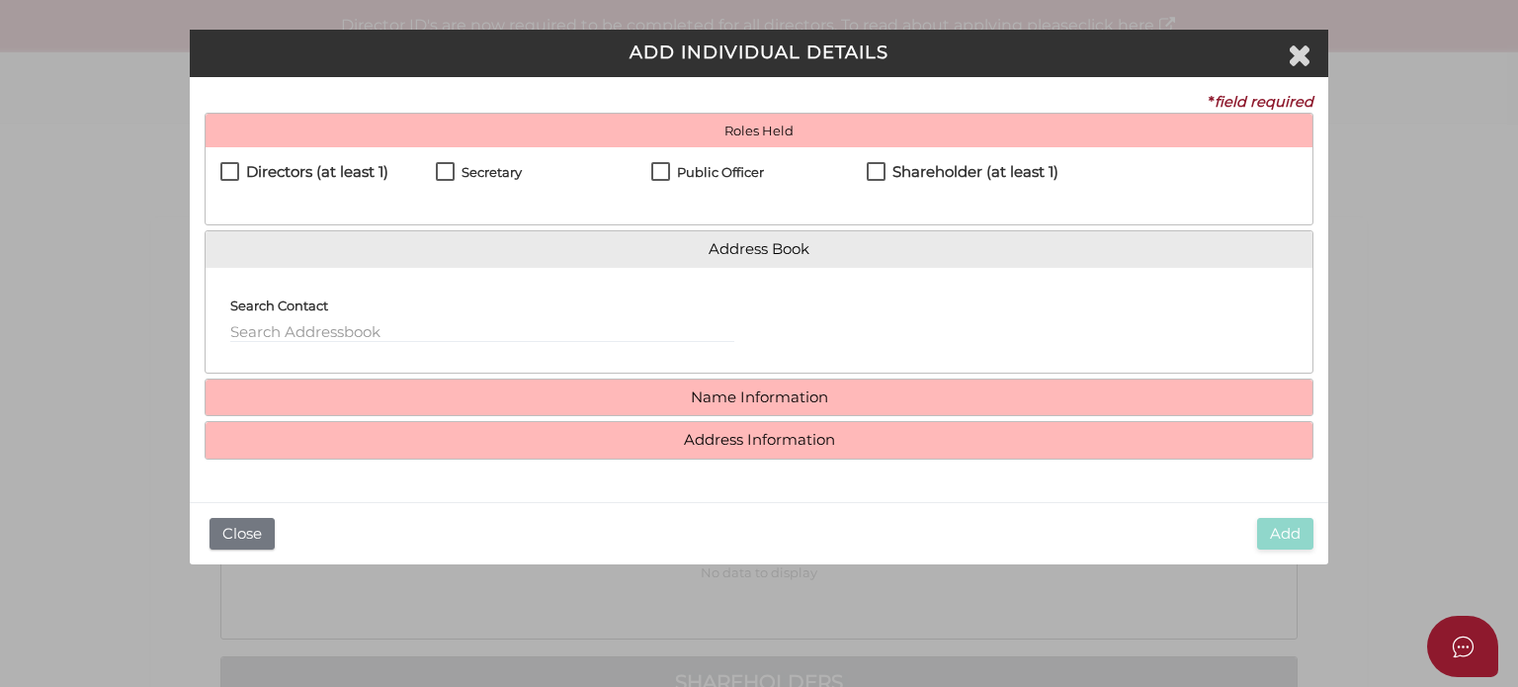
click at [297, 165] on h4 "Directors (at least 1)" at bounding box center [317, 172] width 142 height 17
checkbox input "true"
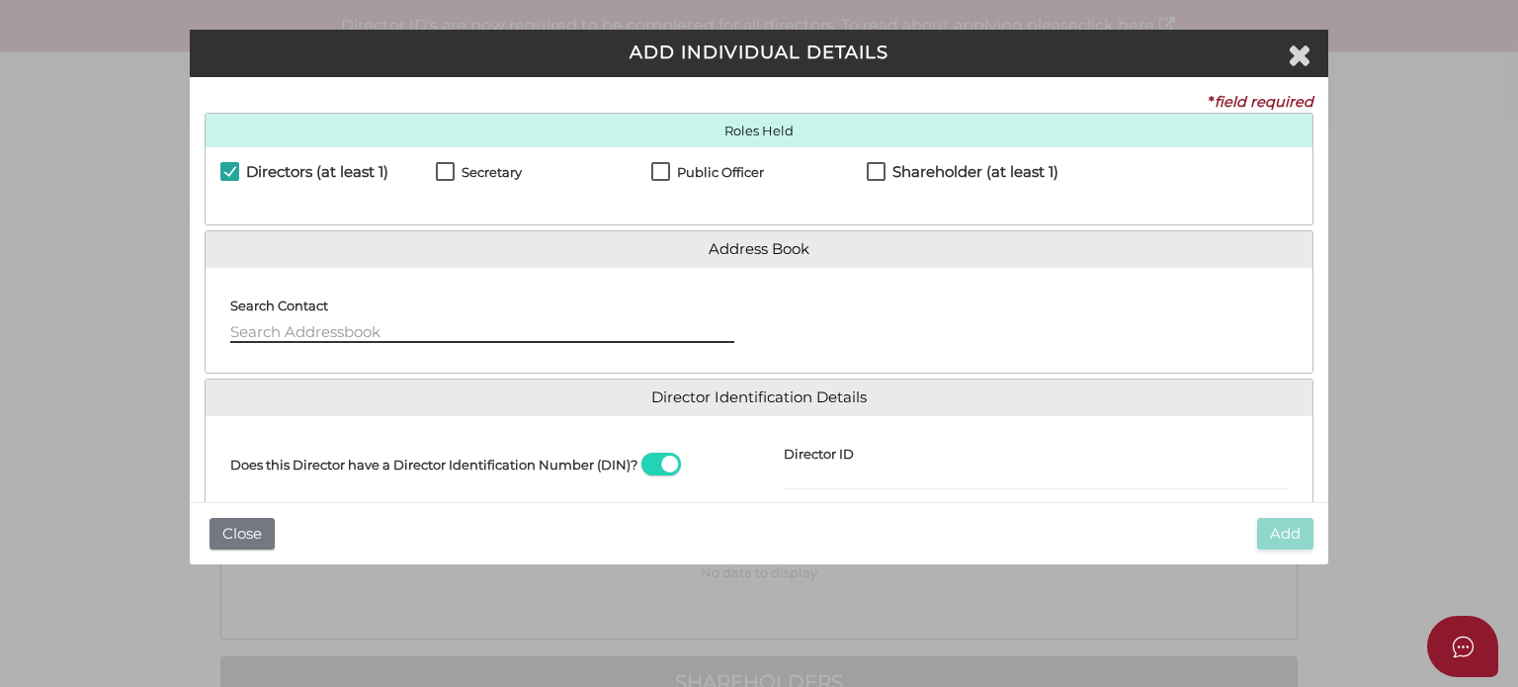
click at [297, 322] on input "text" at bounding box center [482, 332] width 504 height 22
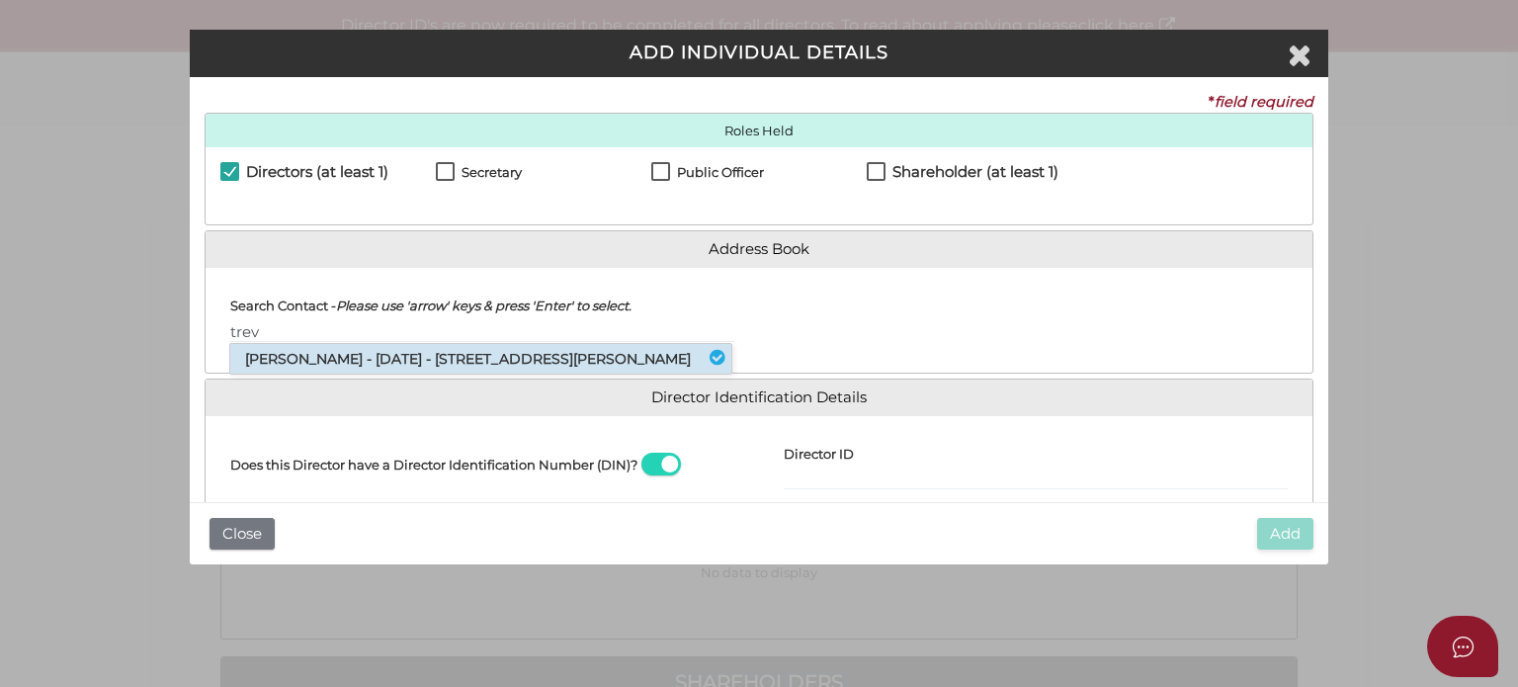
click at [304, 359] on li "[PERSON_NAME] - [DATE] - [STREET_ADDRESS][PERSON_NAME]" at bounding box center [480, 359] width 501 height 30
type input "[PERSON_NAME]"
select select "[GEOGRAPHIC_DATA]"
type input "[GEOGRAPHIC_DATA]"
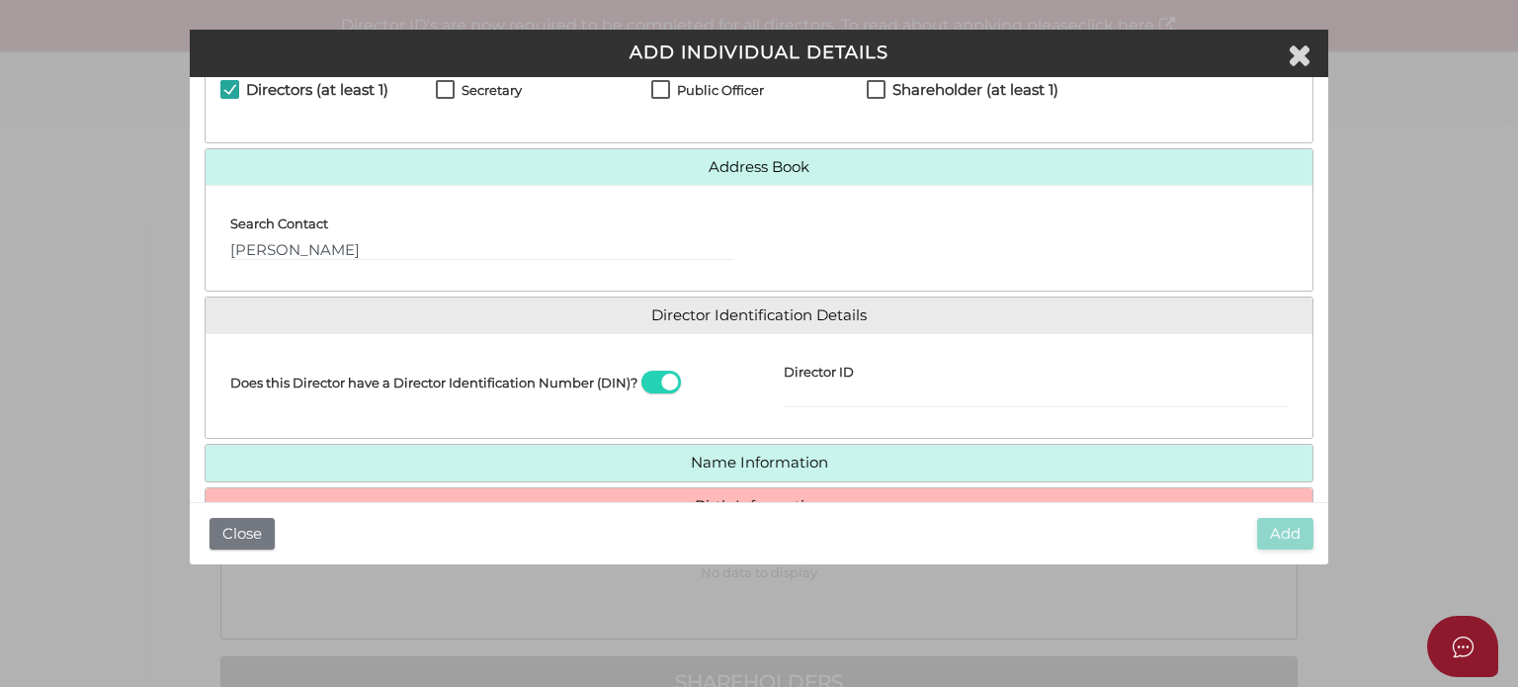
scroll to position [178, 0]
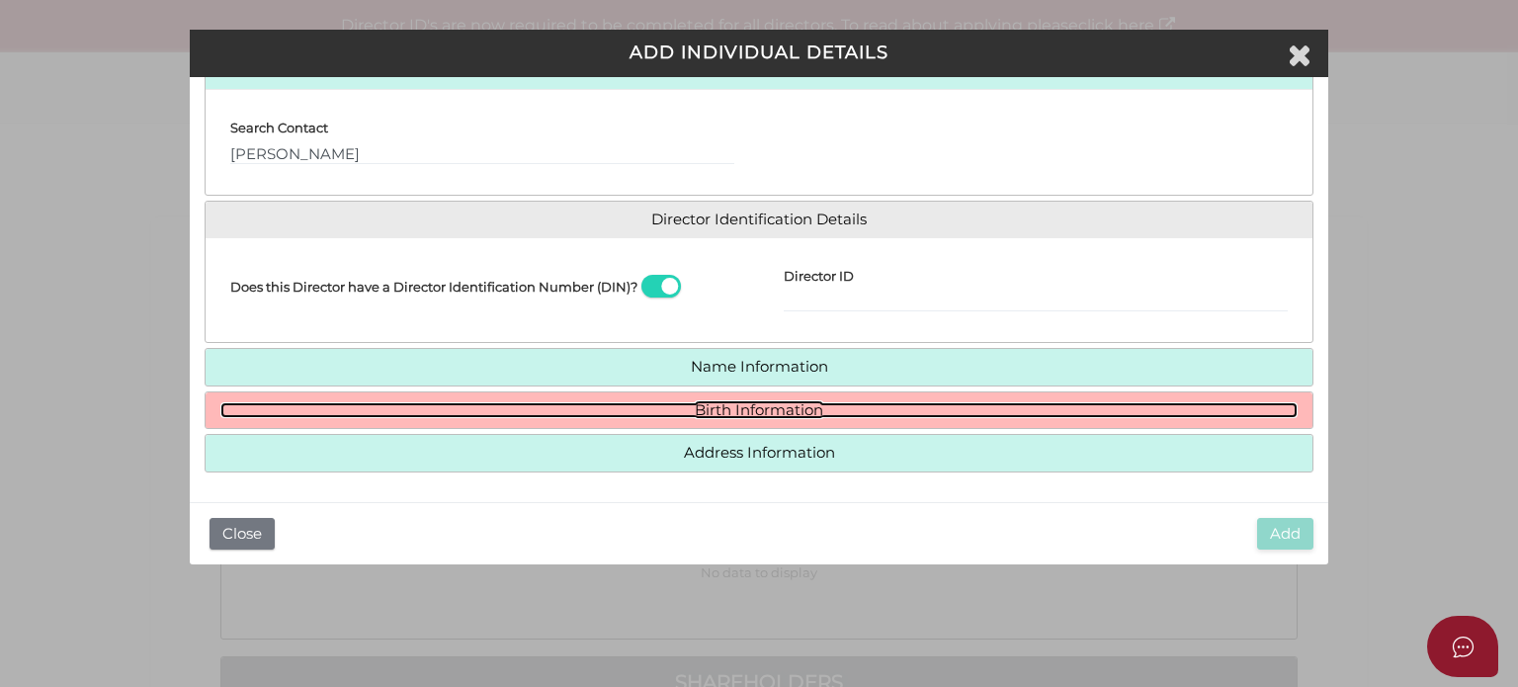
click at [425, 404] on link "Birth Information" at bounding box center [758, 410] width 1077 height 17
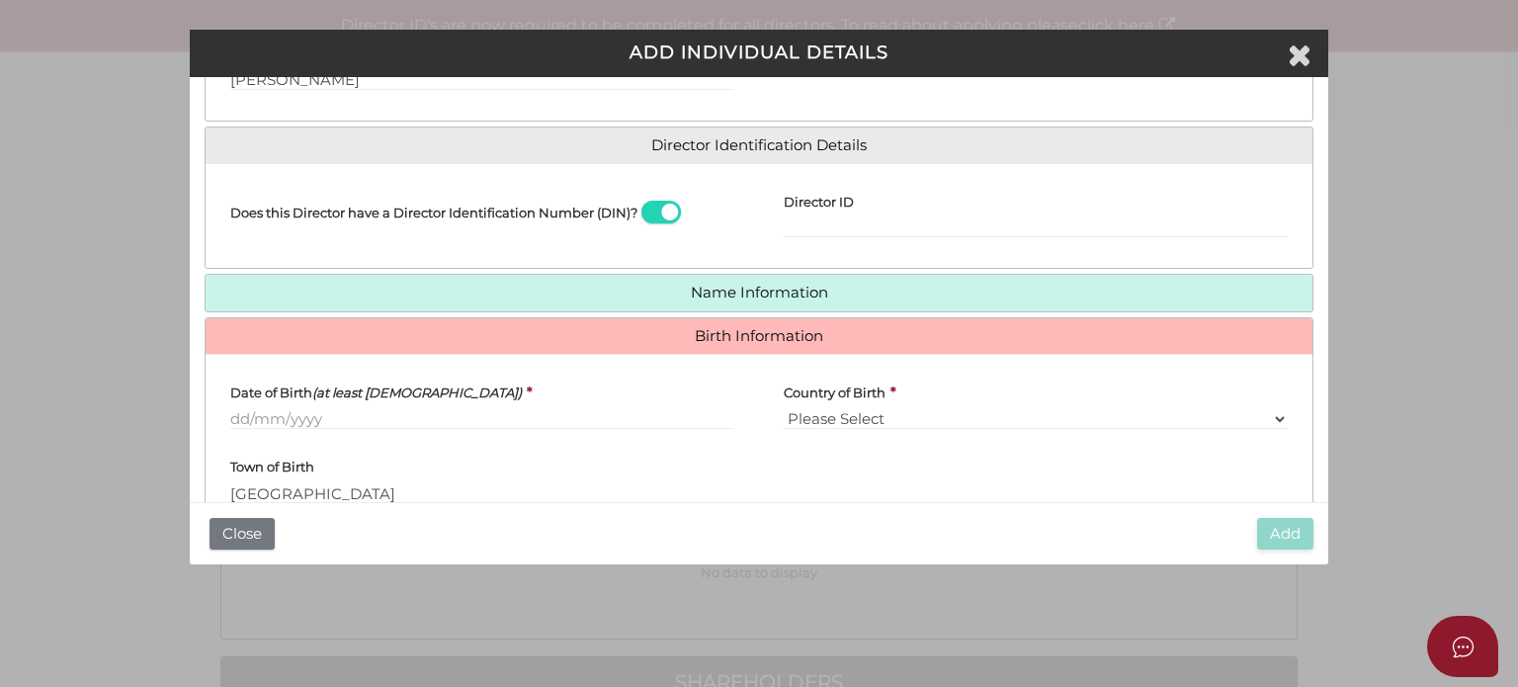
scroll to position [357, 0]
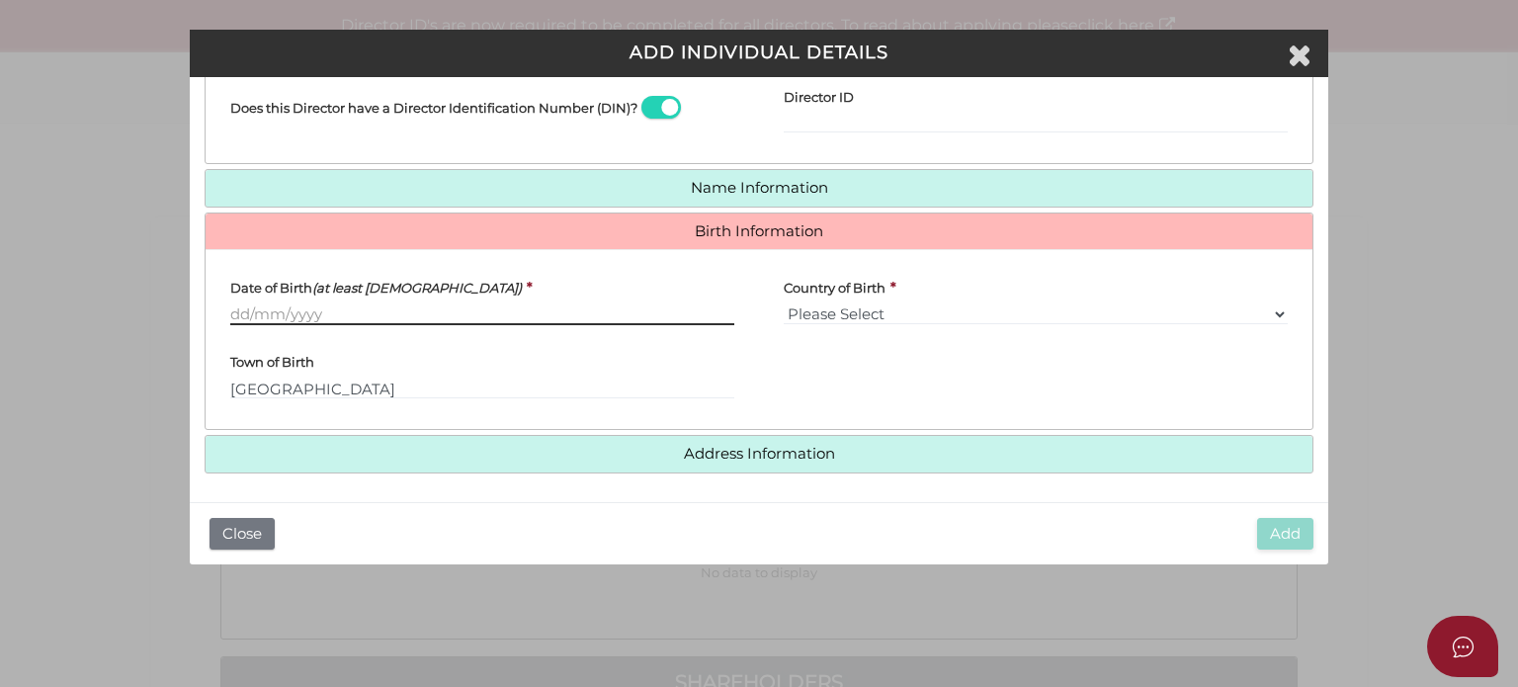
click at [292, 311] on input "Date of Birth (at least 18 years old)" at bounding box center [482, 314] width 504 height 22
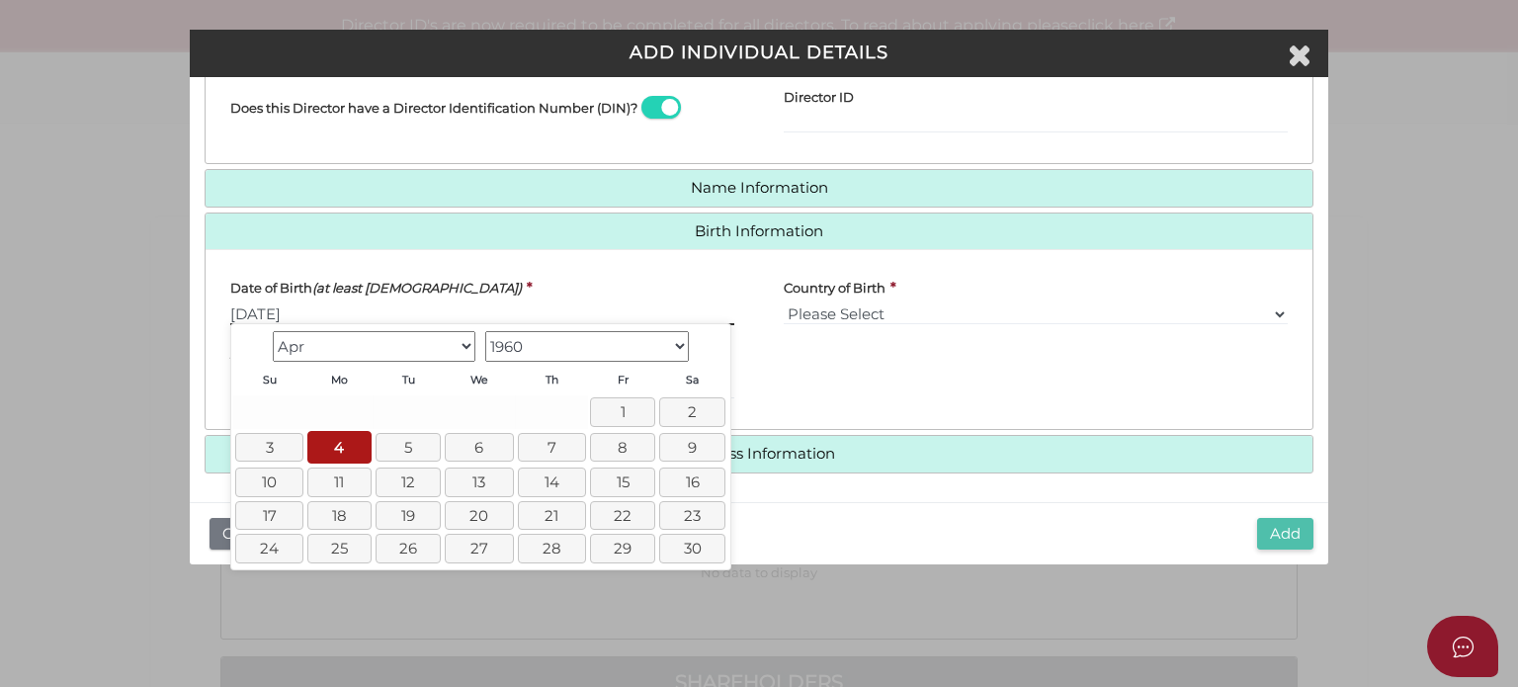
type input "[DATE]"
click at [1293, 537] on button "Add" at bounding box center [1285, 534] width 56 height 33
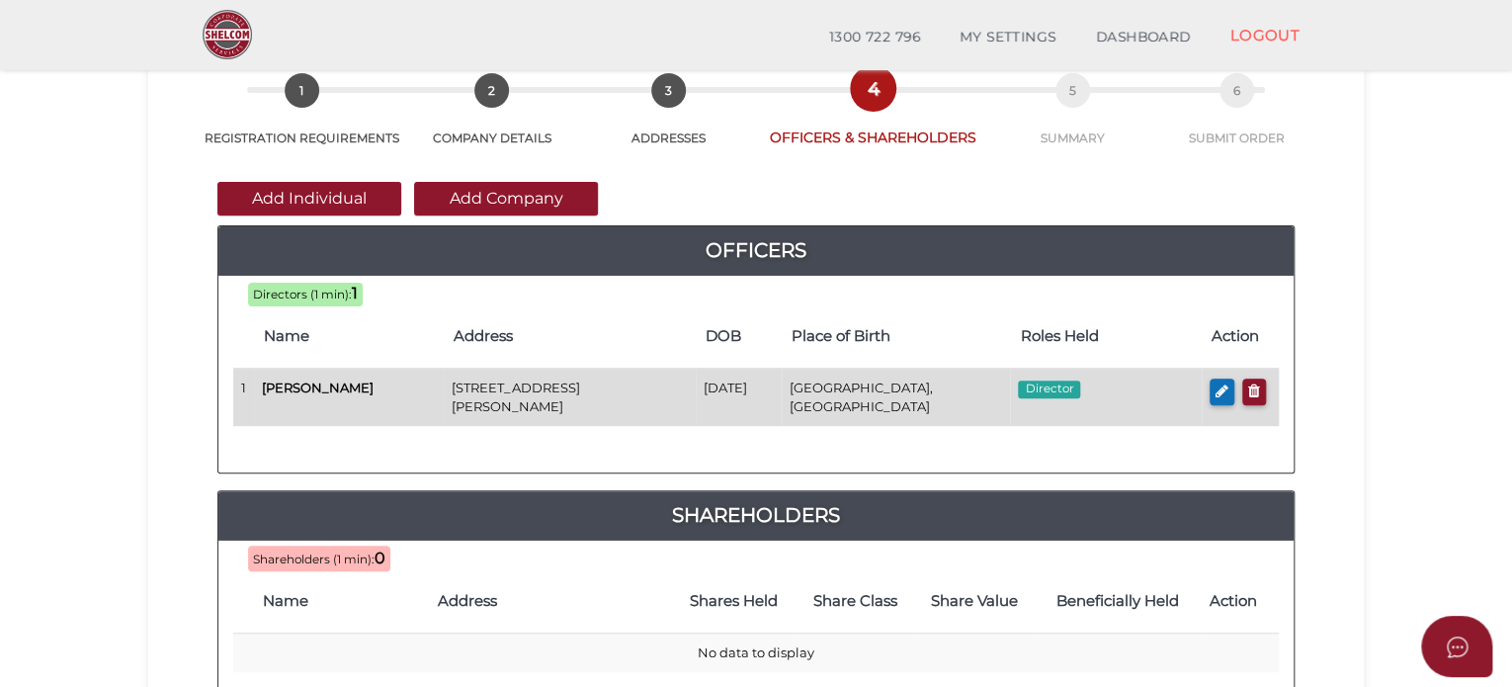
scroll to position [198, 0]
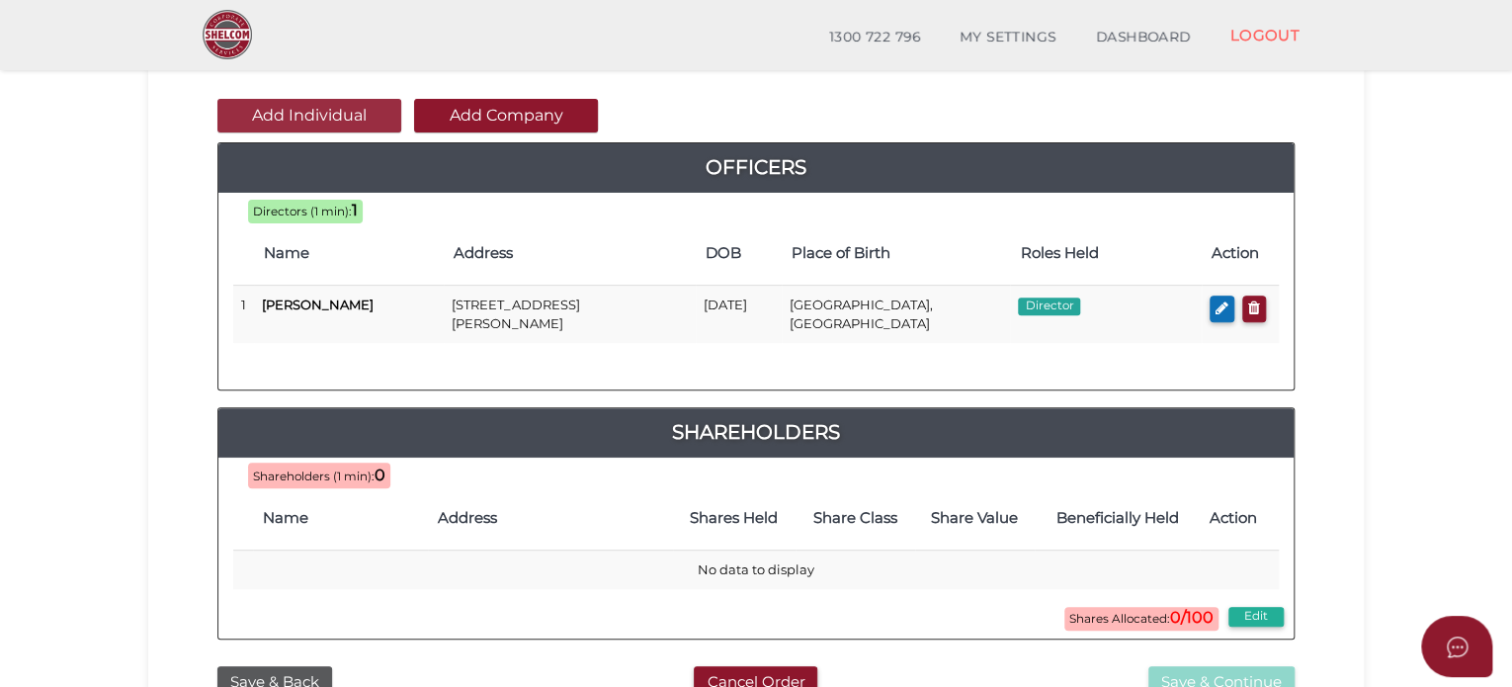
click at [332, 110] on button "Add Individual" at bounding box center [309, 116] width 184 height 34
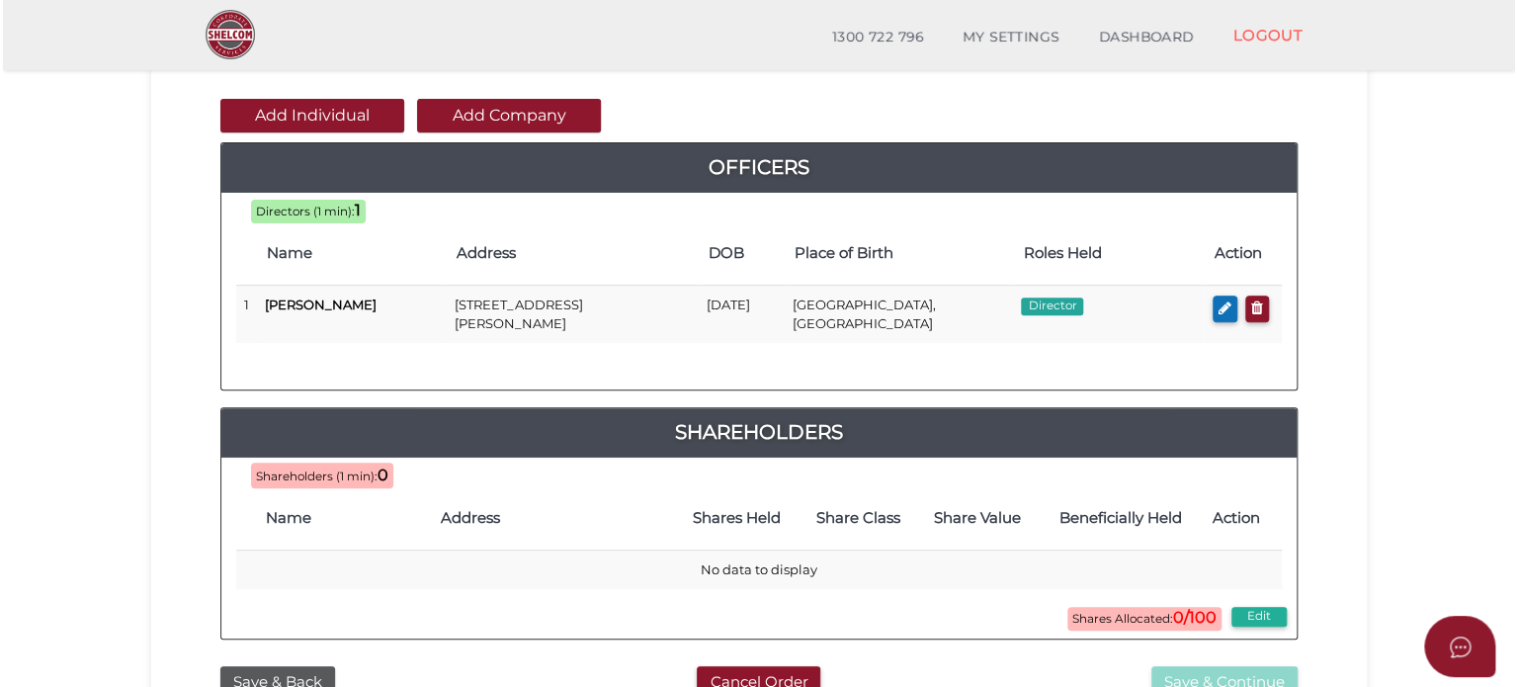
scroll to position [0, 0]
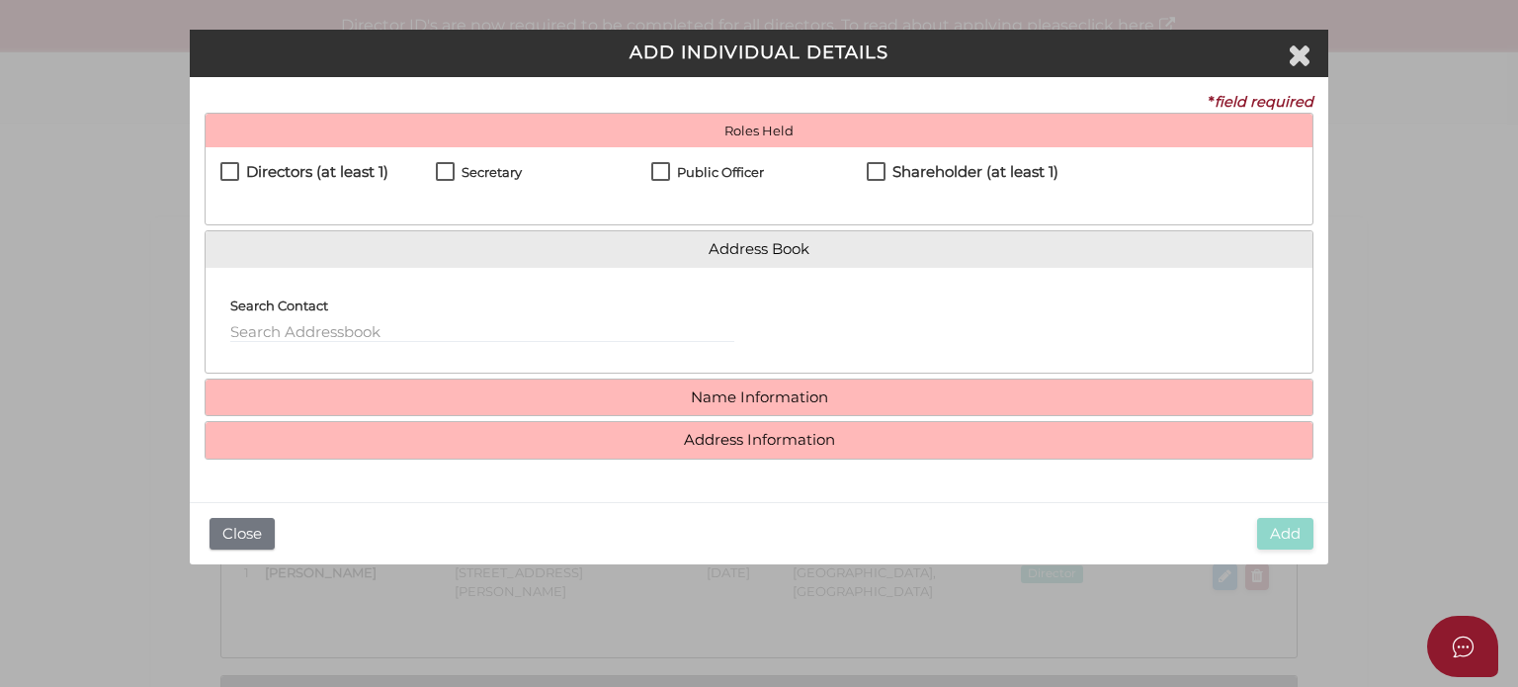
click at [289, 157] on div "Directors (at least 1) Secretary Public Officer Member Shareholder (at least 1)" at bounding box center [759, 185] width 1107 height 77
click at [288, 173] on h4 "Directors (at least 1)" at bounding box center [317, 172] width 142 height 17
checkbox input "true"
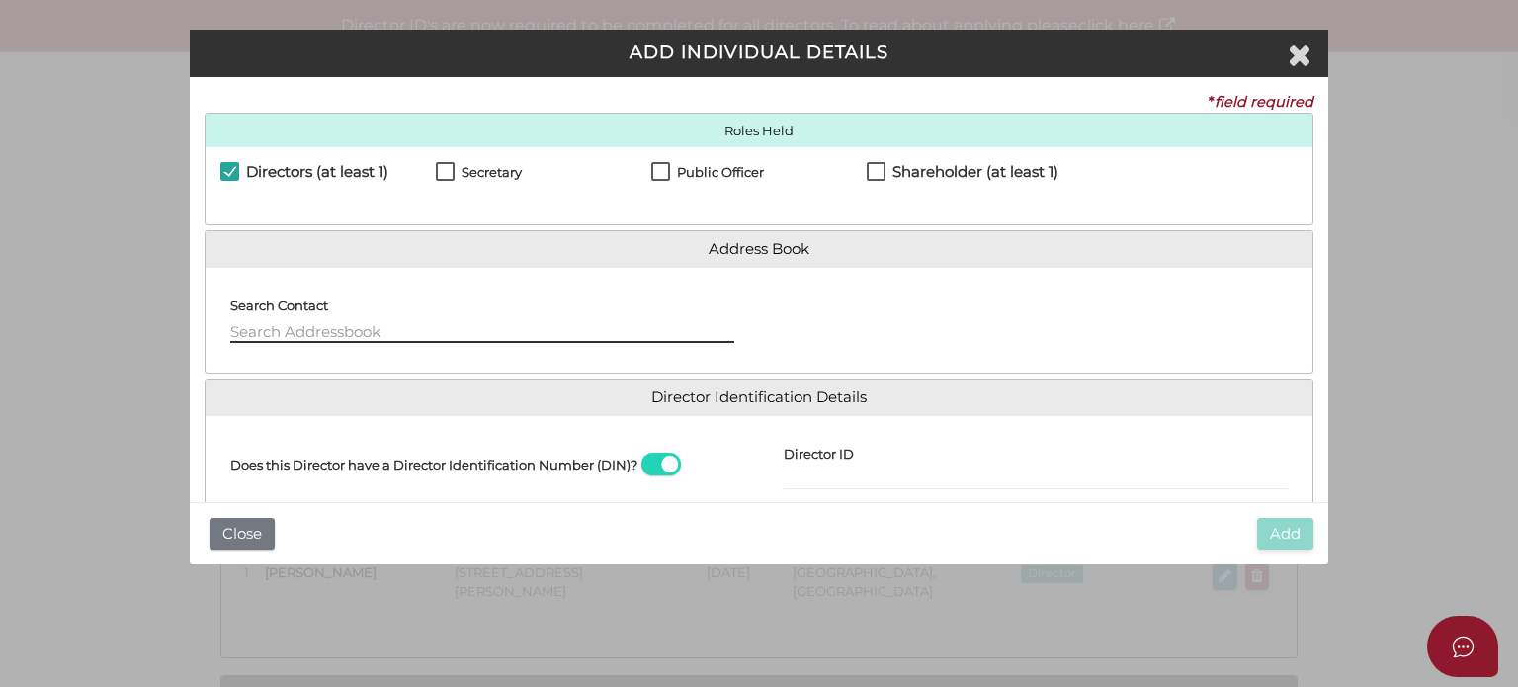
click at [277, 330] on input "text" at bounding box center [482, 332] width 504 height 22
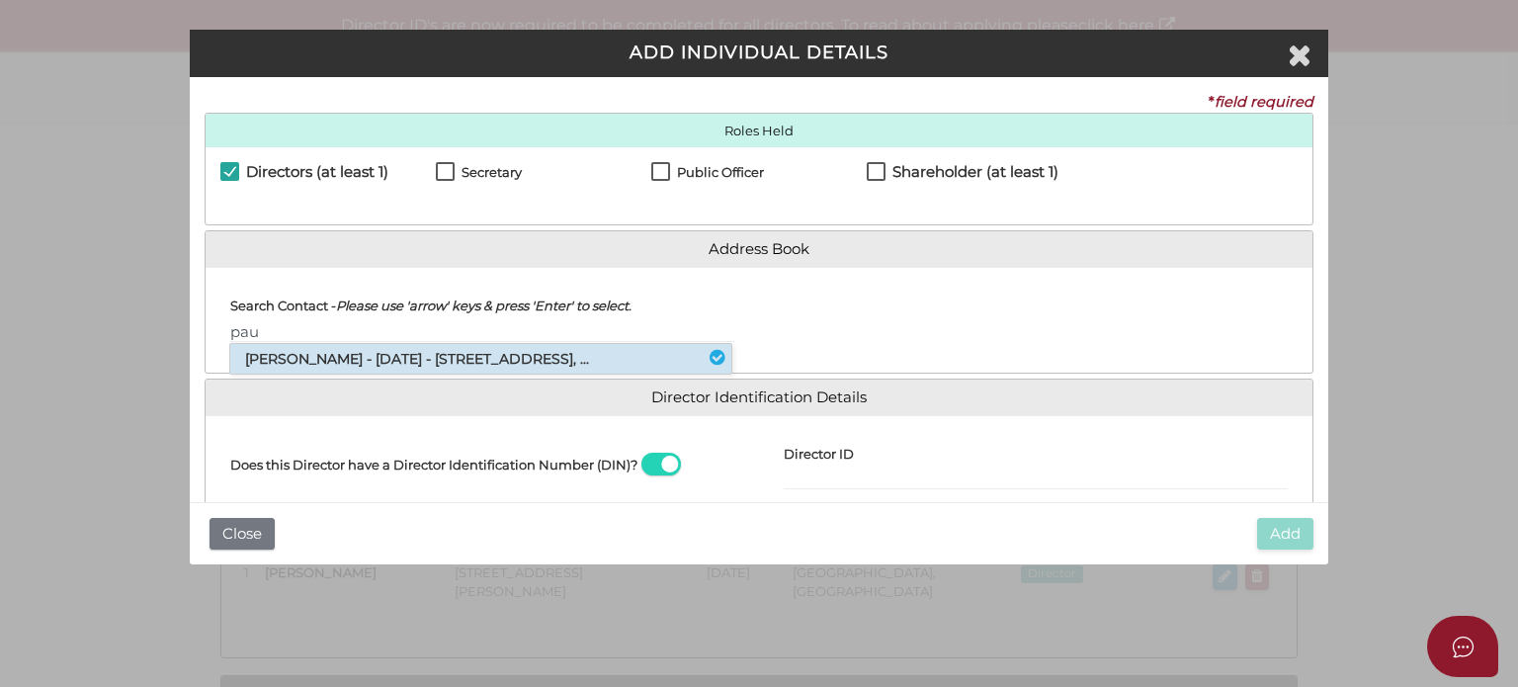
click at [301, 352] on li "Paul Anthony Platus - 09/01/1972 - 15 Saint Leonards Avenue, St Kilda, VIC, ..." at bounding box center [480, 359] width 501 height 30
type input "Paul"
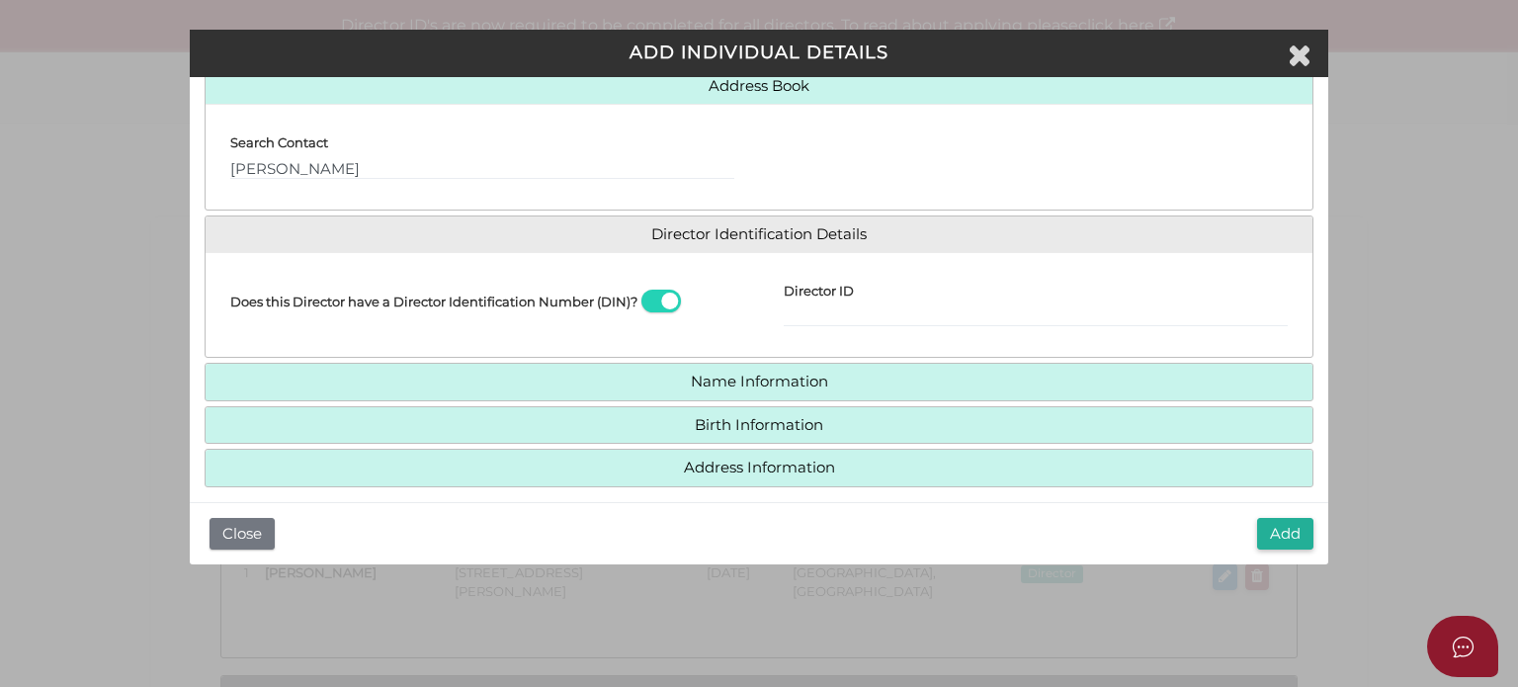
scroll to position [178, 0]
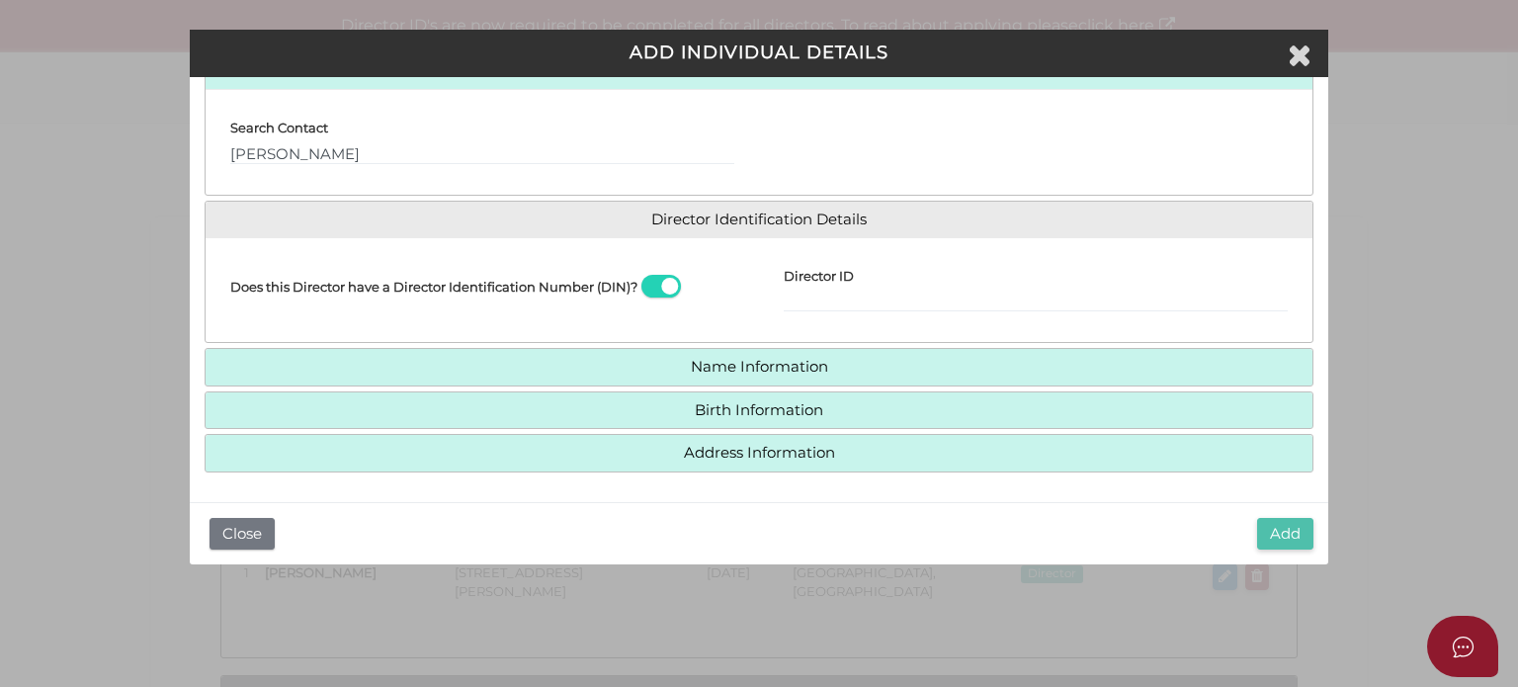
click at [1277, 532] on button "Add" at bounding box center [1285, 534] width 56 height 33
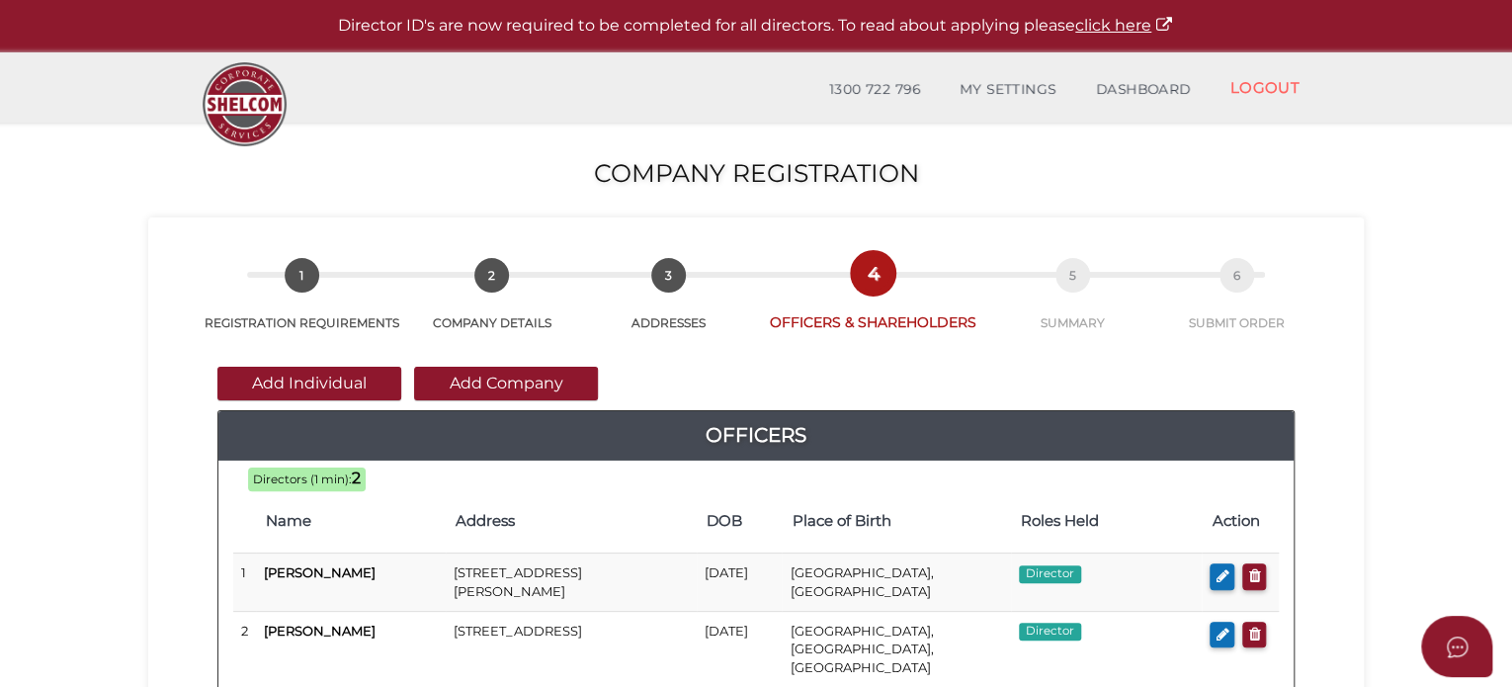
click at [263, 375] on button "Add Individual" at bounding box center [309, 384] width 184 height 34
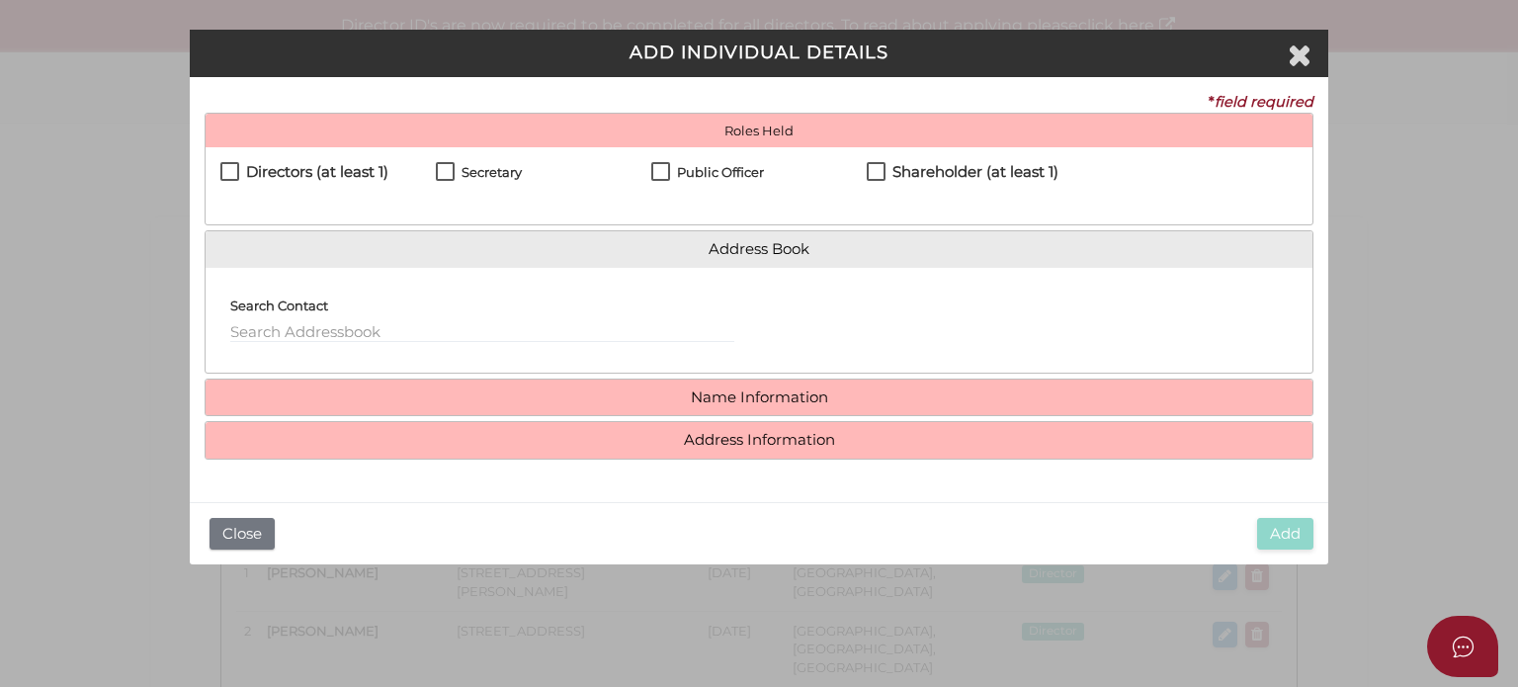
click at [336, 183] on label "Directors (at least 1)" at bounding box center [304, 176] width 168 height 25
checkbox input "true"
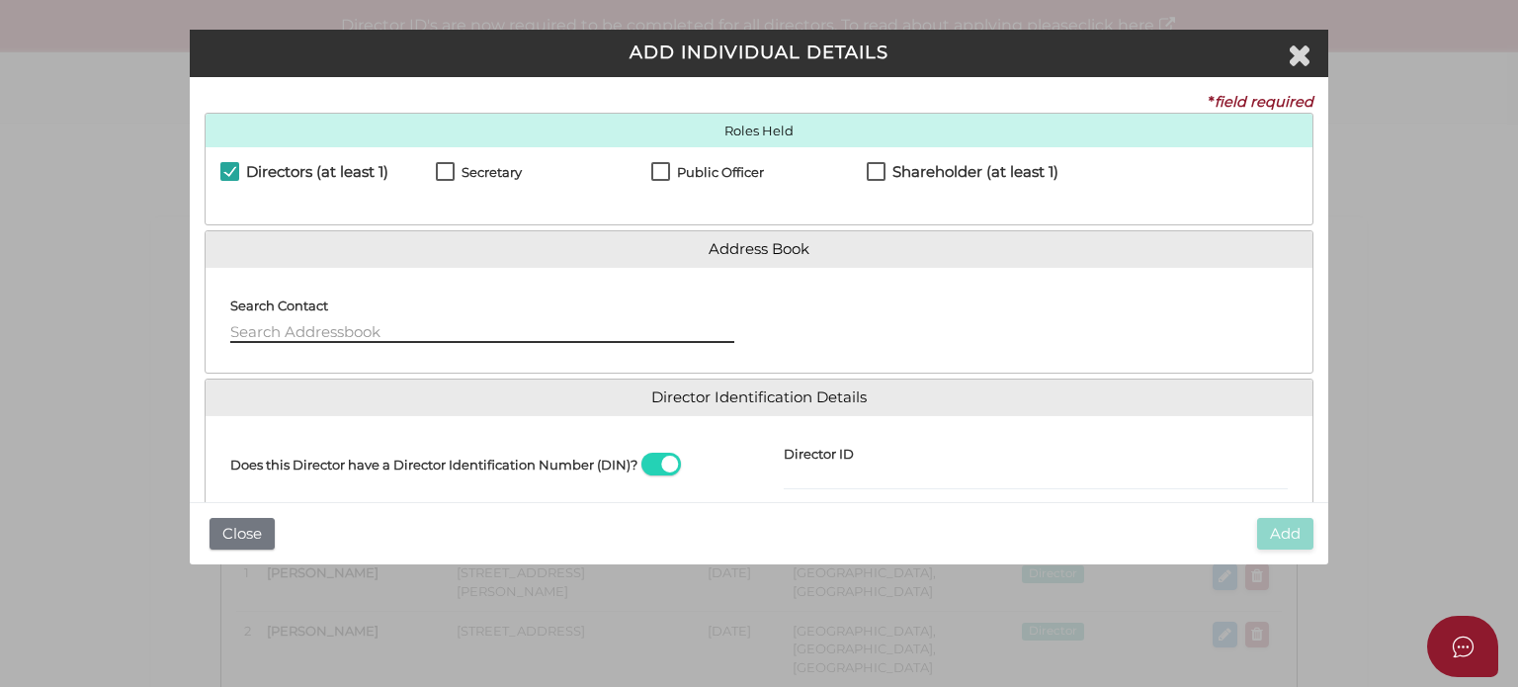
click at [280, 332] on input "text" at bounding box center [482, 332] width 504 height 22
drag, startPoint x: 254, startPoint y: 353, endPoint x: 350, endPoint y: 382, distance: 100.1
click at [255, 353] on li "Morris Symonds - 23/04/1959 - 981 Barrenjoey Road, Palm Beach, NSW, 2108" at bounding box center [480, 359] width 501 height 30
type input "Morris"
select select "[GEOGRAPHIC_DATA]"
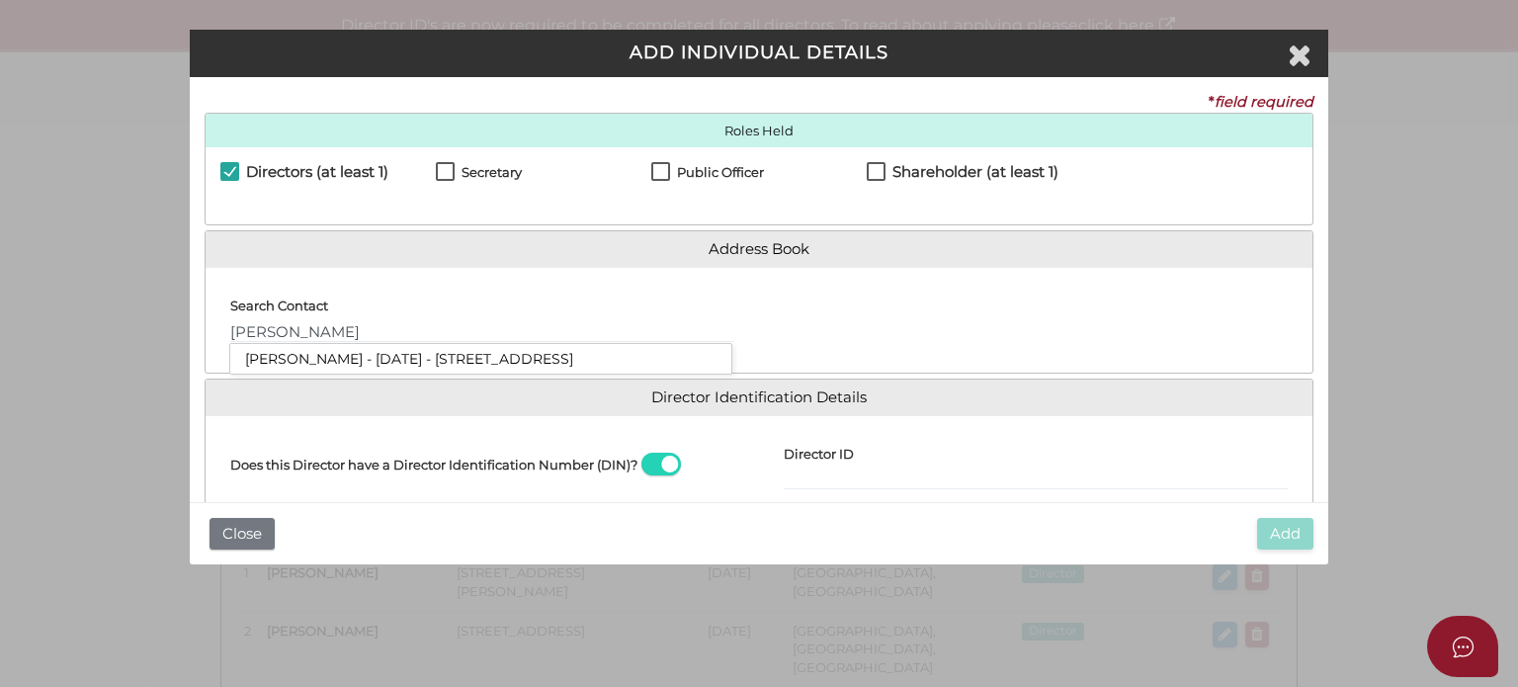
type input "Sydney"
select select "[GEOGRAPHIC_DATA]"
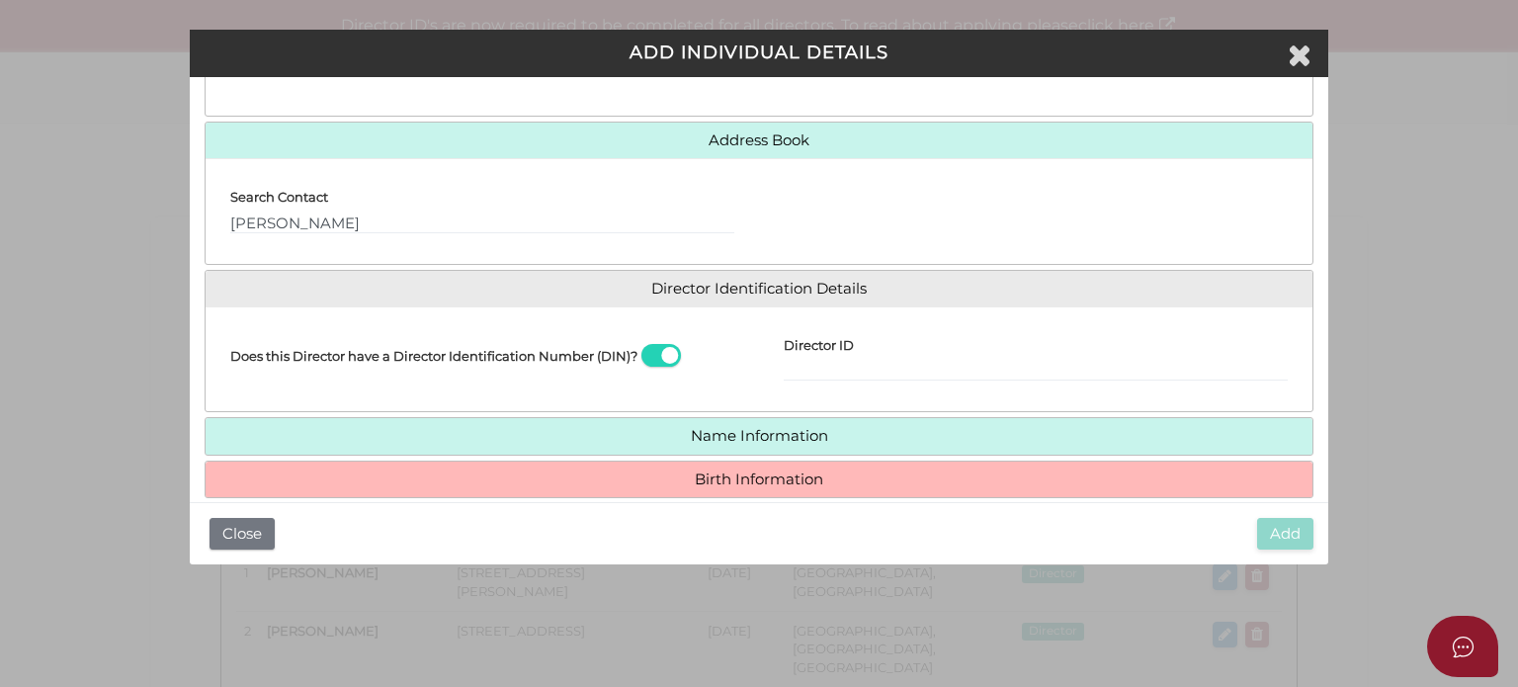
scroll to position [178, 0]
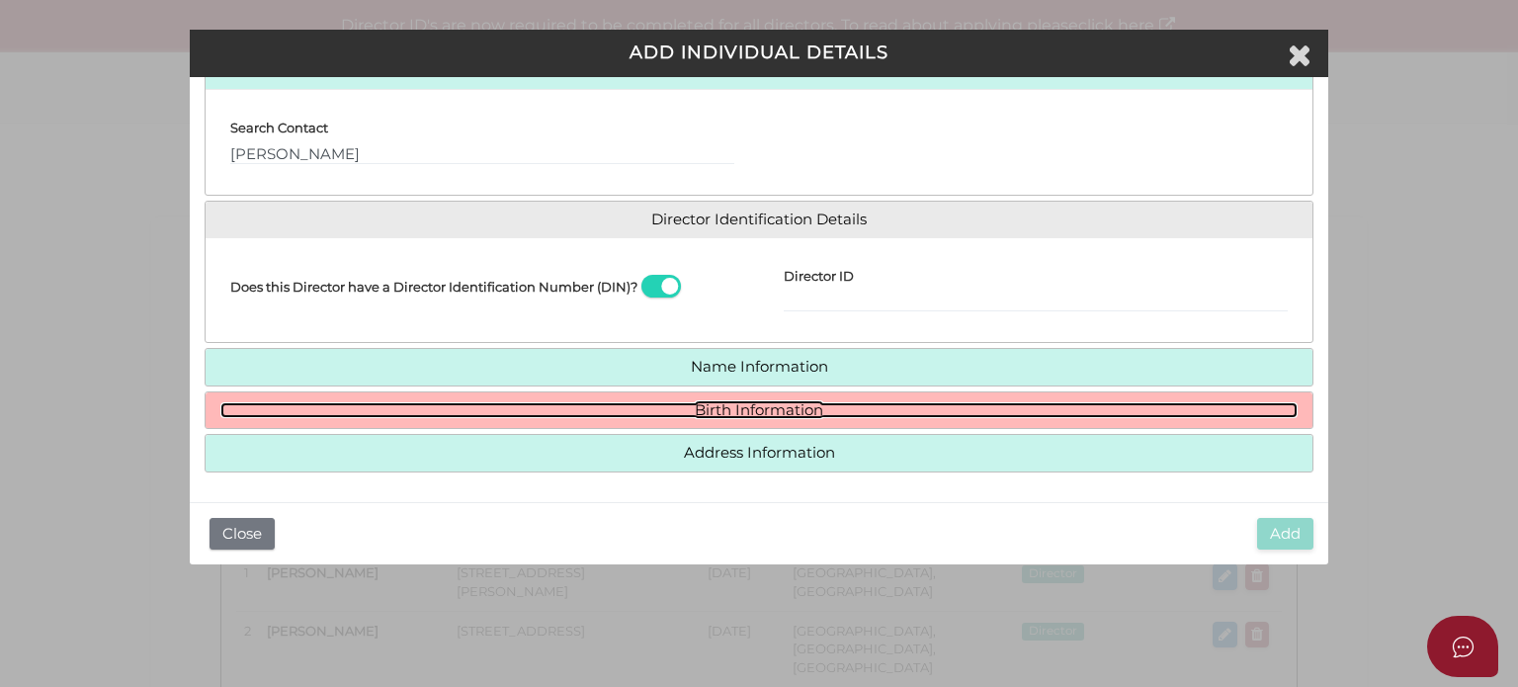
click at [350, 403] on link "Birth Information" at bounding box center [758, 410] width 1077 height 17
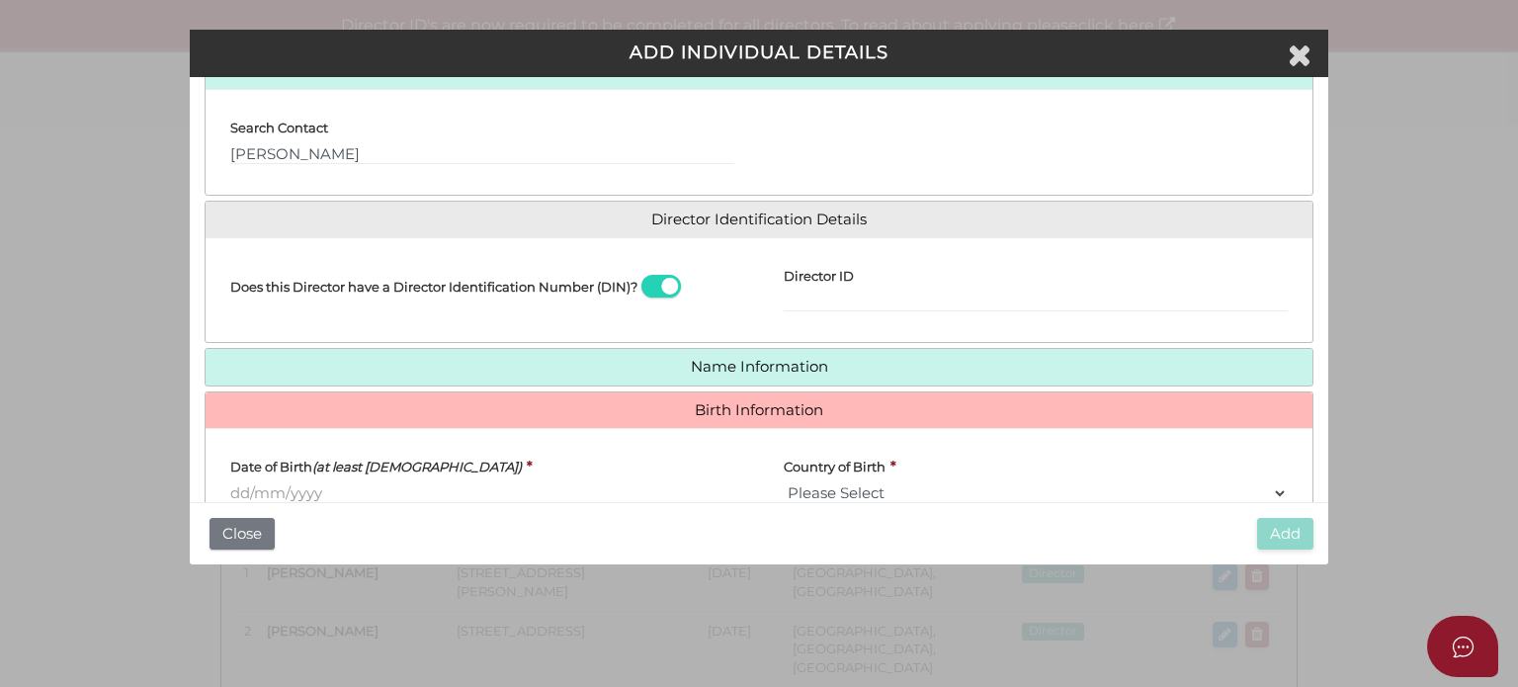
click at [282, 486] on input "Date of Birth (at least 18 years old)" at bounding box center [482, 493] width 504 height 22
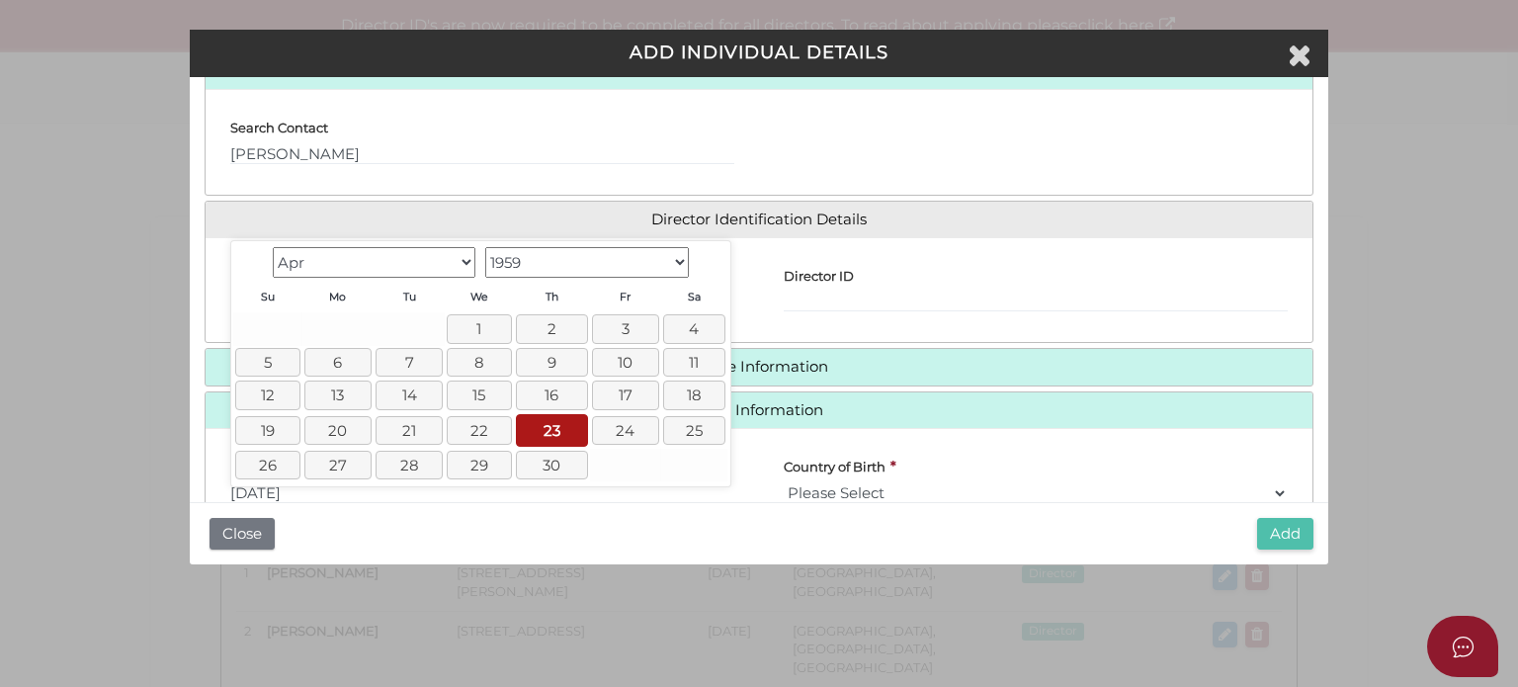
type input "23/04/1959"
click at [1278, 542] on button "Add" at bounding box center [1285, 534] width 56 height 33
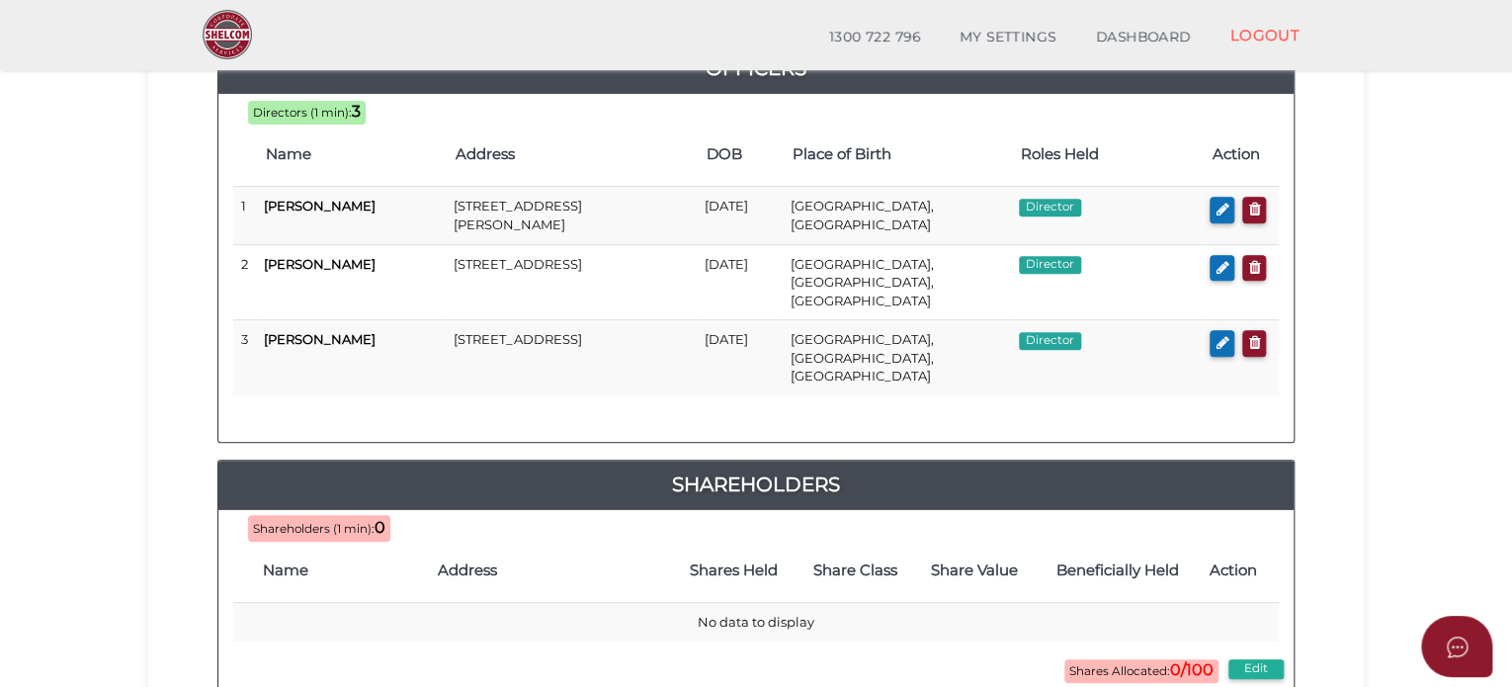
scroll to position [99, 0]
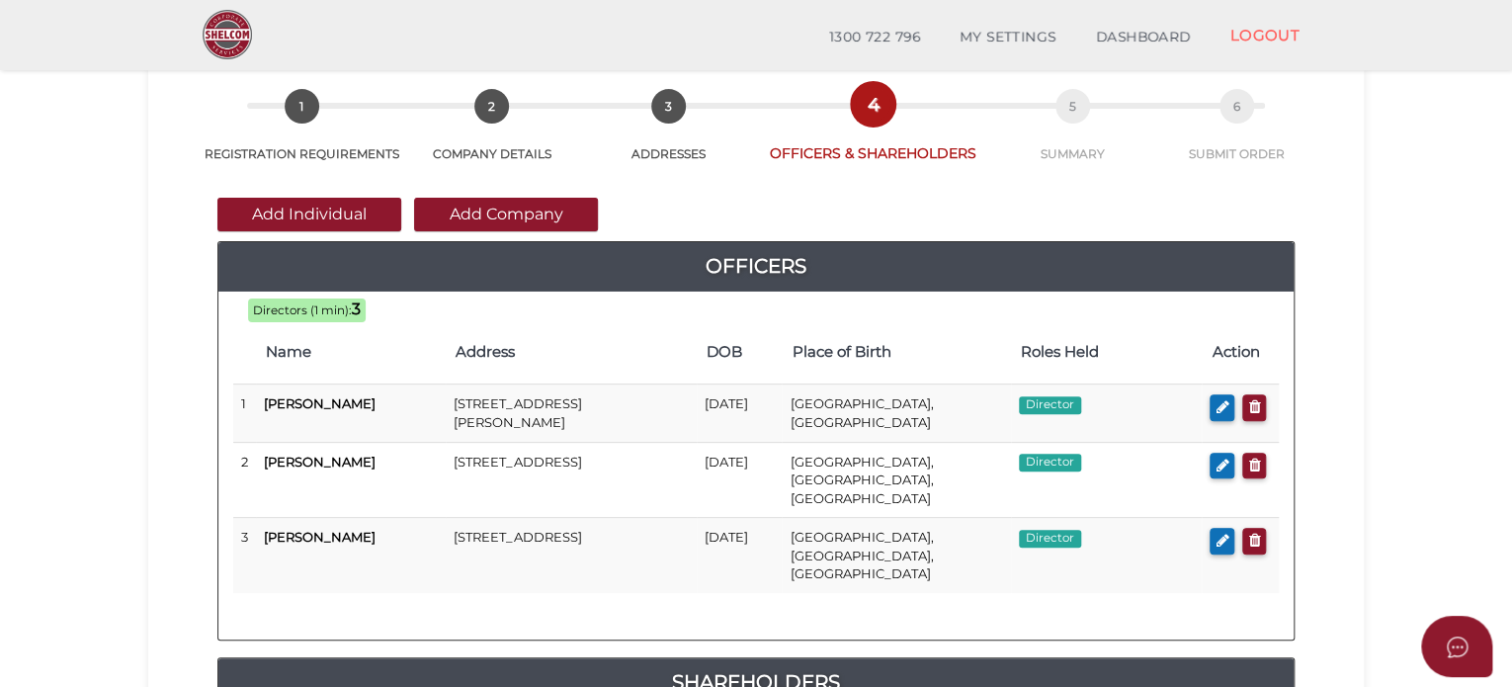
click at [316, 204] on button "Add Individual" at bounding box center [309, 215] width 184 height 34
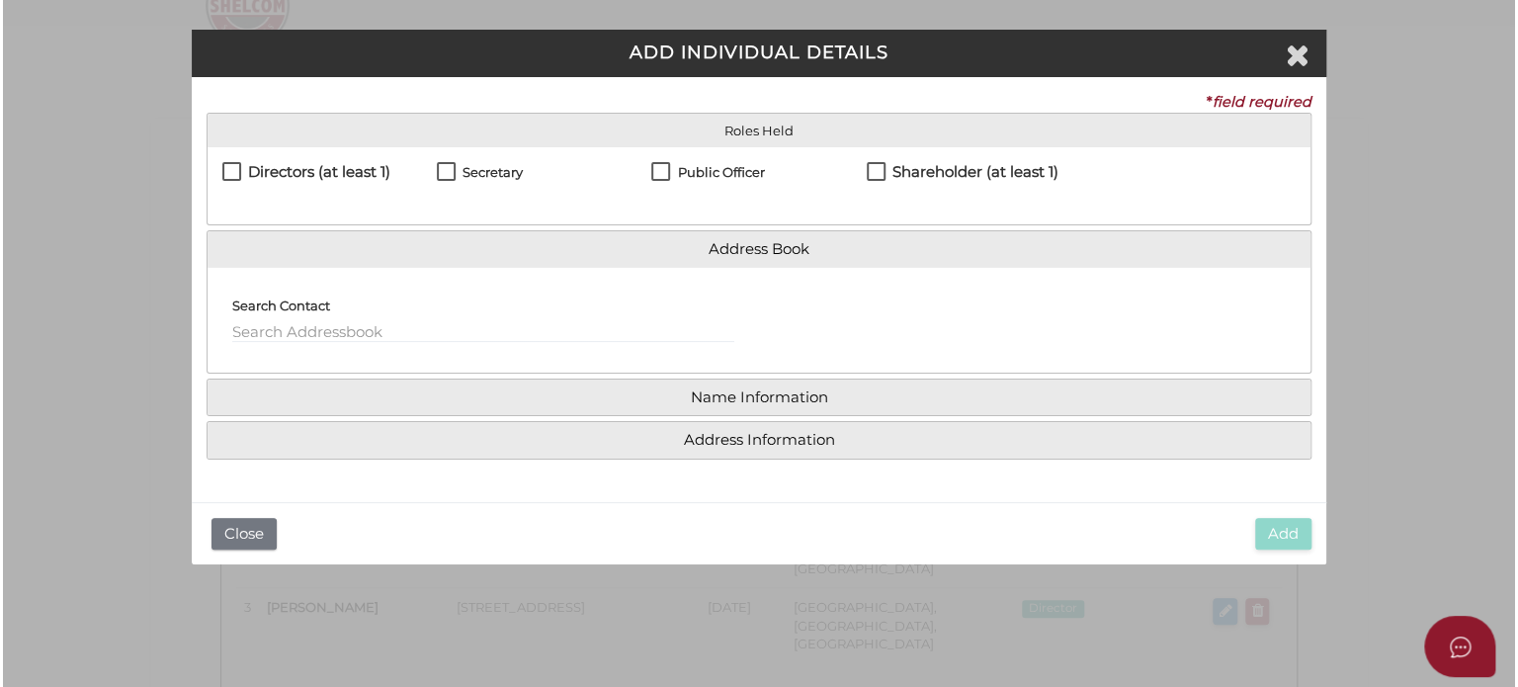
scroll to position [0, 0]
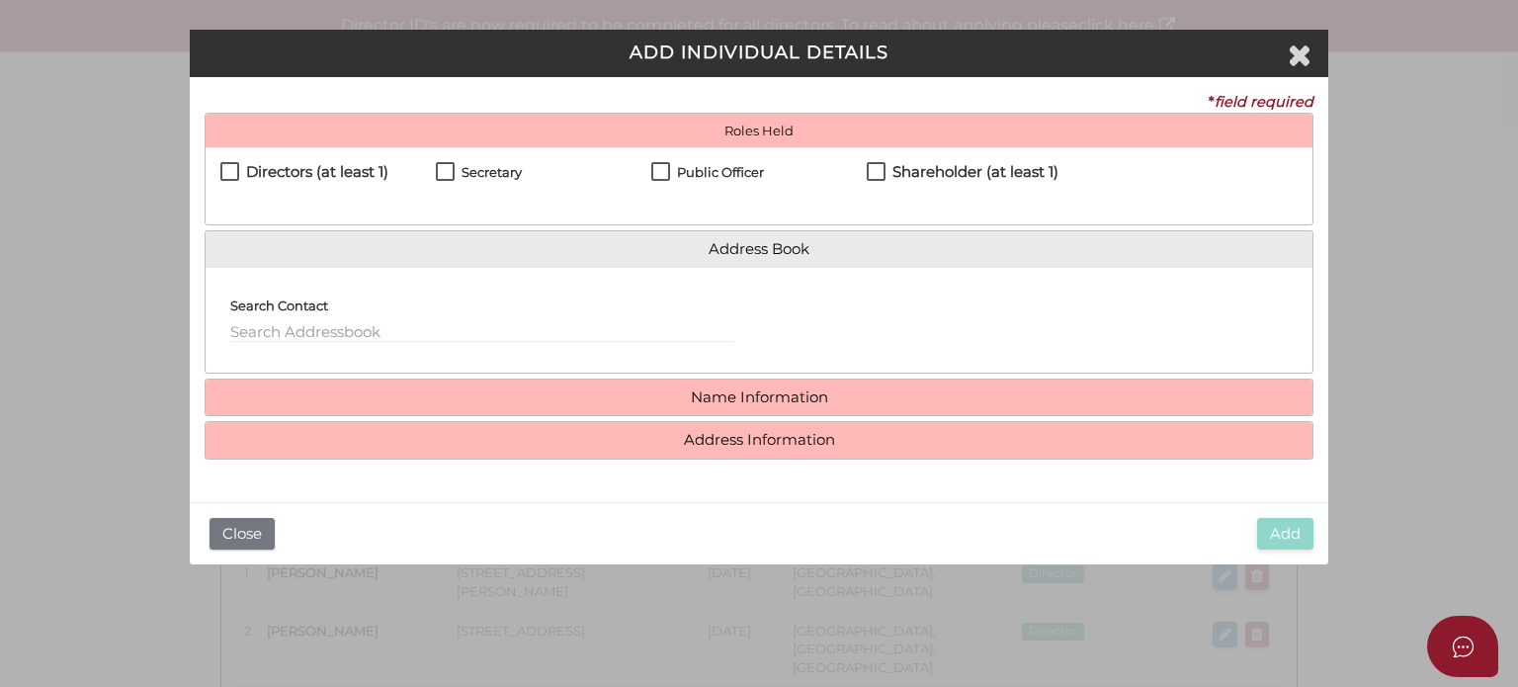
click at [471, 165] on h4 "Secretary" at bounding box center [492, 172] width 60 height 14
checkbox input "true"
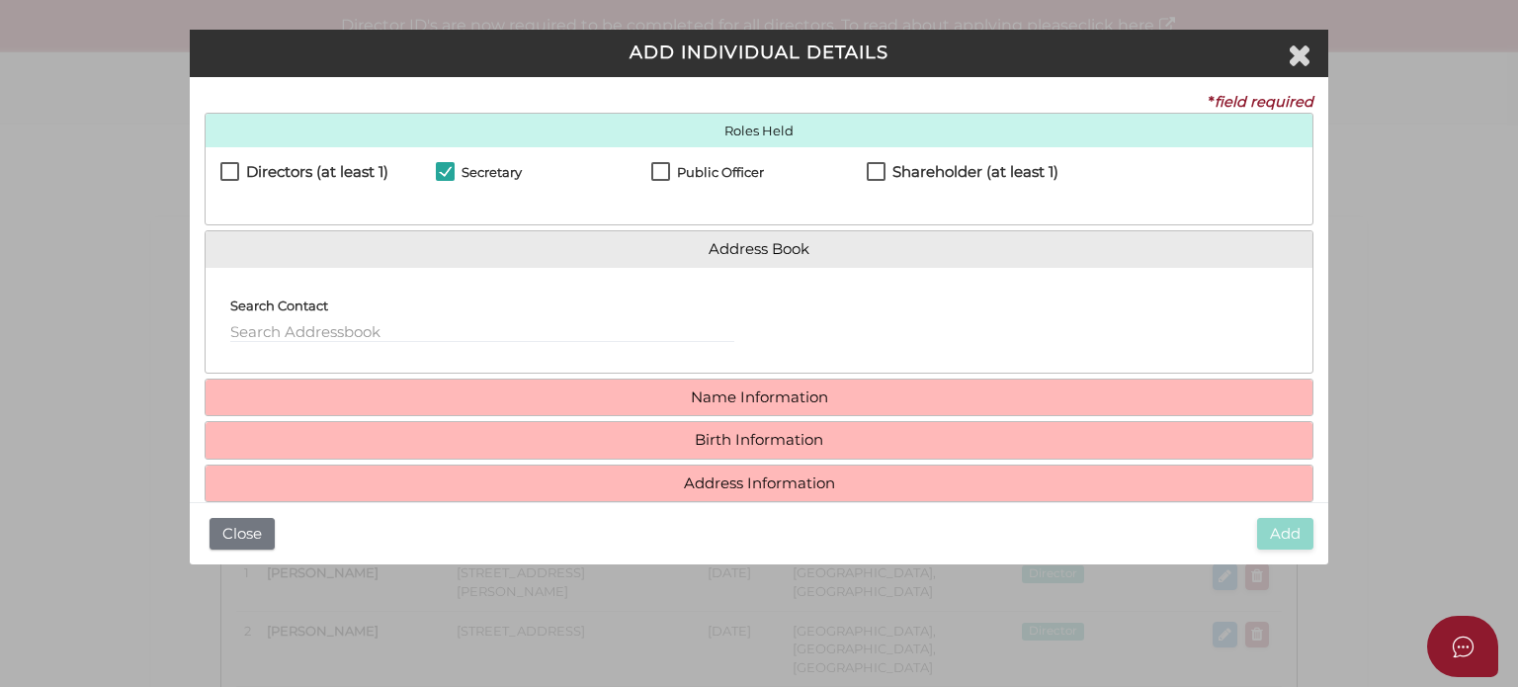
drag, startPoint x: 326, startPoint y: 319, endPoint x: 320, endPoint y: 367, distance: 47.8
click at [326, 319] on div "Search Contact" at bounding box center [482, 312] width 504 height 59
click at [304, 335] on input "text" at bounding box center [482, 332] width 504 height 22
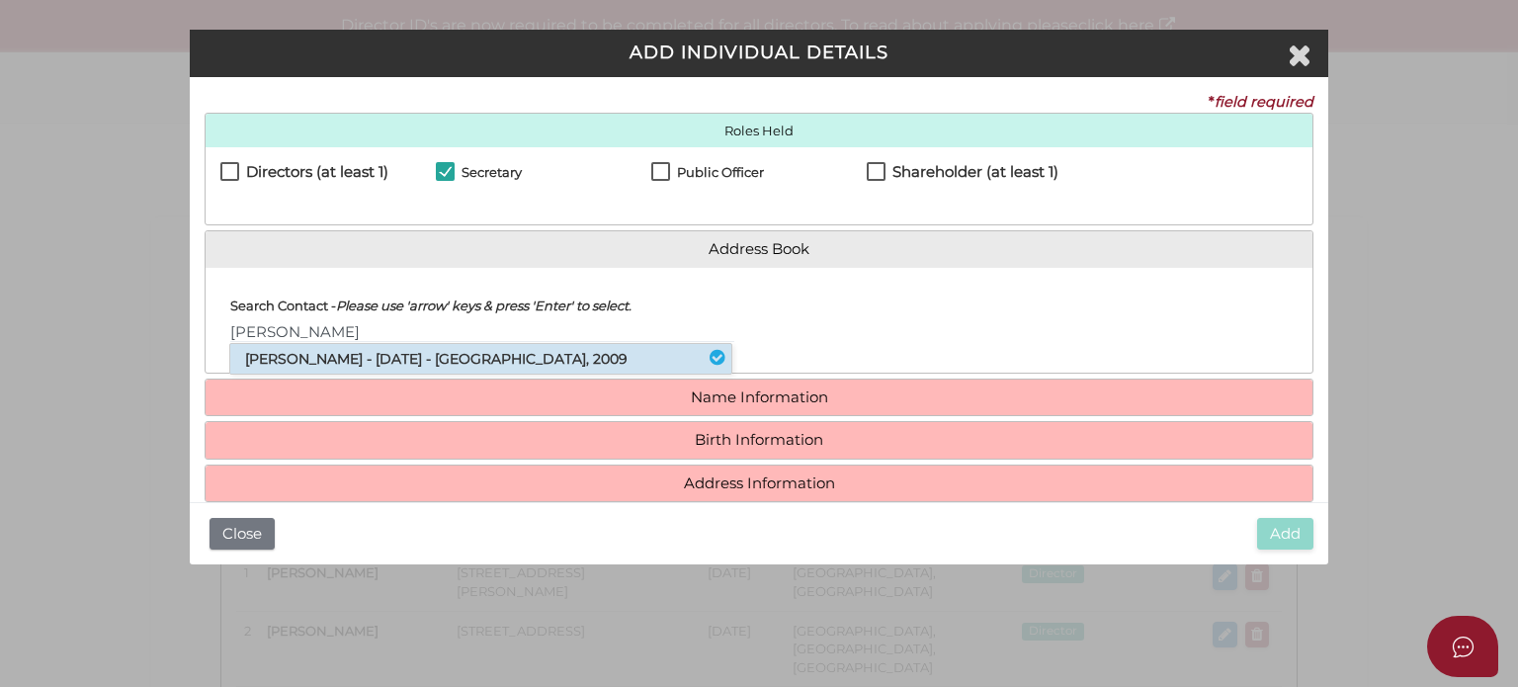
click at [304, 351] on li "Melanie Hedges - 30/11/1971 - 40 Refinery Drive, Pyrmont, NSW, 2009" at bounding box center [480, 359] width 501 height 30
type input "[PERSON_NAME]"
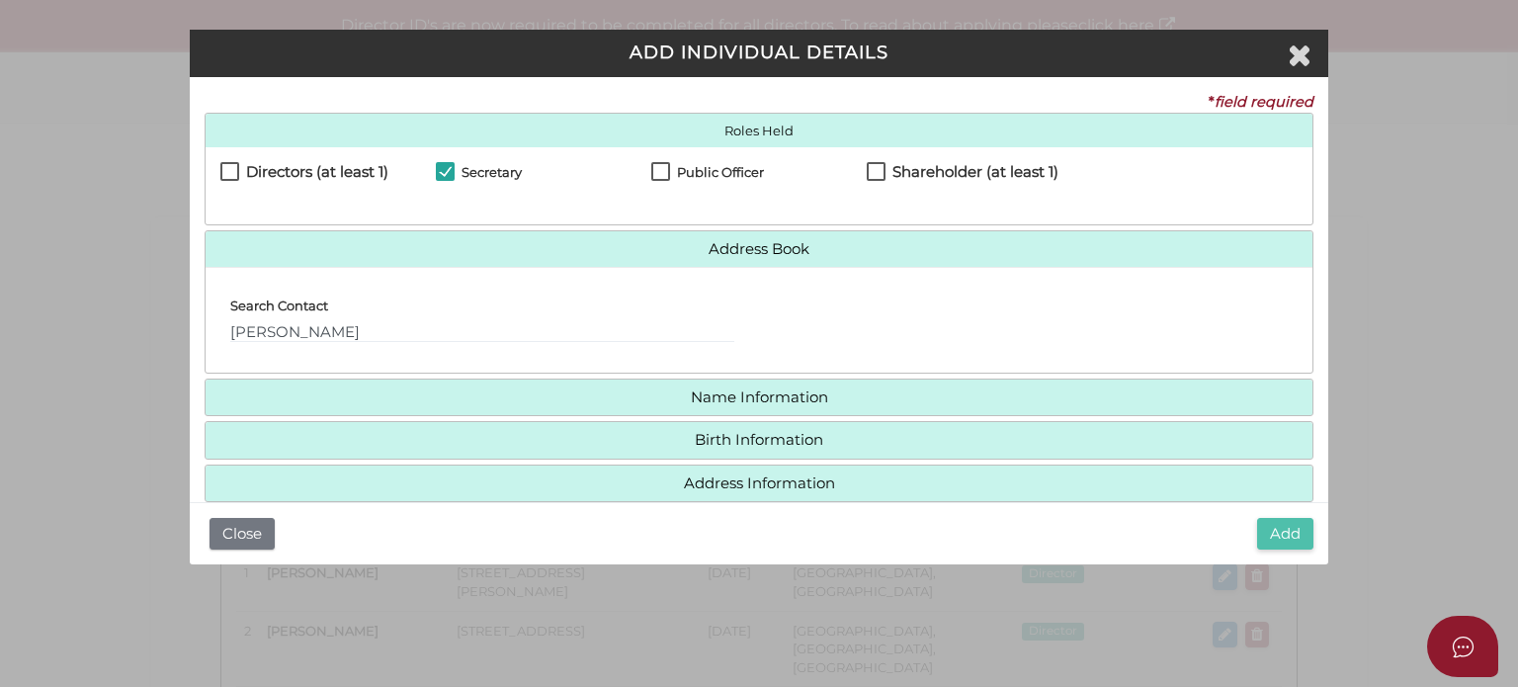
click at [1261, 526] on button "Add" at bounding box center [1285, 534] width 56 height 33
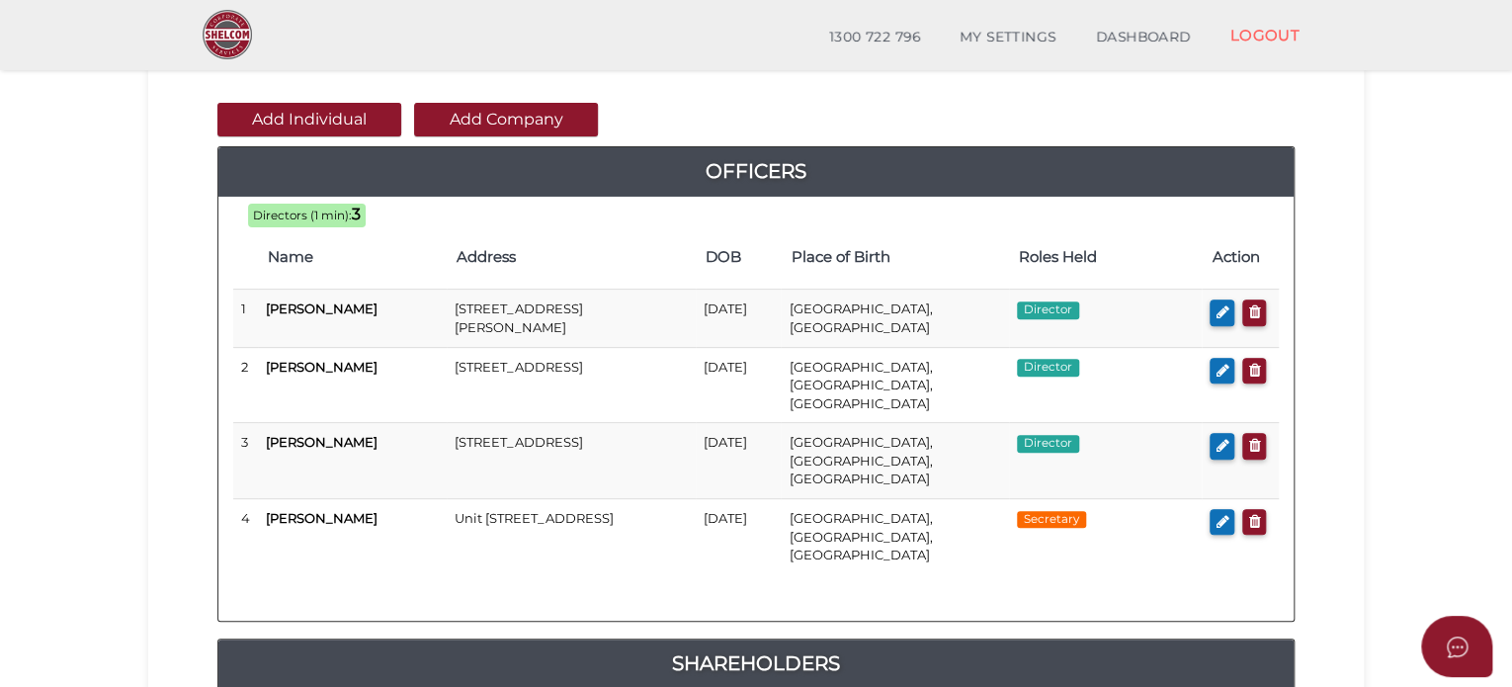
scroll to position [198, 0]
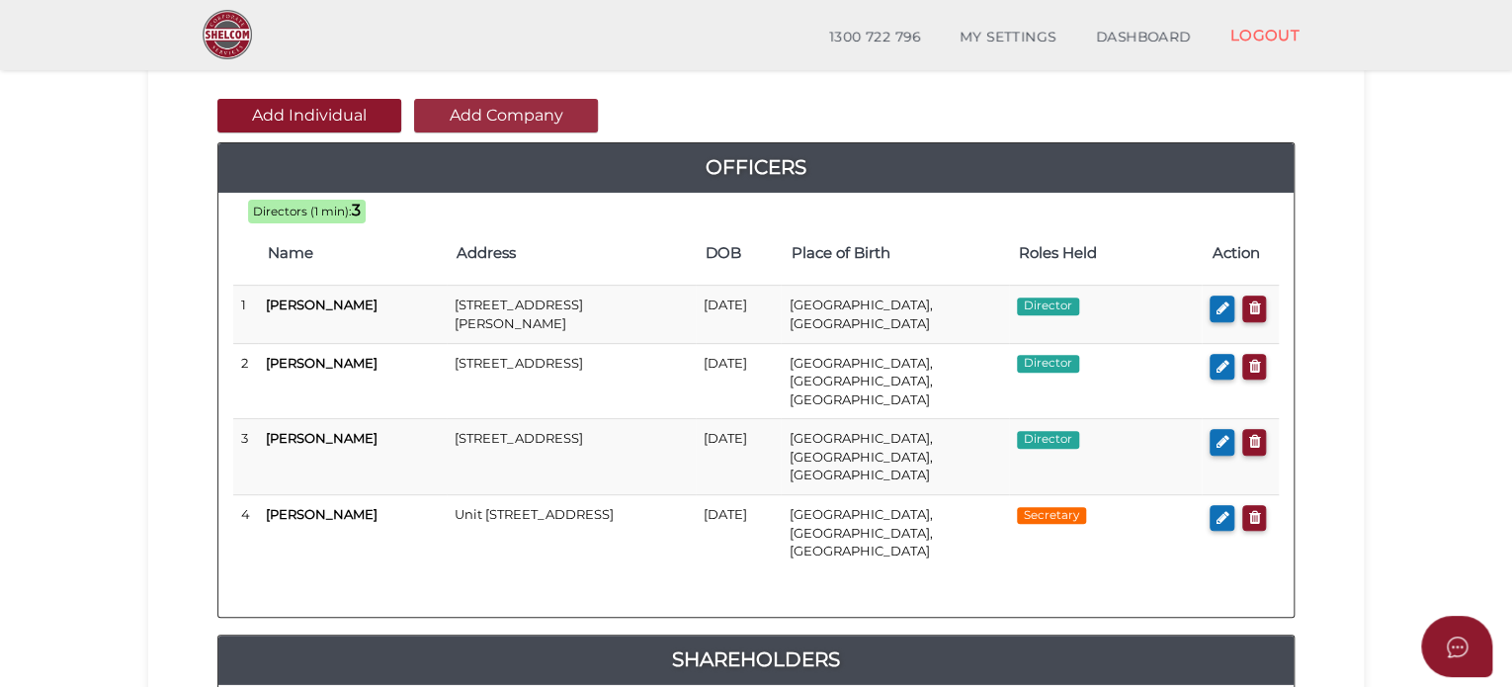
click at [530, 123] on button "Add Company" at bounding box center [506, 116] width 184 height 34
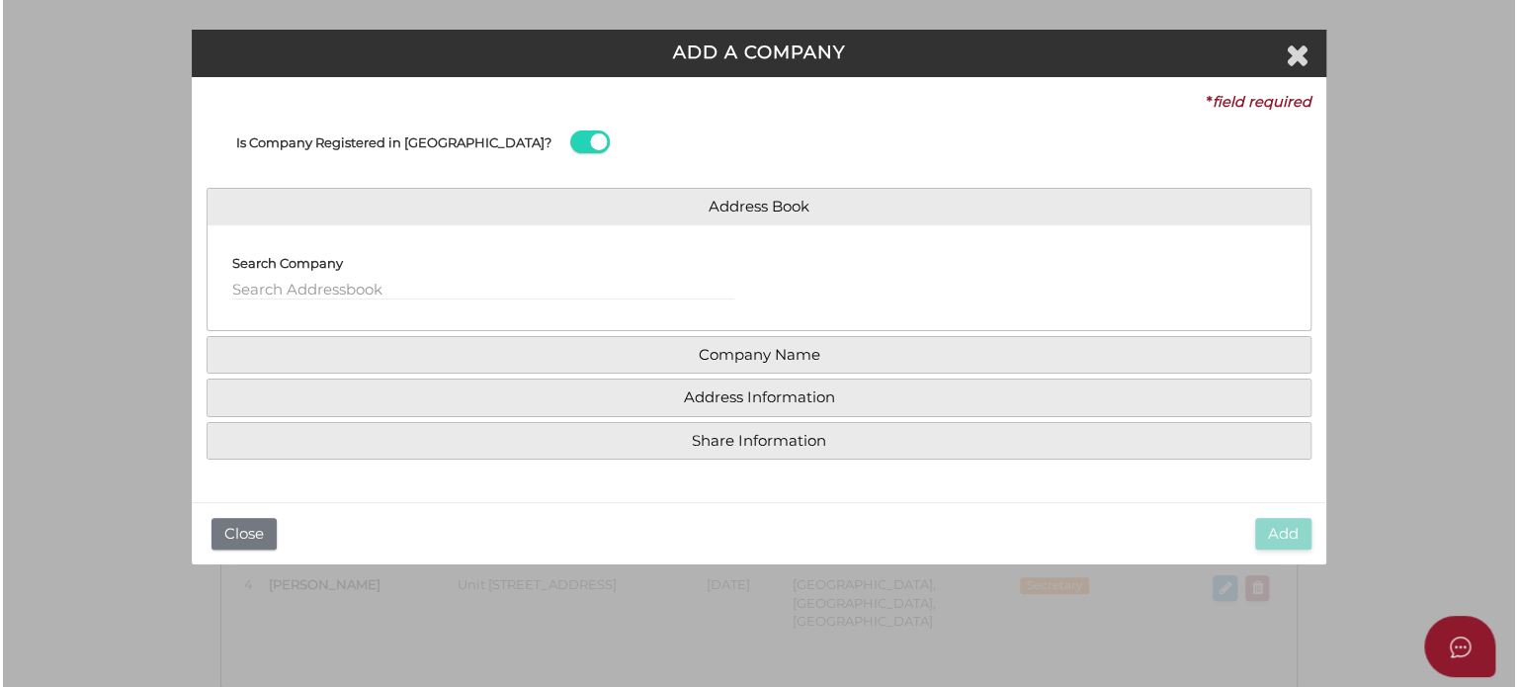
scroll to position [0, 0]
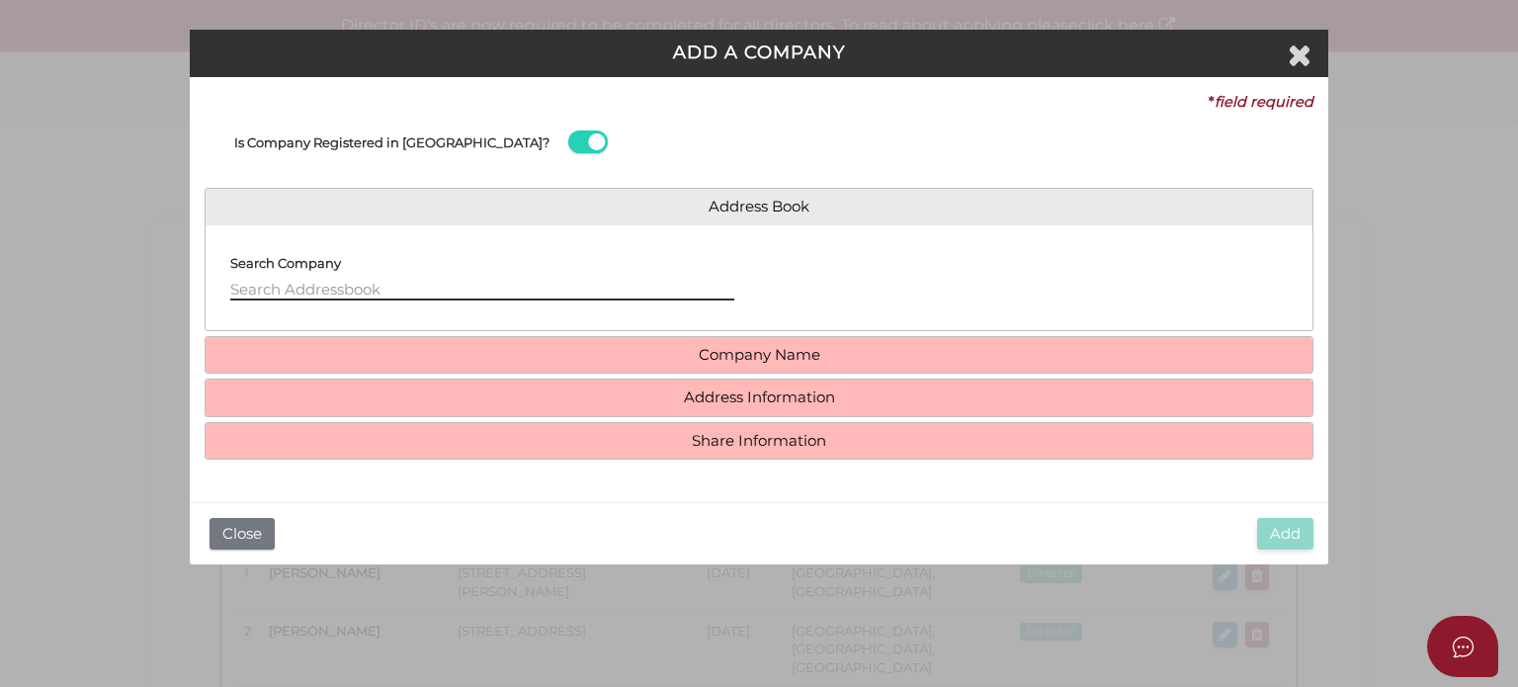
click at [317, 284] on input "text" at bounding box center [482, 290] width 504 height 22
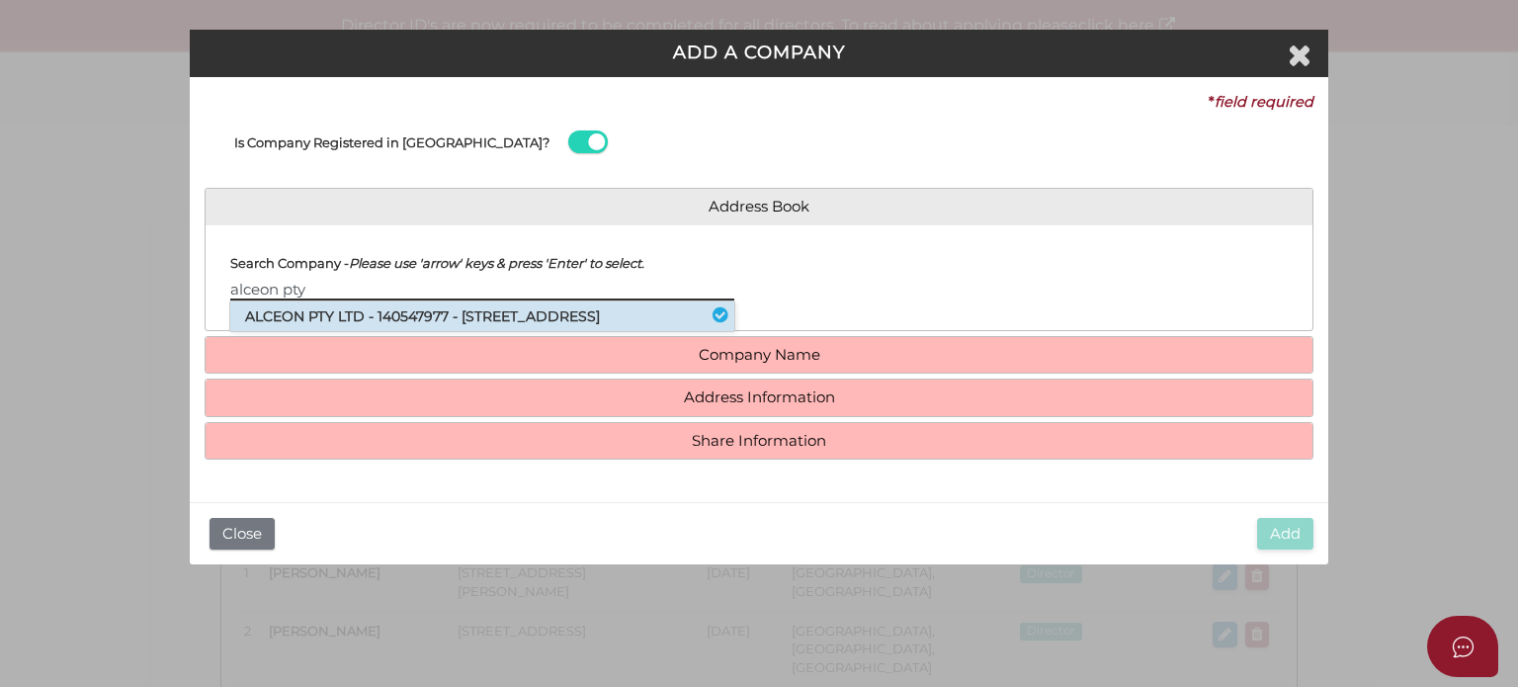
type input "alceon pty"
click at [328, 311] on li "ALCEON PTY LTD - 140547977 - 42 Barkly Street, St Kilda, VIC, 3182" at bounding box center [482, 316] width 504 height 30
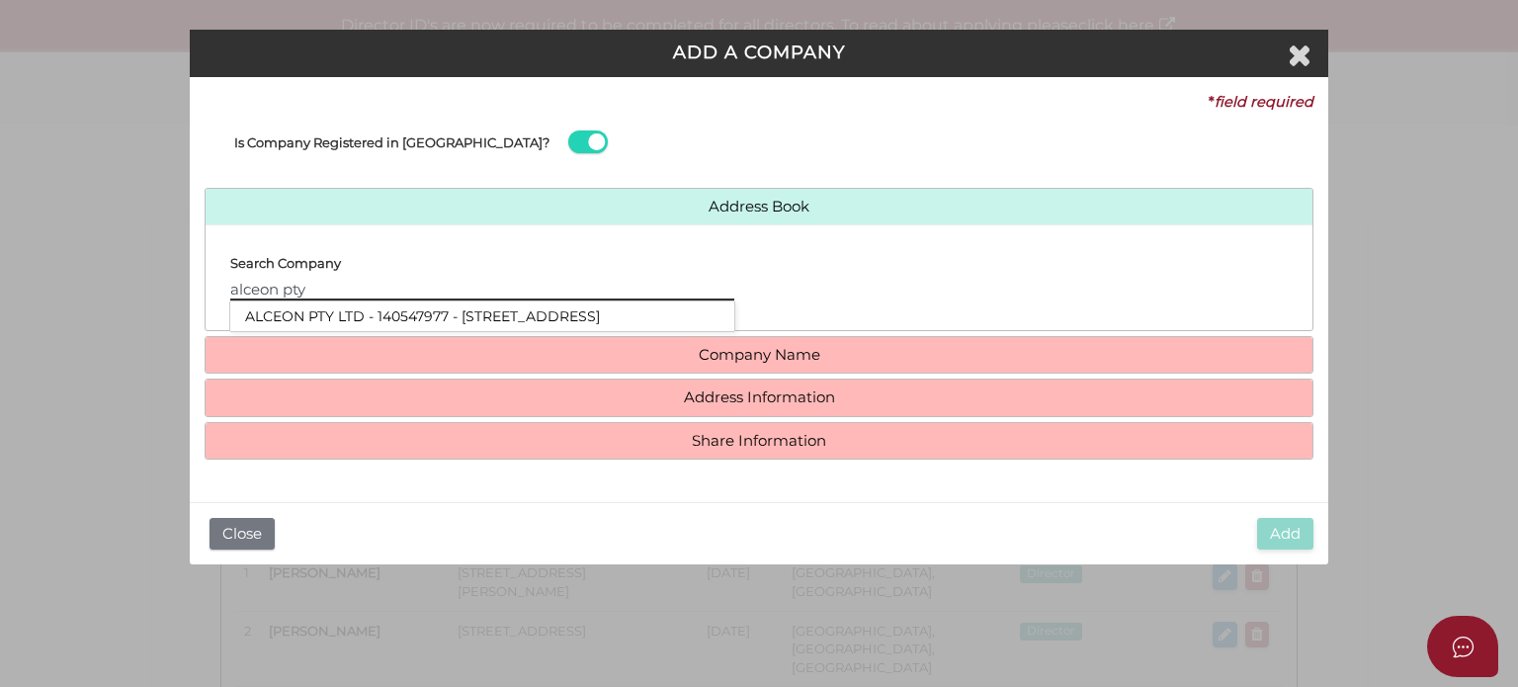
click at [364, 297] on input "alceon pty" at bounding box center [482, 290] width 504 height 22
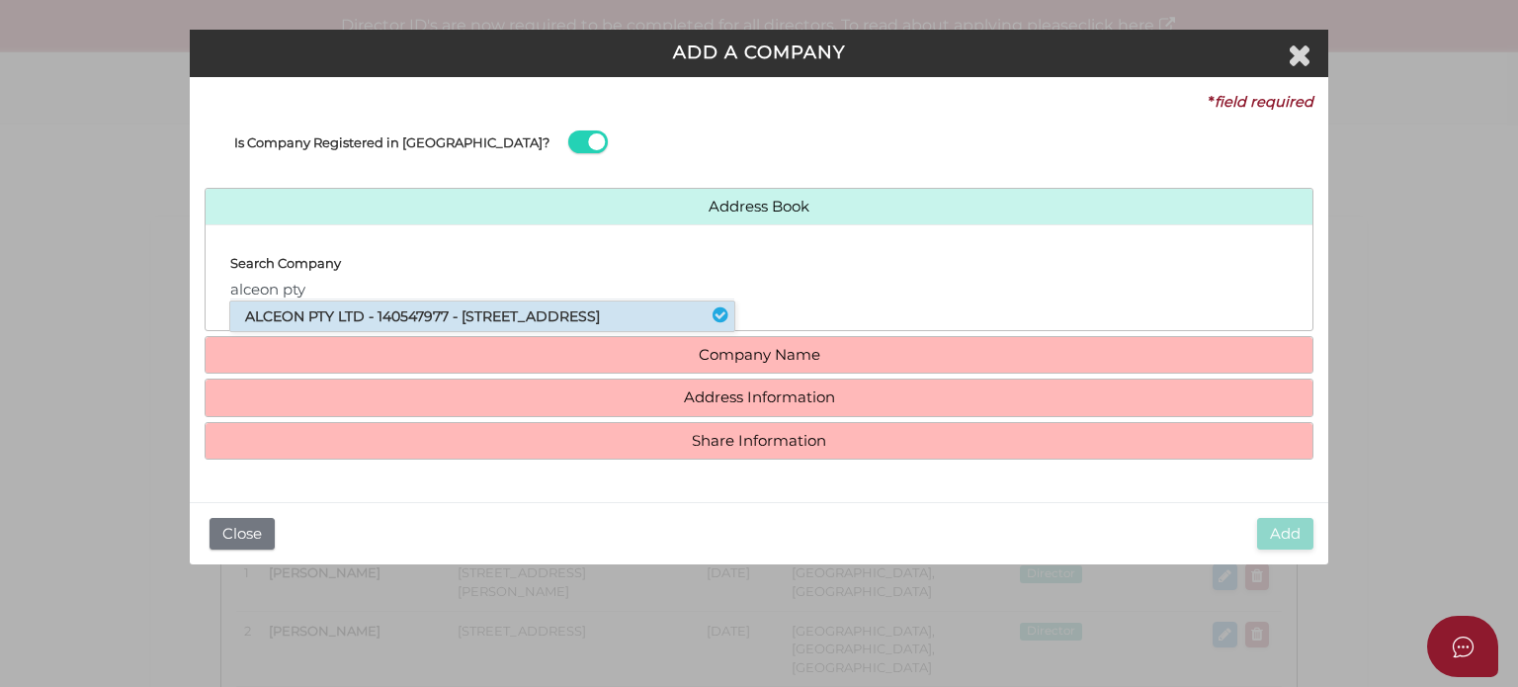
click at [376, 318] on li "ALCEON PTY LTD - 140547977 - 42 Barkly Street, St Kilda, VIC, 3182" at bounding box center [482, 316] width 504 height 30
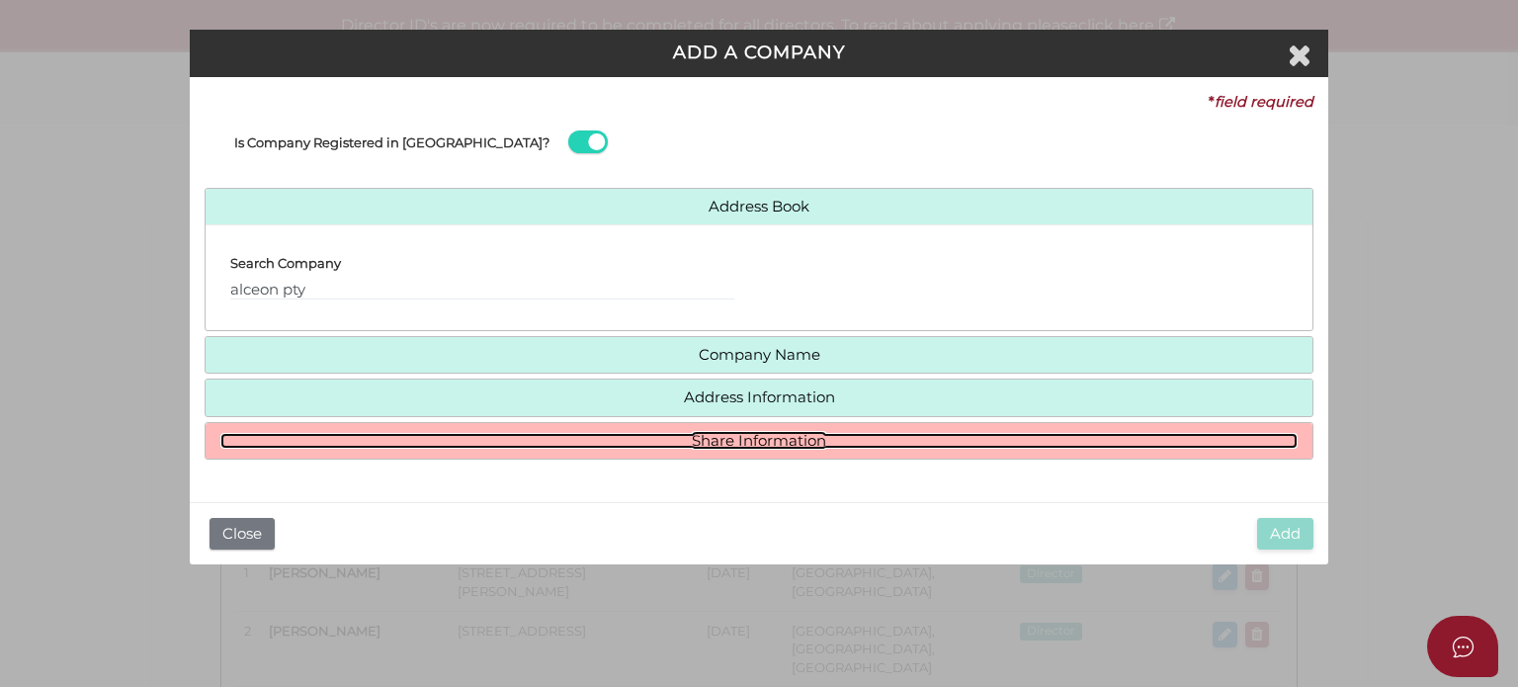
click at [629, 433] on link "Share Information" at bounding box center [758, 441] width 1077 height 17
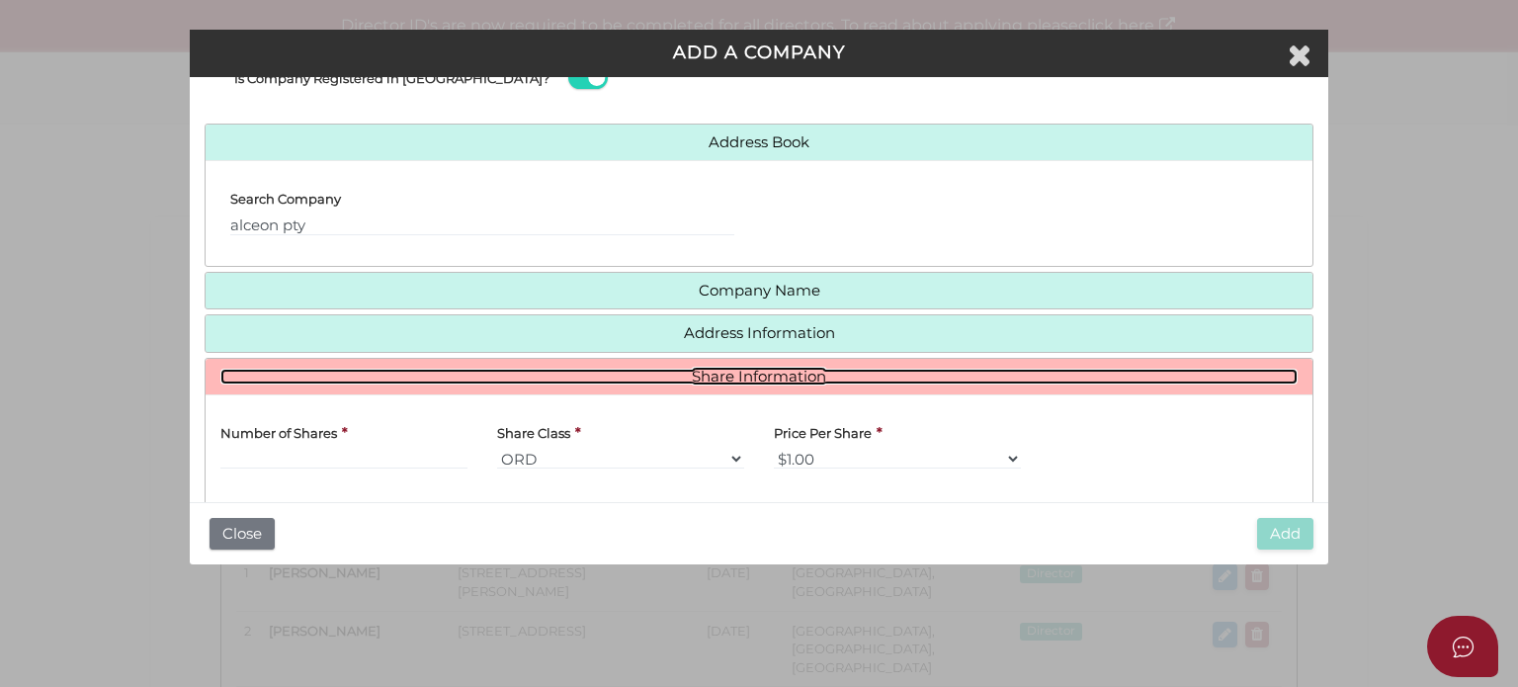
scroll to position [198, 0]
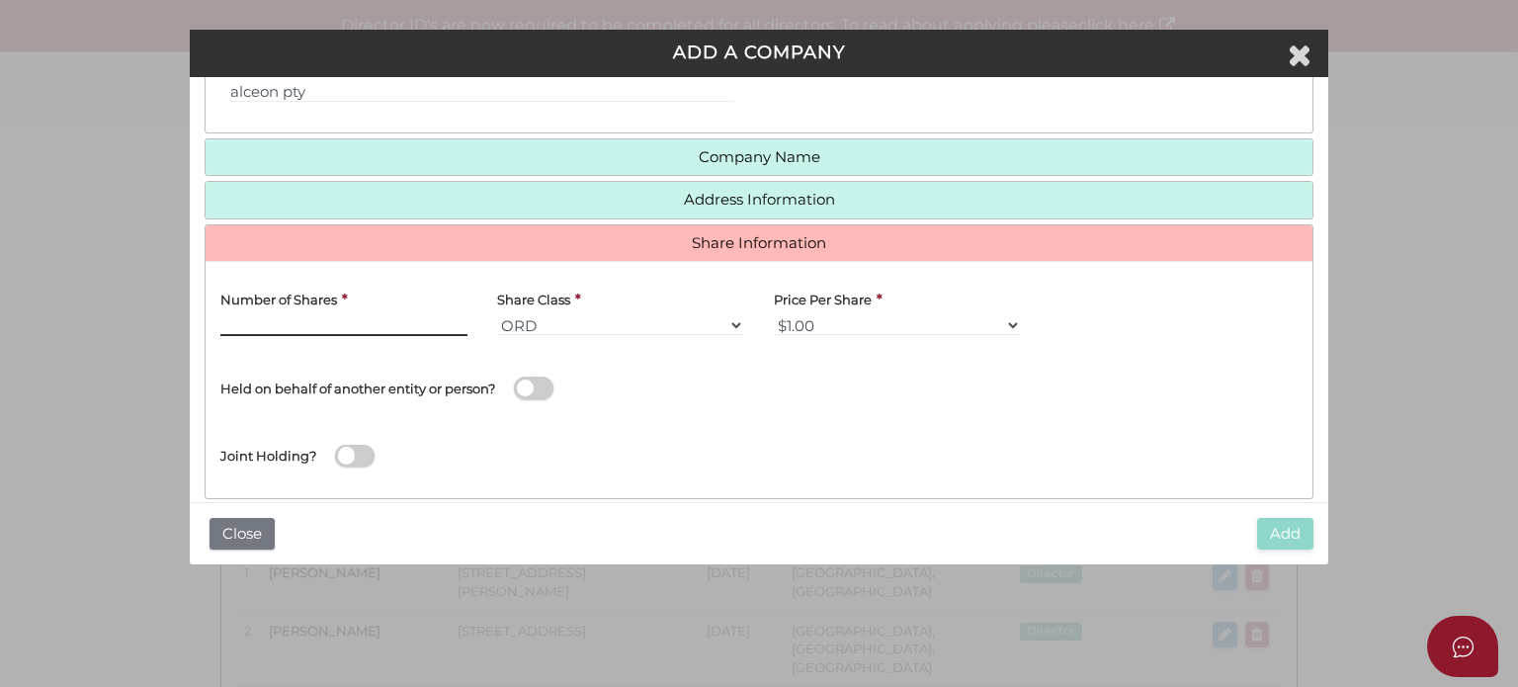
click at [336, 320] on input "text" at bounding box center [343, 325] width 247 height 22
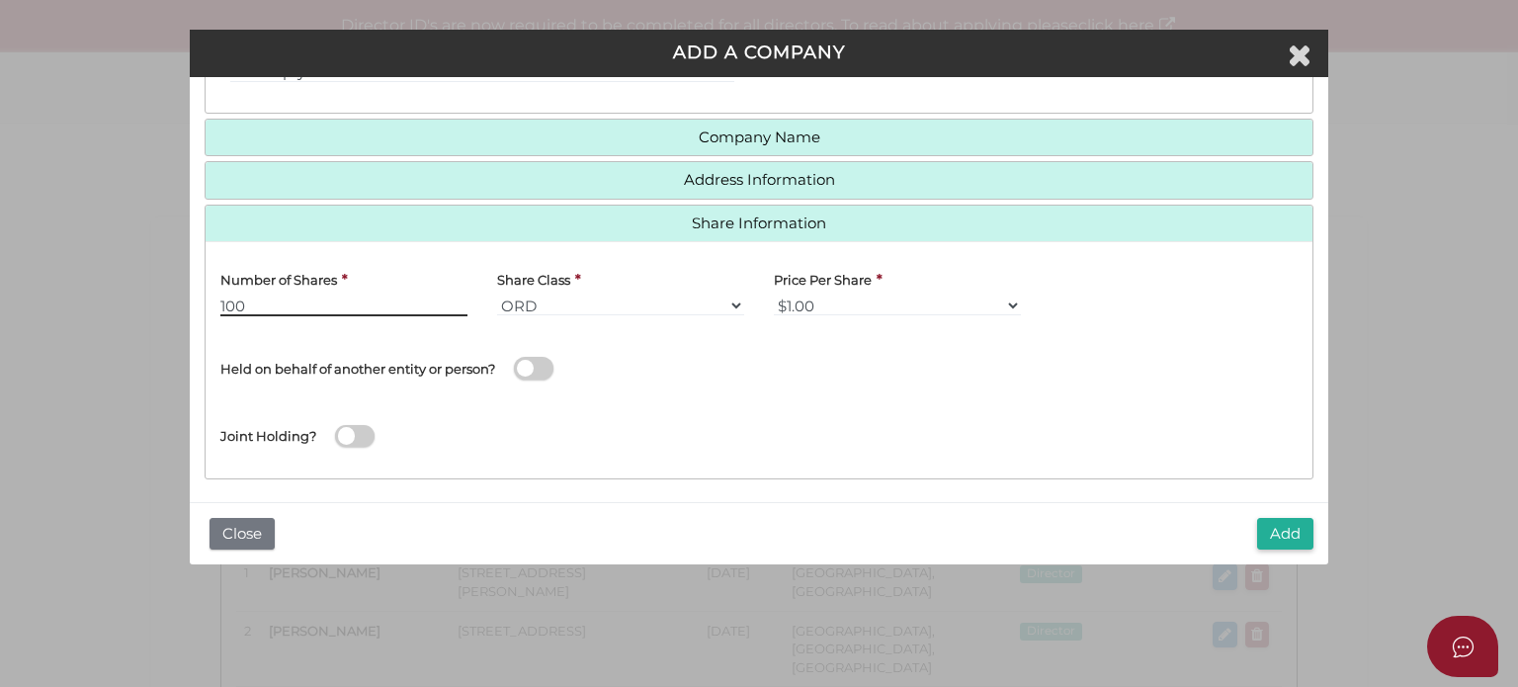
scroll to position [223, 0]
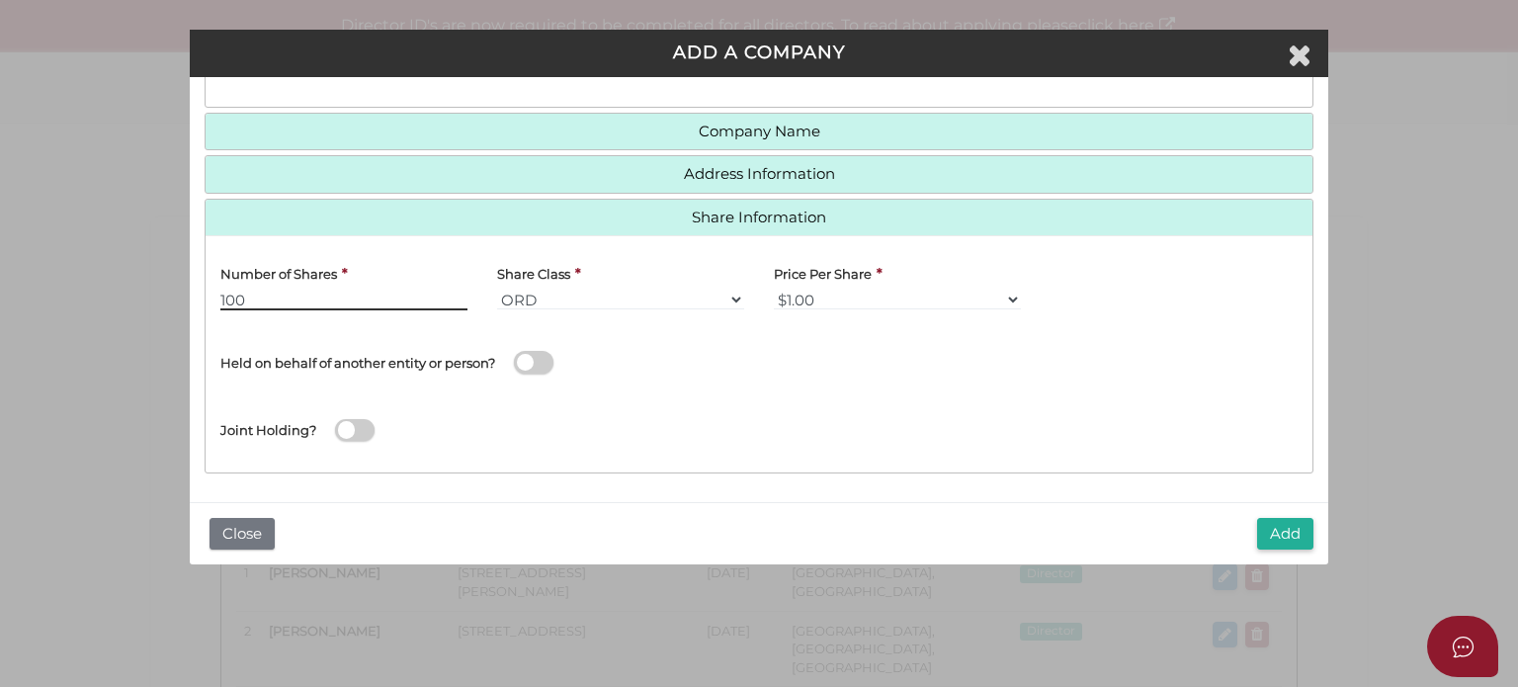
type input "100"
click at [540, 359] on span at bounding box center [534, 362] width 40 height 23
click at [0, 0] on input "checkbox" at bounding box center [0, 0] width 0 height 0
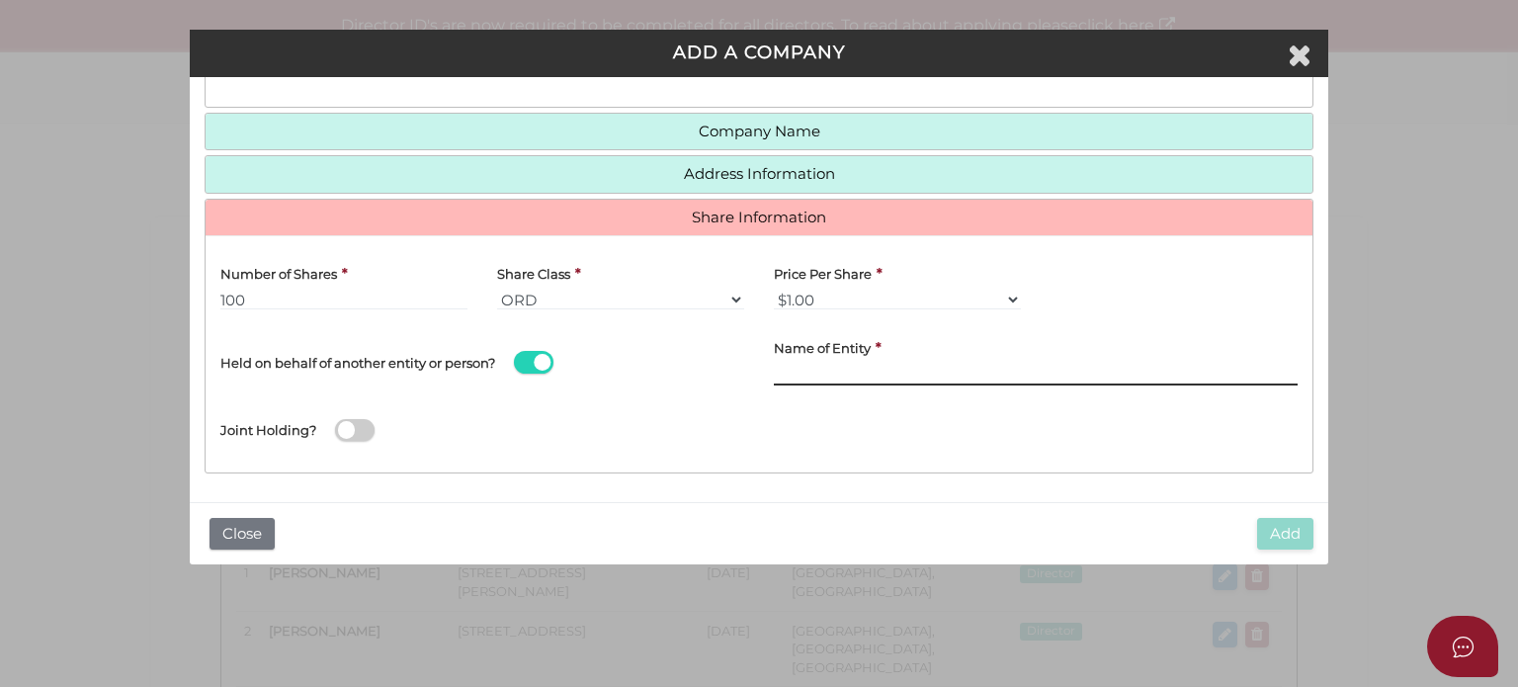
click at [882, 367] on input "text" at bounding box center [1036, 375] width 524 height 22
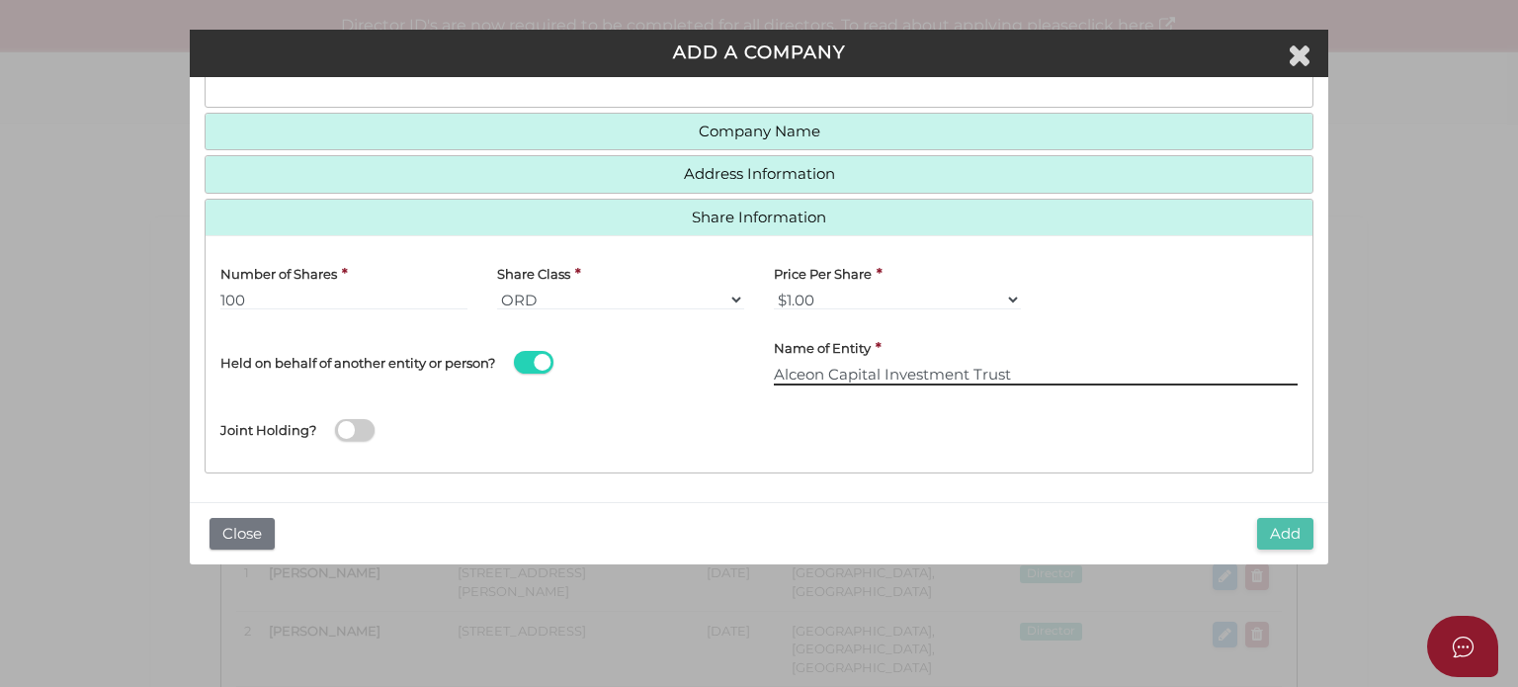
type input "Alceon Capital Investment Trust"
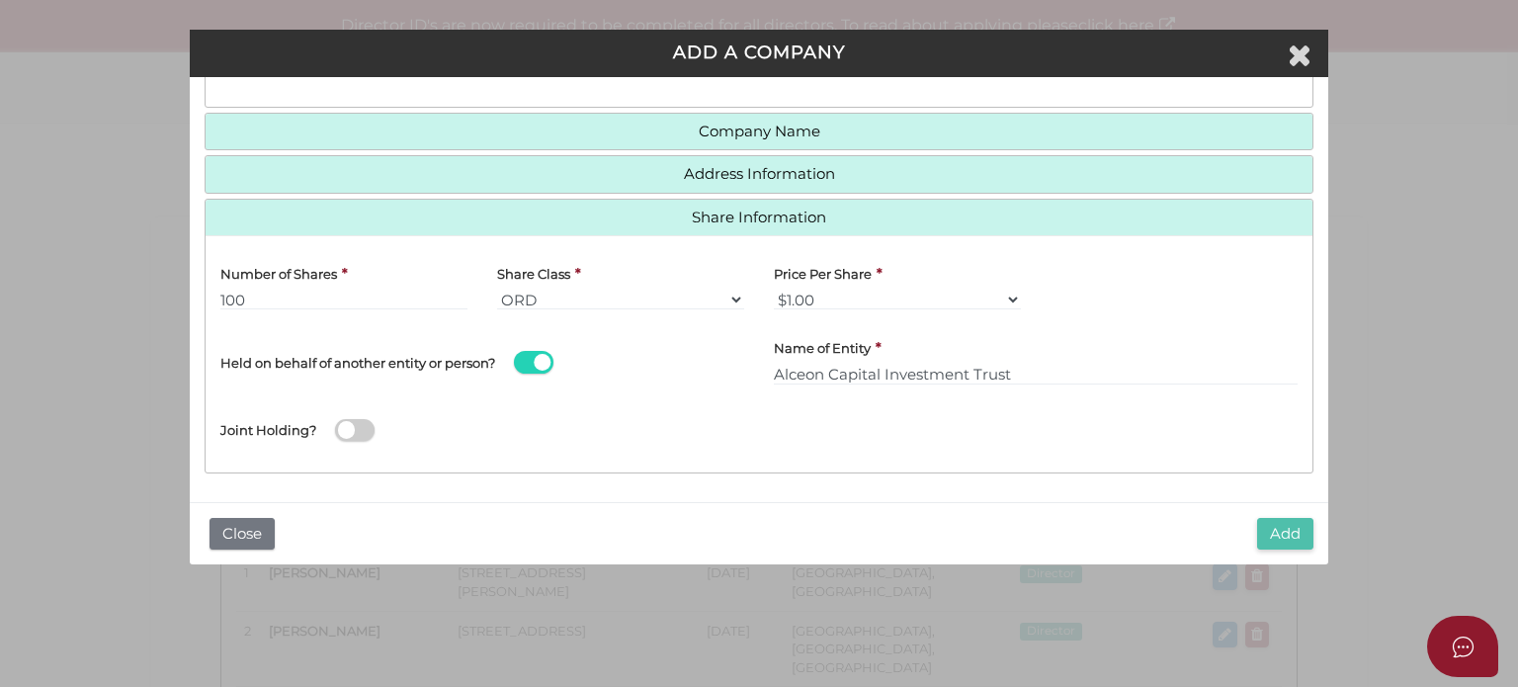
click at [1272, 535] on button "Add" at bounding box center [1285, 534] width 56 height 33
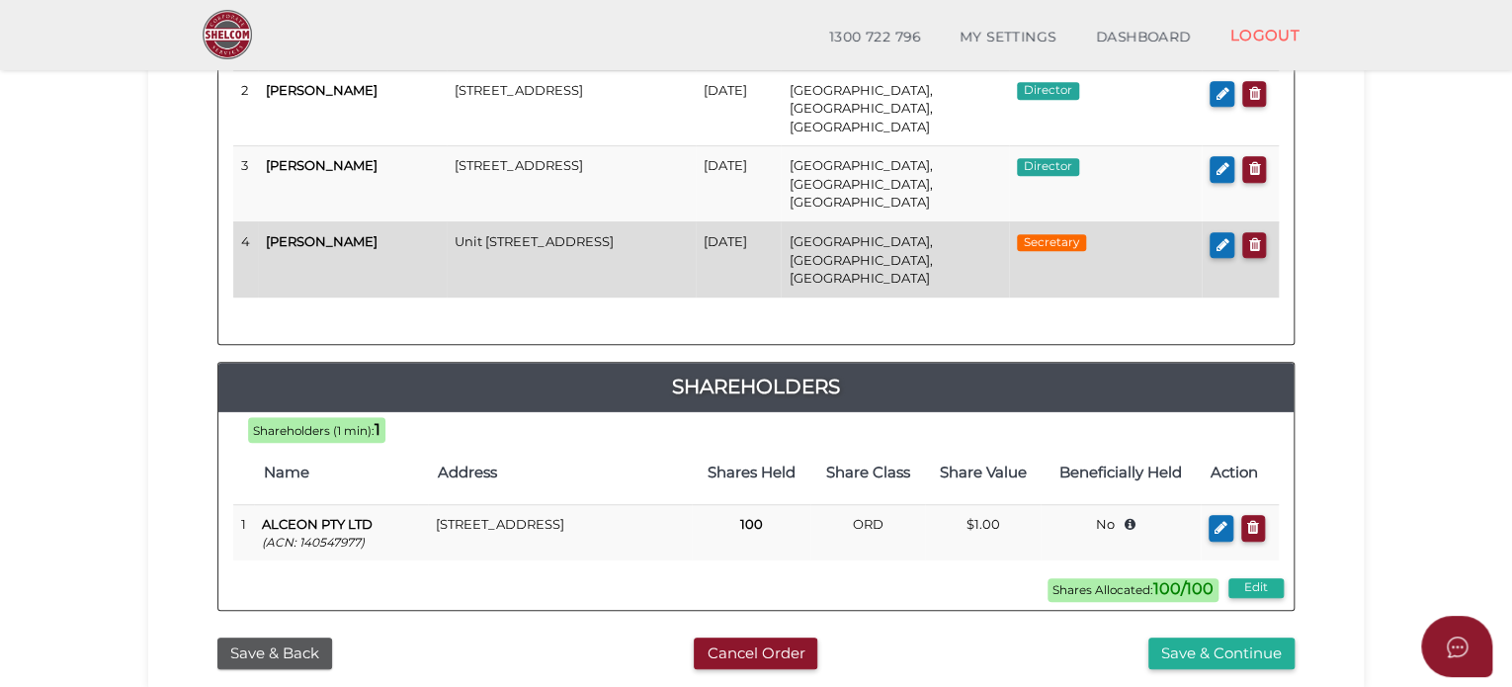
scroll to position [494, 0]
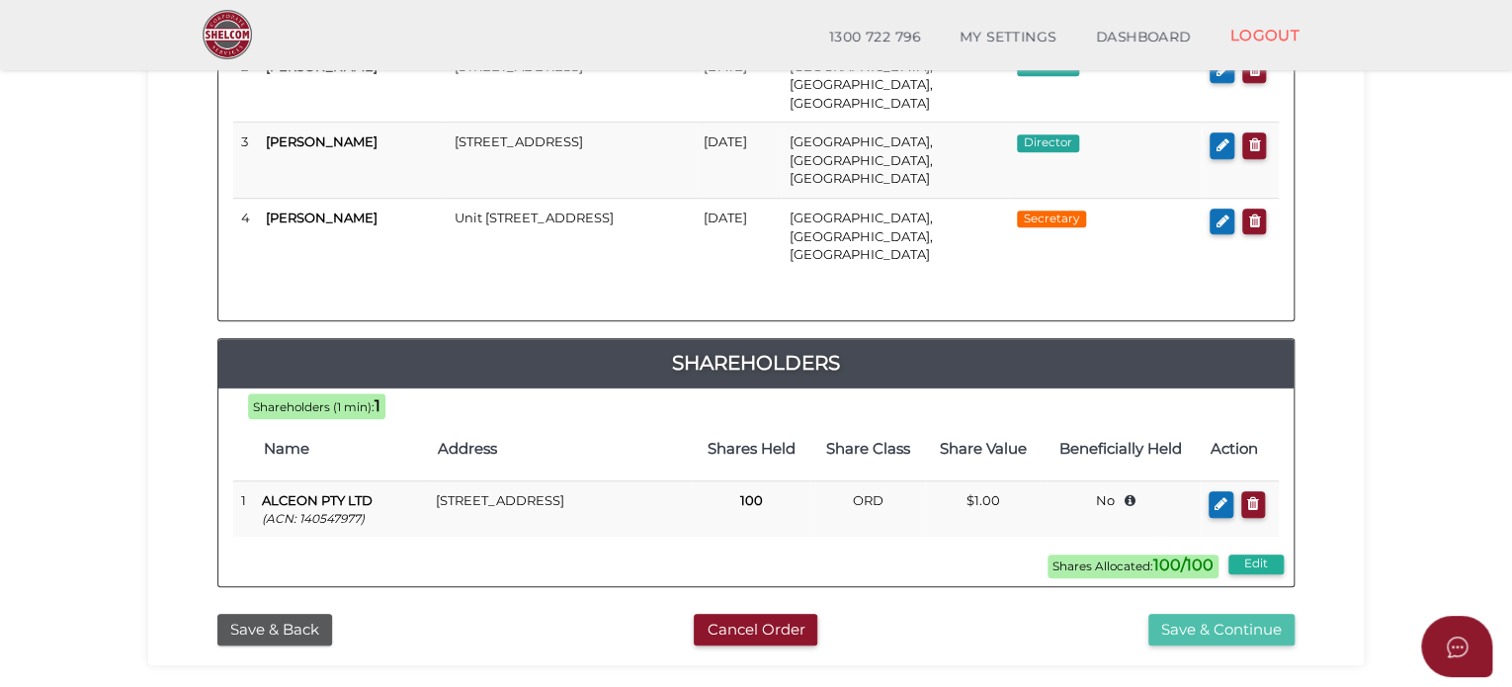
click at [1178, 614] on button "Save & Continue" at bounding box center [1222, 630] width 146 height 33
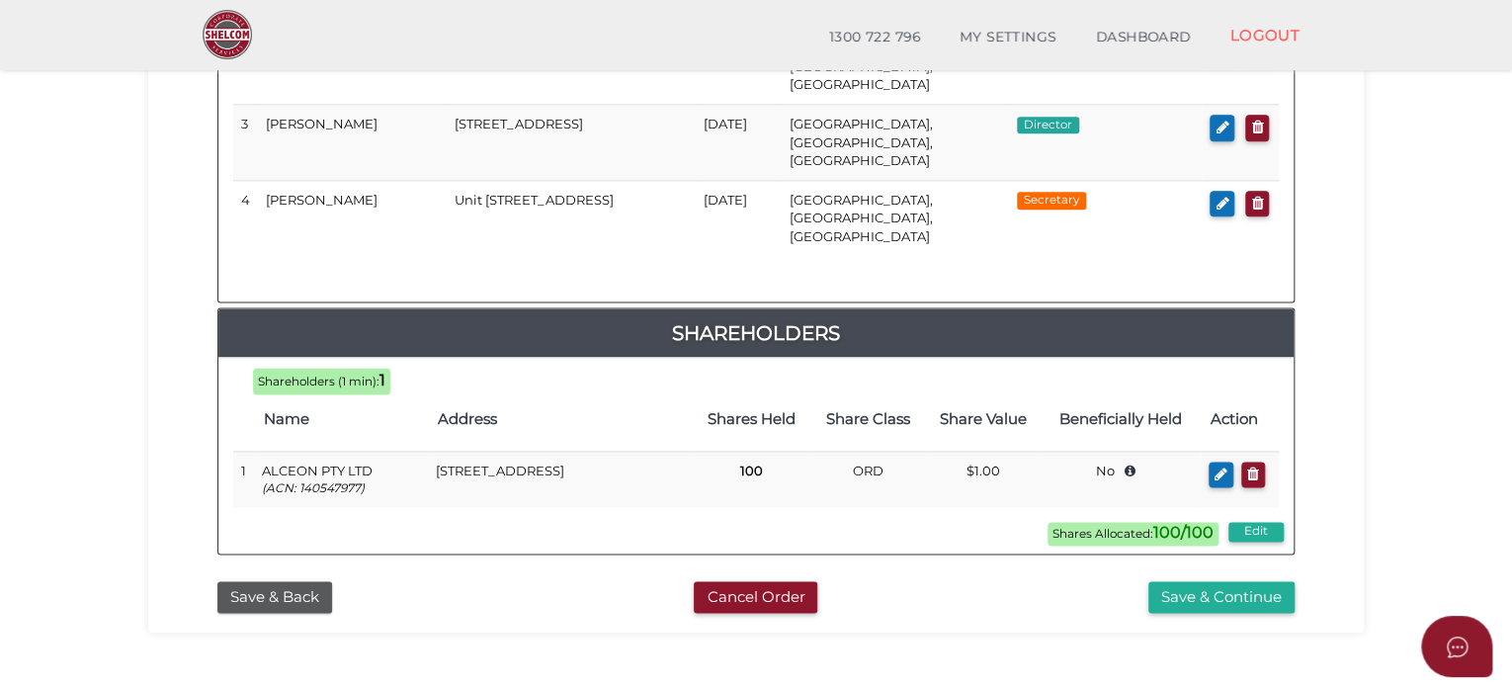
scroll to position [1195, 0]
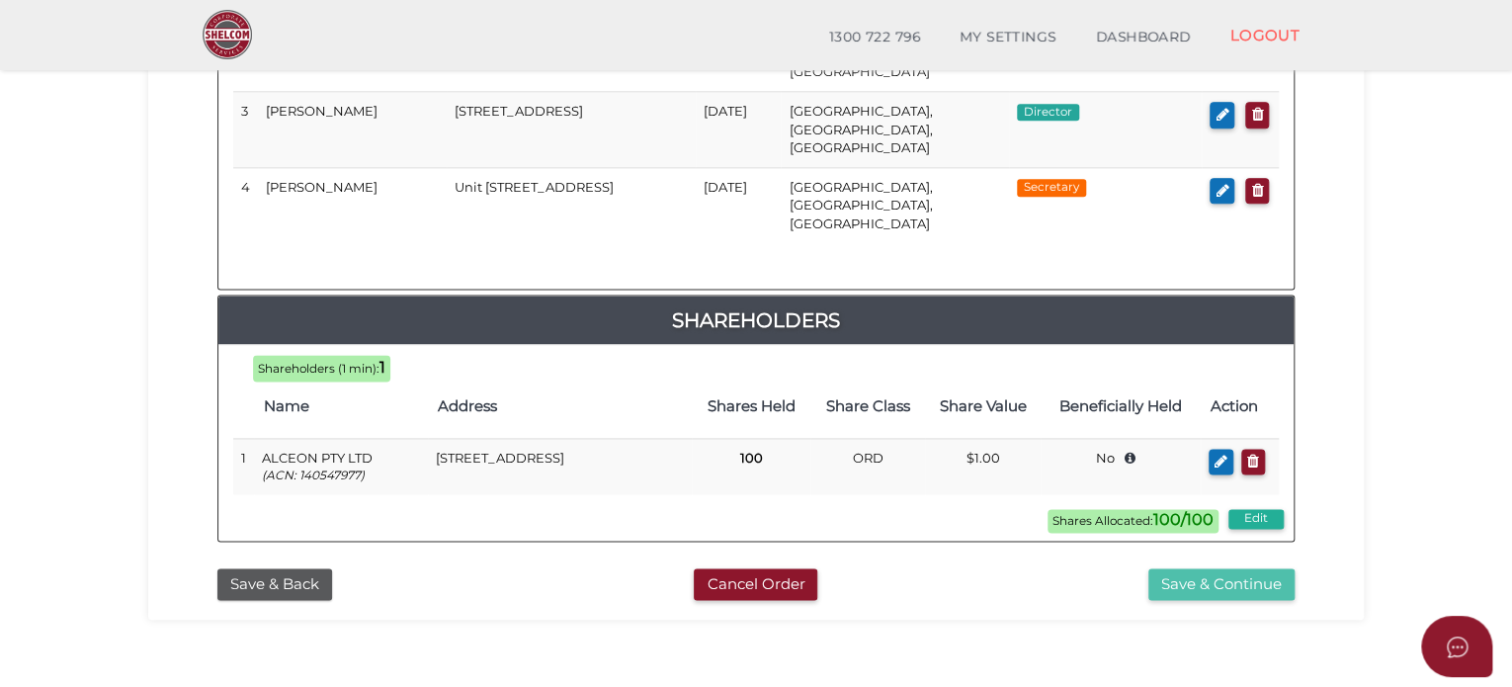
click at [1202, 568] on button "Save & Continue" at bounding box center [1222, 584] width 146 height 33
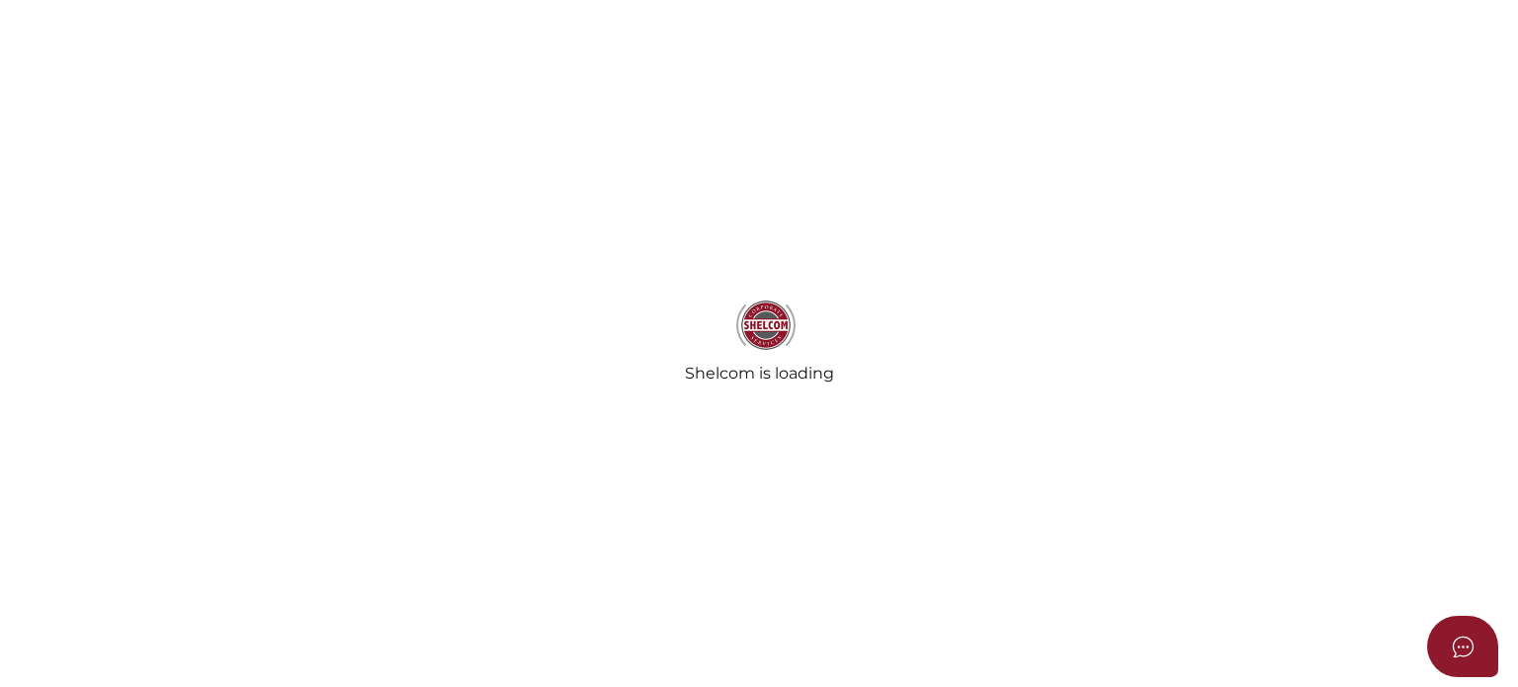
select select "Comb Binding"
select select "No"
radio input "true"
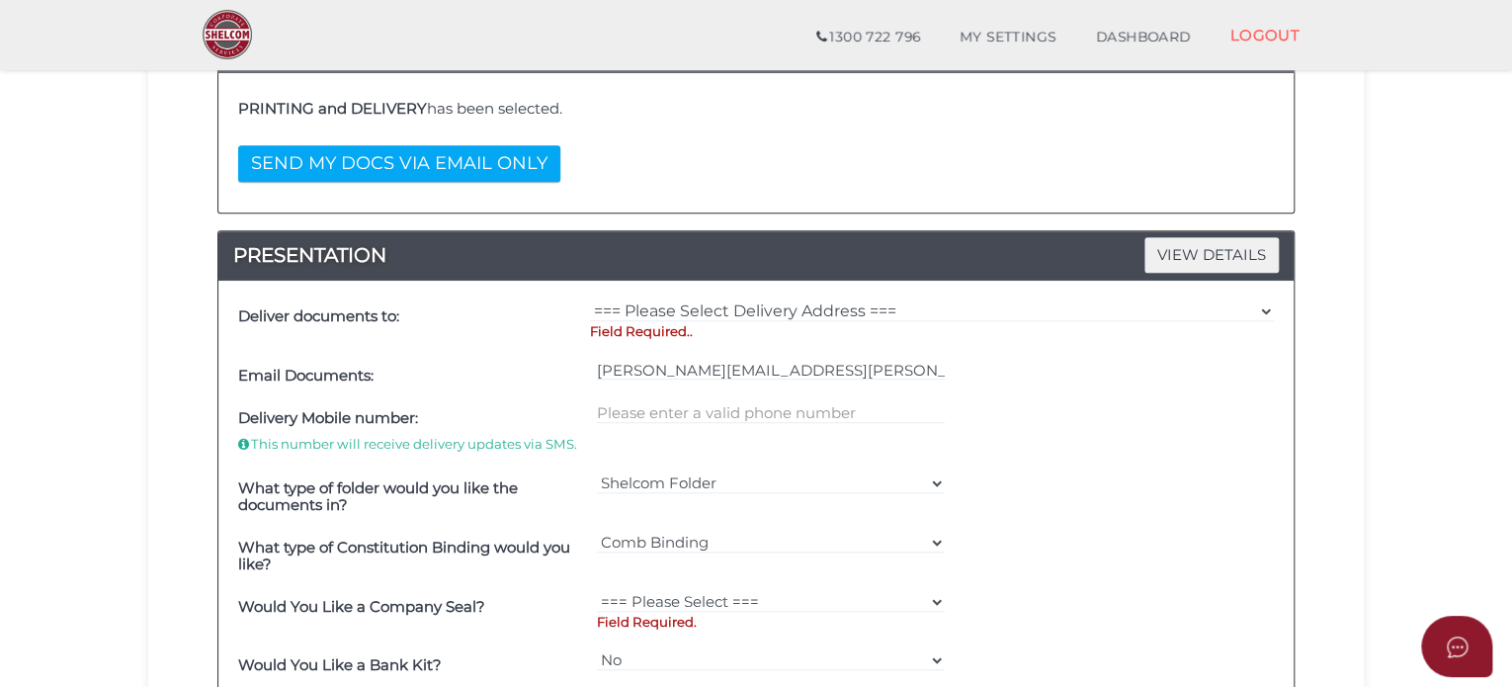
scroll to position [395, 0]
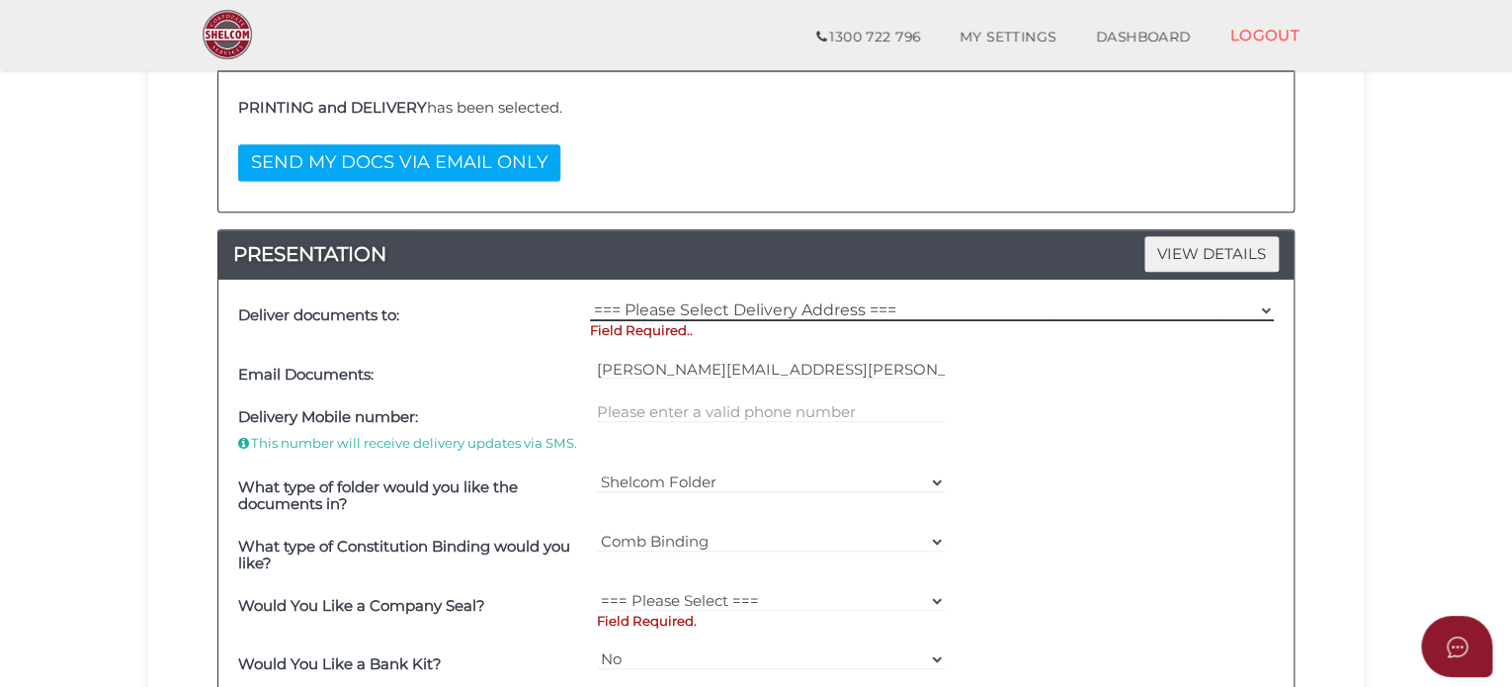
click at [701, 306] on select "=== Please Select Delivery Address === (User Address - [PERSON_NAME]) Level [ST…" at bounding box center [932, 311] width 684 height 22
select select "0"
click at [590, 300] on select "=== Please Select Delivery Address === (User Address - [PERSON_NAME]) Level [ST…" at bounding box center [932, 311] width 684 height 22
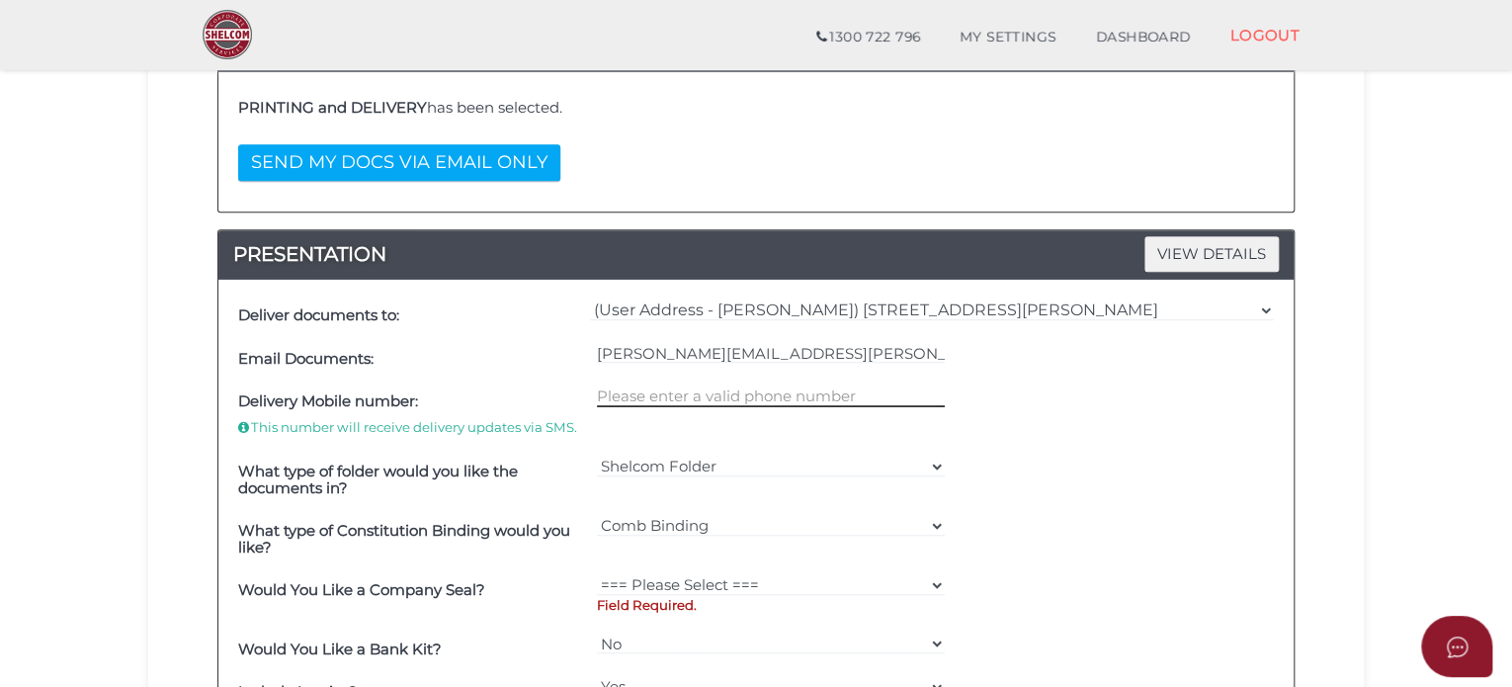
click at [692, 396] on input "text" at bounding box center [771, 397] width 349 height 22
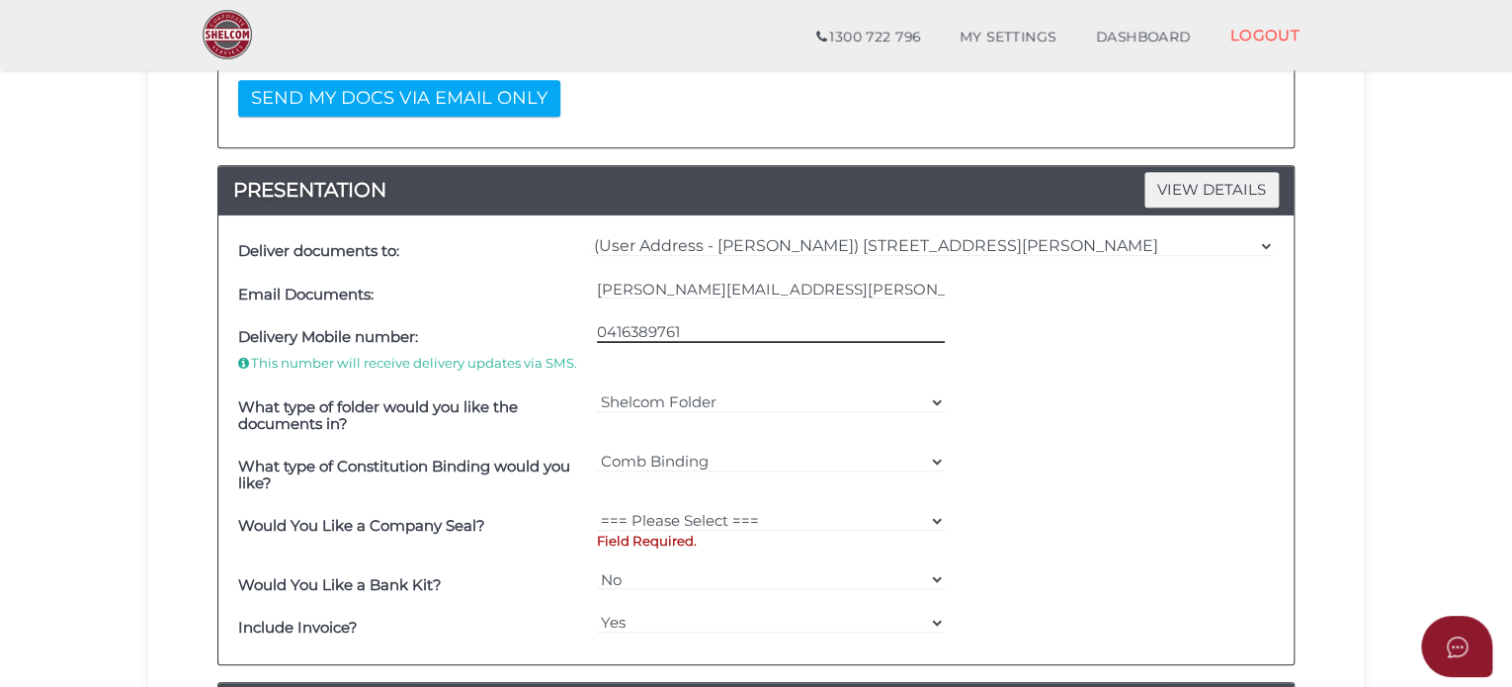
scroll to position [494, 0]
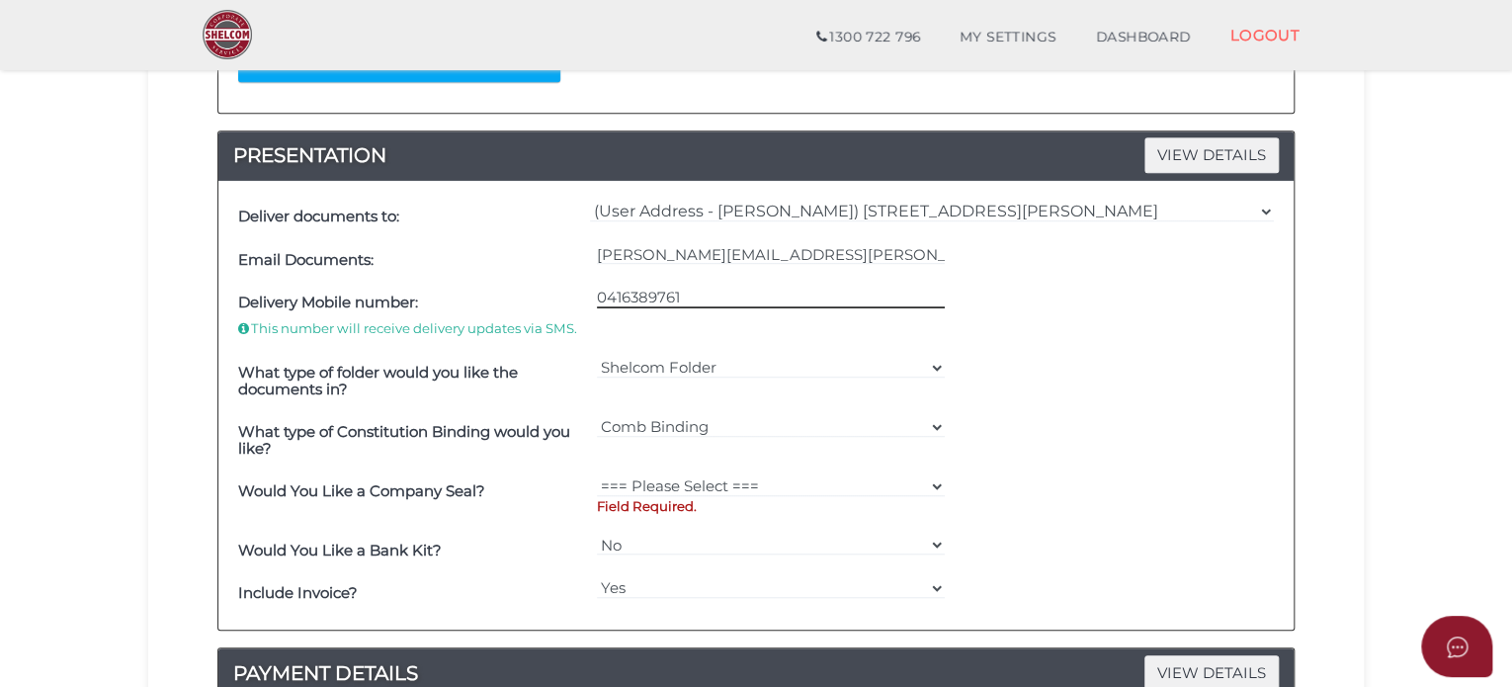
type input "0416389761"
click at [668, 475] on select "=== Please Select === Fold Seal $50 No Seal" at bounding box center [771, 486] width 349 height 22
select select "0"
click at [597, 475] on select "=== Please Select === Fold Seal $50 No Seal" at bounding box center [771, 486] width 349 height 22
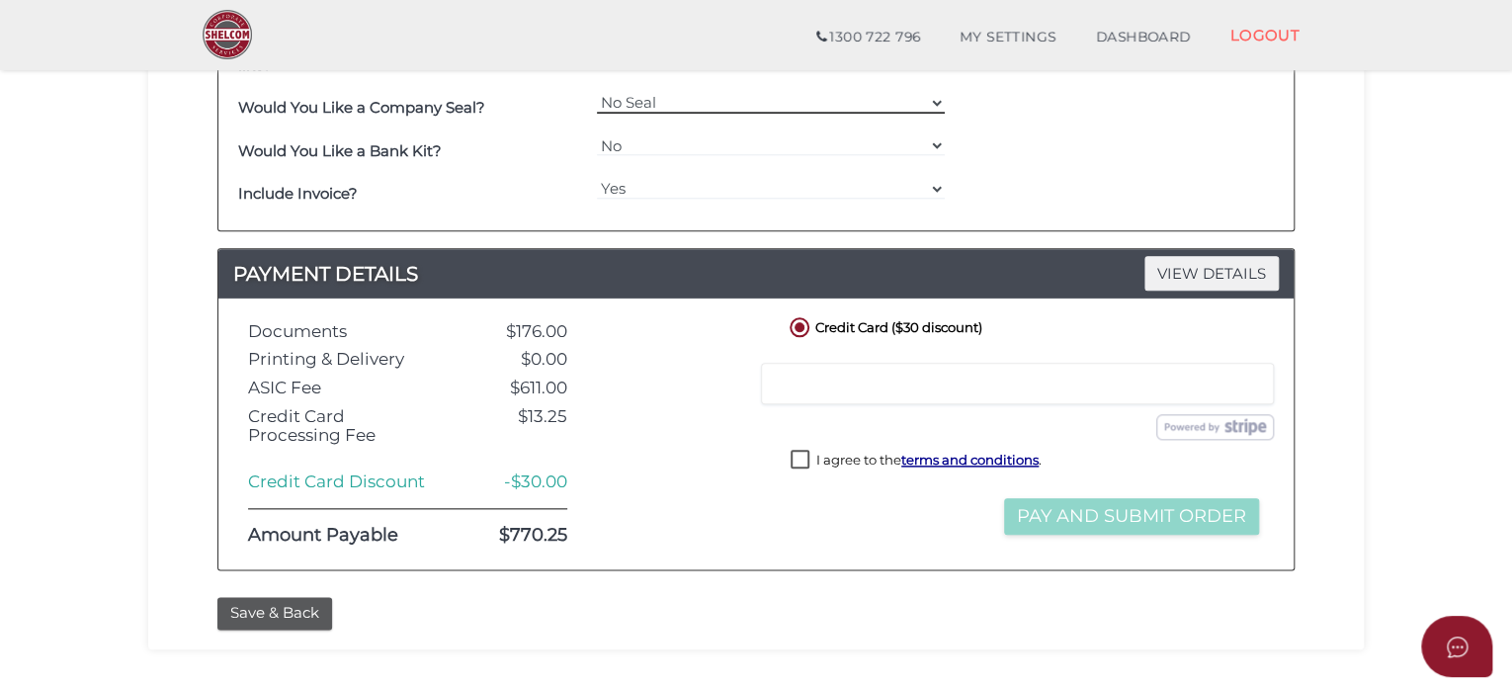
scroll to position [890, 0]
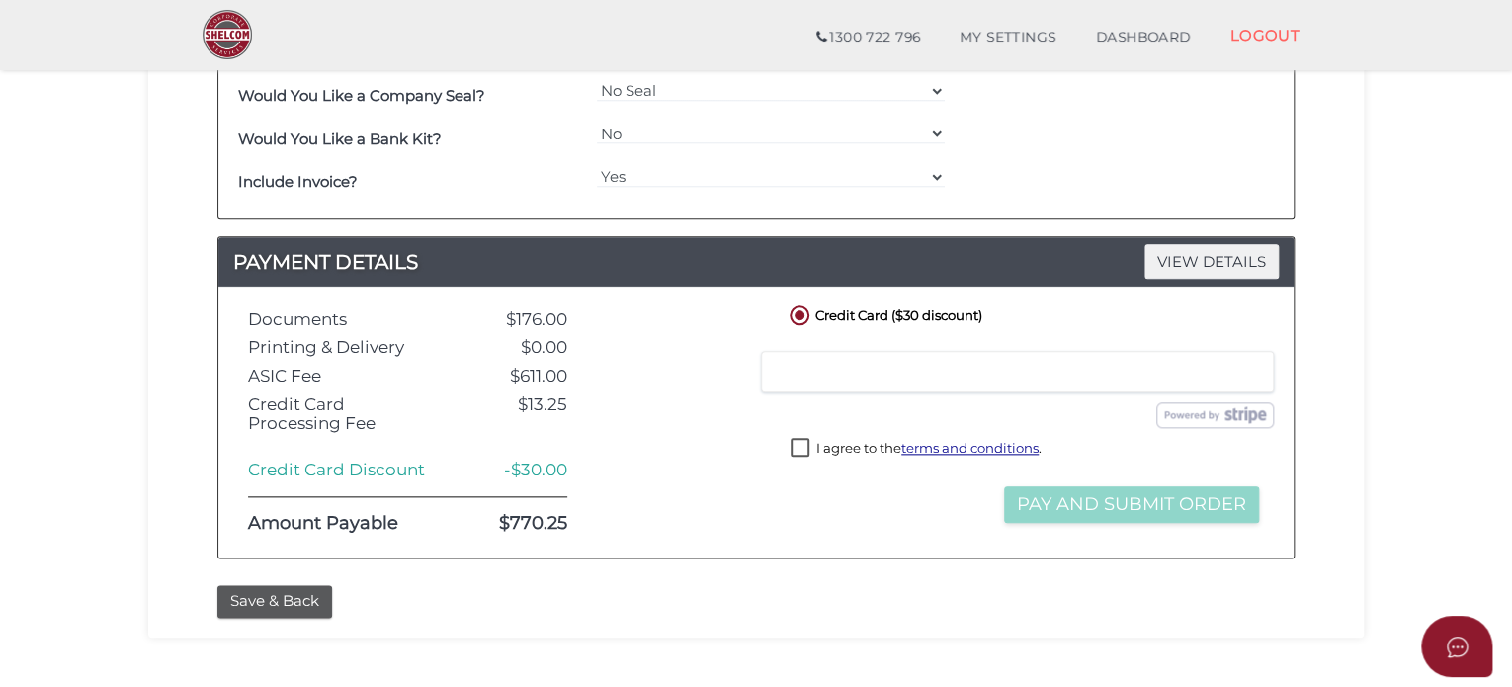
click at [801, 443] on label "I agree to the terms and conditions ." at bounding box center [916, 450] width 251 height 25
checkbox input "true"
click at [1076, 496] on button "Pay and Submit Order" at bounding box center [1131, 504] width 255 height 37
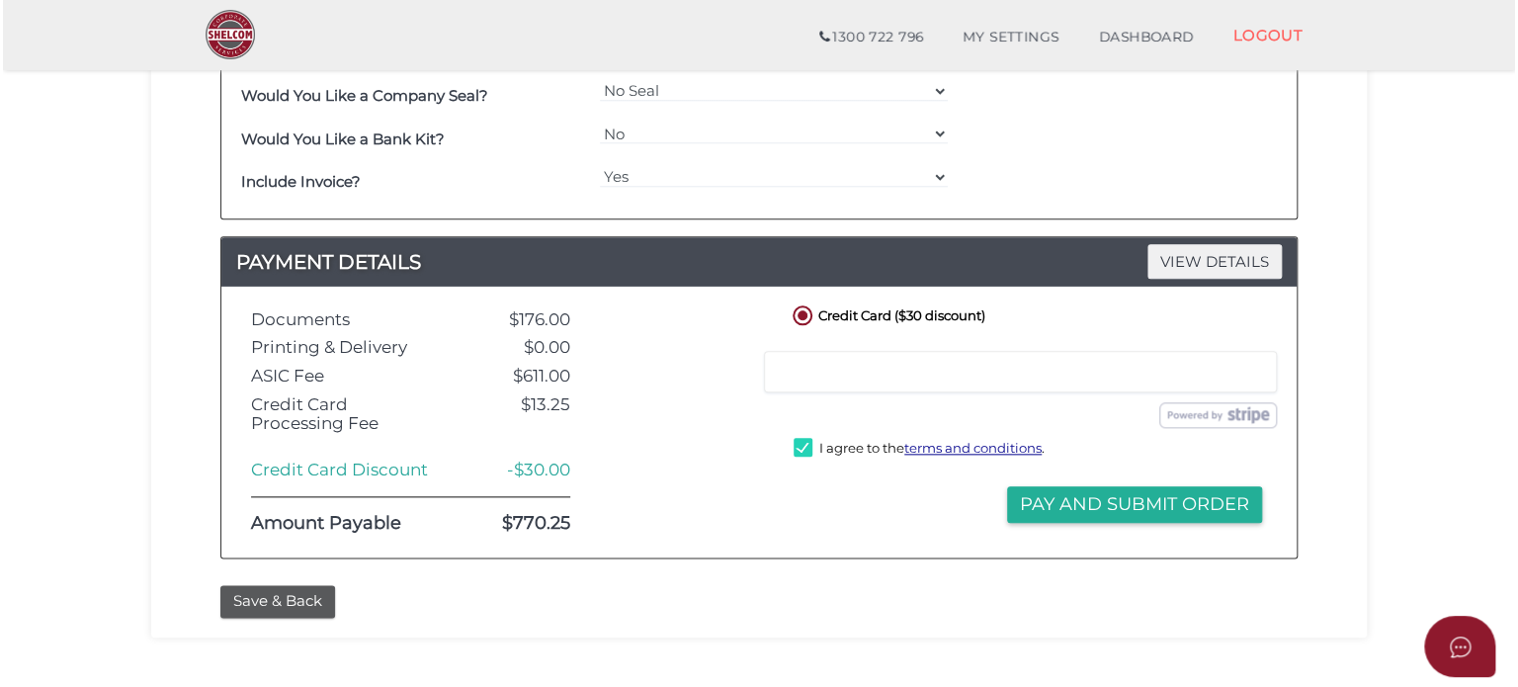
scroll to position [0, 0]
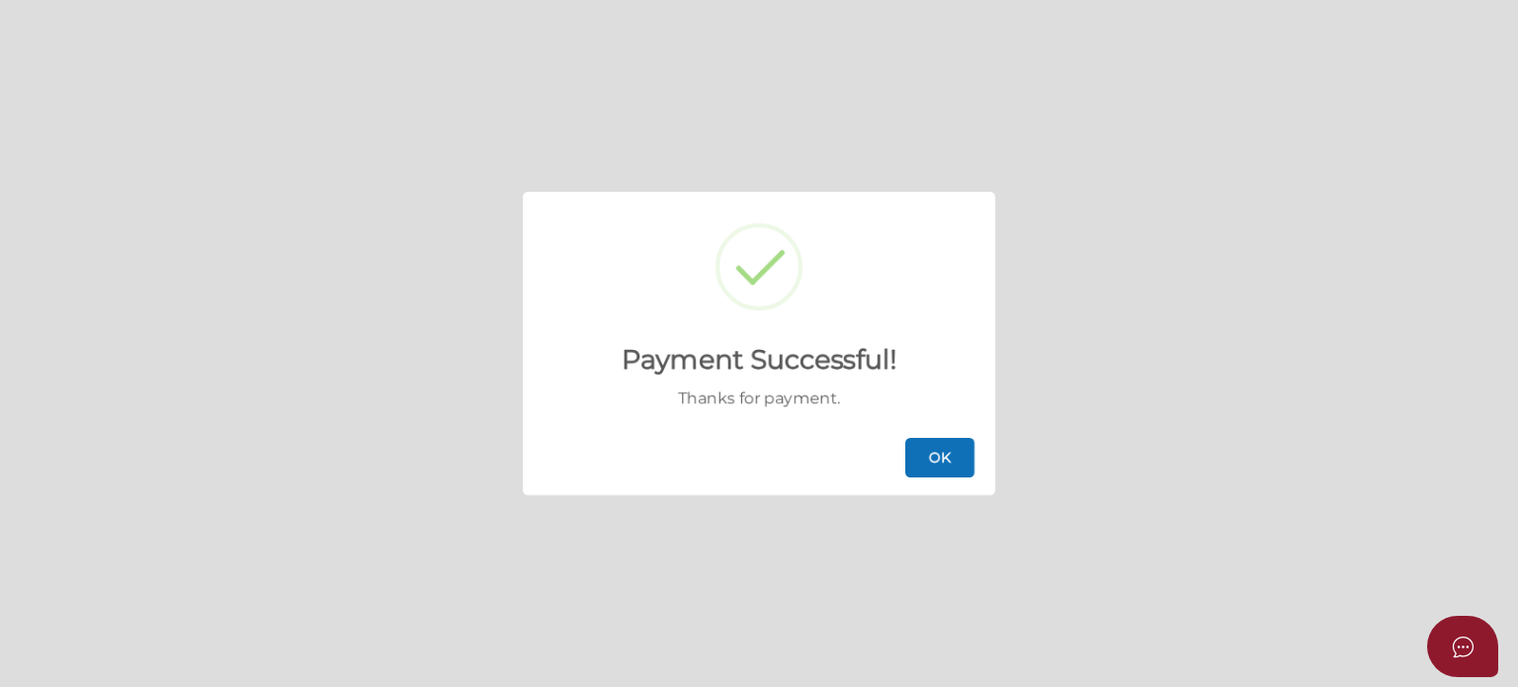
click at [947, 444] on button "OK" at bounding box center [939, 458] width 69 height 40
